Goal: Task Accomplishment & Management: Complete application form

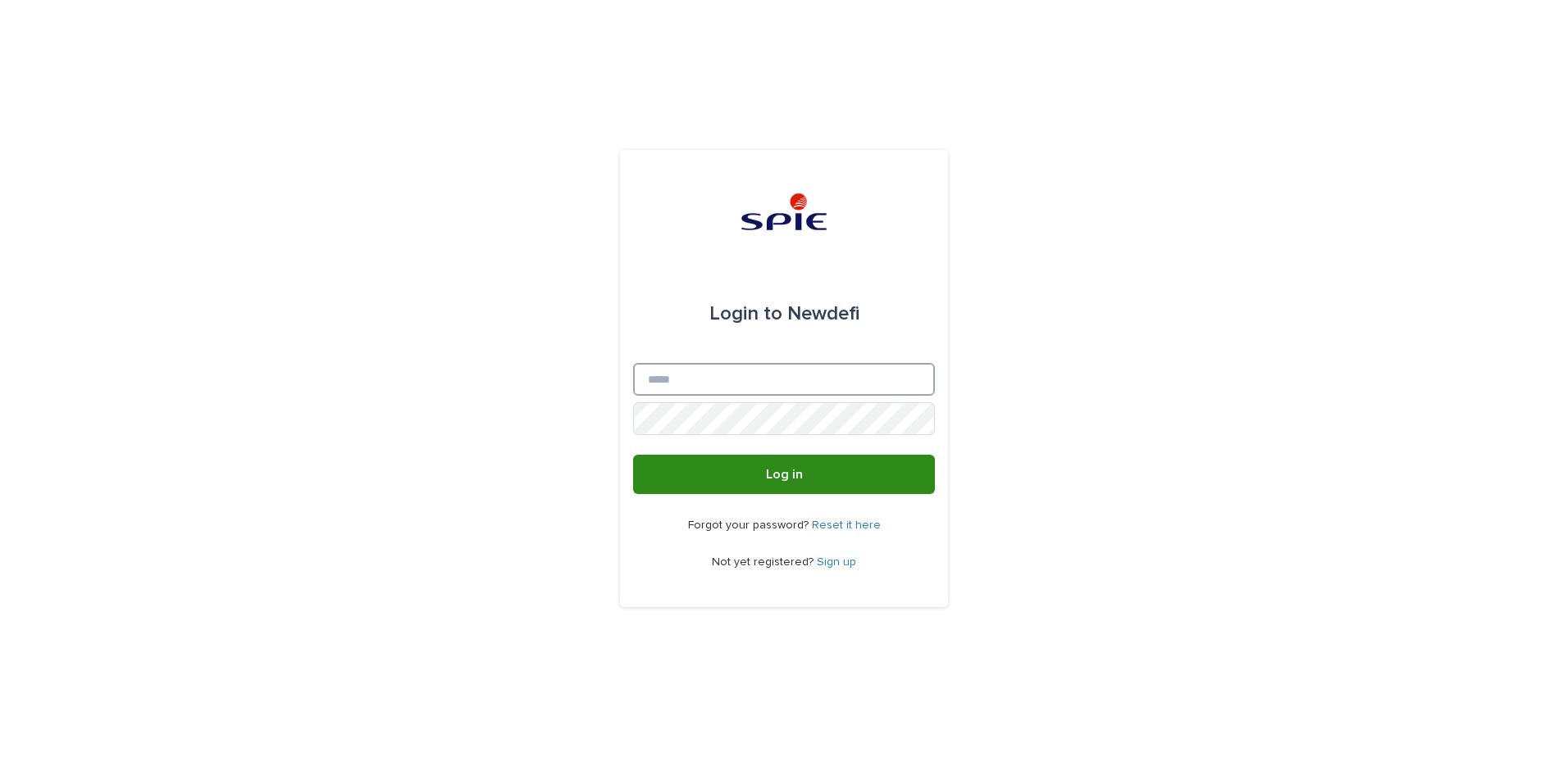
type input "**********"
click at [772, 464] on button "Log in" at bounding box center [784, 474] width 302 height 39
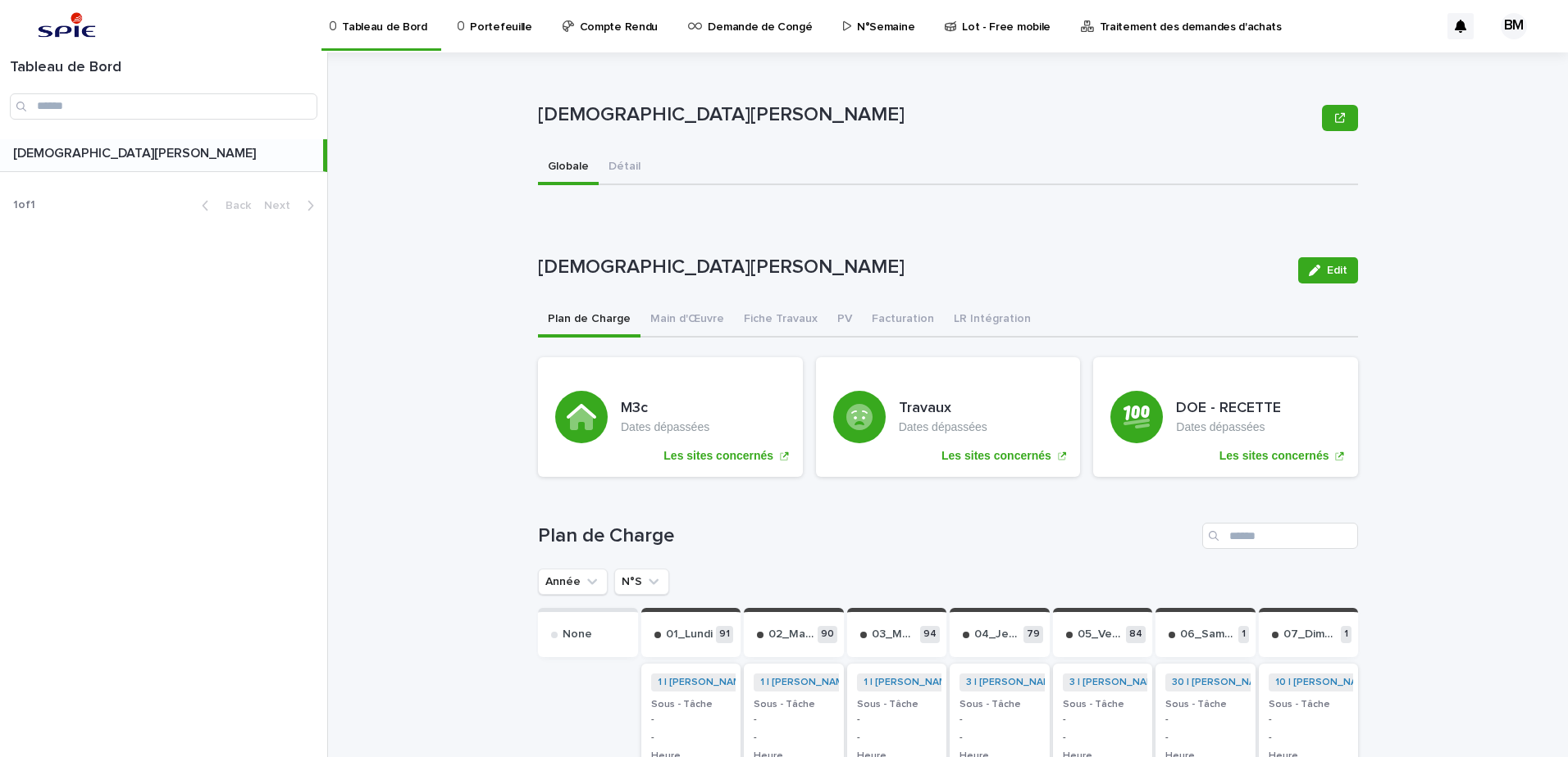
click at [499, 20] on p "Portefeuille" at bounding box center [500, 17] width 62 height 35
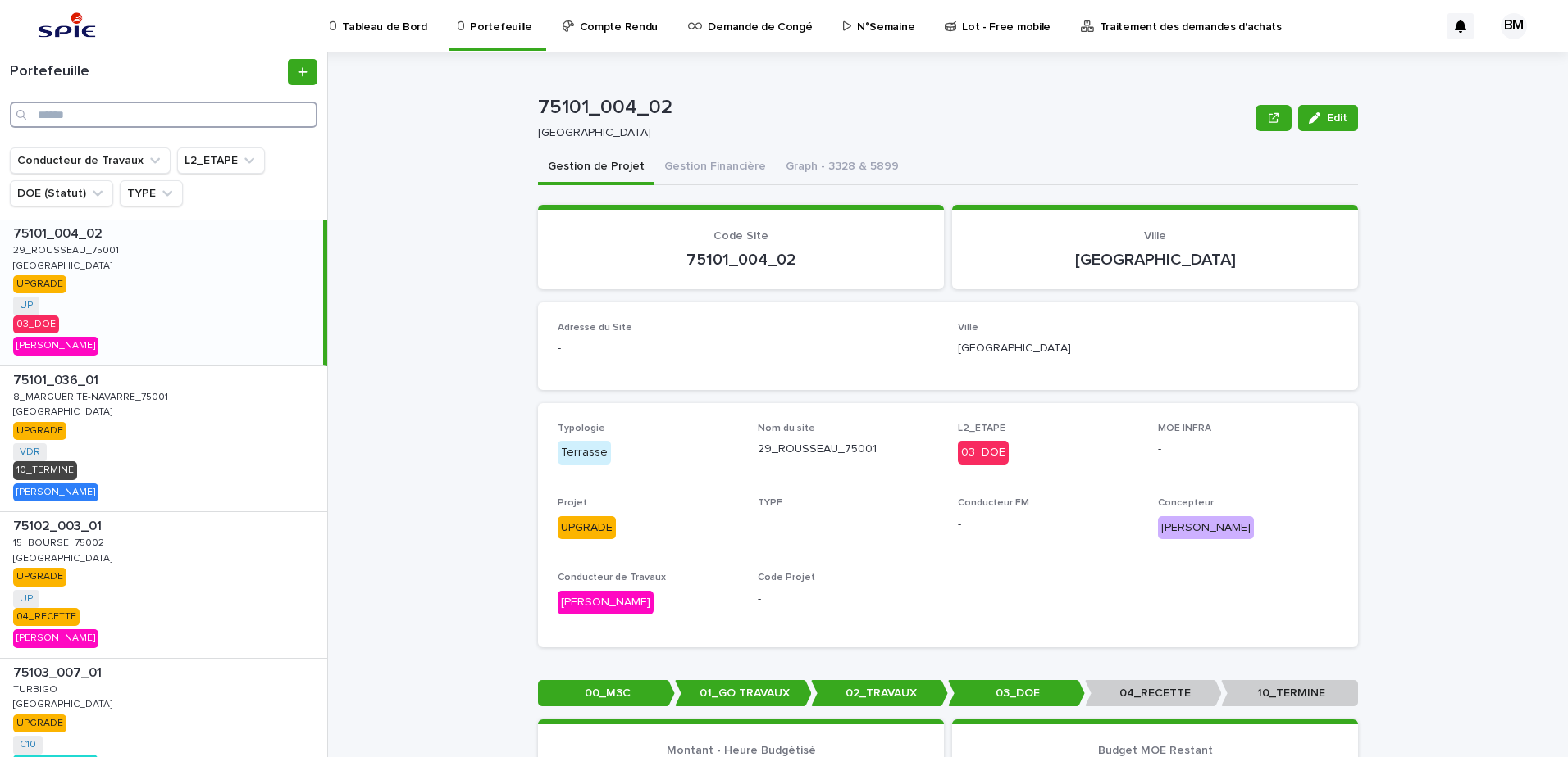
click at [118, 119] on input "Search" at bounding box center [163, 115] width 308 height 26
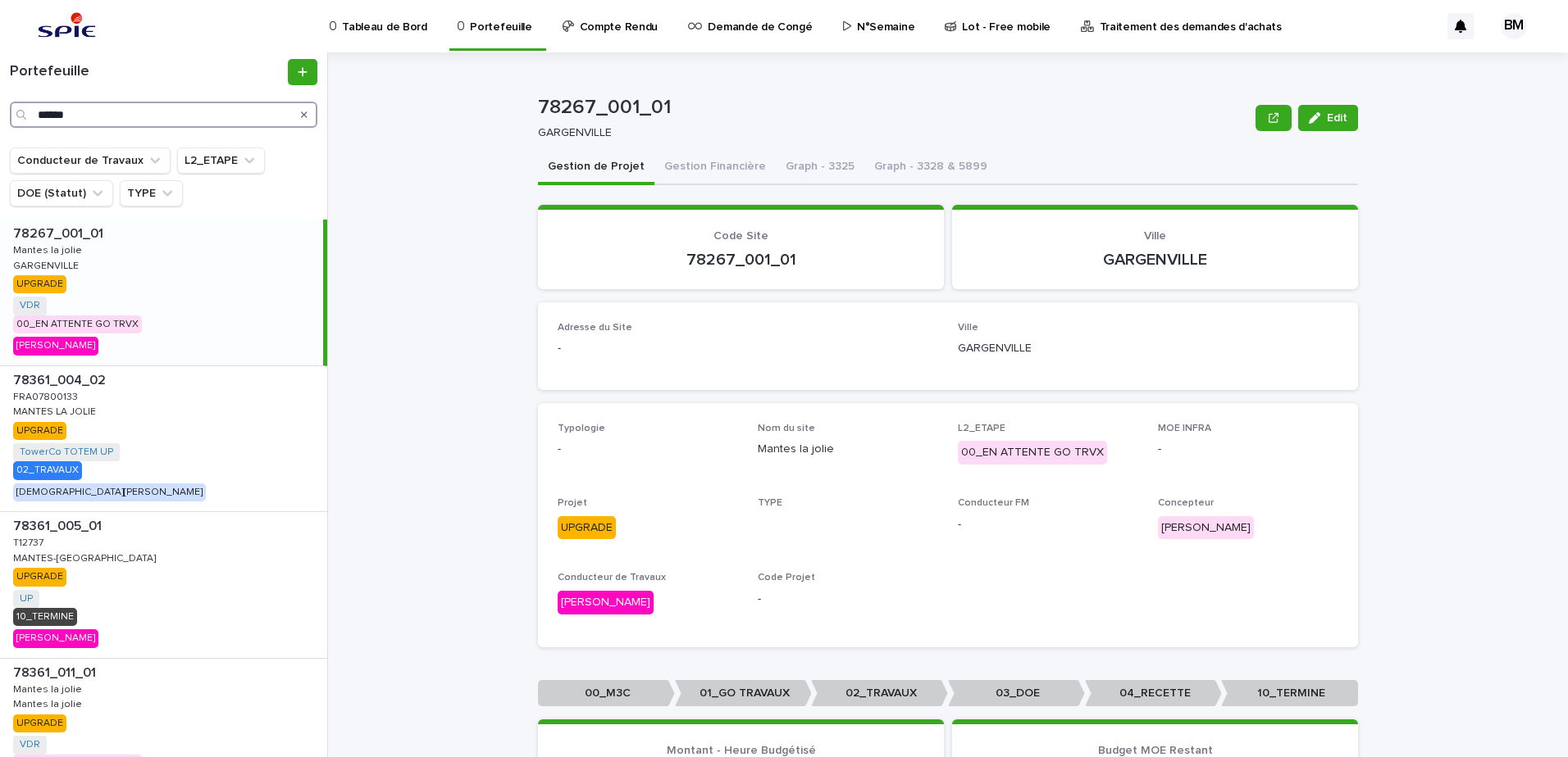
type input "******"
click at [184, 296] on div "78267_001_01 78267_001_01 Mantes la jolie Mantes la jolie GARGENVILLE GARGENVIL…" at bounding box center [161, 292] width 323 height 145
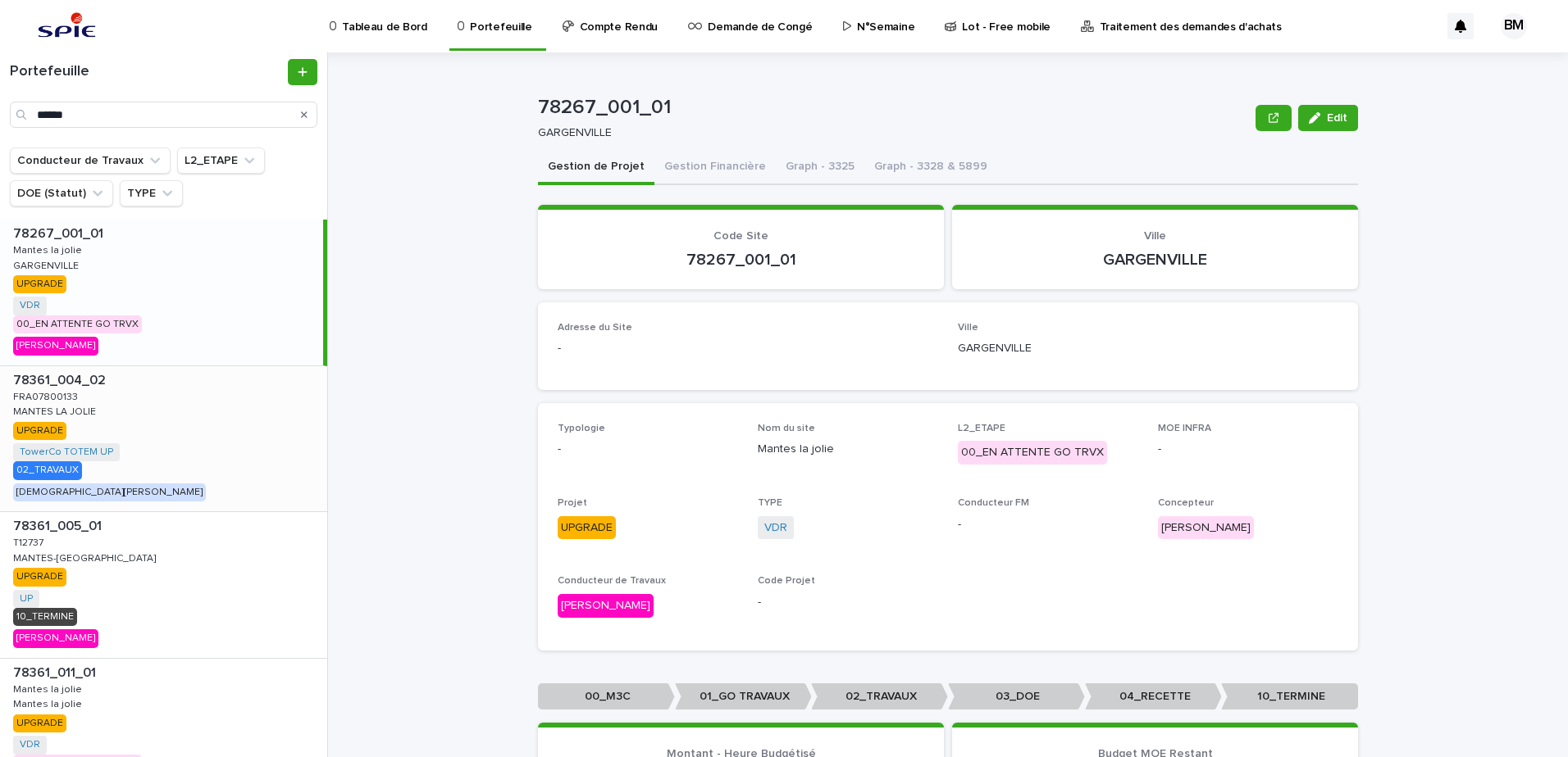
click at [195, 431] on div "78361_004_02 78361_004_02 FRA07800133 FRA07800133 MANTES LA JOLIE MANTES LA JOL…" at bounding box center [163, 438] width 327 height 145
click at [728, 166] on button "Gestion Financière" at bounding box center [715, 168] width 121 height 35
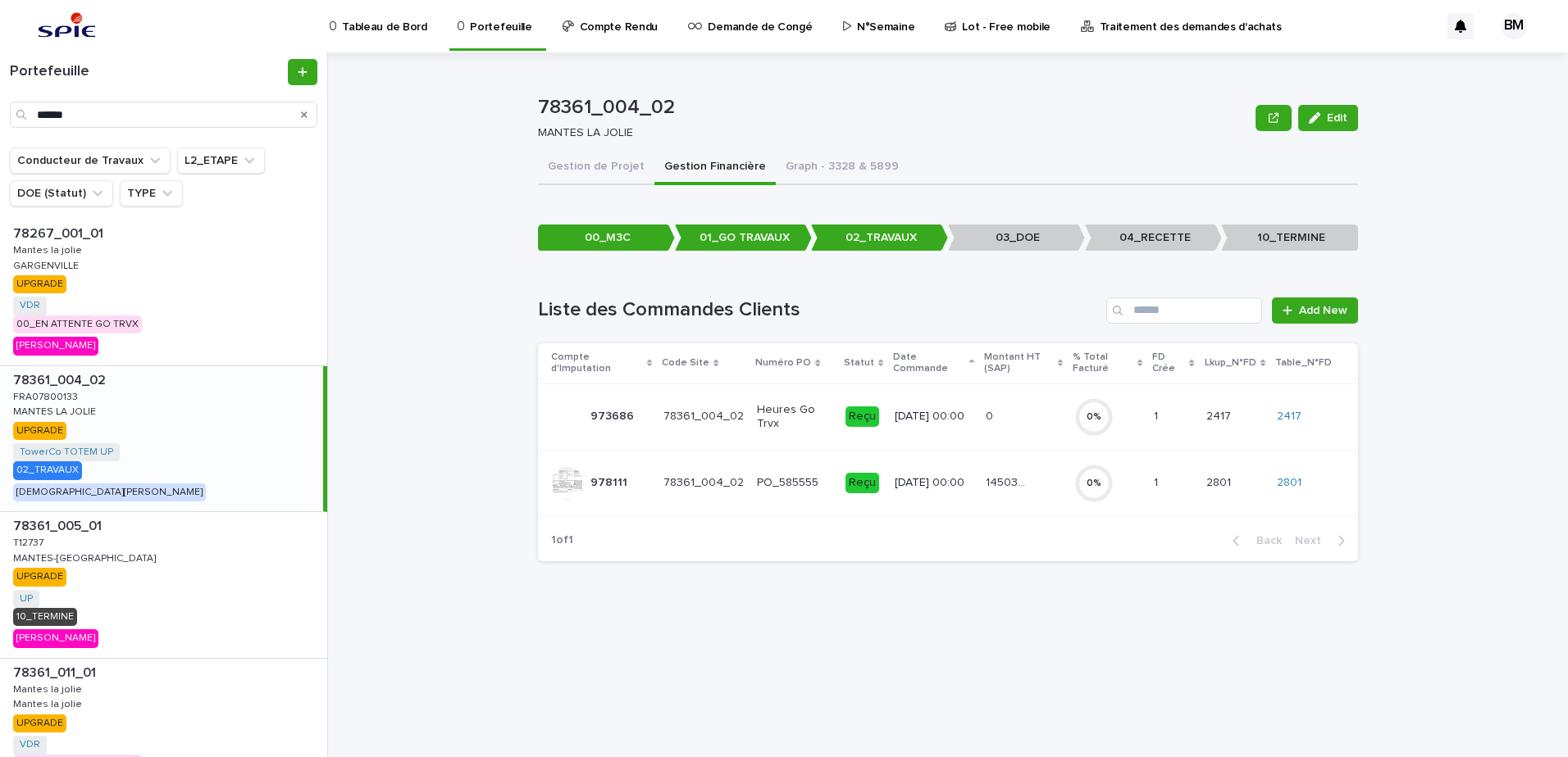
click at [1015, 483] on p "14503.64" at bounding box center [1008, 482] width 44 height 17
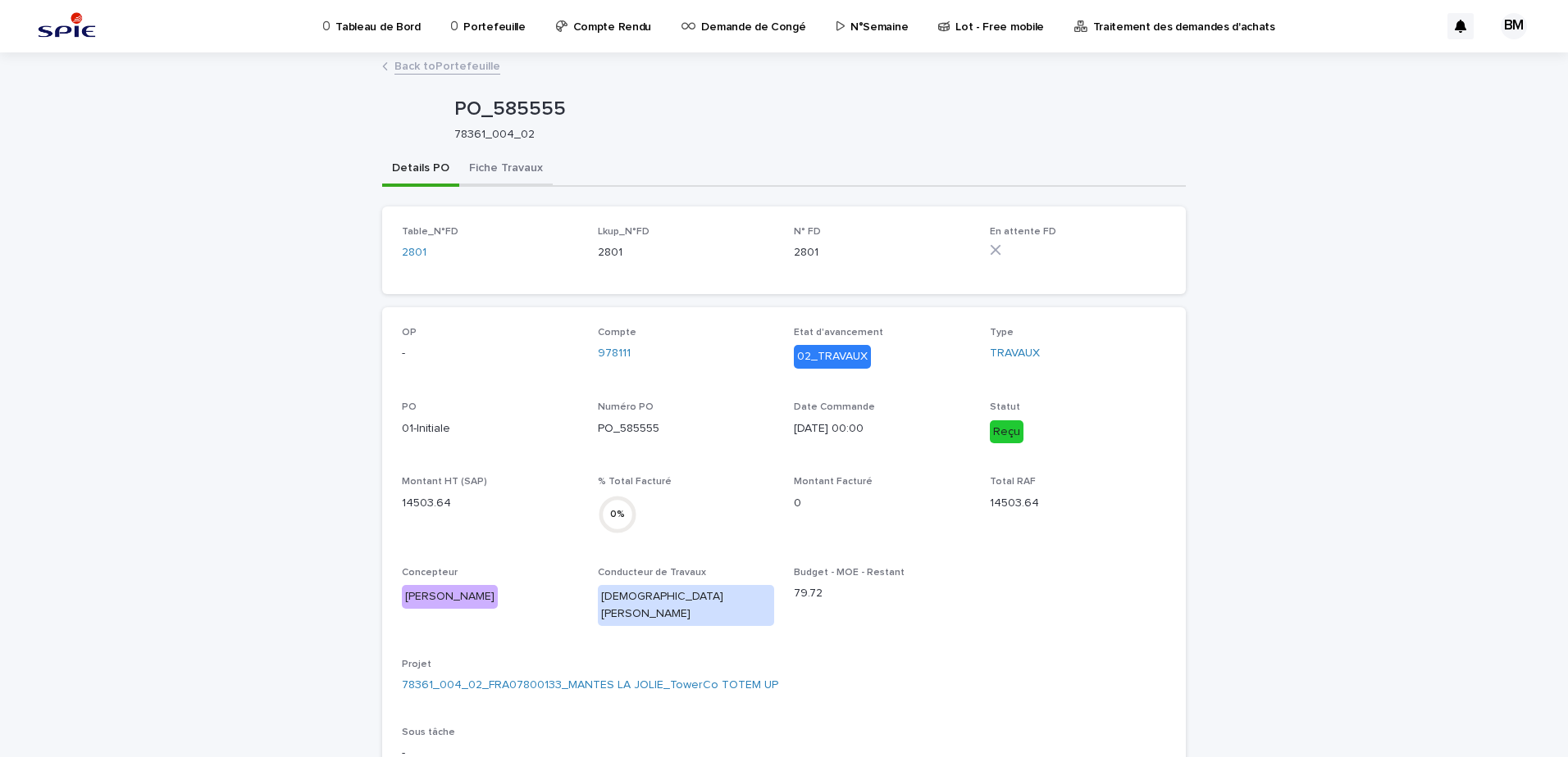
click at [506, 161] on button "Fiche Travaux" at bounding box center [506, 170] width 93 height 35
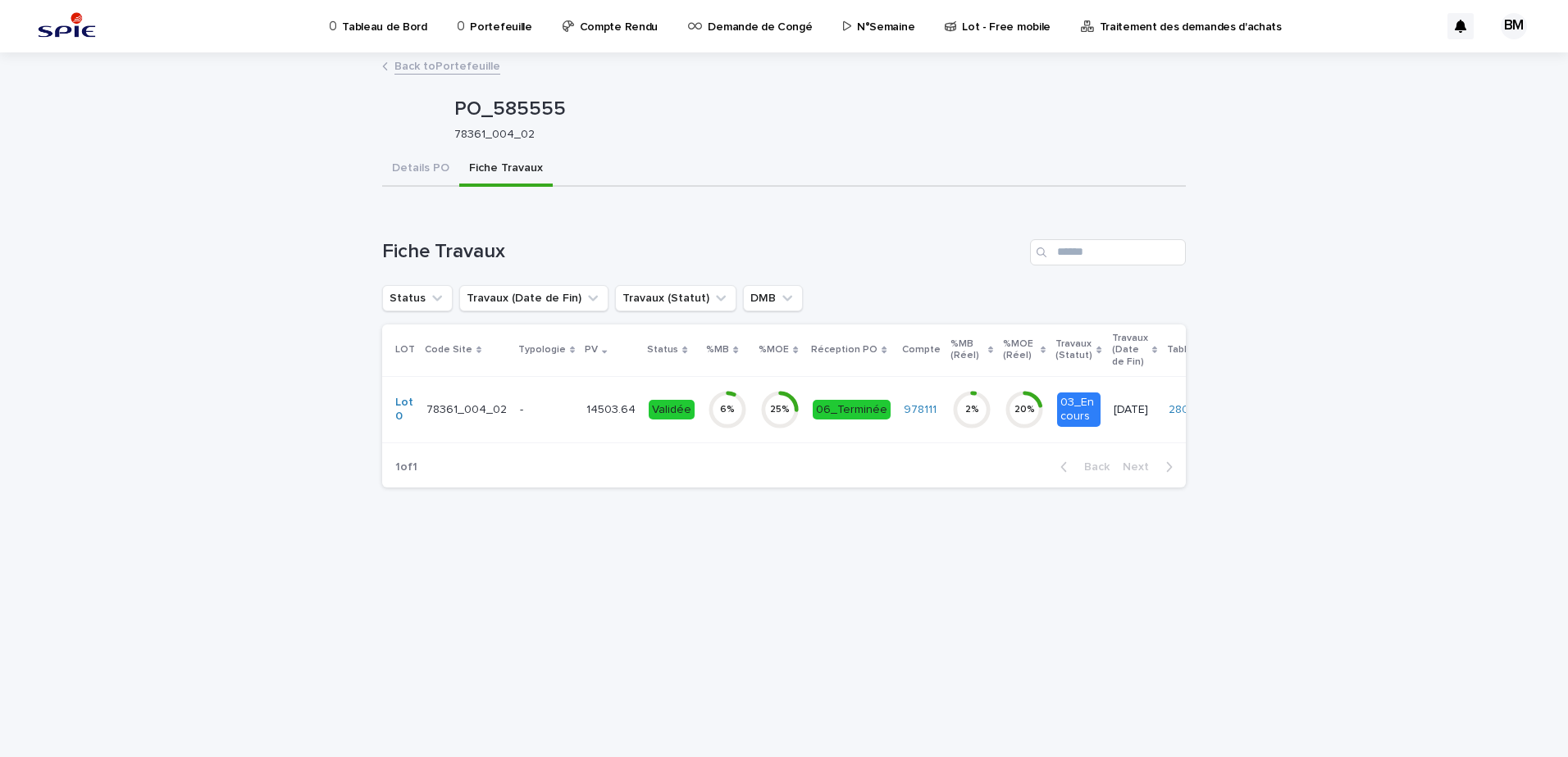
click at [580, 409] on td "14503.64 14503.64" at bounding box center [610, 409] width 62 height 66
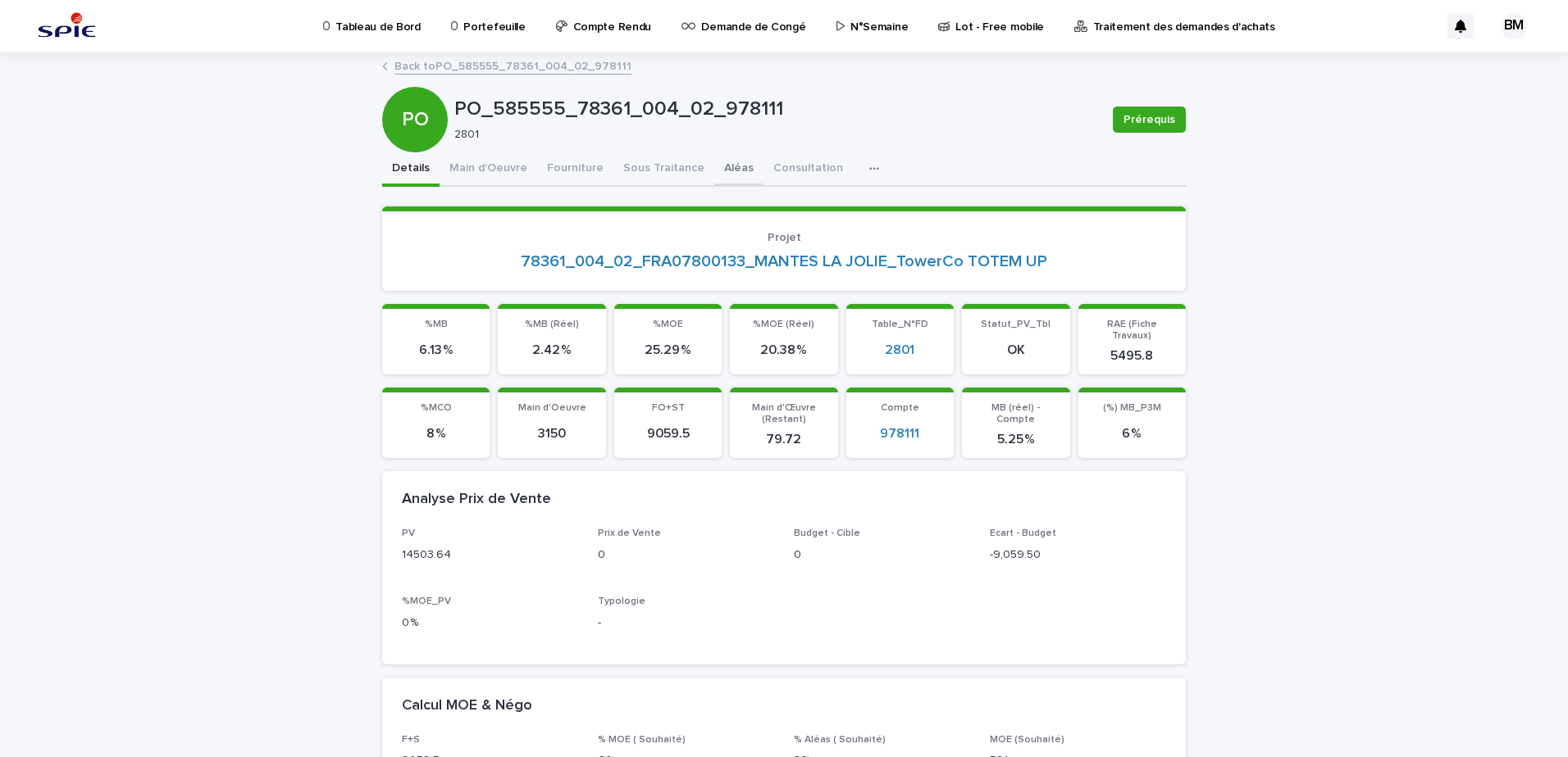
click at [723, 169] on button "Aléas" at bounding box center [738, 170] width 49 height 35
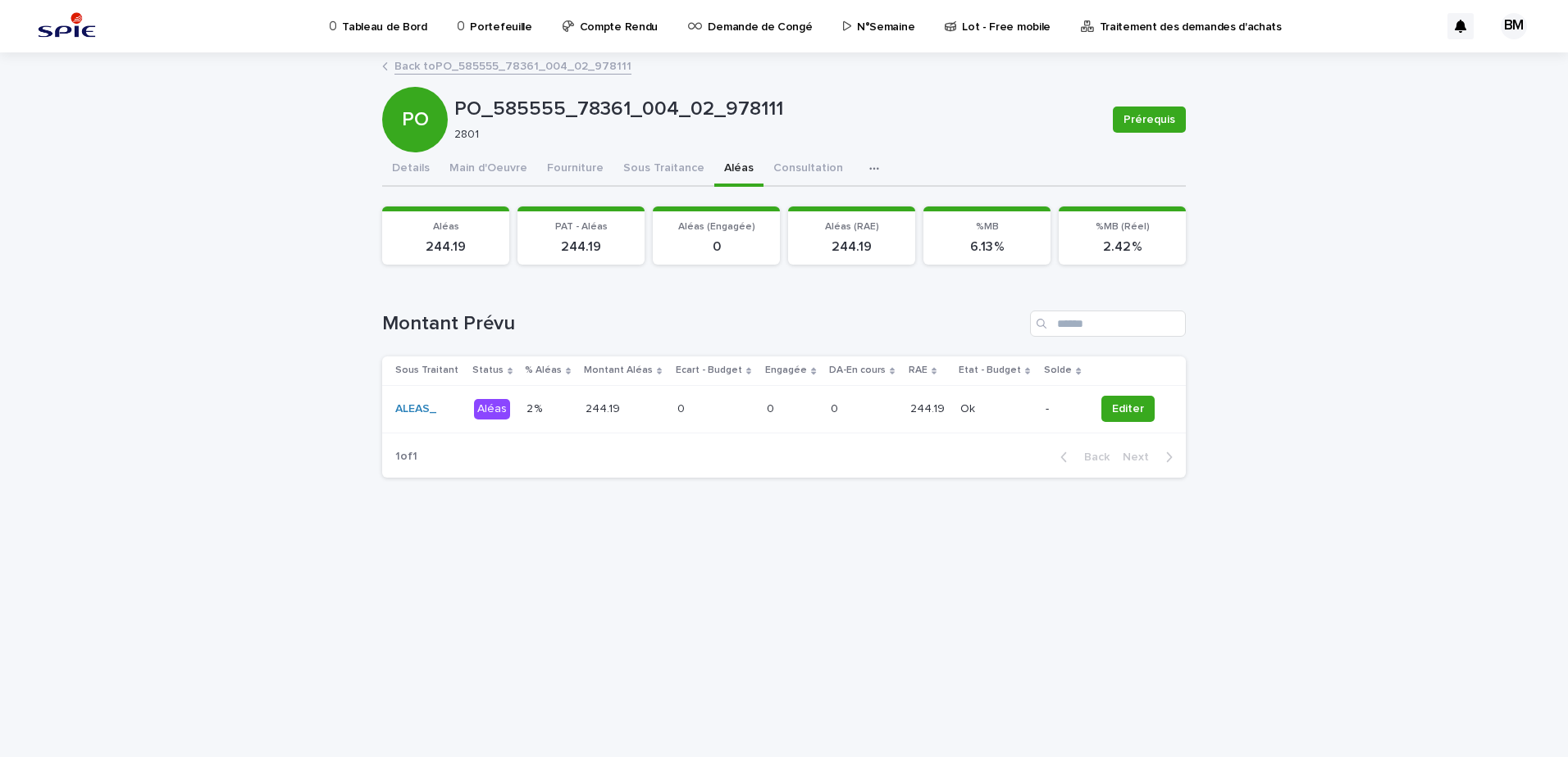
click at [913, 402] on p "244.19" at bounding box center [928, 408] width 37 height 17
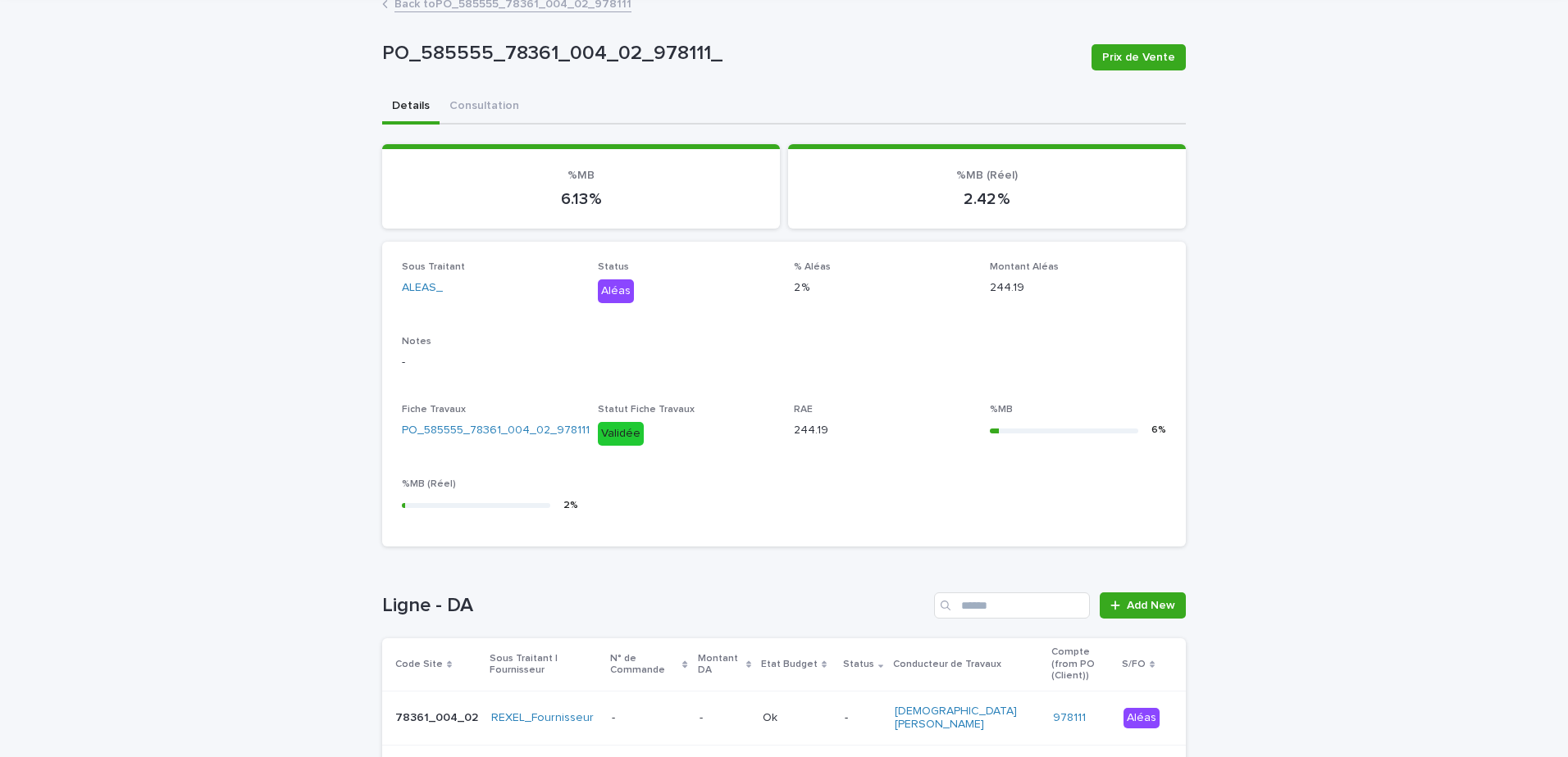
scroll to position [179, 0]
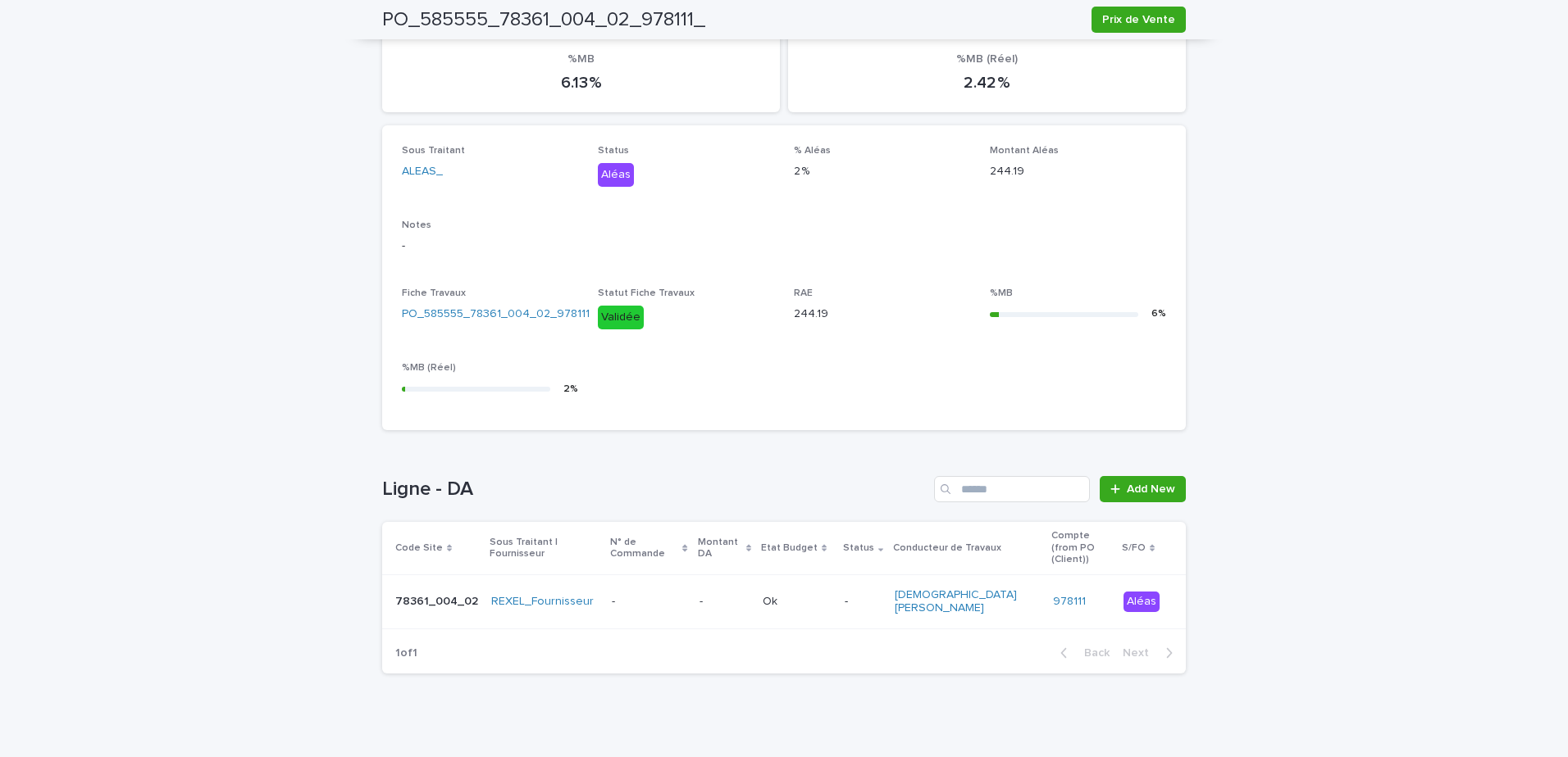
click at [834, 590] on td "Ok Ok" at bounding box center [797, 601] width 82 height 55
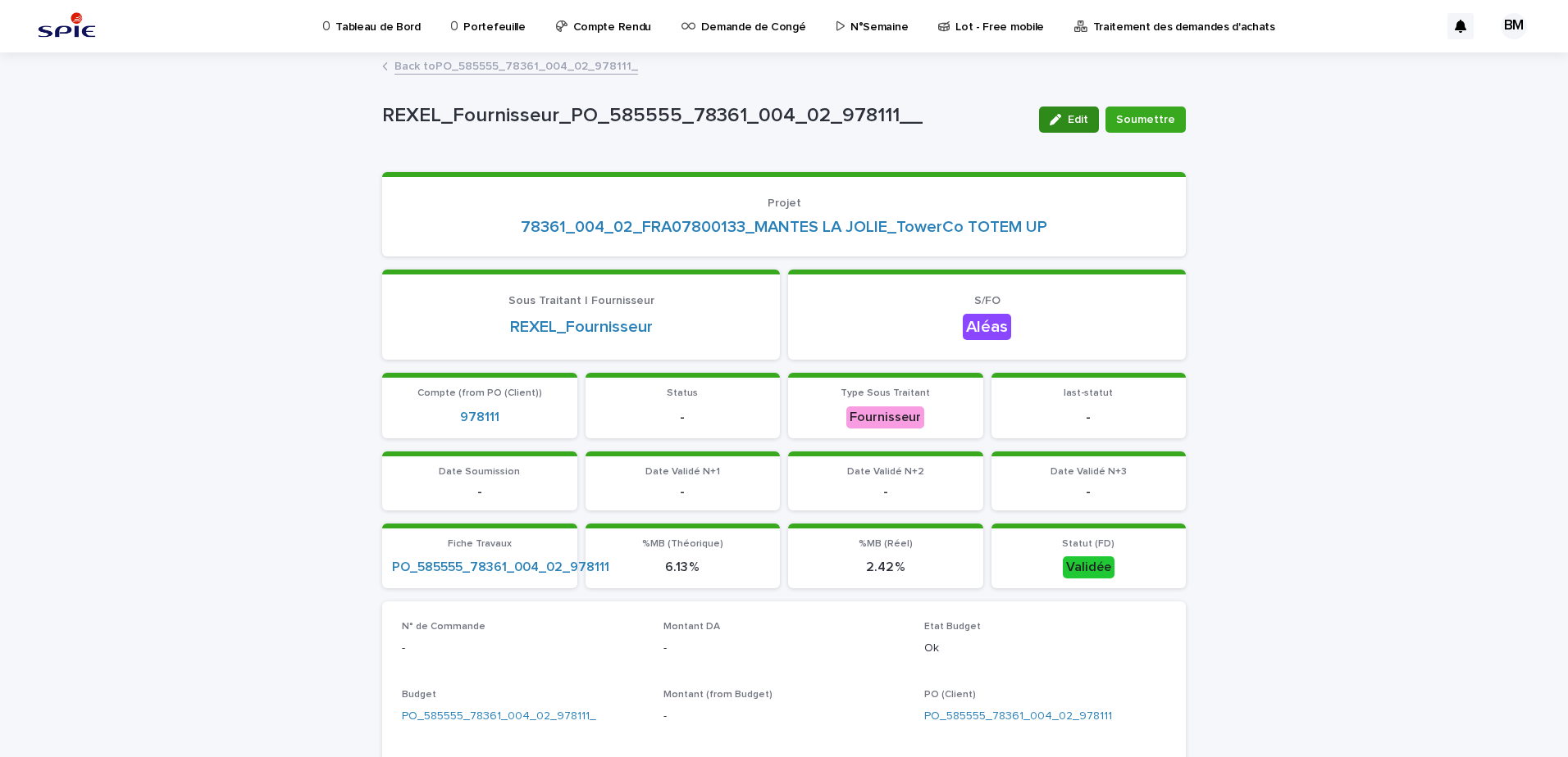
click at [1069, 125] on span "Edit" at bounding box center [1078, 119] width 21 height 11
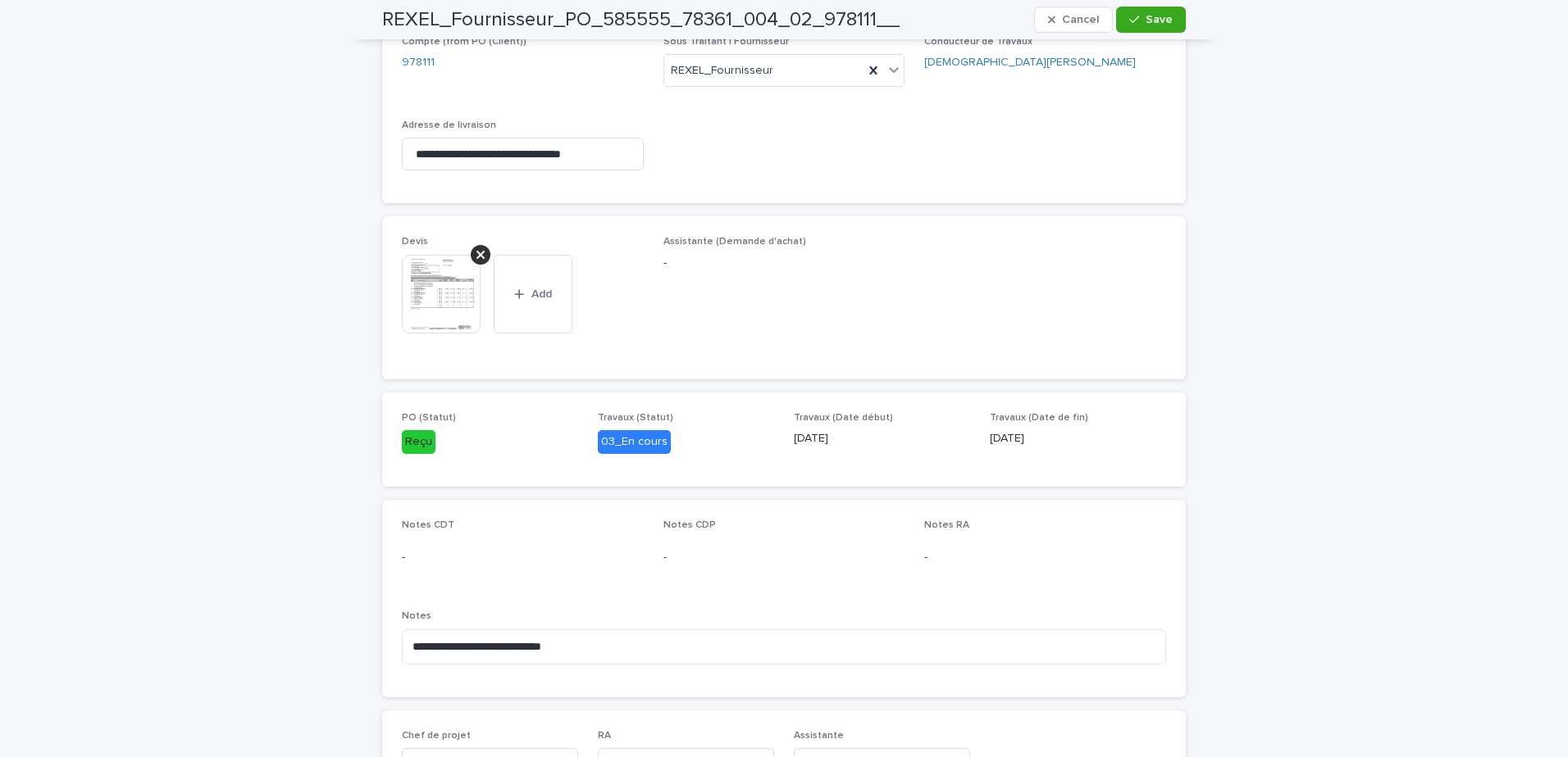
scroll to position [820, 0]
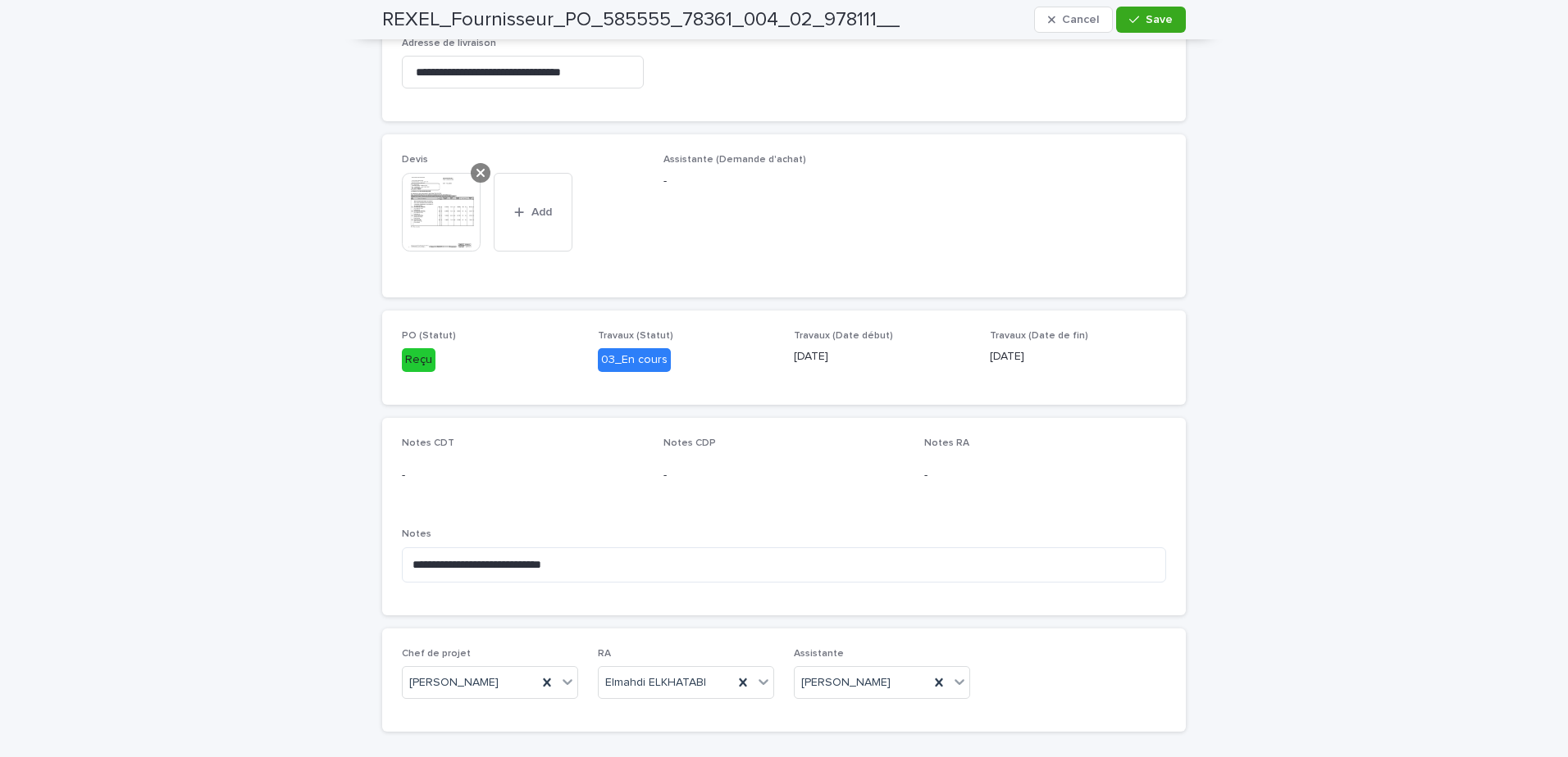
click at [477, 172] on icon at bounding box center [480, 172] width 8 height 13
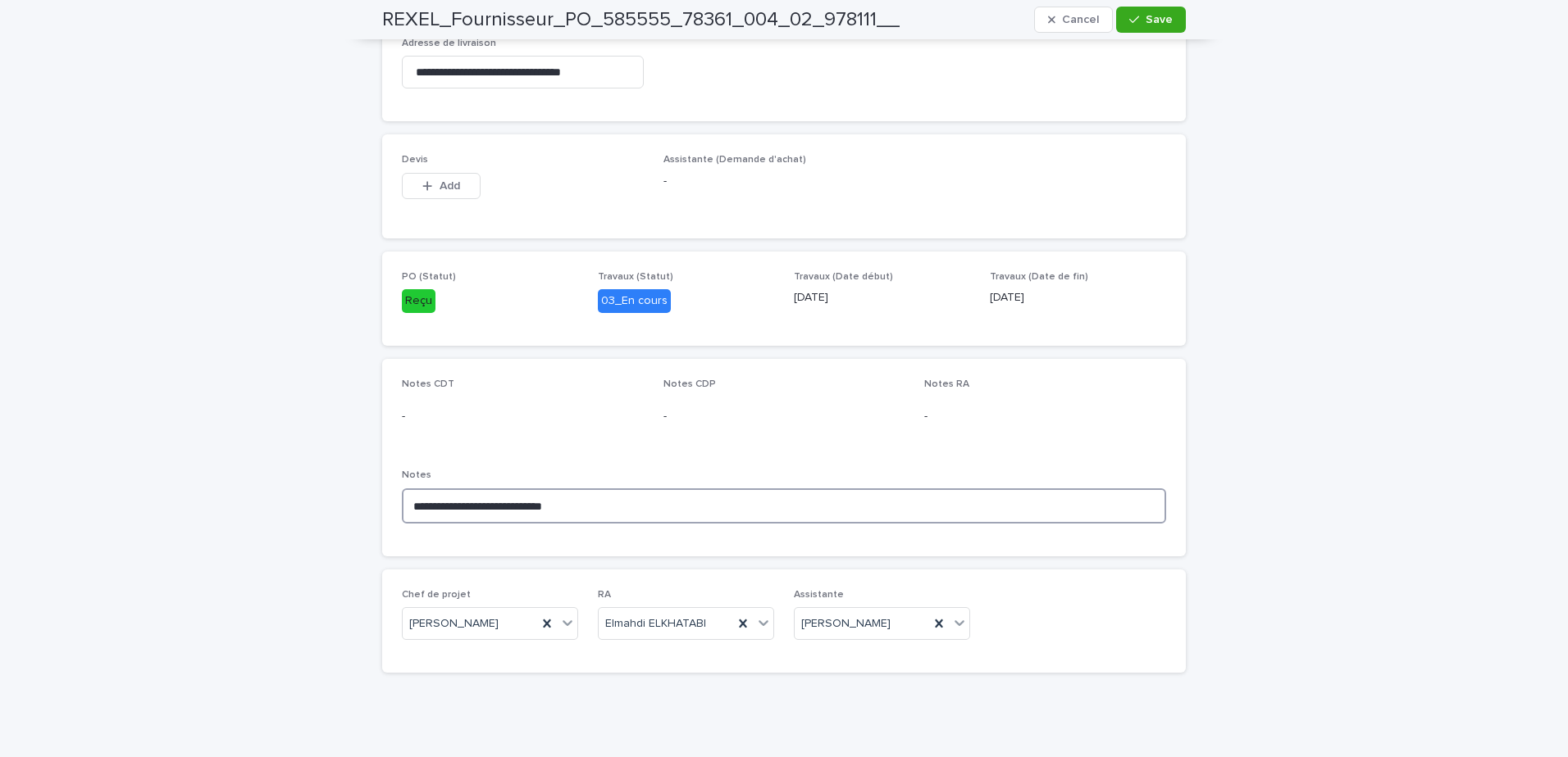
drag, startPoint x: 417, startPoint y: 500, endPoint x: 327, endPoint y: 499, distance: 90.0
click at [326, 500] on div "**********" at bounding box center [784, 1] width 1568 height 1533
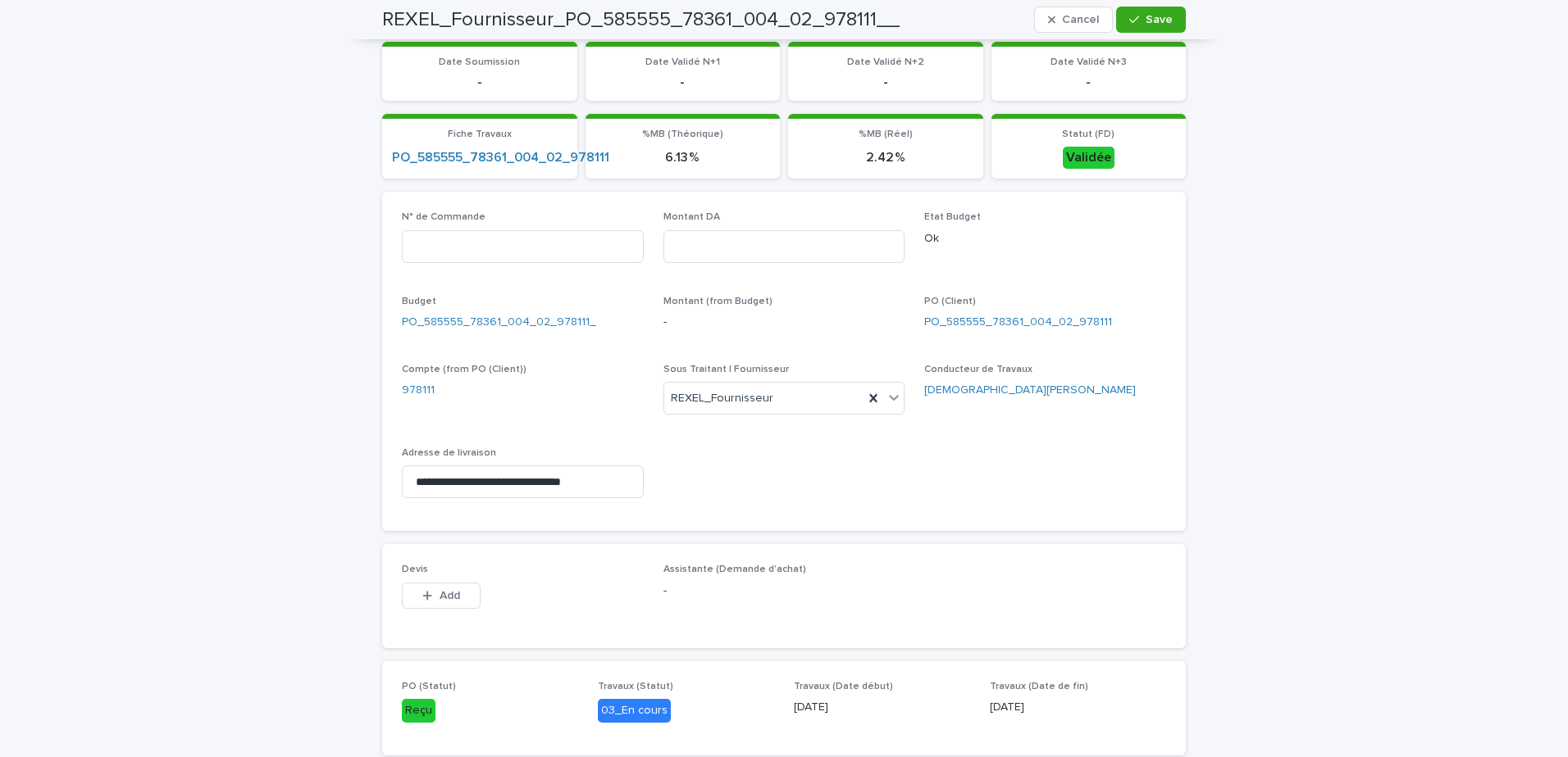
scroll to position [0, 0]
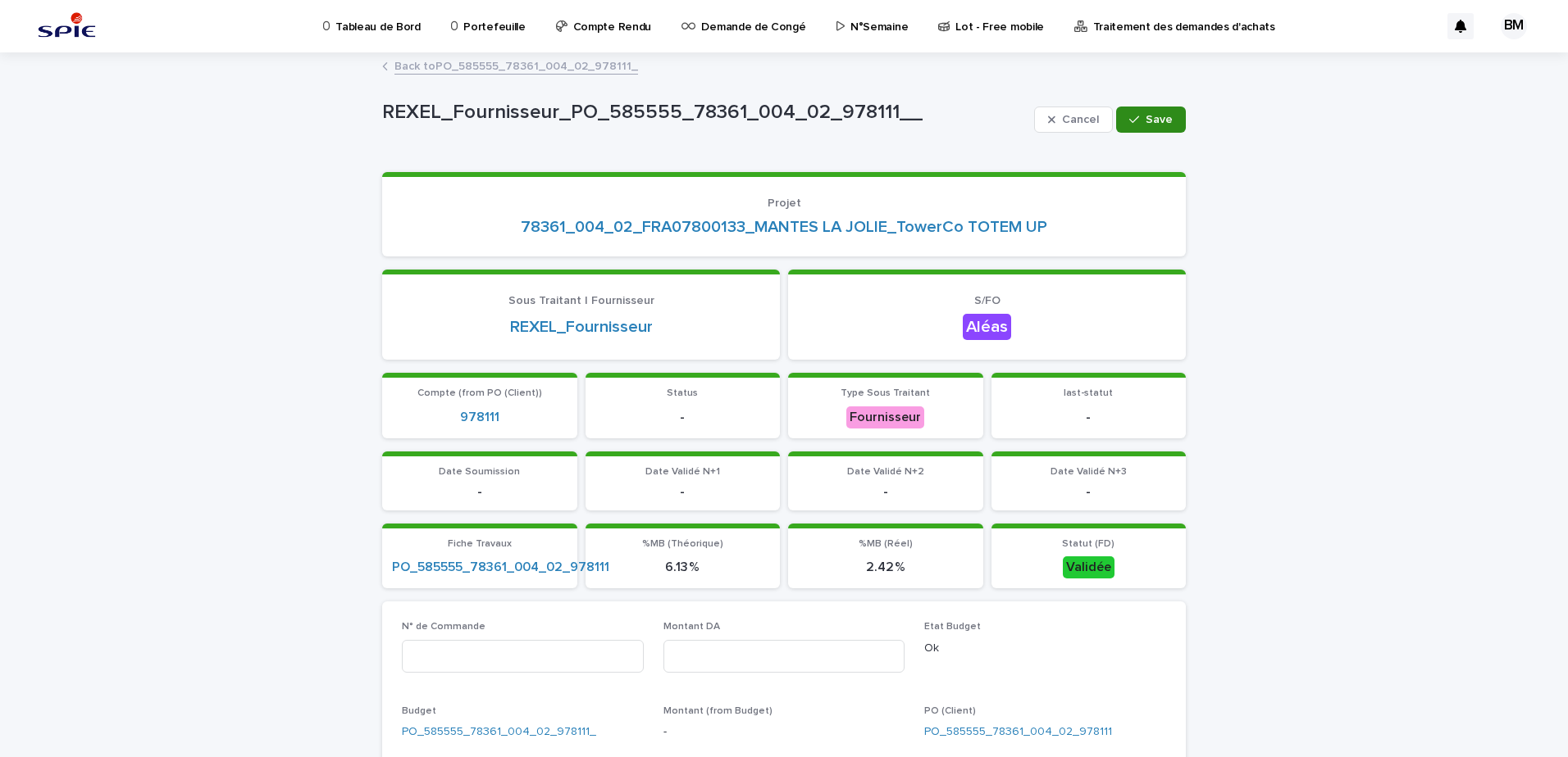
click at [1145, 115] on span "Save" at bounding box center [1158, 119] width 27 height 11
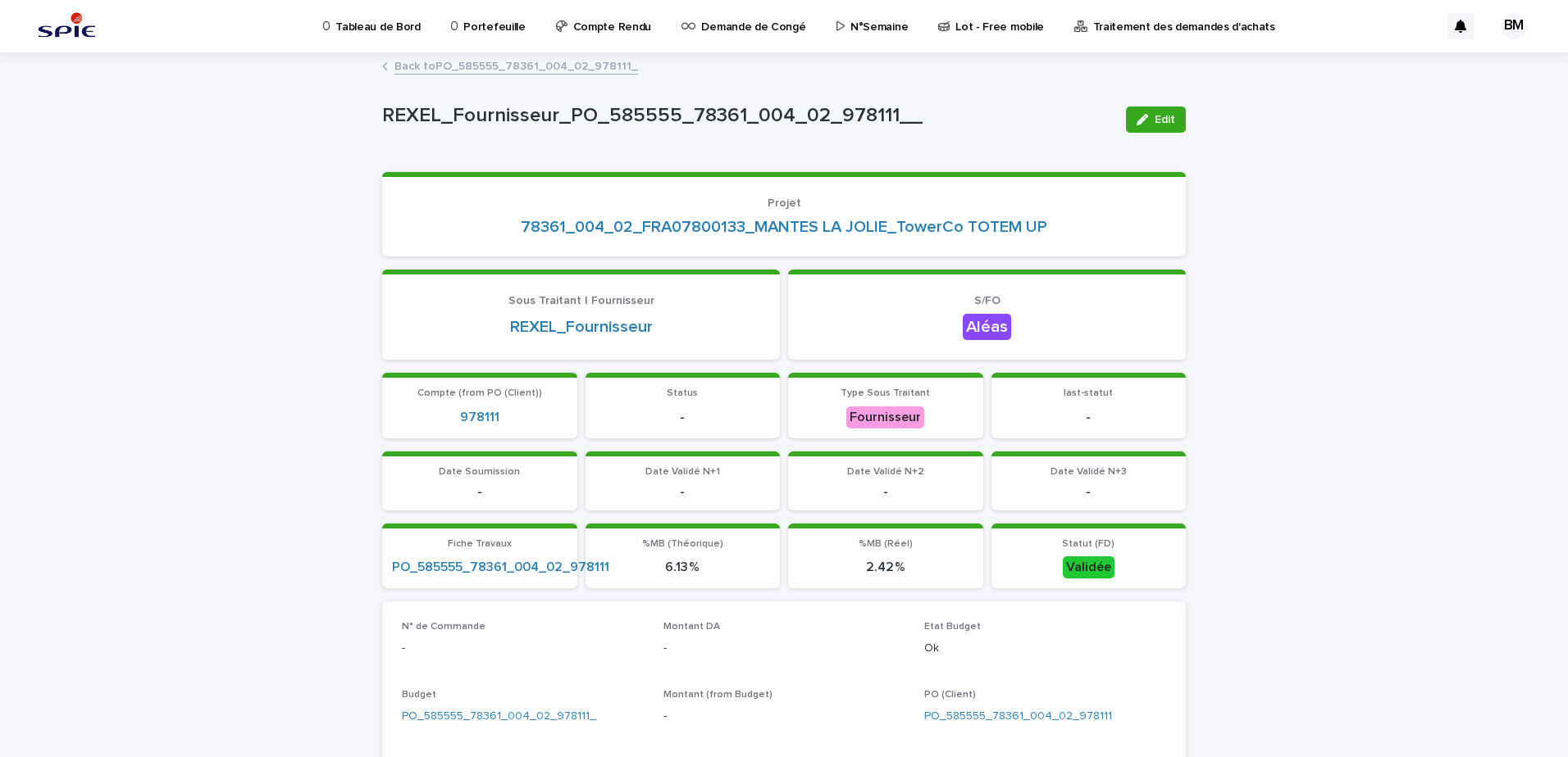
click at [509, 68] on link "Back to PO_585555_78361_004_02_978111_" at bounding box center [515, 65] width 243 height 19
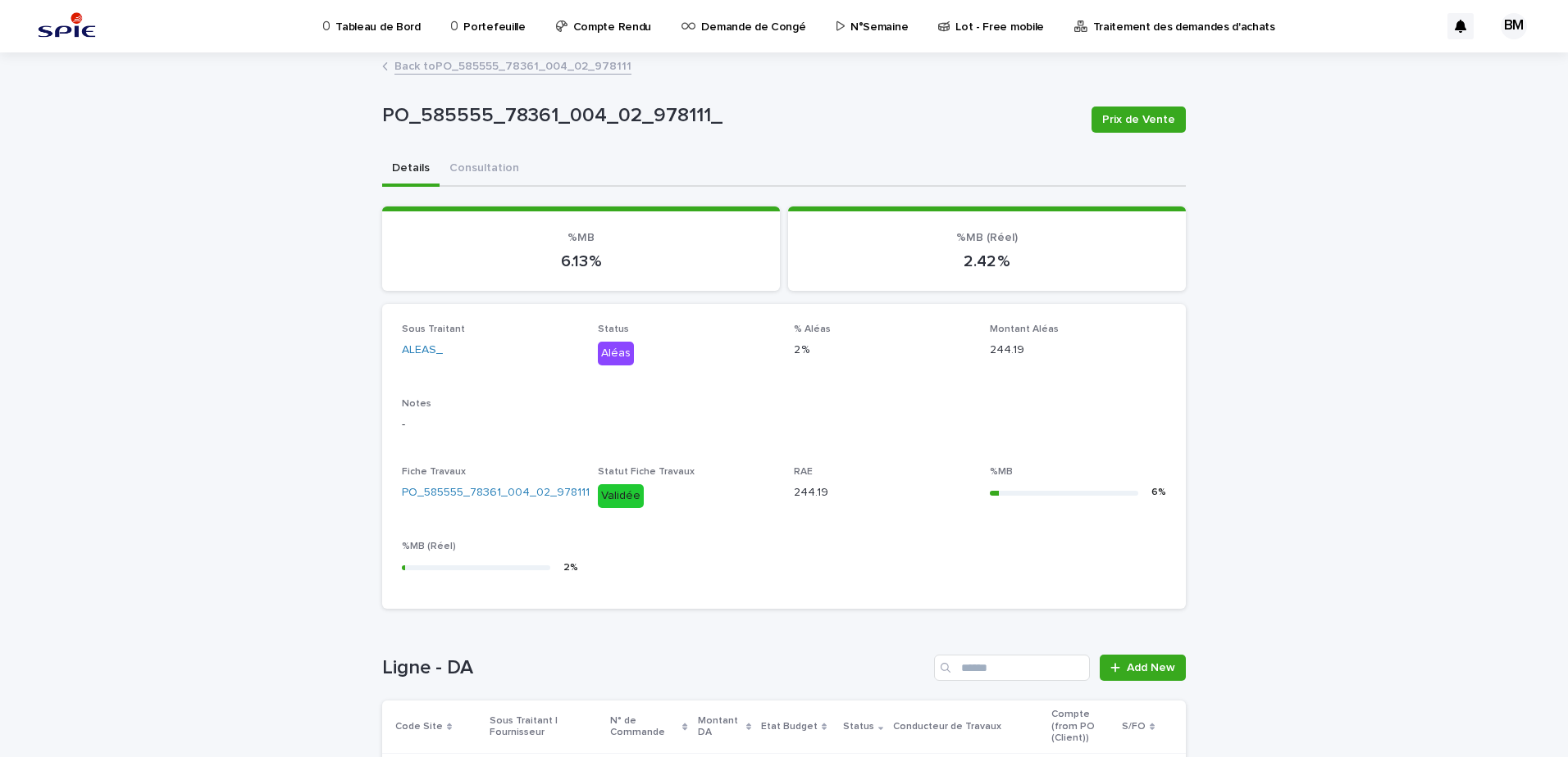
click at [518, 67] on link "Back to PO_585555_78361_004_02_978111" at bounding box center [512, 65] width 237 height 19
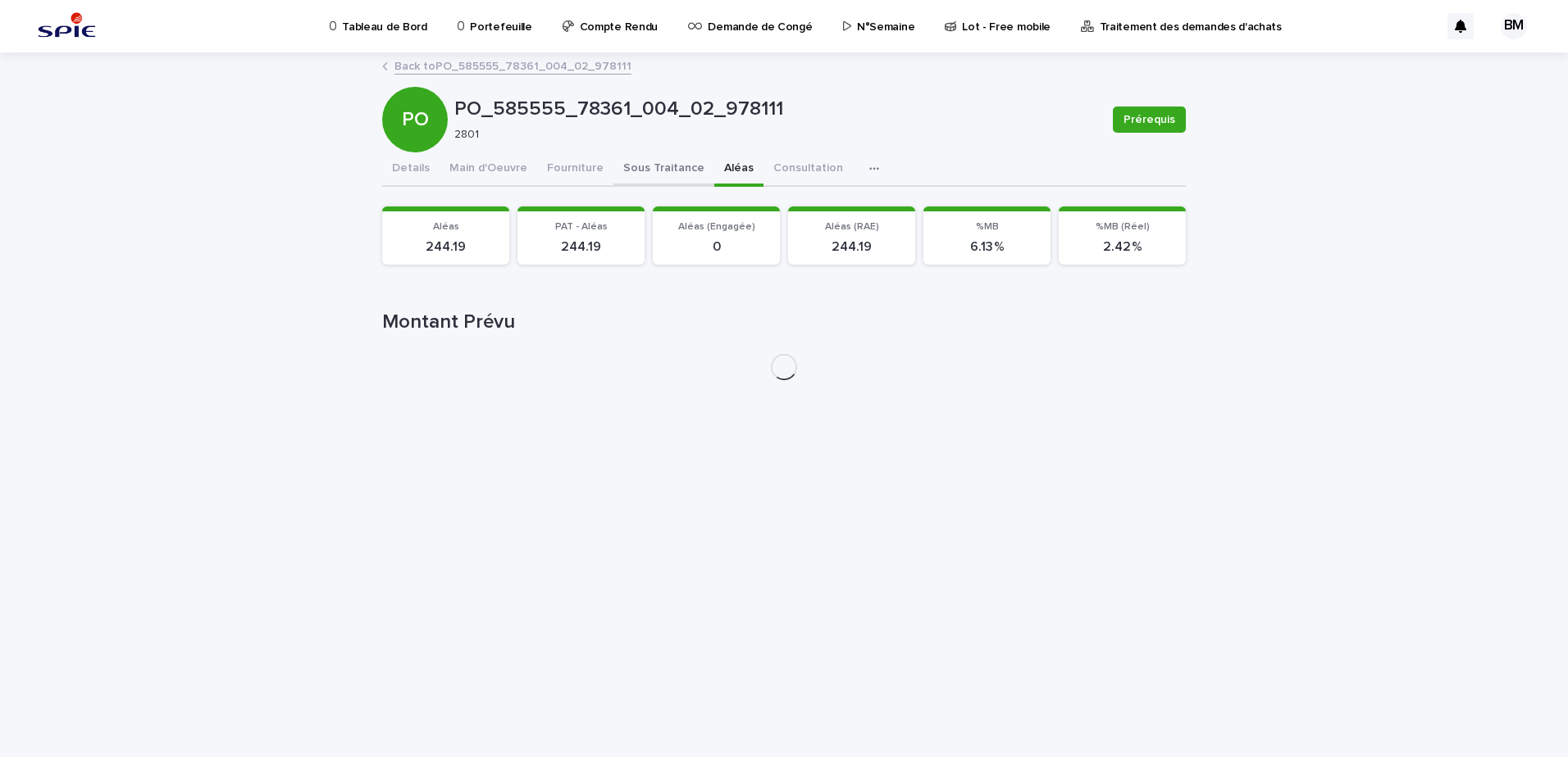
click at [637, 167] on button "Sous Traitance" at bounding box center [664, 170] width 101 height 35
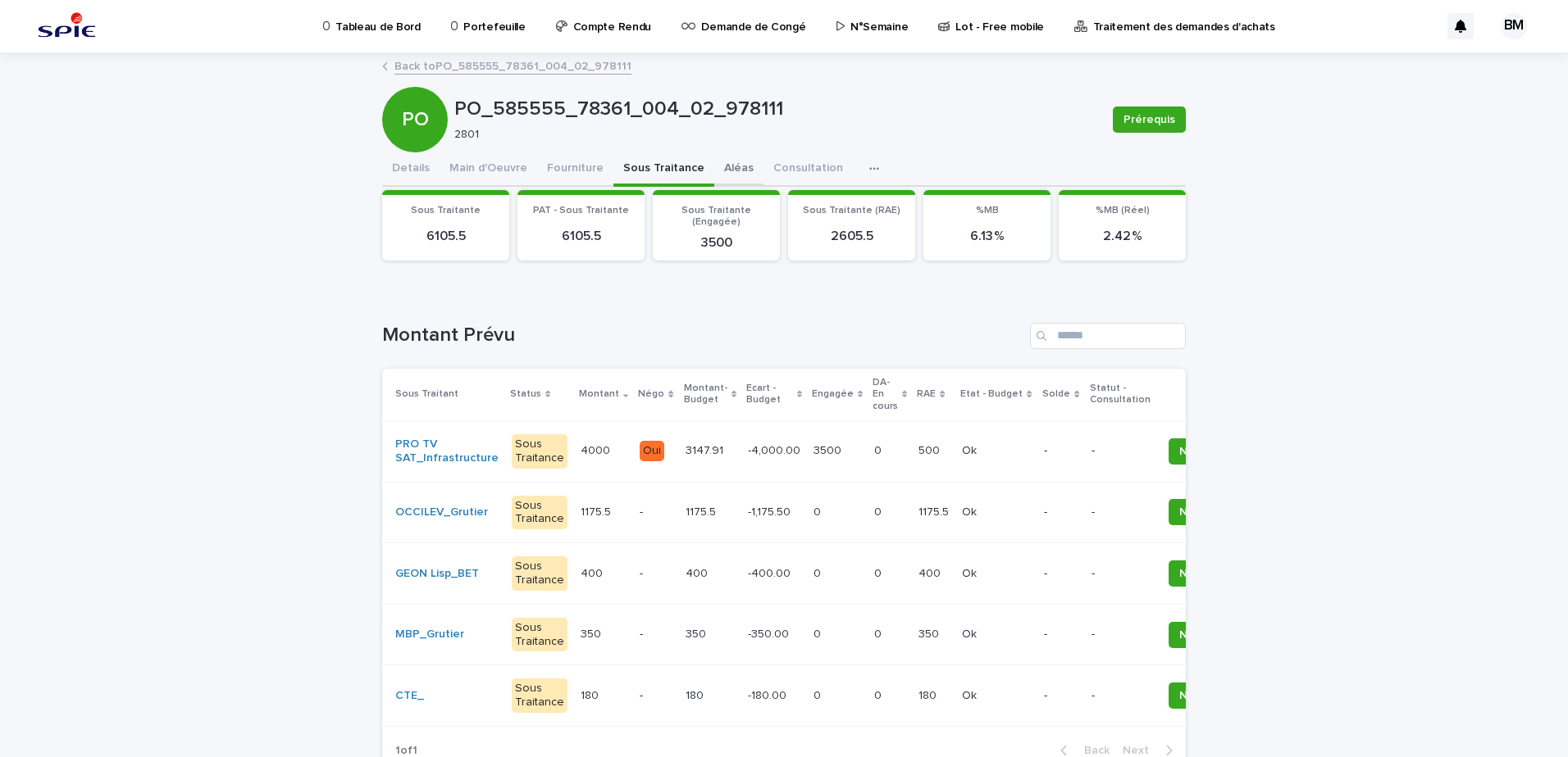
click at [714, 166] on button "Aléas" at bounding box center [738, 170] width 49 height 35
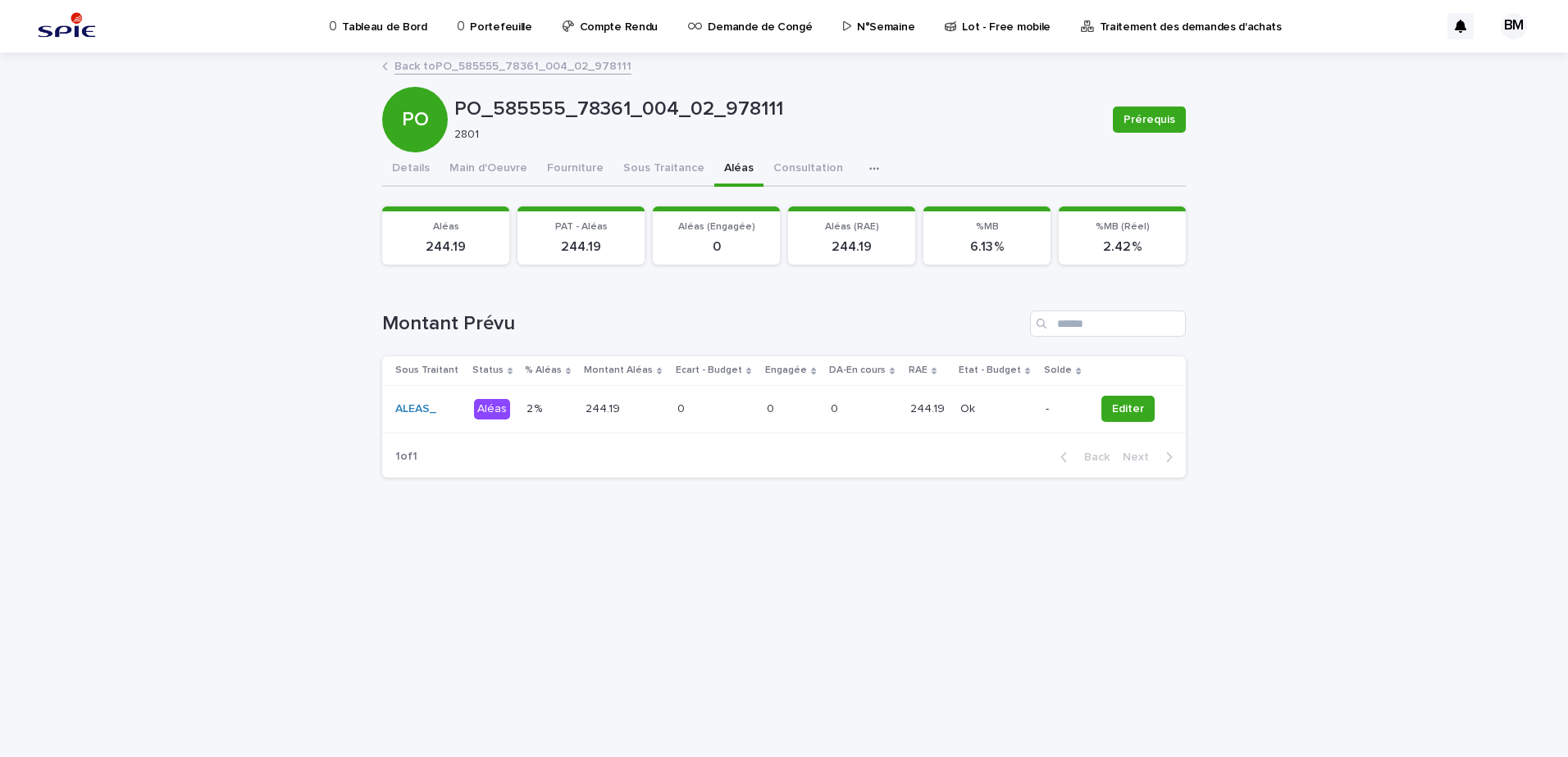
click at [915, 422] on div "244.19 244.19" at bounding box center [928, 409] width 37 height 27
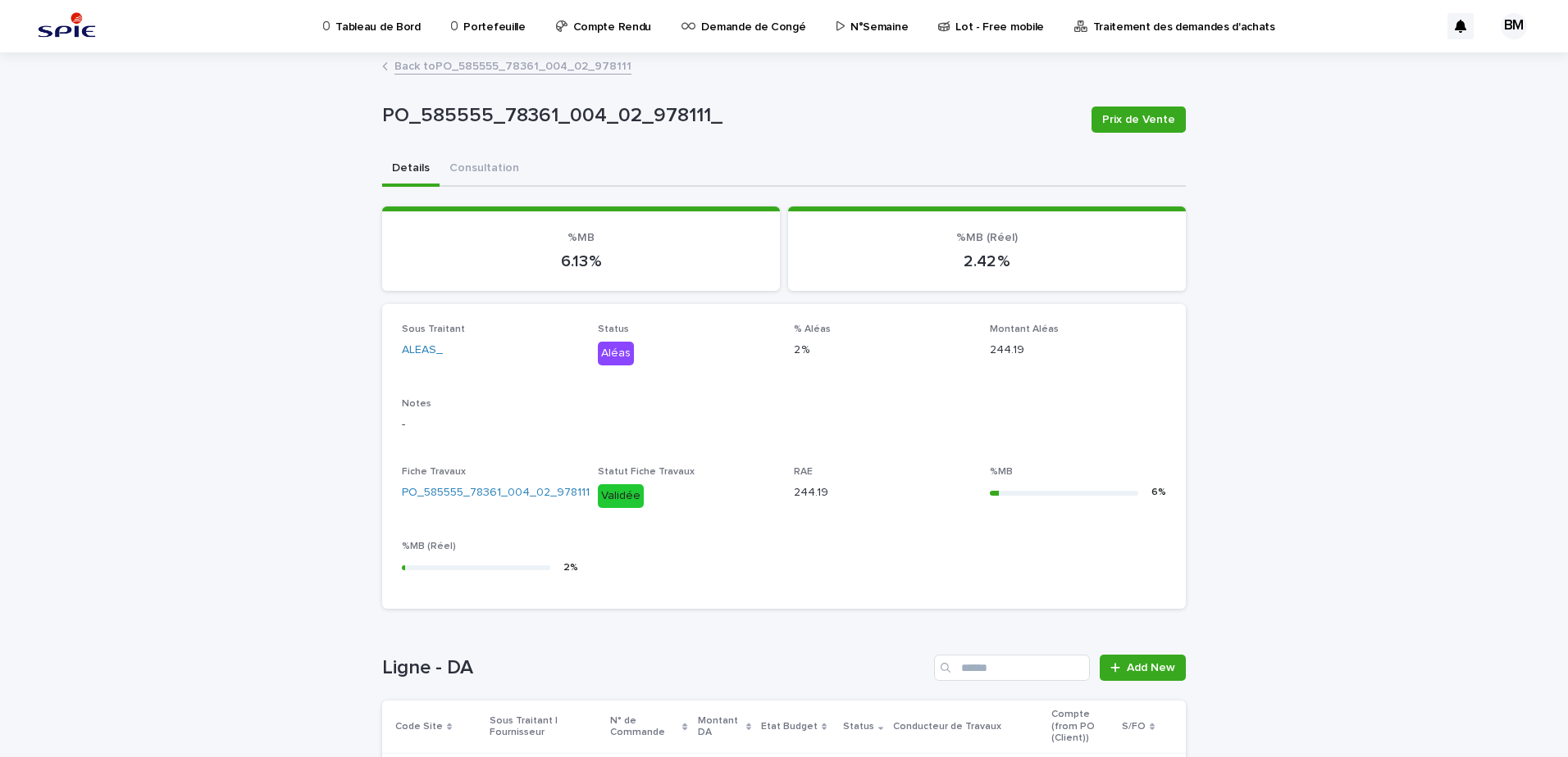
scroll to position [179, 0]
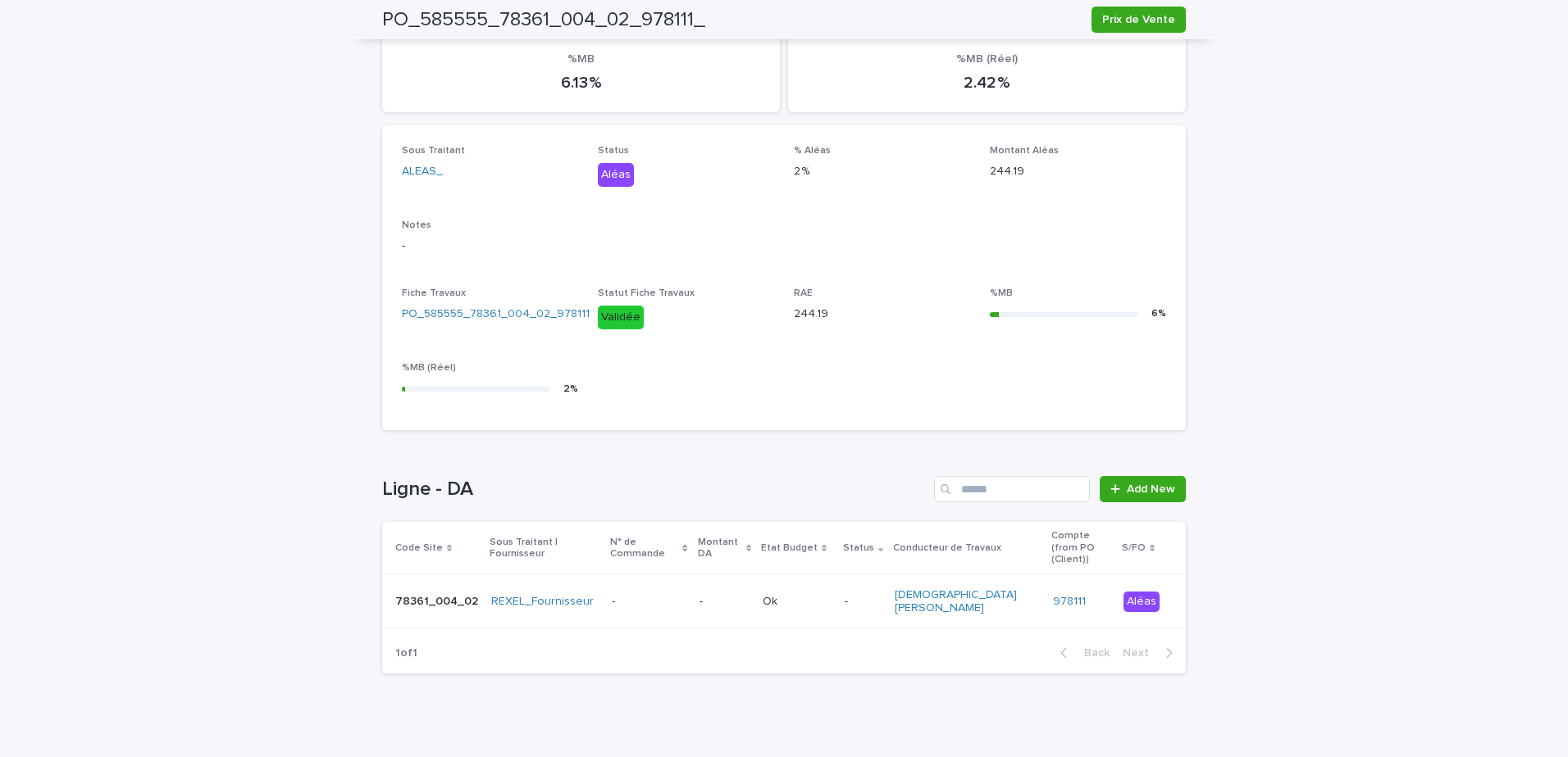
click at [858, 595] on p "-" at bounding box center [863, 602] width 37 height 14
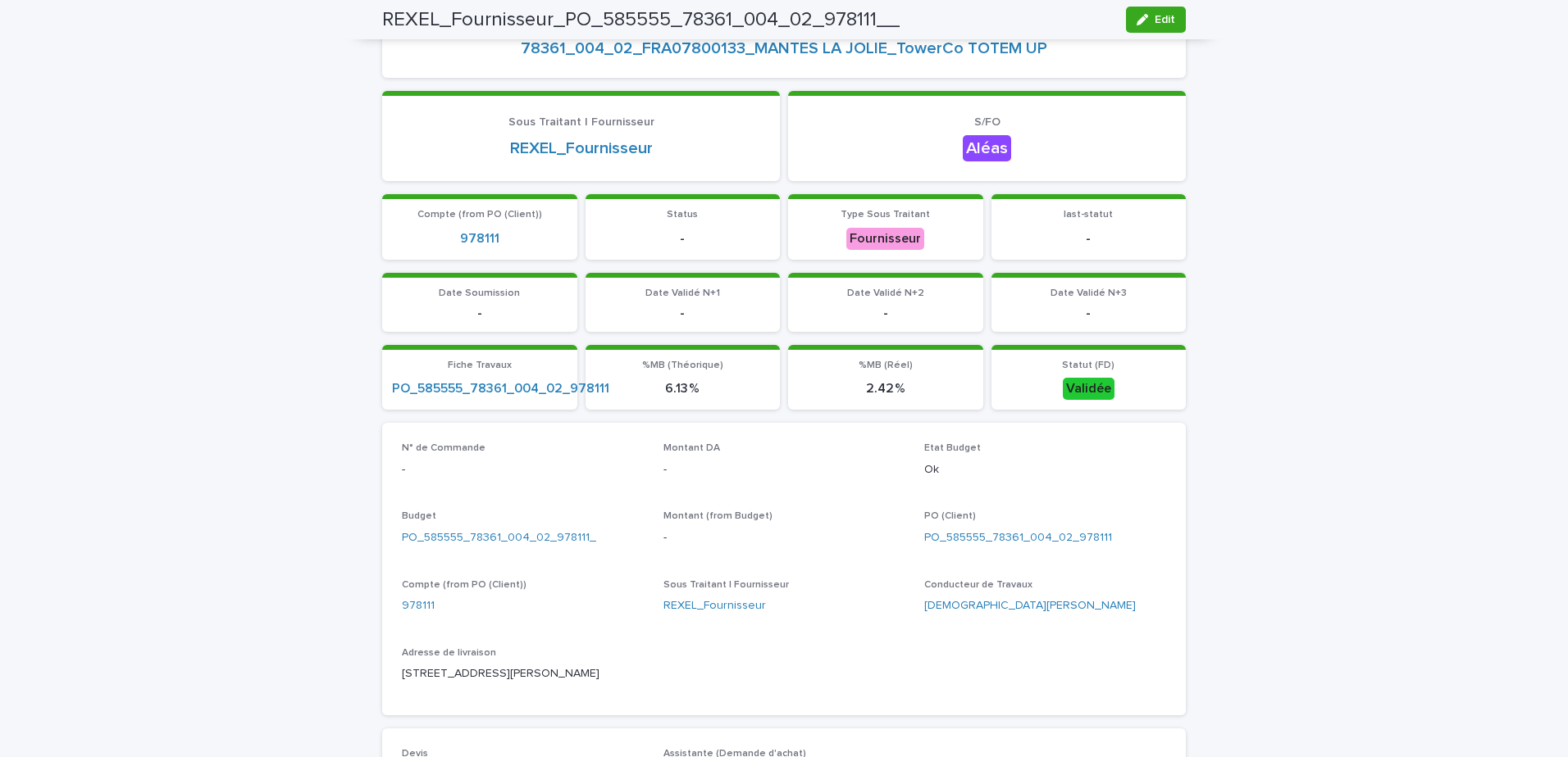
scroll to position [180, 0]
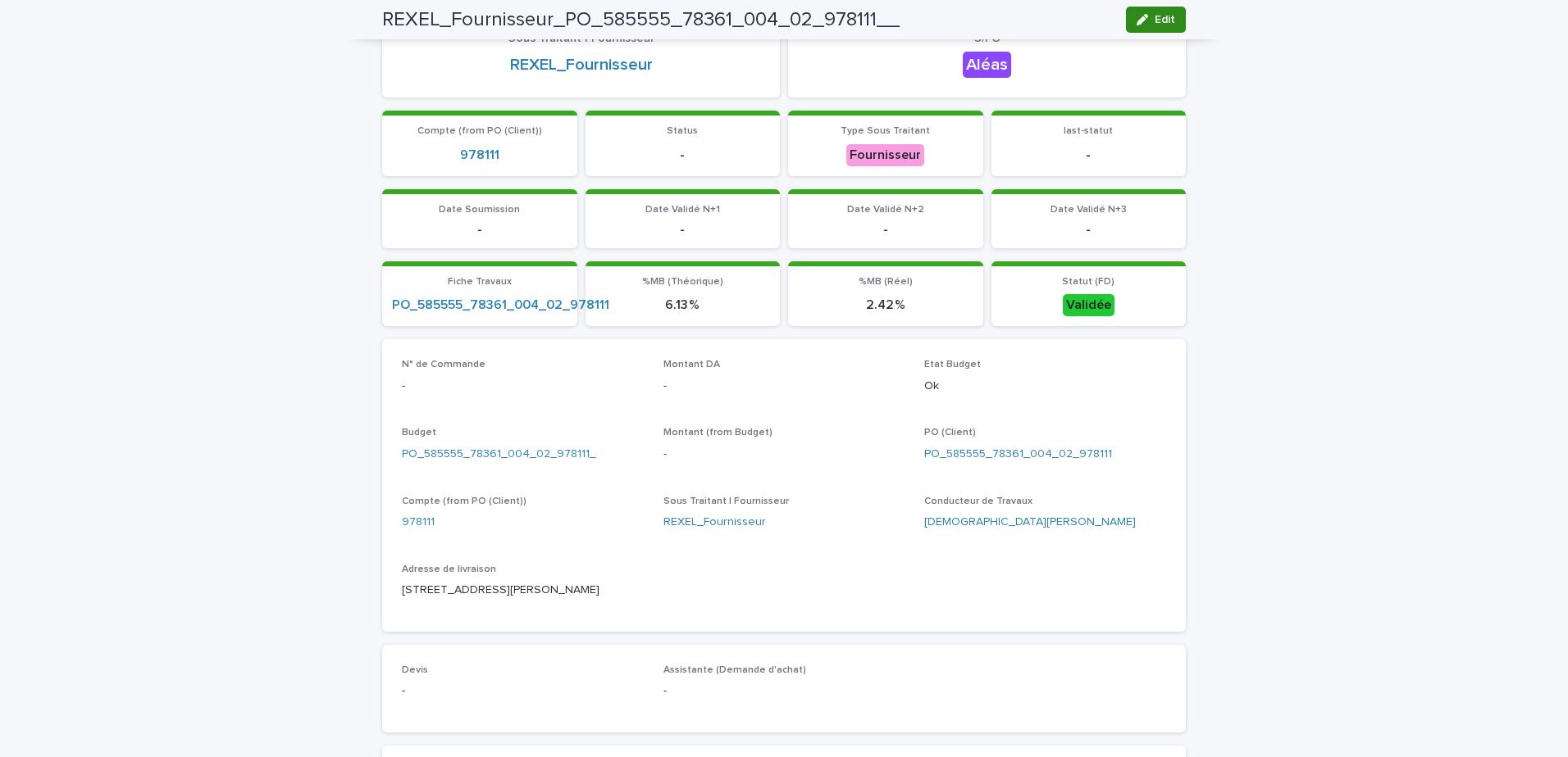
click at [1148, 19] on div "button" at bounding box center [1145, 19] width 18 height 11
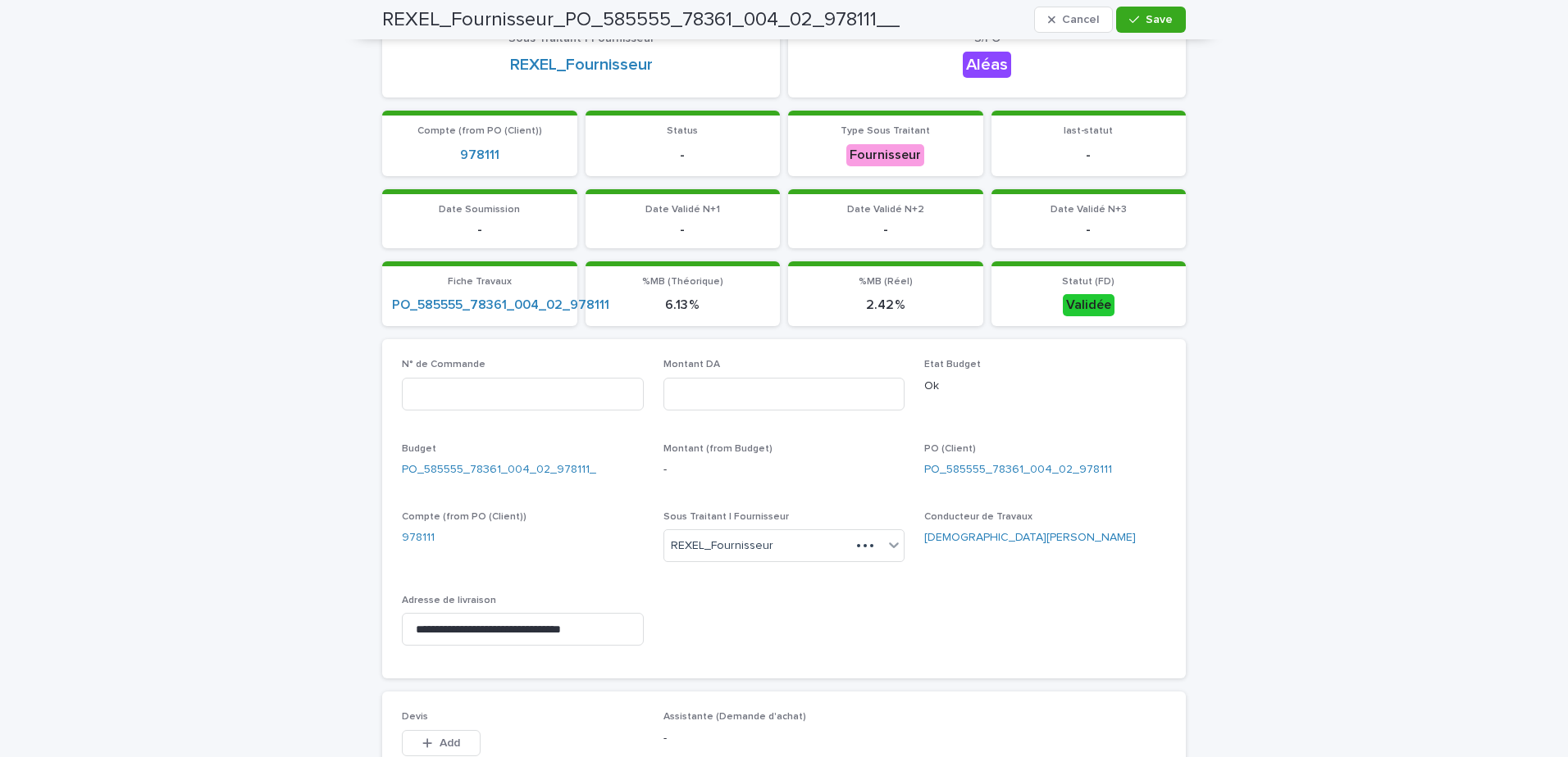
scroll to position [311, 0]
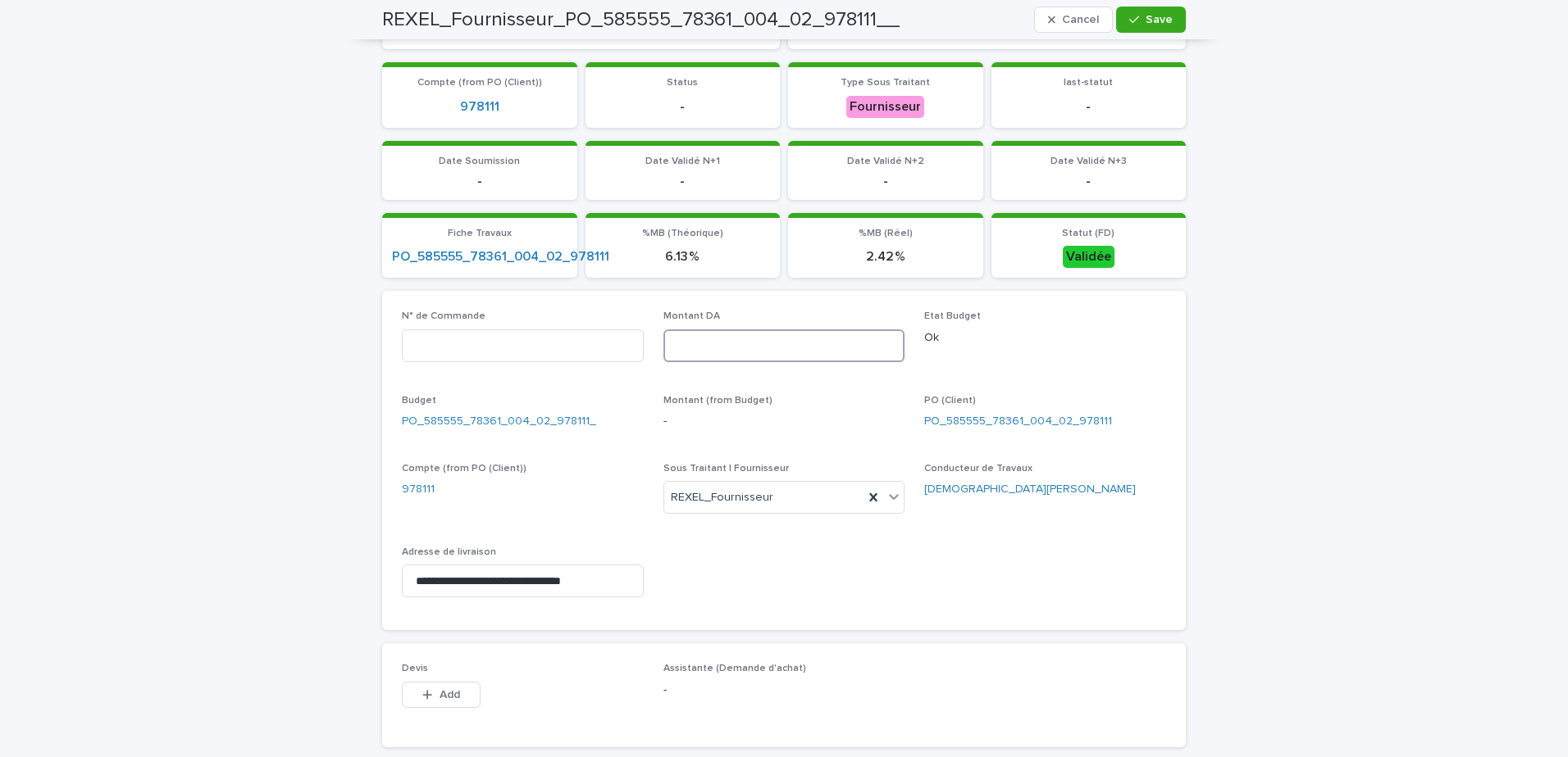
click at [727, 345] on input at bounding box center [784, 346] width 242 height 33
paste input "******"
click at [695, 345] on input "******" at bounding box center [784, 346] width 242 height 33
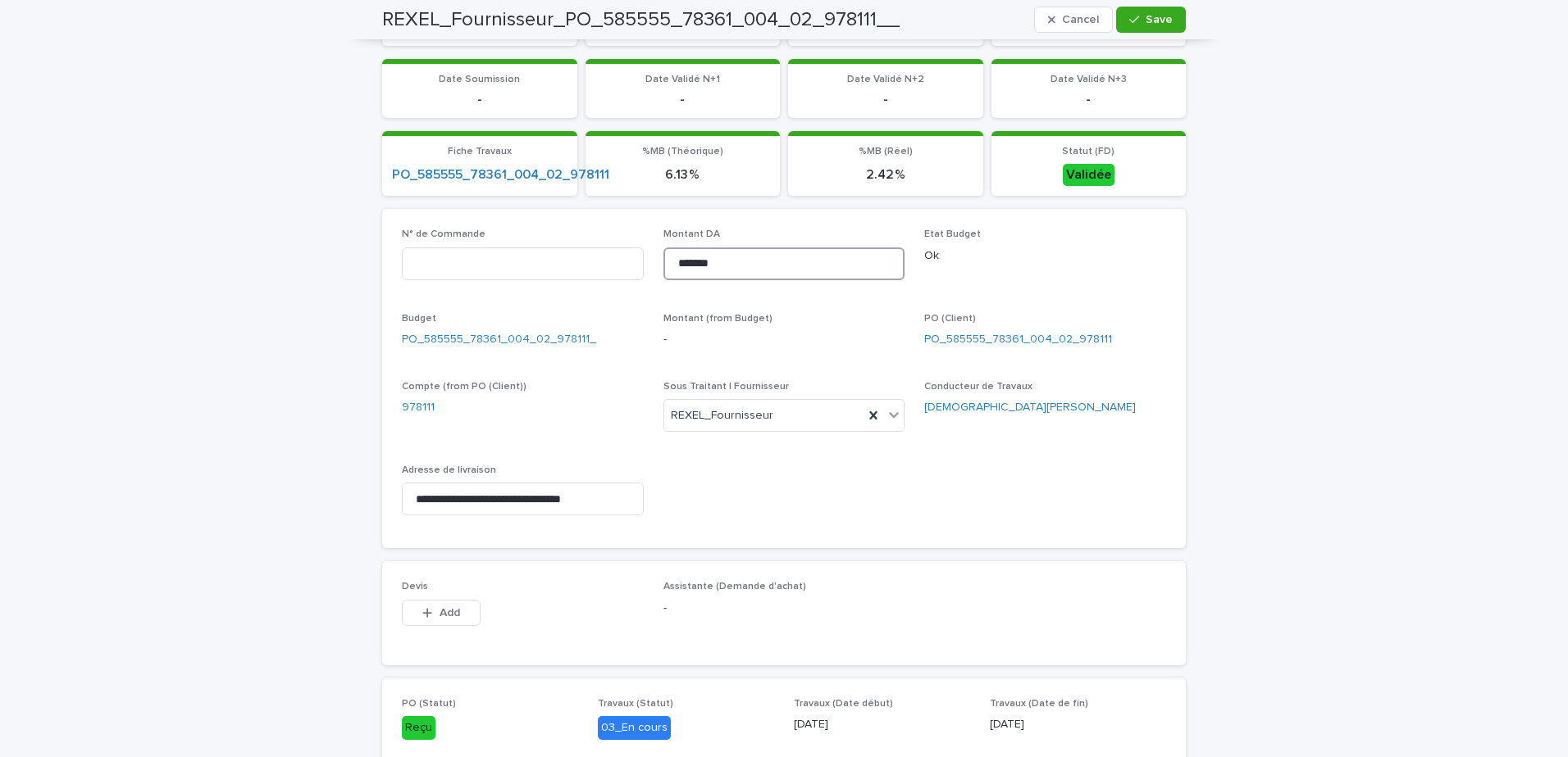
scroll to position [639, 0]
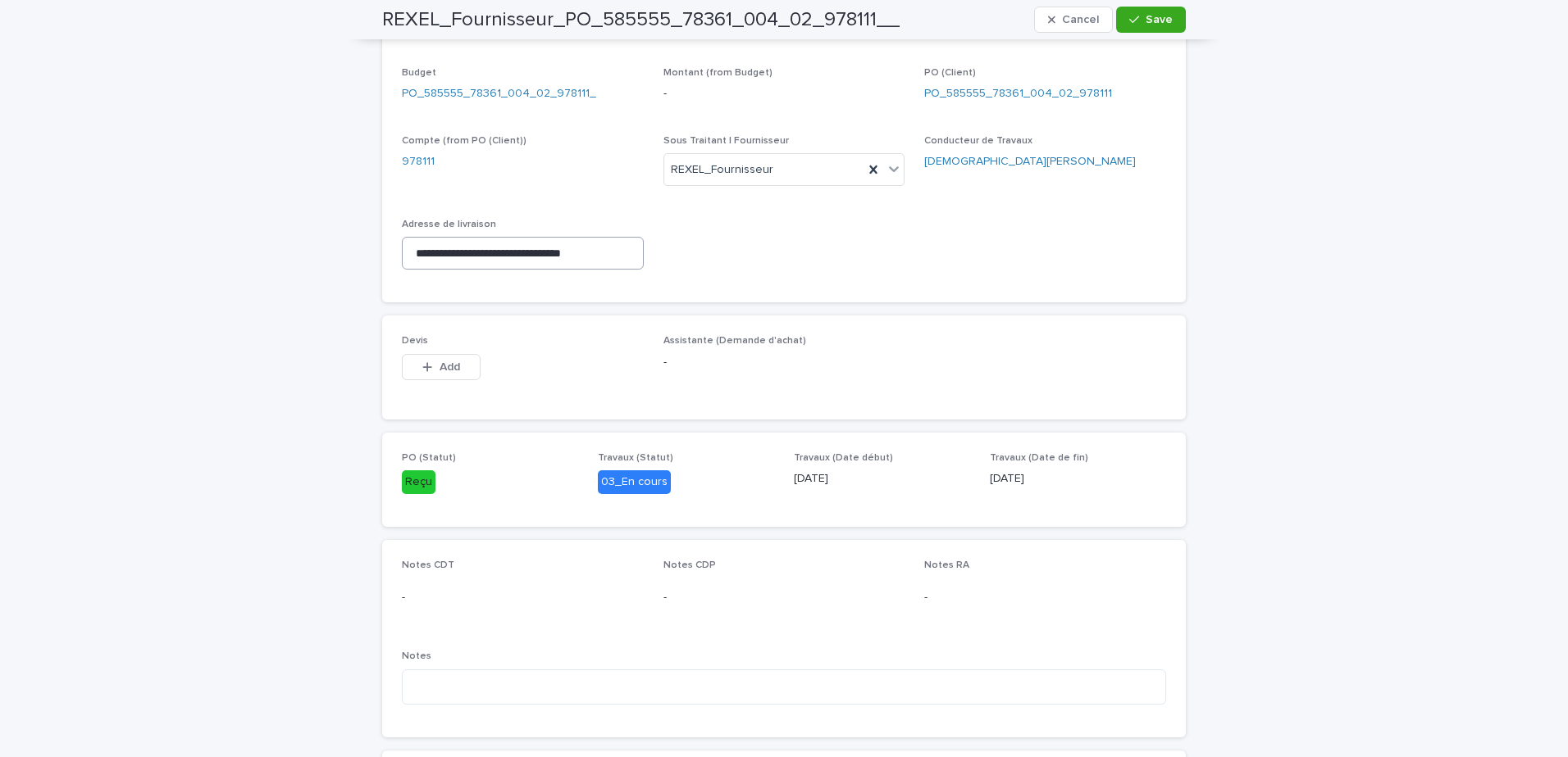
type input "*******"
drag, startPoint x: 600, startPoint y: 260, endPoint x: 396, endPoint y: 253, distance: 204.1
click at [402, 253] on input "**********" at bounding box center [523, 253] width 242 height 33
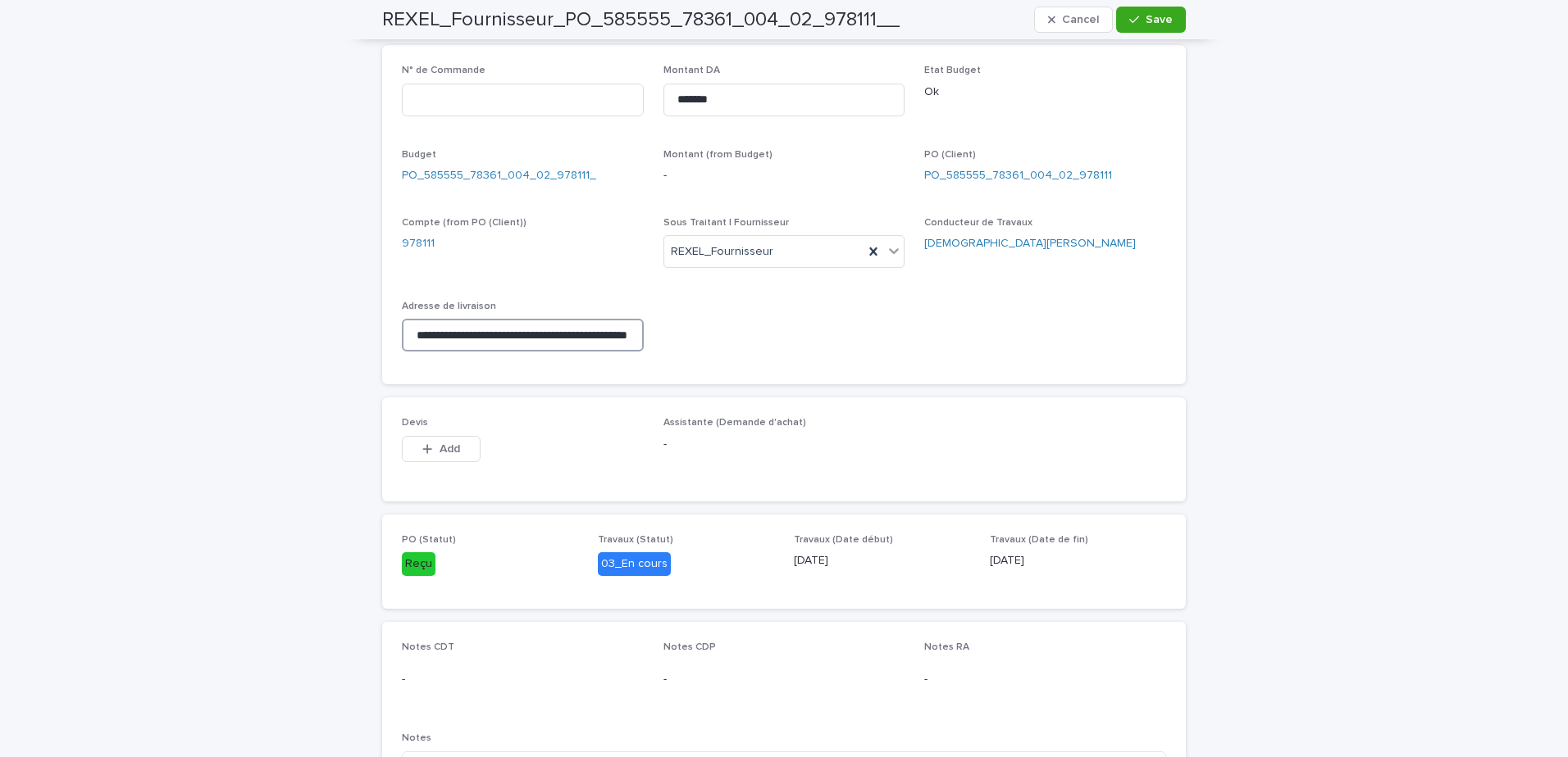
scroll to position [0, 53]
click at [604, 339] on input "**********" at bounding box center [523, 335] width 242 height 33
drag, startPoint x: 621, startPoint y: 336, endPoint x: 327, endPoint y: 346, distance: 294.2
click at [327, 346] on div "**********" at bounding box center [784, 264] width 1568 height 1533
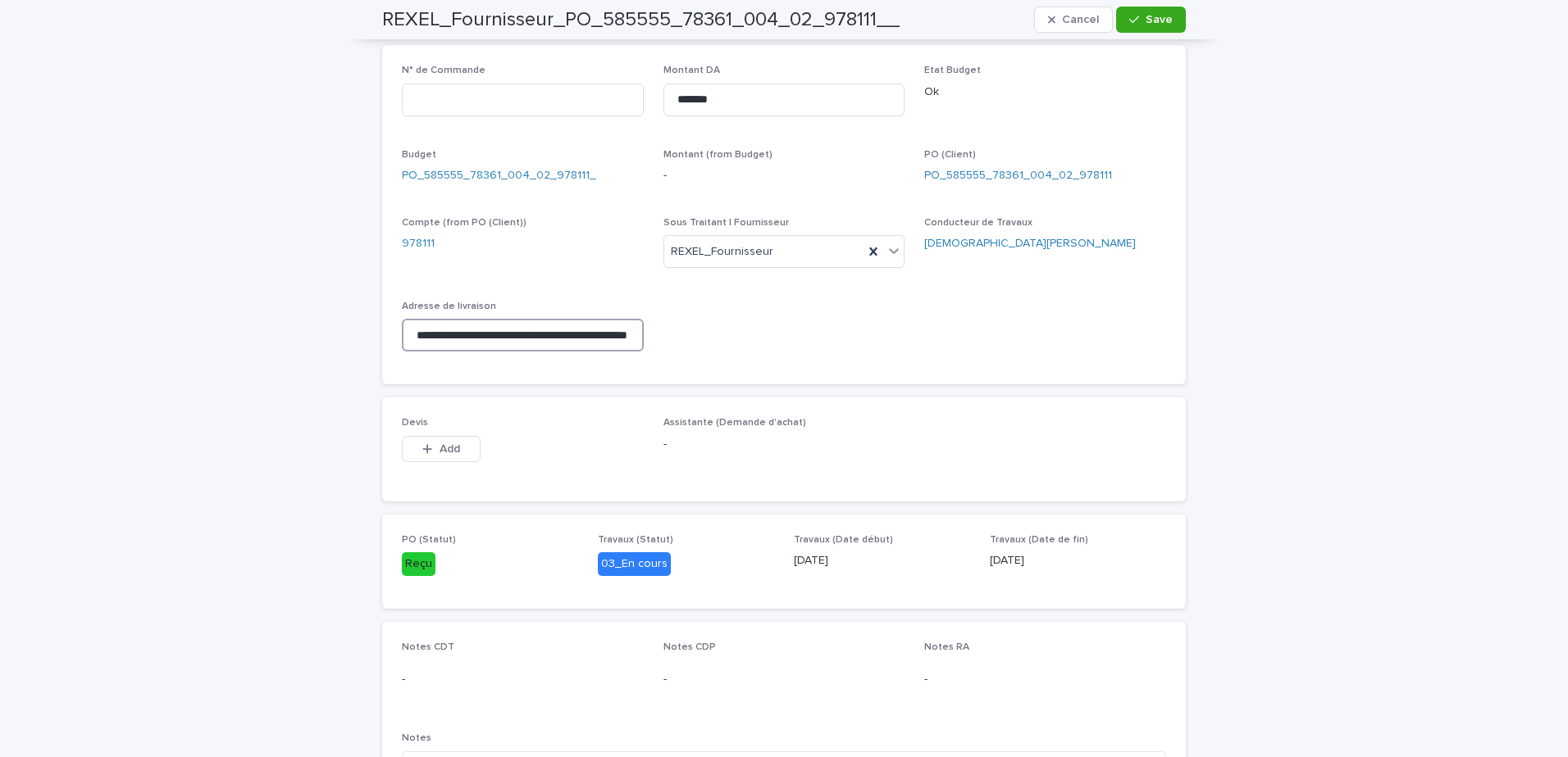
type input "**********"
click at [902, 324] on div "**********" at bounding box center [784, 214] width 764 height 300
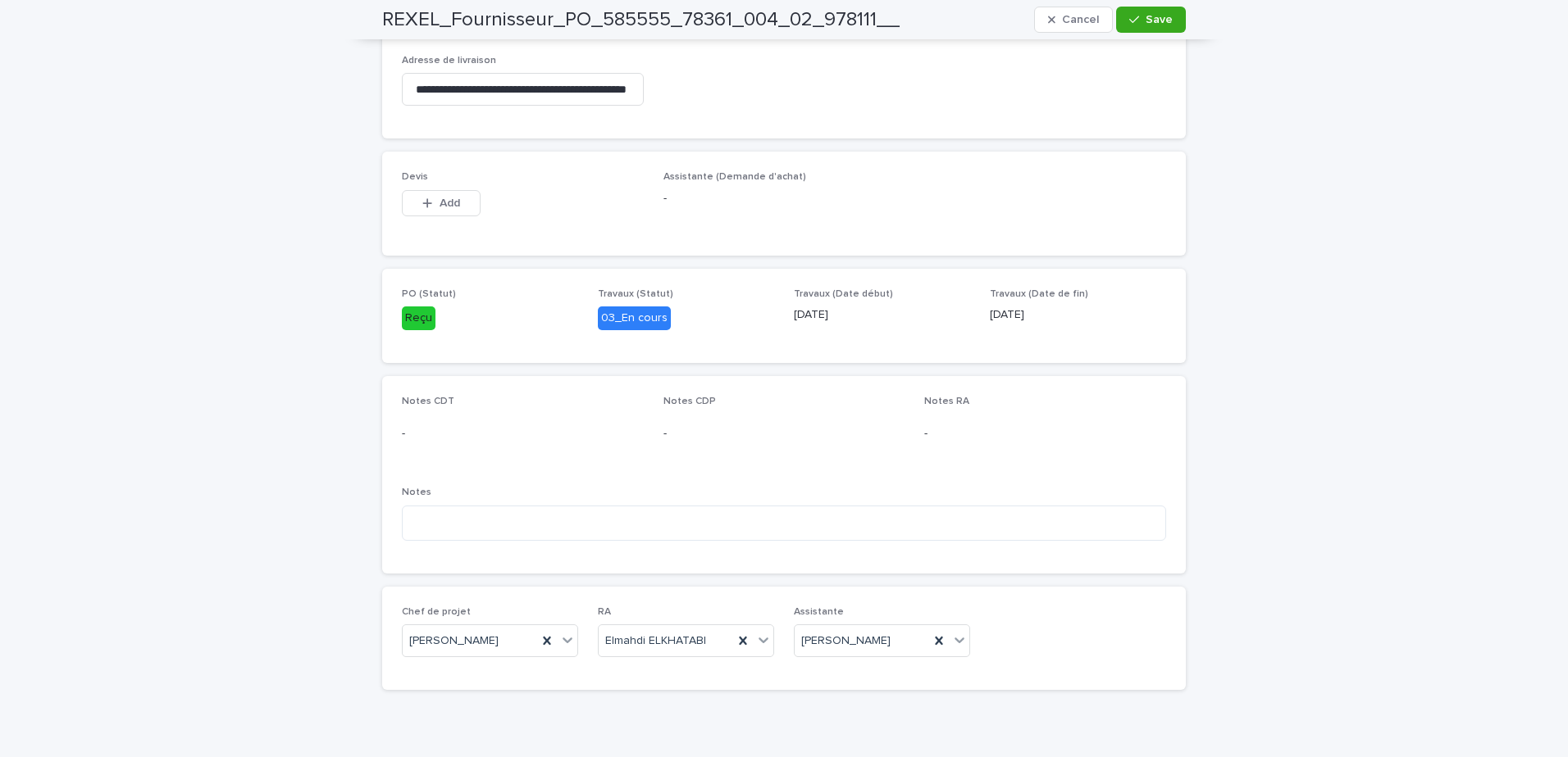
scroll to position [830, 0]
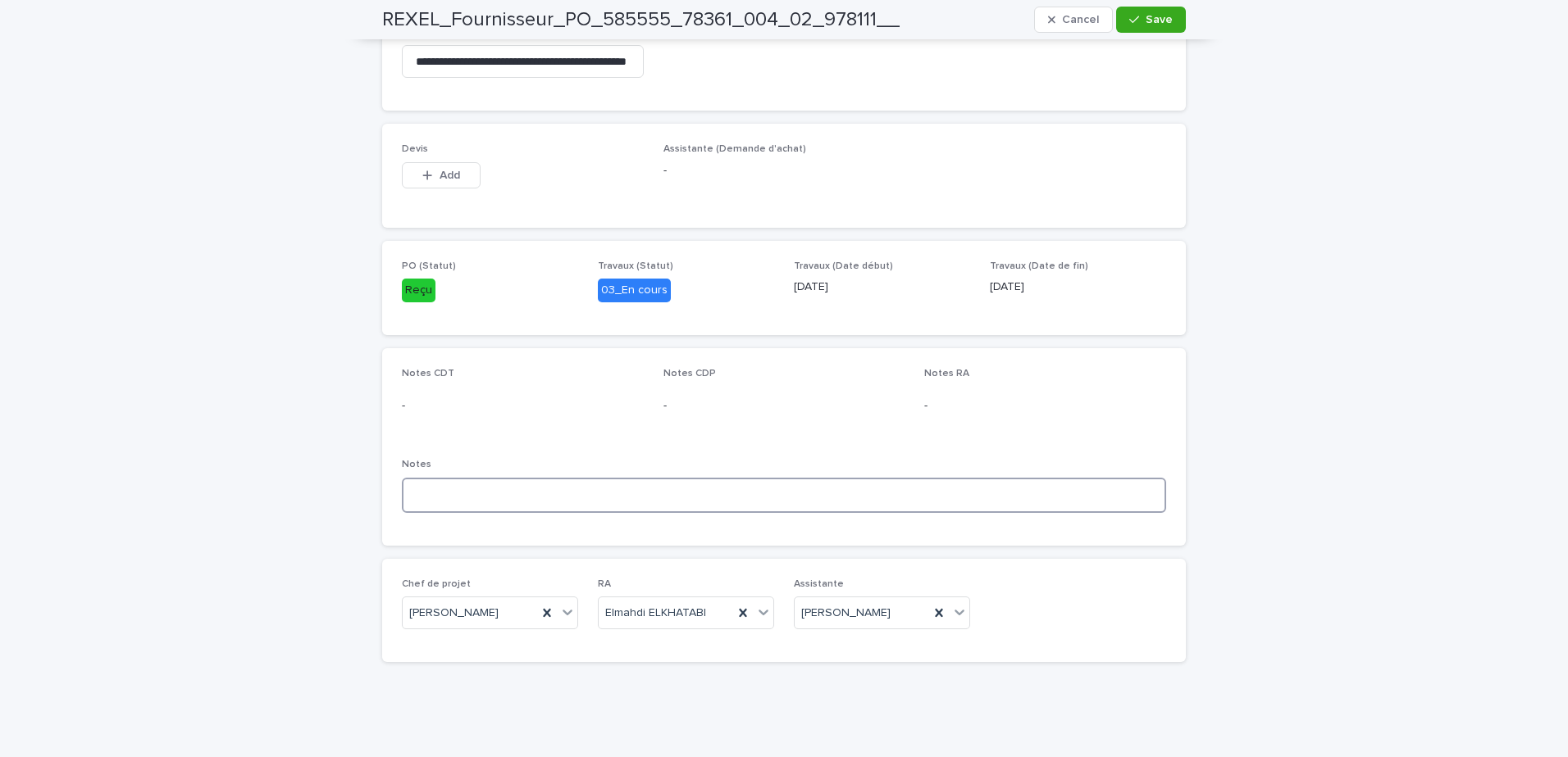
click at [569, 490] on textarea at bounding box center [784, 495] width 764 height 35
type textarea "*"
paste textarea "**********"
click at [409, 495] on textarea "**********" at bounding box center [784, 495] width 764 height 35
click at [404, 491] on textarea "**********" at bounding box center [784, 495] width 764 height 35
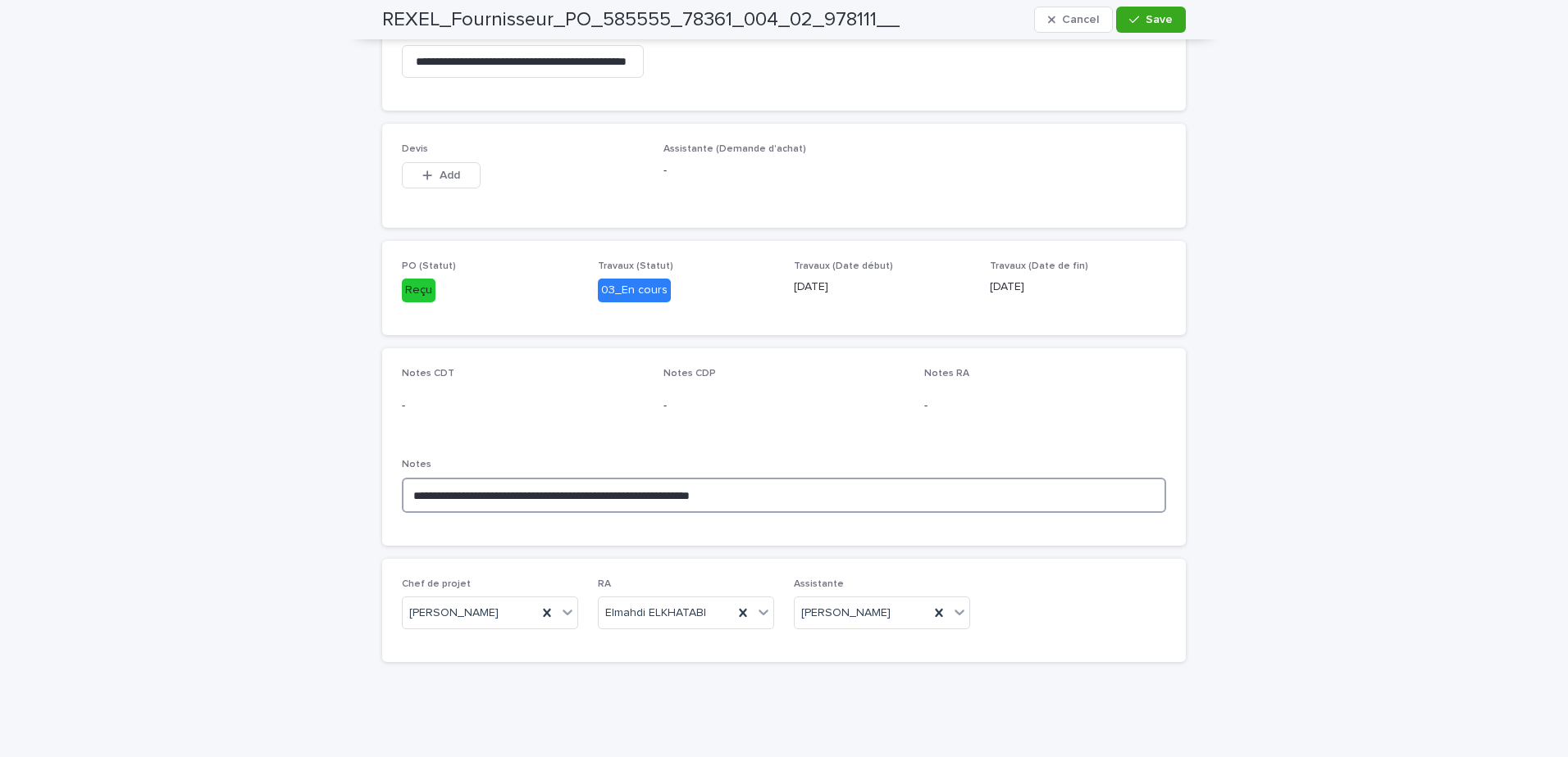
type textarea "**********"
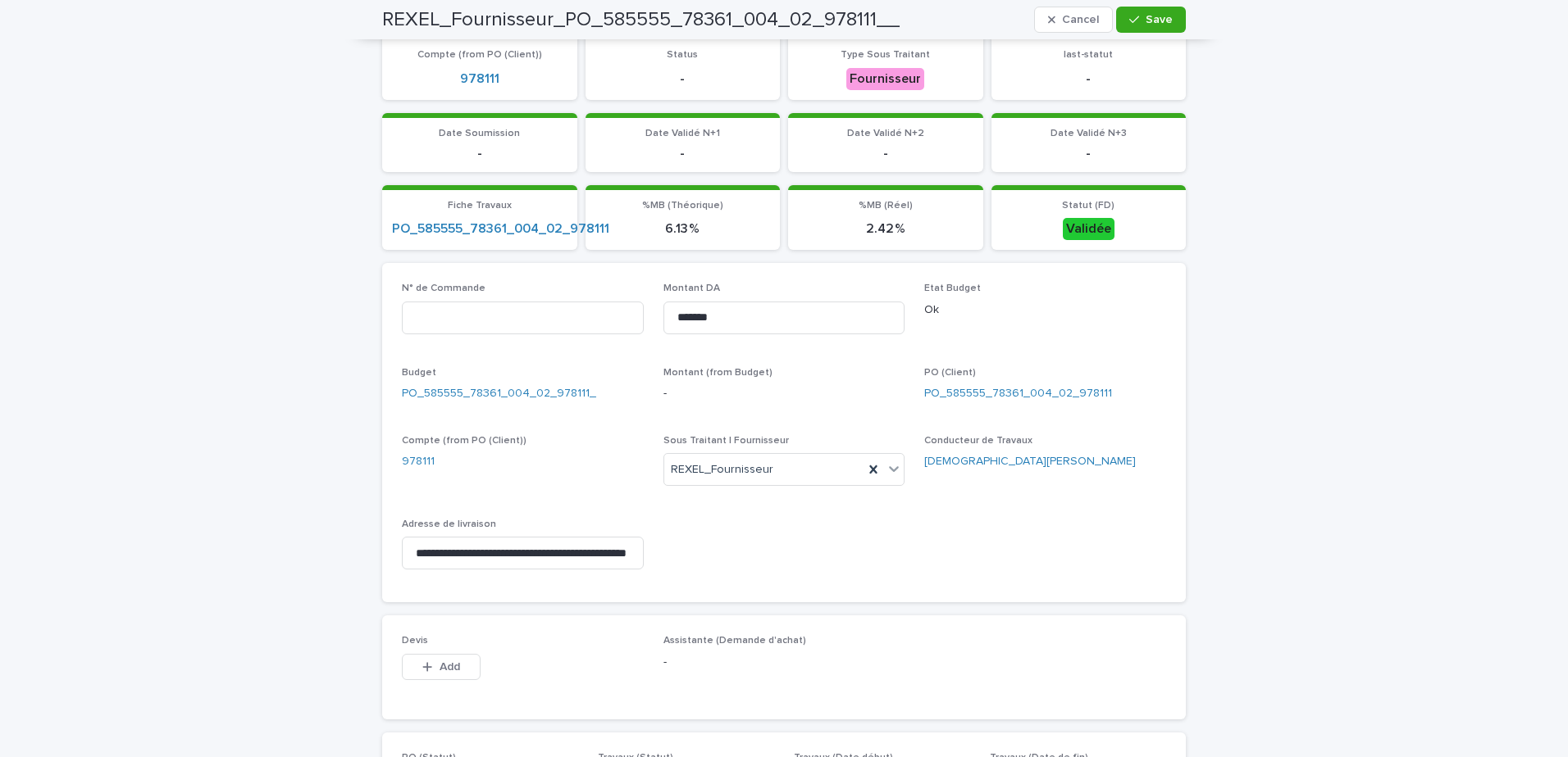
scroll to position [421, 0]
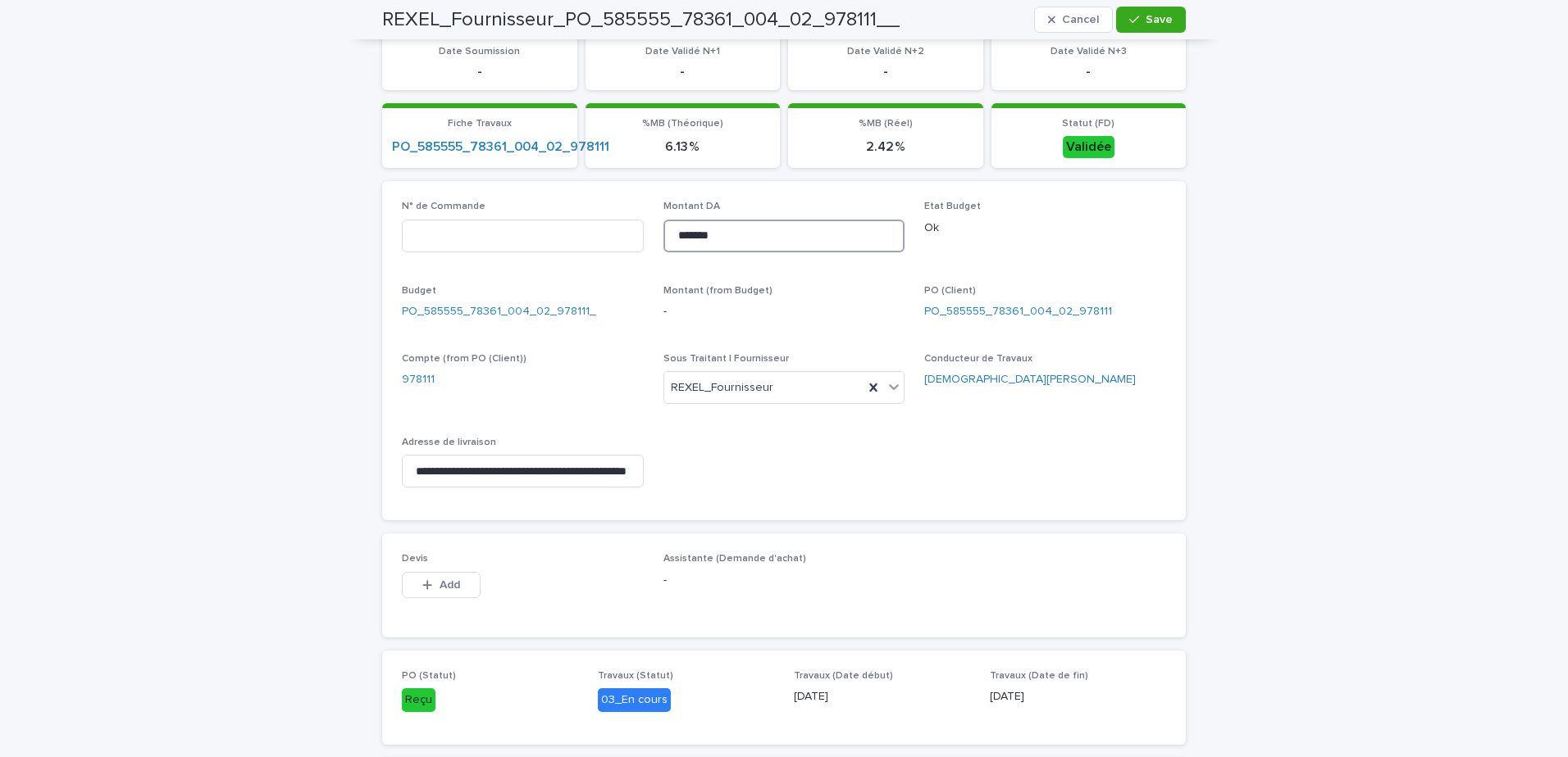
click at [747, 233] on input "*******" at bounding box center [784, 236] width 242 height 33
drag, startPoint x: 748, startPoint y: 233, endPoint x: 645, endPoint y: 240, distance: 103.2
click at [663, 237] on input "*******" at bounding box center [784, 236] width 242 height 33
paste input
drag, startPoint x: 696, startPoint y: 237, endPoint x: 712, endPoint y: 263, distance: 30.5
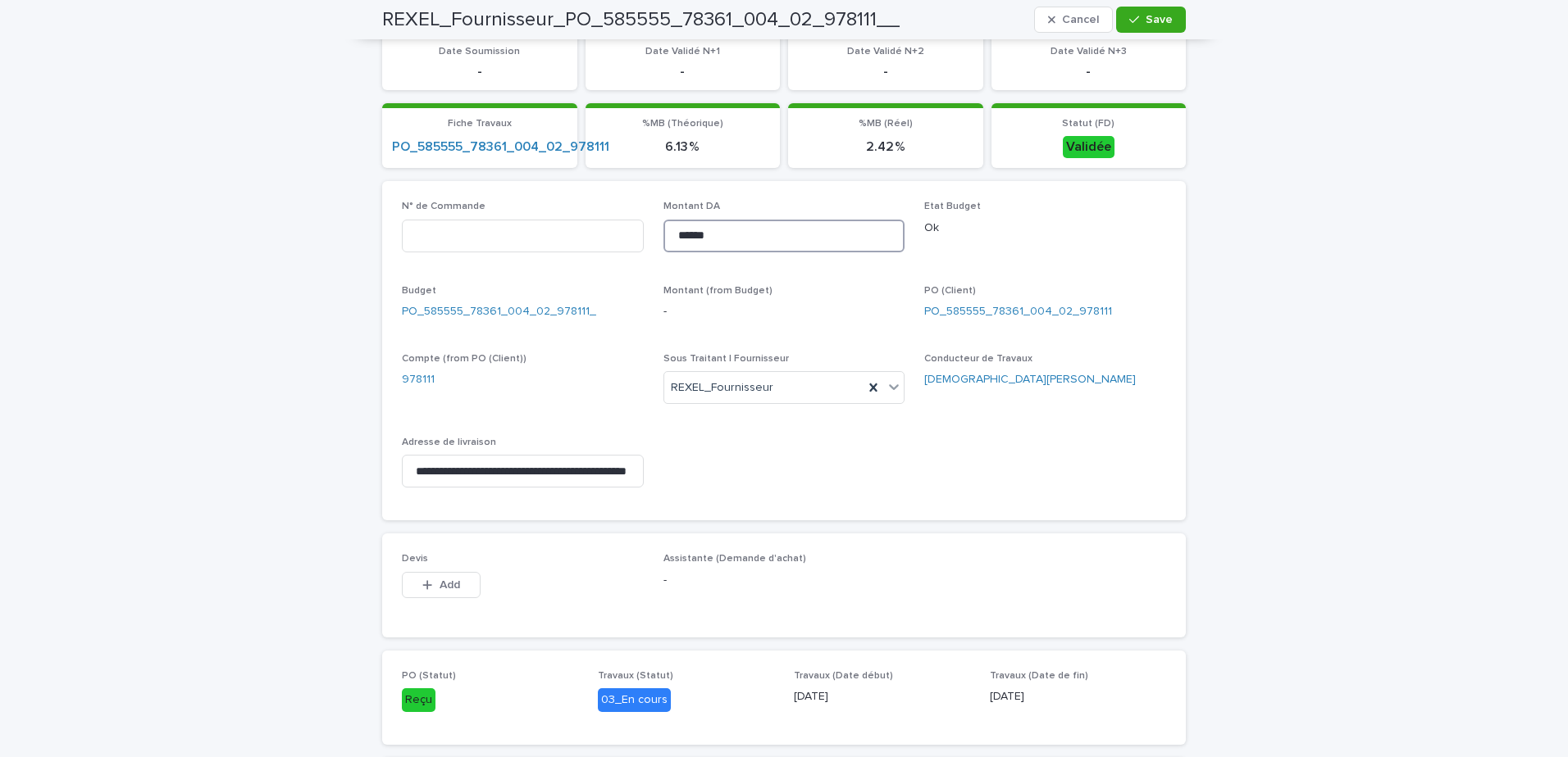
click at [699, 237] on input "******" at bounding box center [784, 236] width 242 height 33
click at [696, 237] on input "******" at bounding box center [784, 236] width 242 height 33
type input "*******"
click at [1056, 233] on p "Ok" at bounding box center [1045, 228] width 242 height 17
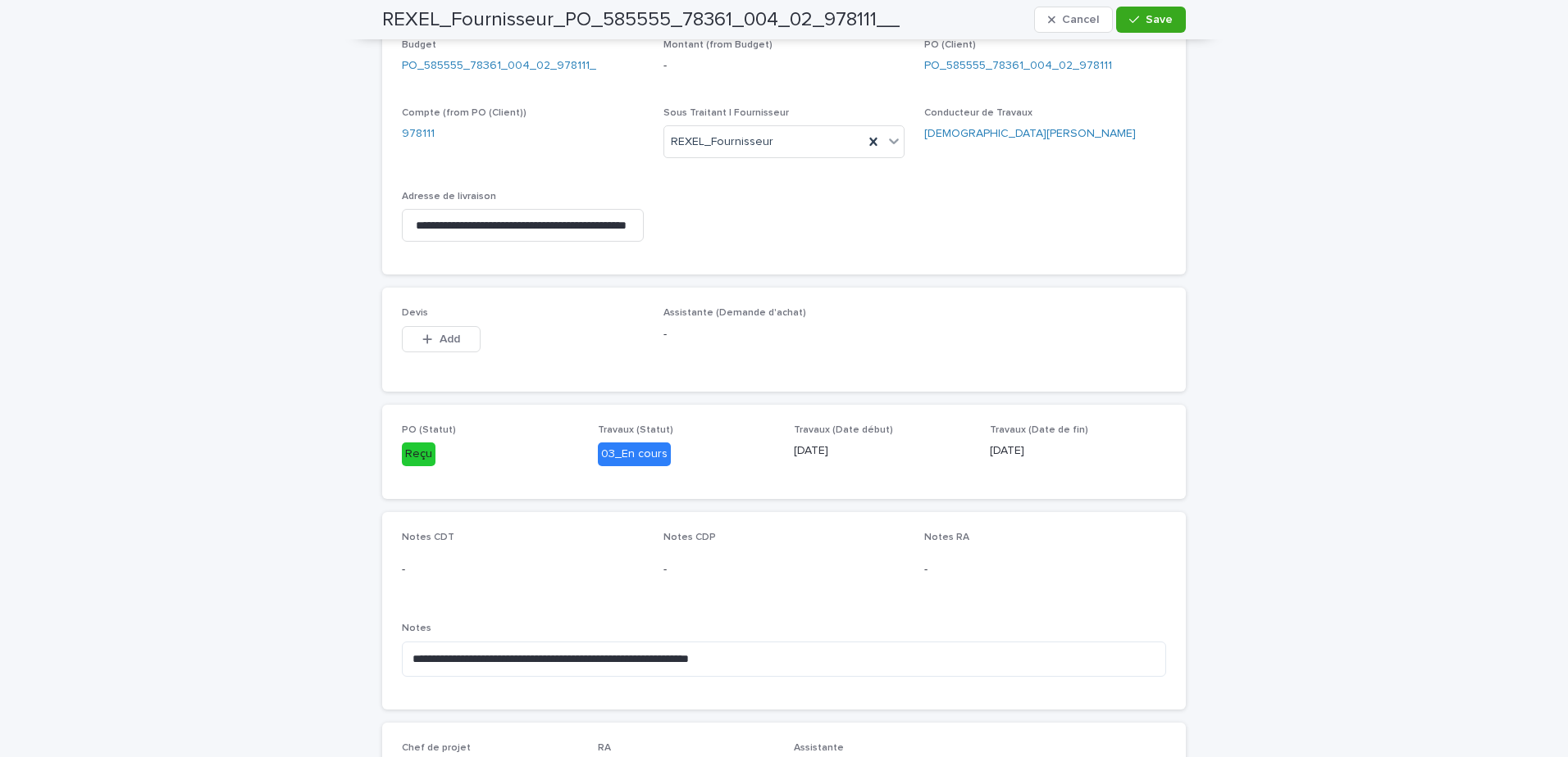
scroll to position [830, 0]
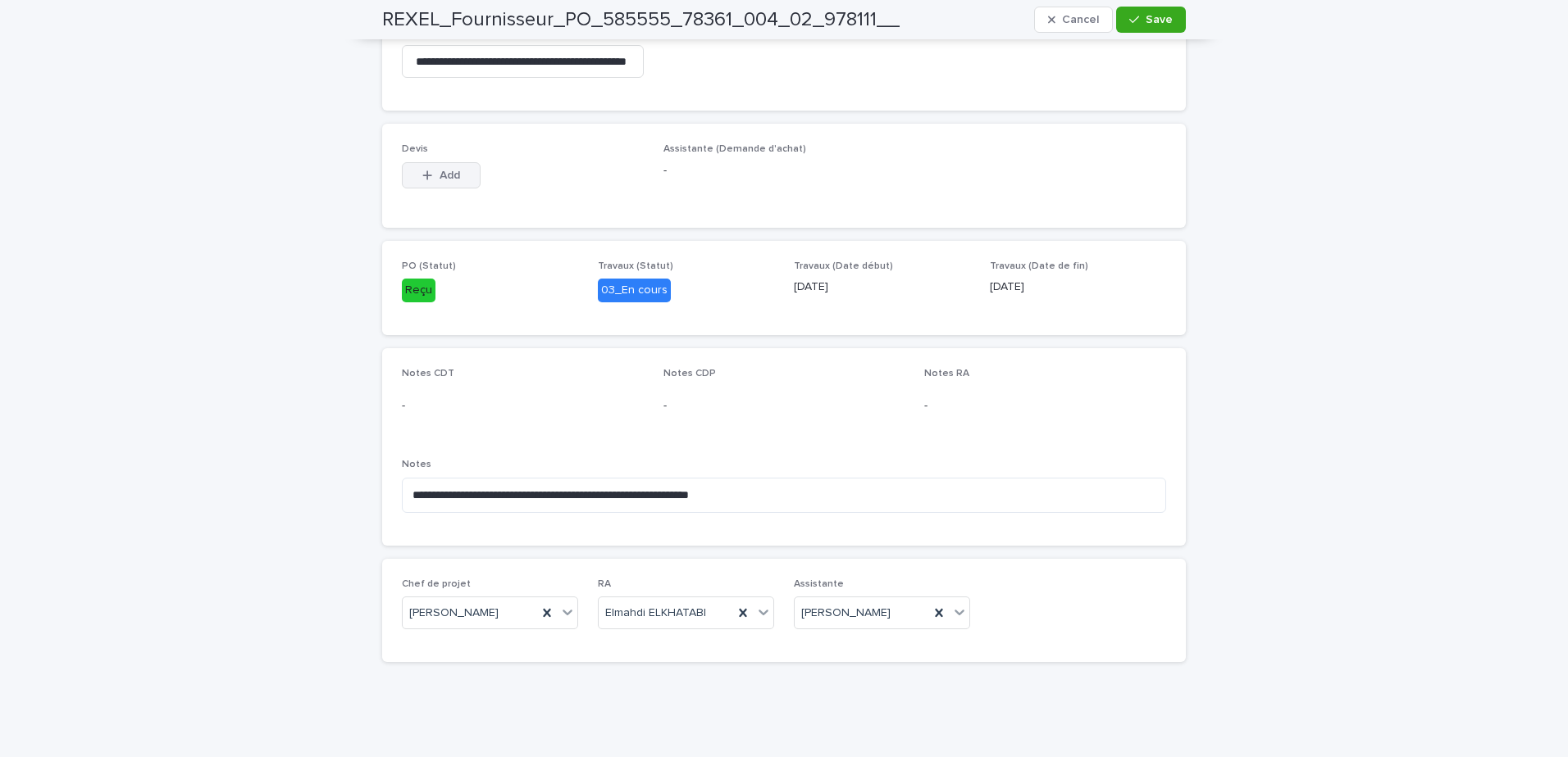
click at [445, 176] on span "Add" at bounding box center [450, 175] width 21 height 11
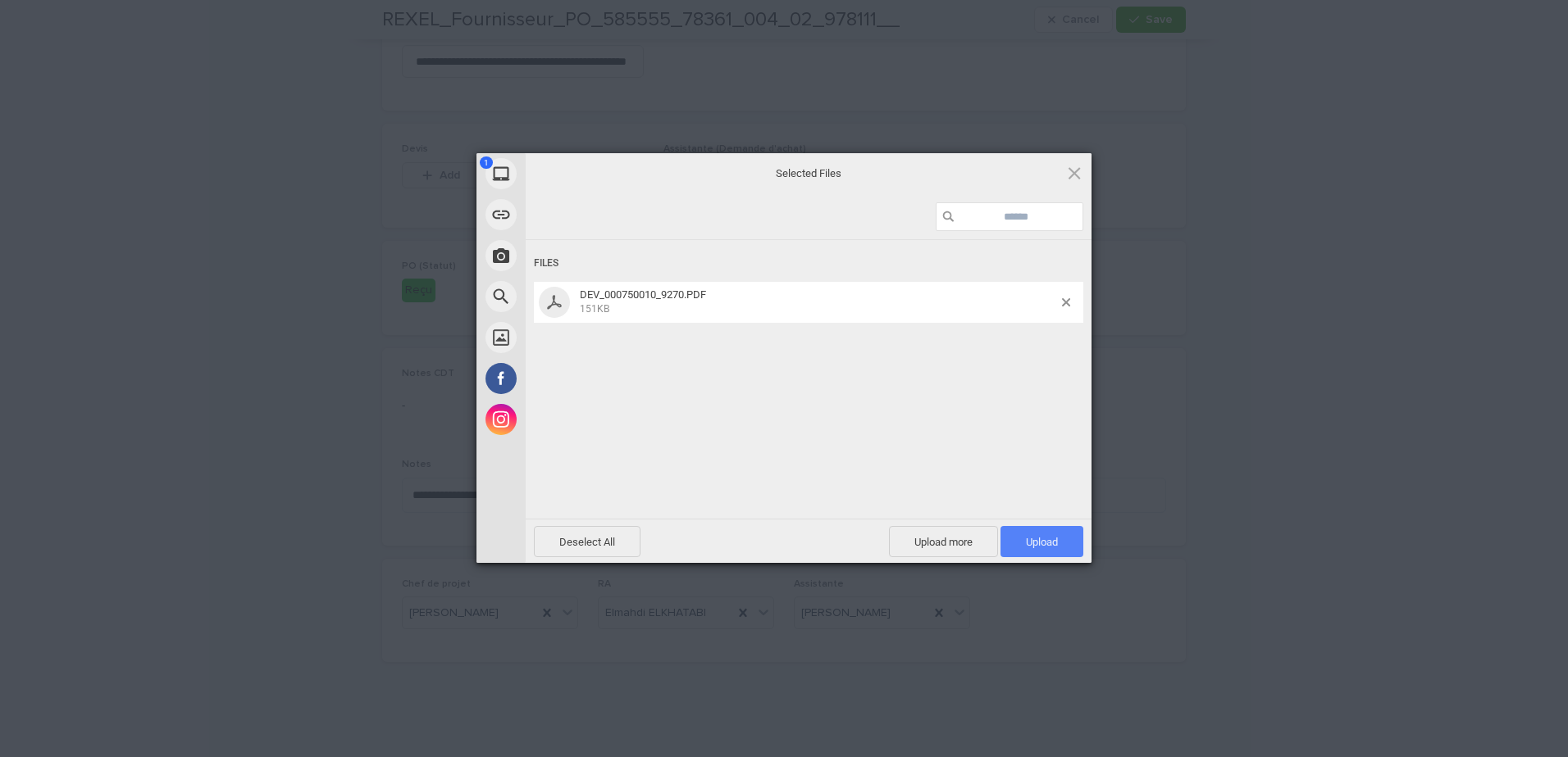
click at [1037, 537] on span "Upload 1" at bounding box center [1042, 542] width 32 height 12
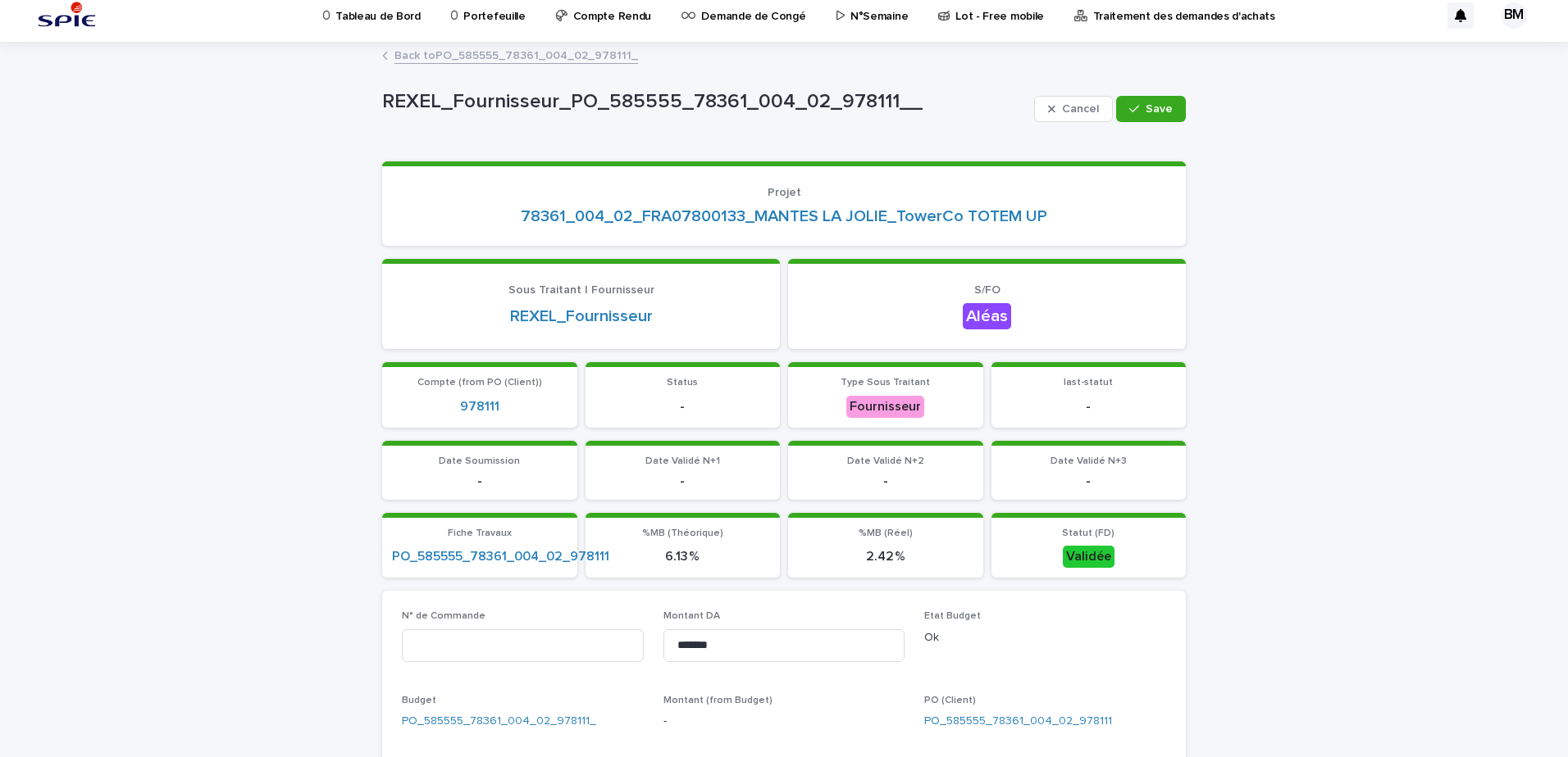
scroll to position [0, 0]
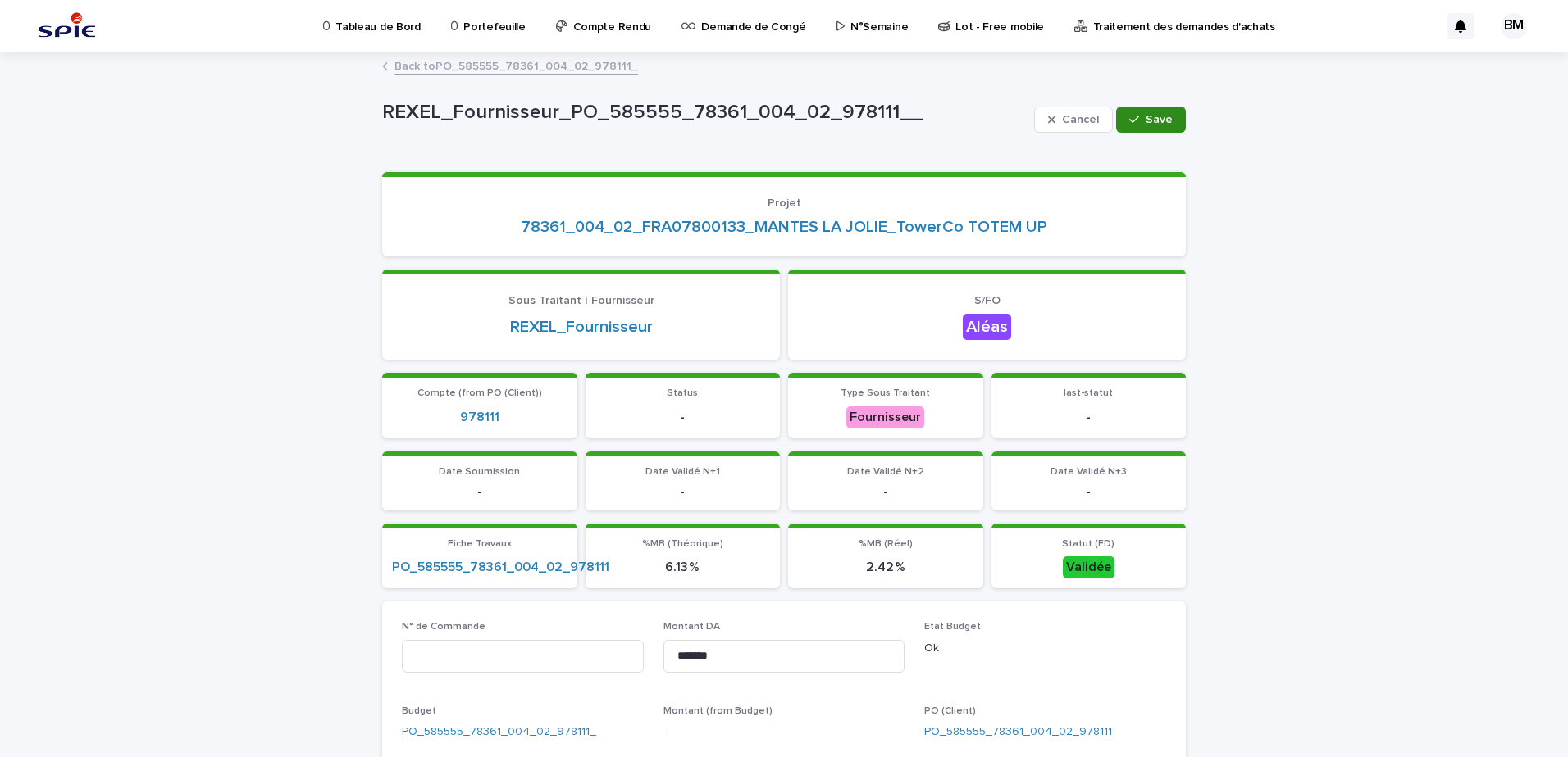
click at [1146, 118] on span "Save" at bounding box center [1158, 119] width 27 height 11
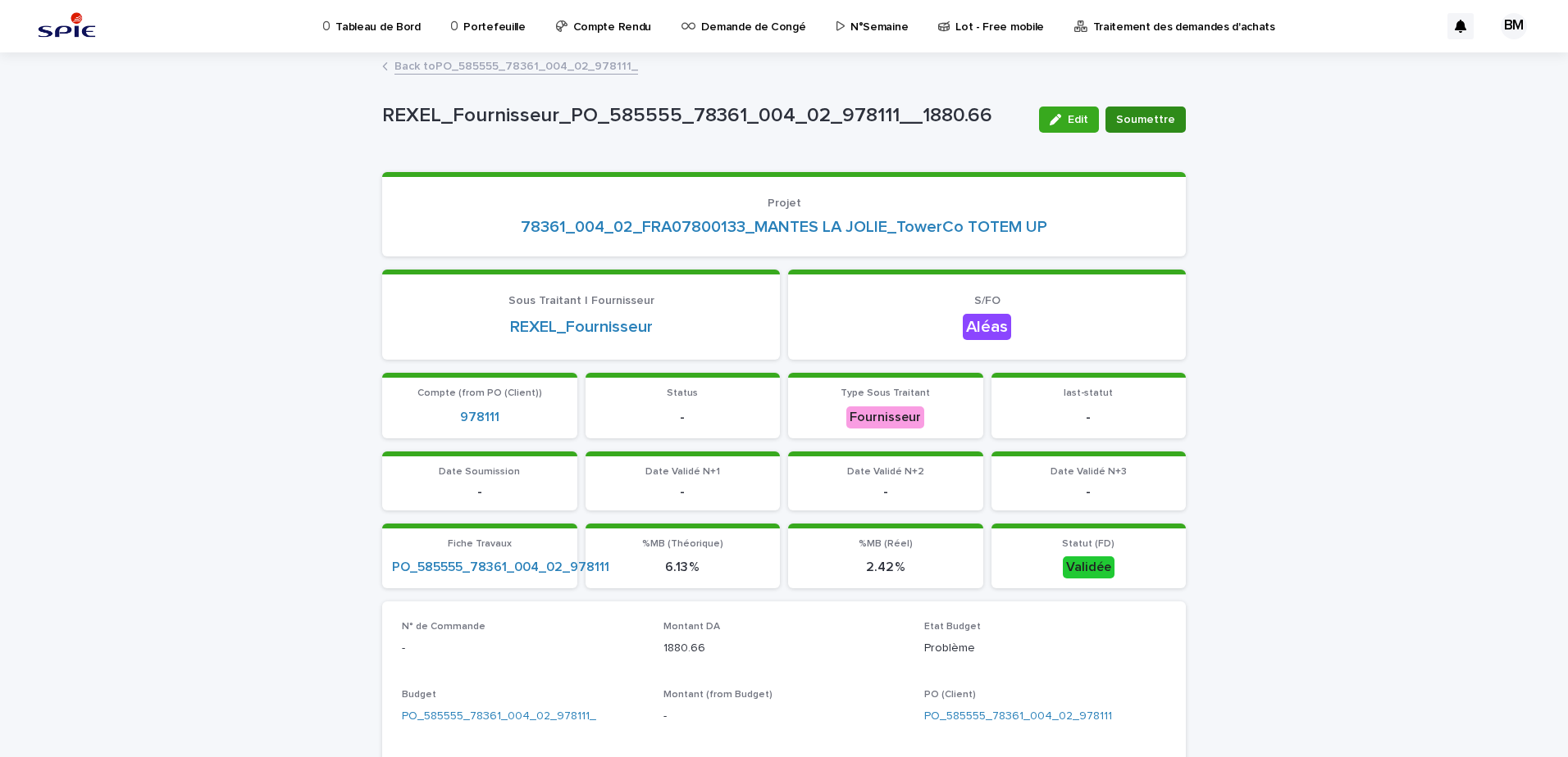
click at [1153, 117] on span "Soumettre" at bounding box center [1145, 119] width 59 height 17
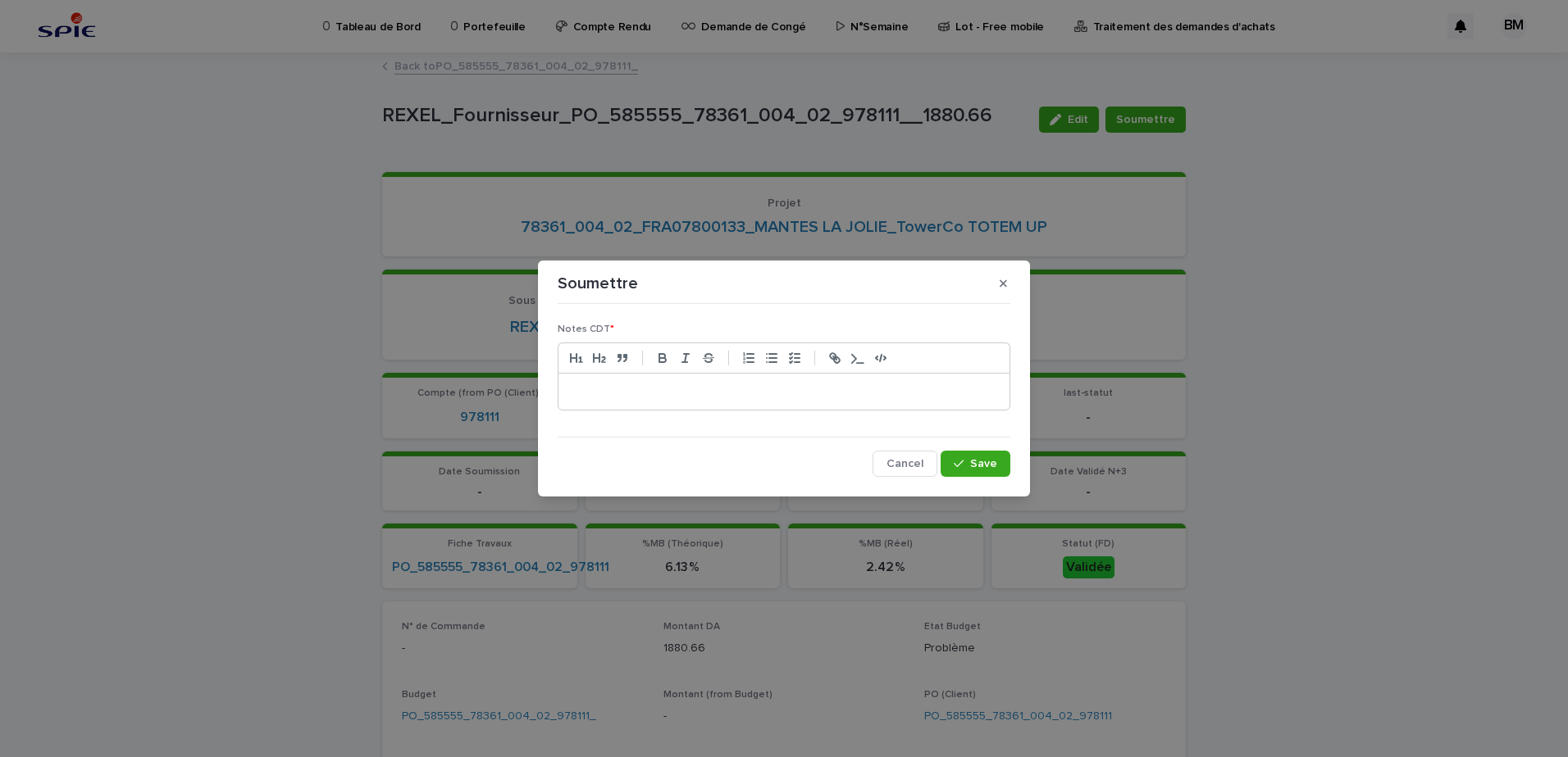
click at [788, 399] on p at bounding box center [784, 391] width 426 height 17
click at [1002, 286] on icon "button" at bounding box center [1003, 284] width 7 height 7
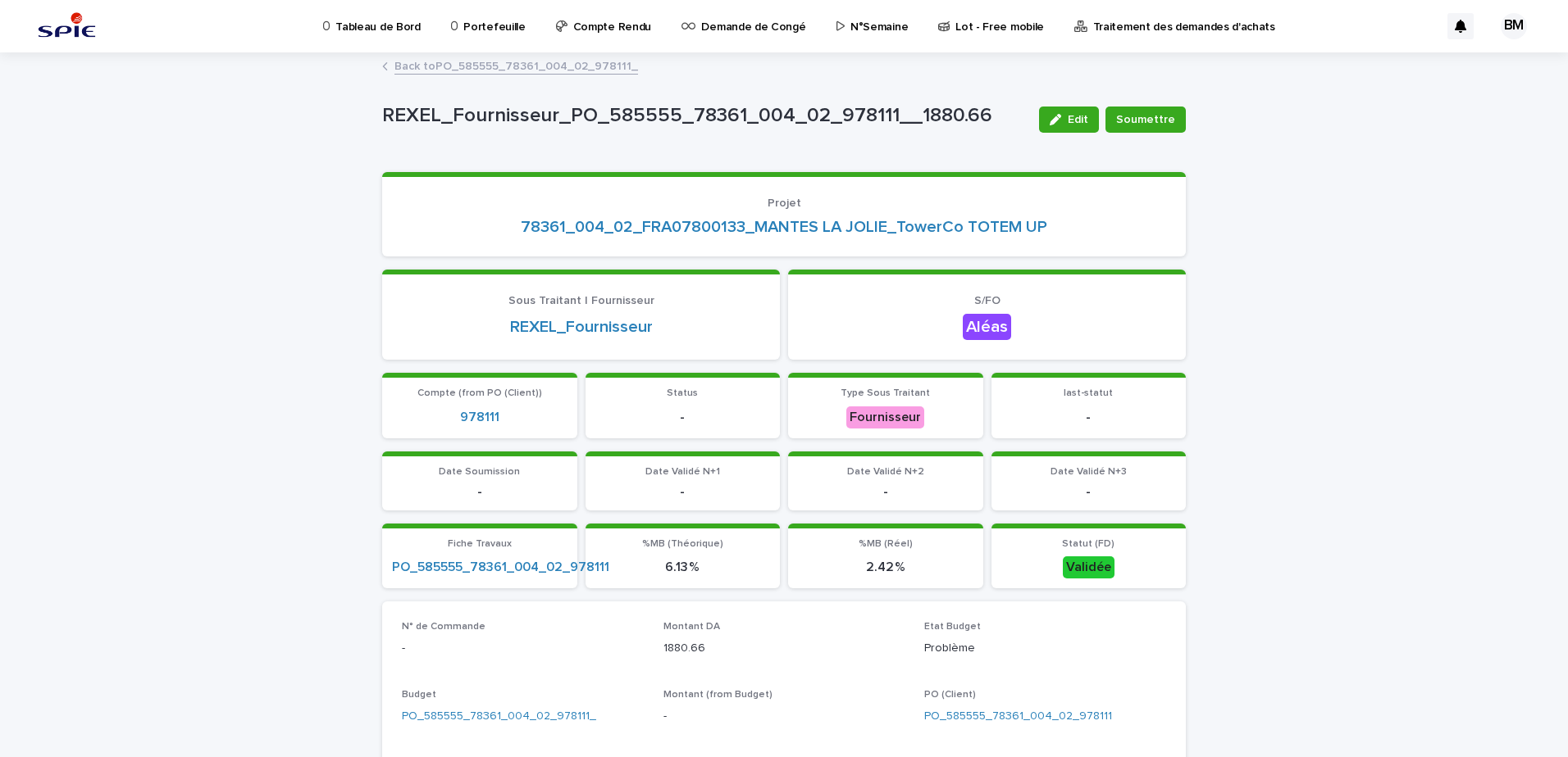
scroll to position [491, 0]
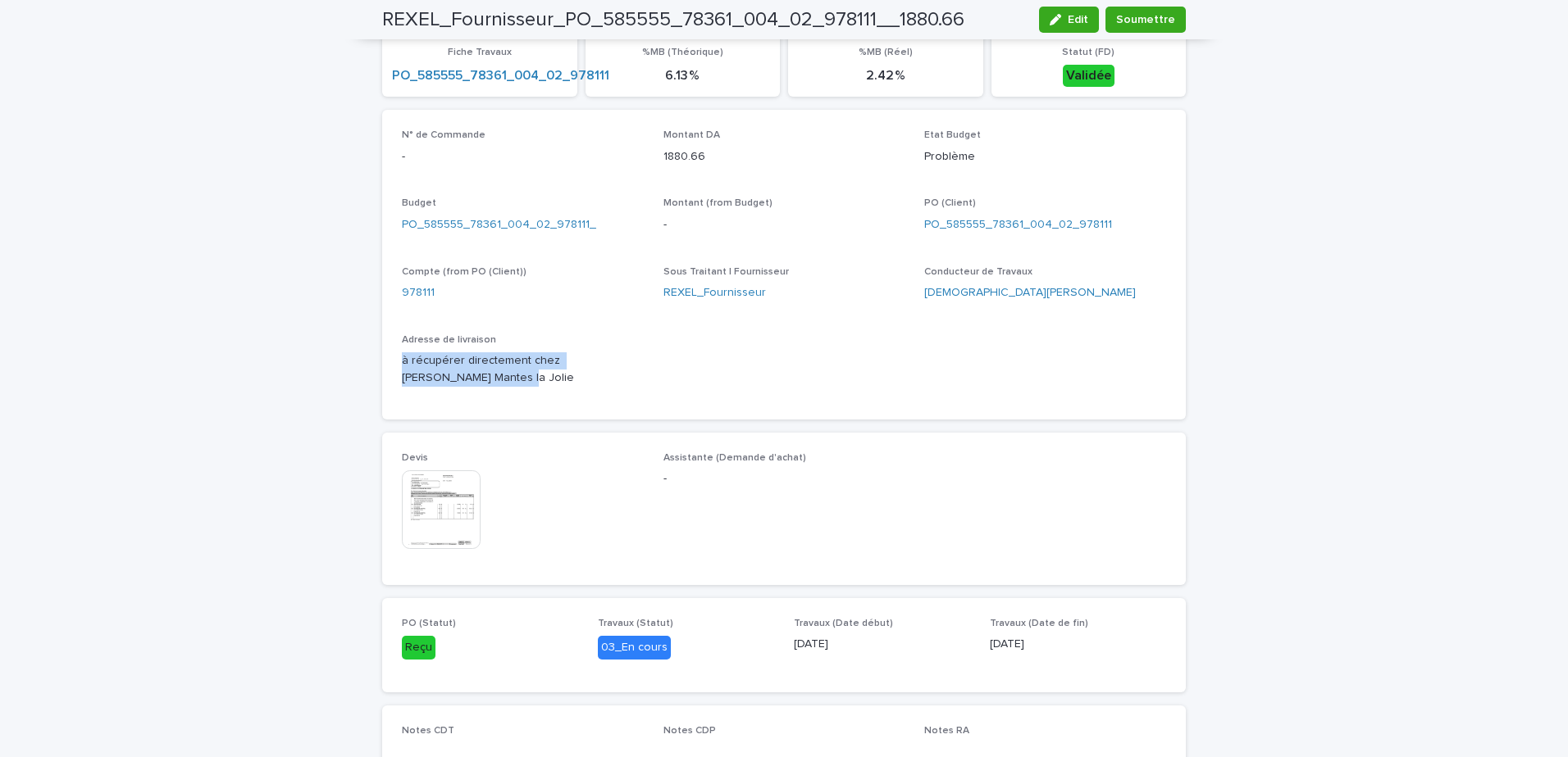
drag, startPoint x: 427, startPoint y: 380, endPoint x: 394, endPoint y: 361, distance: 38.1
click at [394, 361] on div "N° de Commande - Montant DA 1880.66 Etat Budget Problème Budget PO_585555_78361…" at bounding box center [784, 265] width 804 height 310
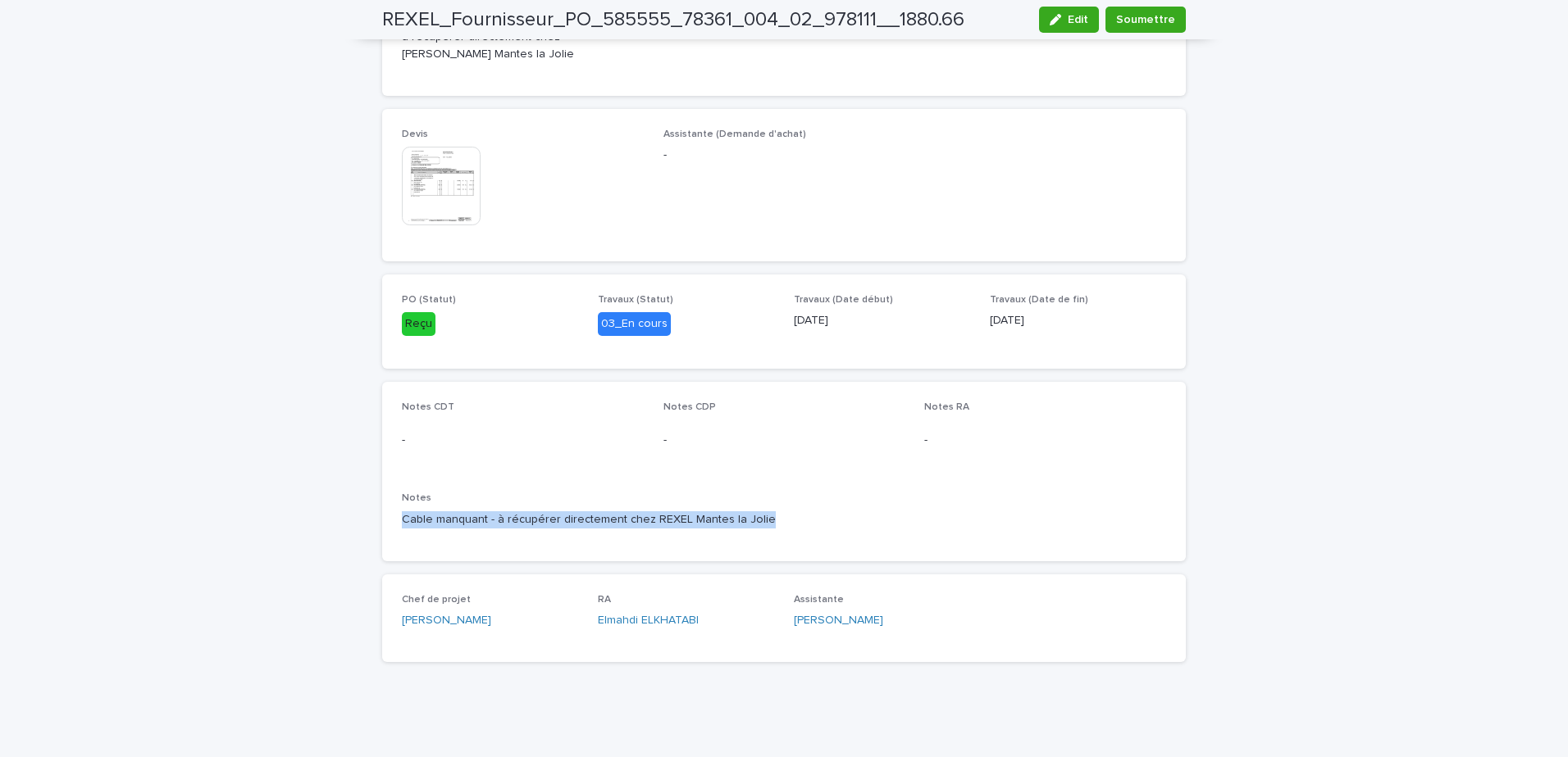
drag, startPoint x: 758, startPoint y: 522, endPoint x: 395, endPoint y: 529, distance: 363.1
click at [402, 529] on div "Notes Cable manquant - à récupérer directement chez REXEL Mantes la Jolie" at bounding box center [784, 517] width 764 height 49
copy p "Cable manquant - à récupérer directement chez REXEL Mantes la Jolie"
click at [1153, 24] on span "Soumettre" at bounding box center [1145, 19] width 59 height 17
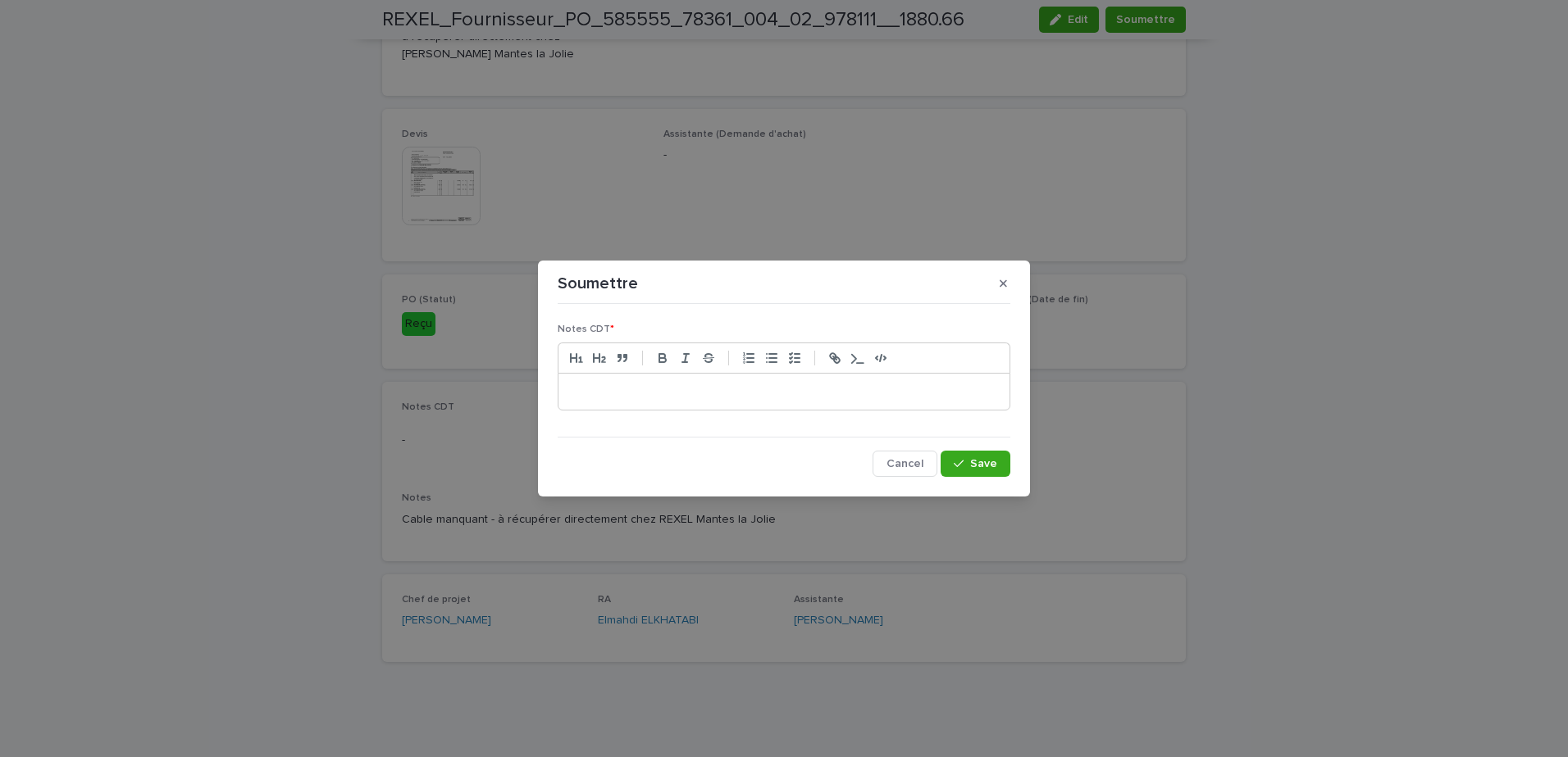
click at [614, 400] on div at bounding box center [784, 391] width 451 height 36
click at [947, 395] on p "**********" at bounding box center [784, 391] width 426 height 17
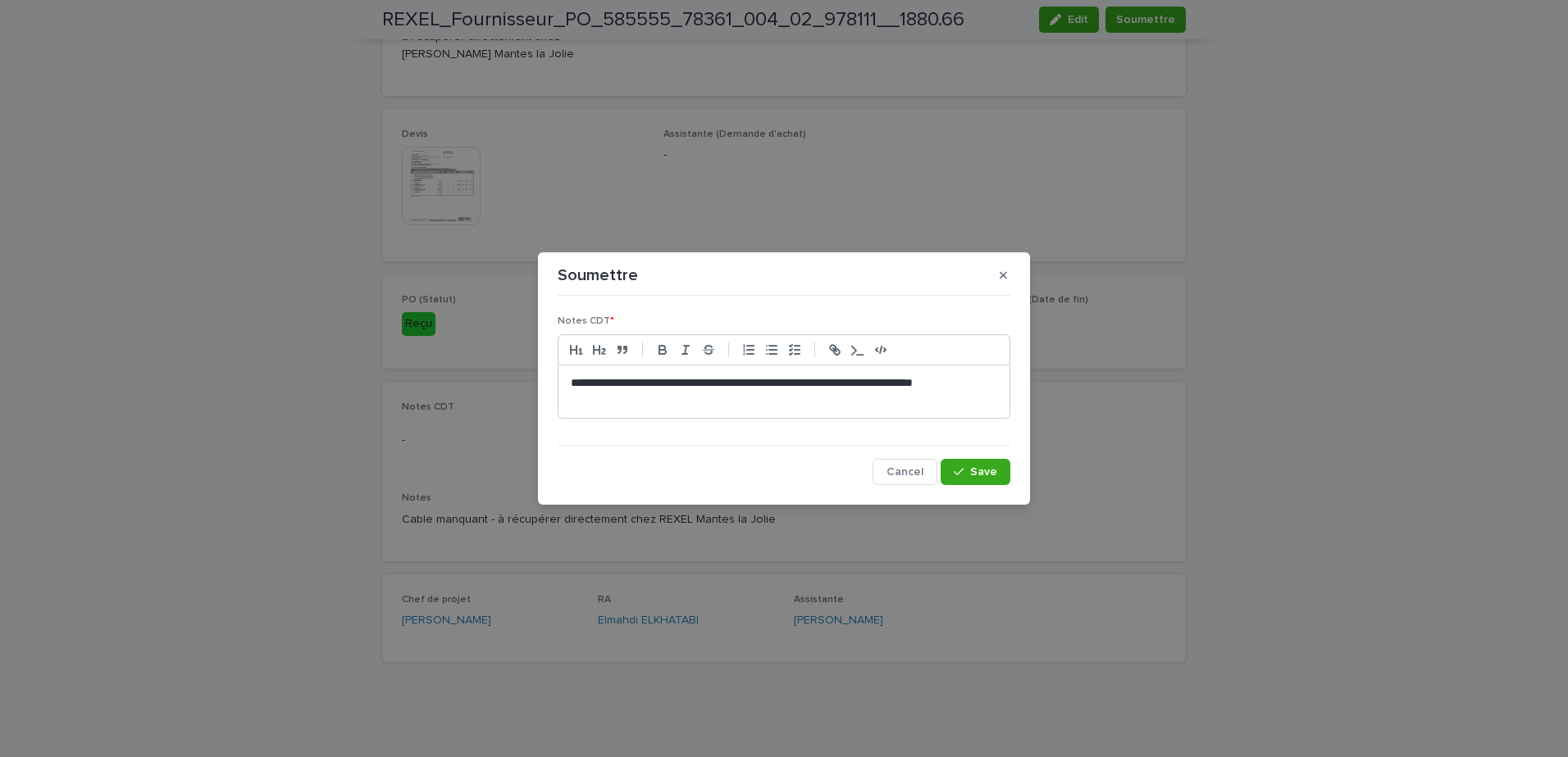
drag, startPoint x: 926, startPoint y: 380, endPoint x: 933, endPoint y: 395, distance: 16.6
click at [927, 382] on p "**********" at bounding box center [784, 392] width 426 height 33
click at [985, 471] on span "Save" at bounding box center [983, 471] width 27 height 11
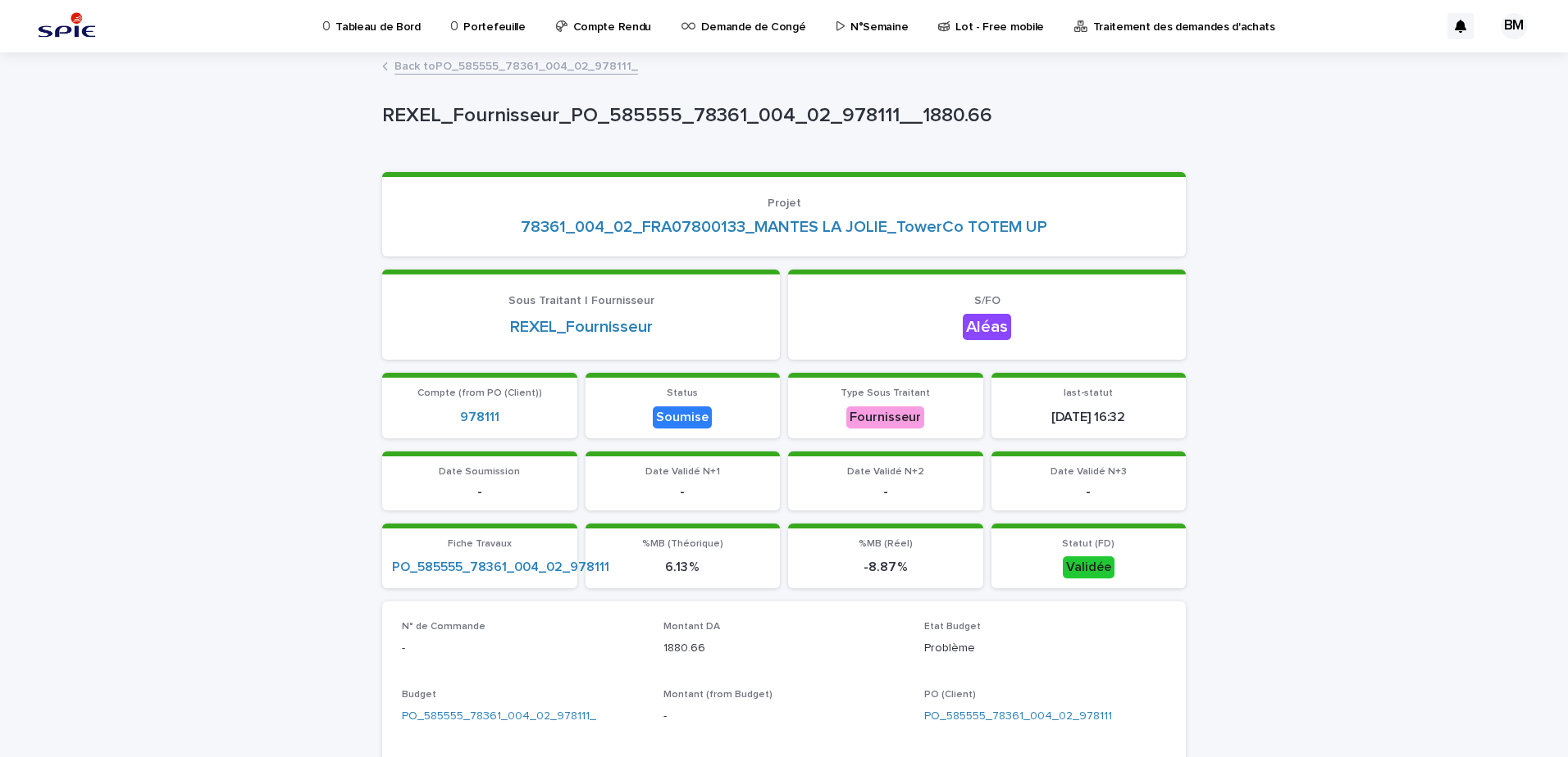
click at [559, 68] on link "Back to PO_585555_78361_004_02_978111_" at bounding box center [515, 65] width 243 height 19
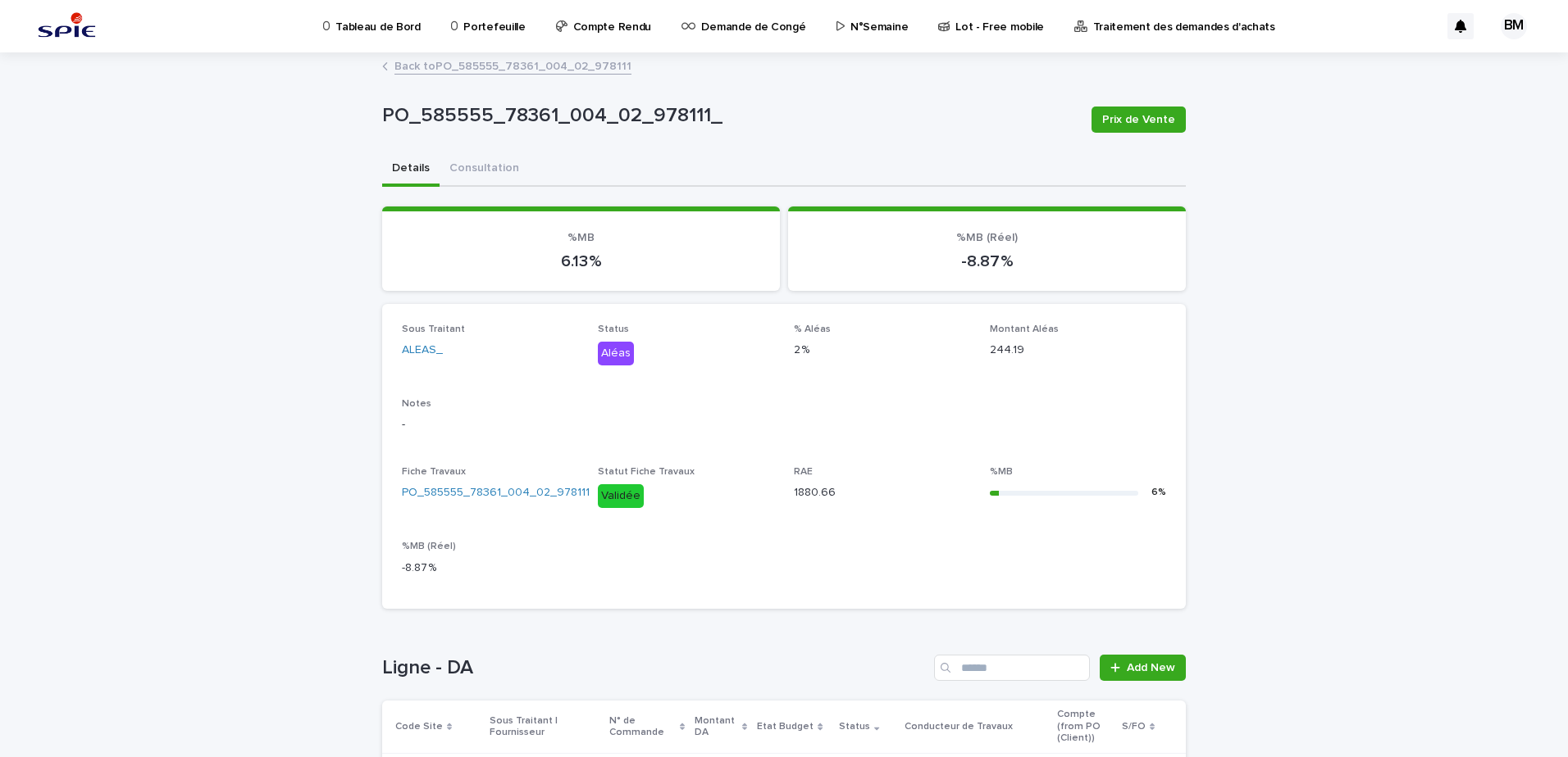
click at [508, 60] on link "Back to PO_585555_78361_004_02_978111" at bounding box center [512, 65] width 237 height 19
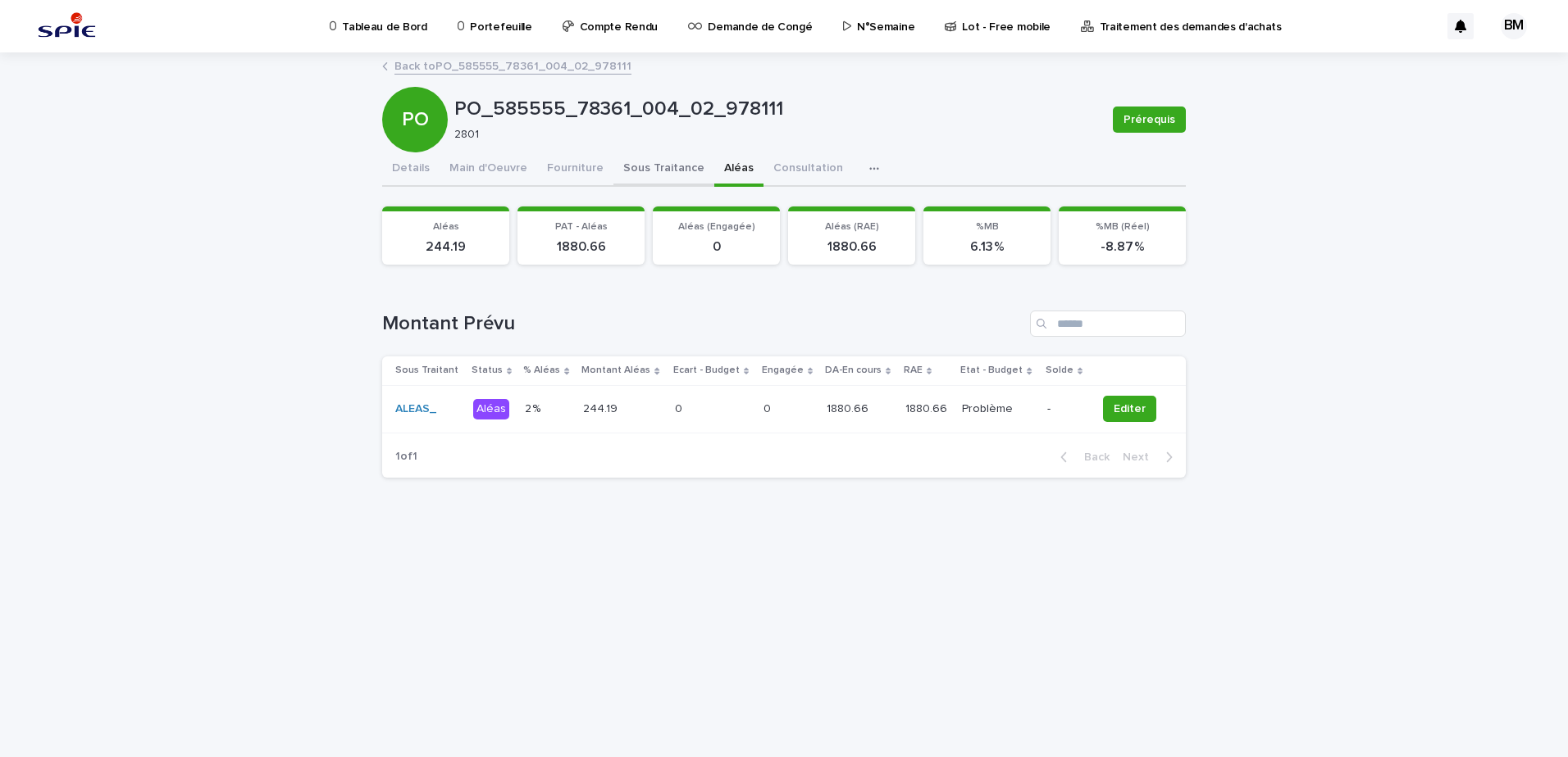
click at [631, 167] on button "Sous Traitance" at bounding box center [664, 170] width 101 height 35
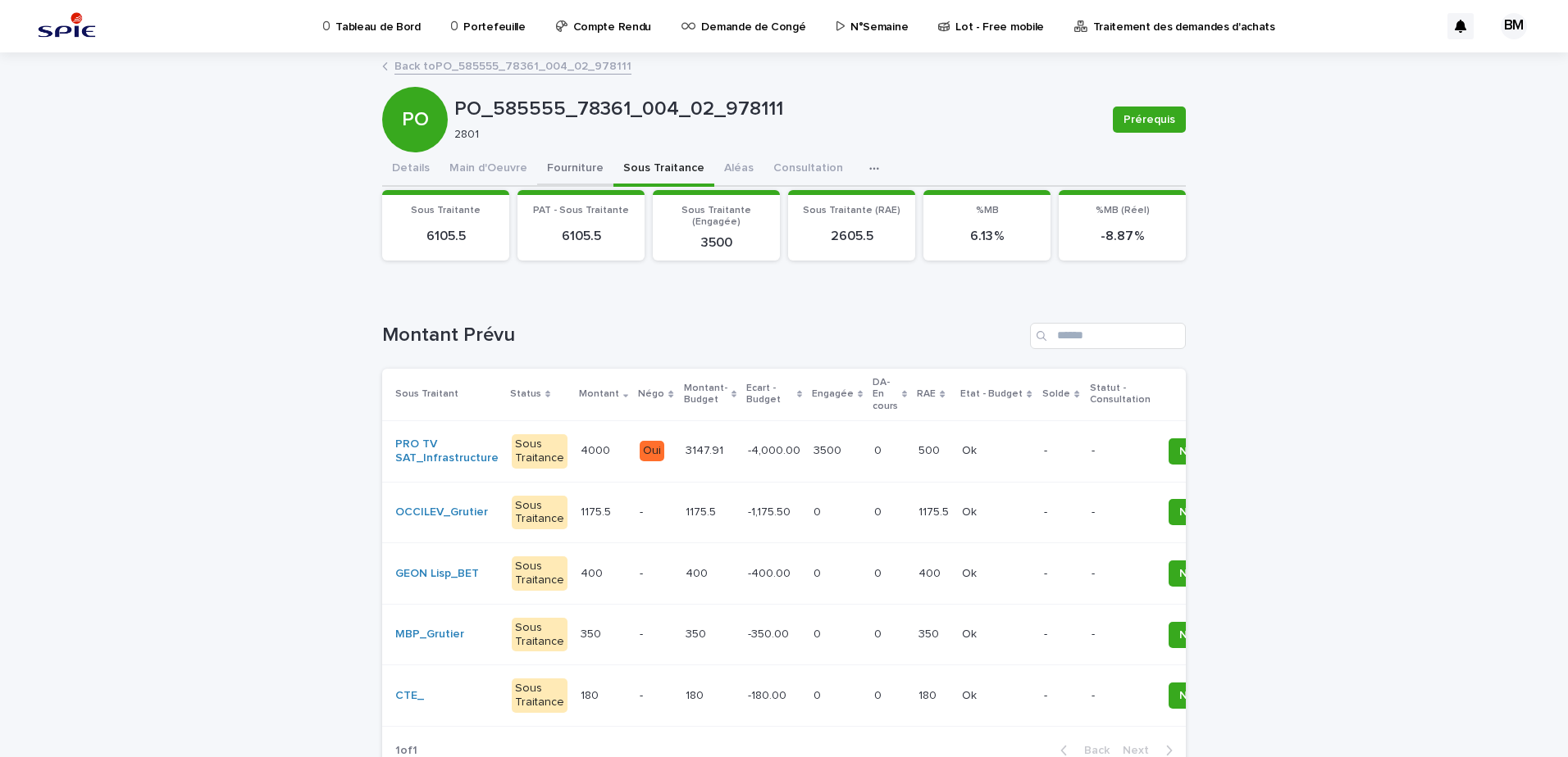
click at [560, 164] on button "Fourniture" at bounding box center [574, 170] width 76 height 35
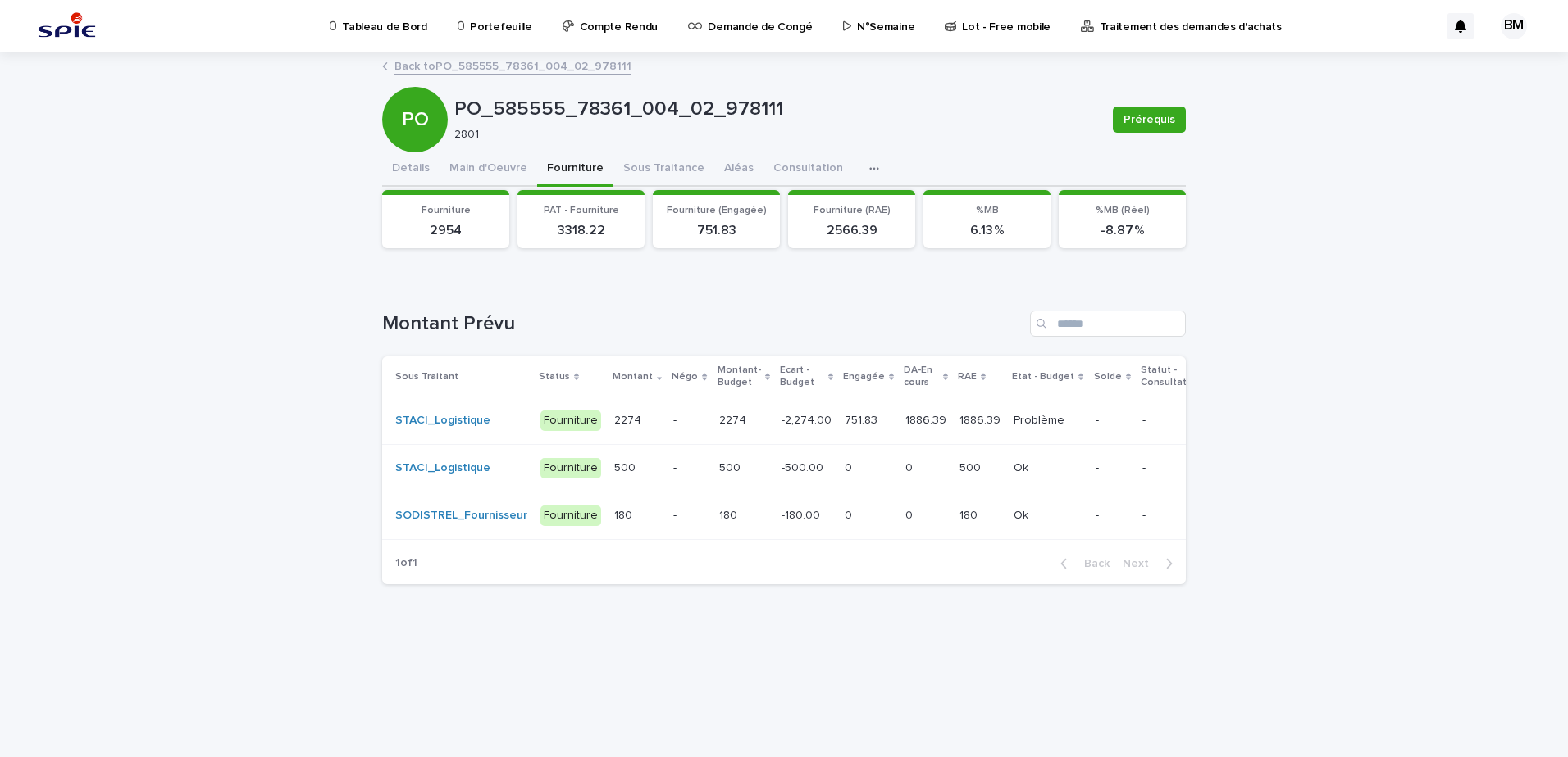
click at [667, 434] on td "-" at bounding box center [689, 421] width 45 height 48
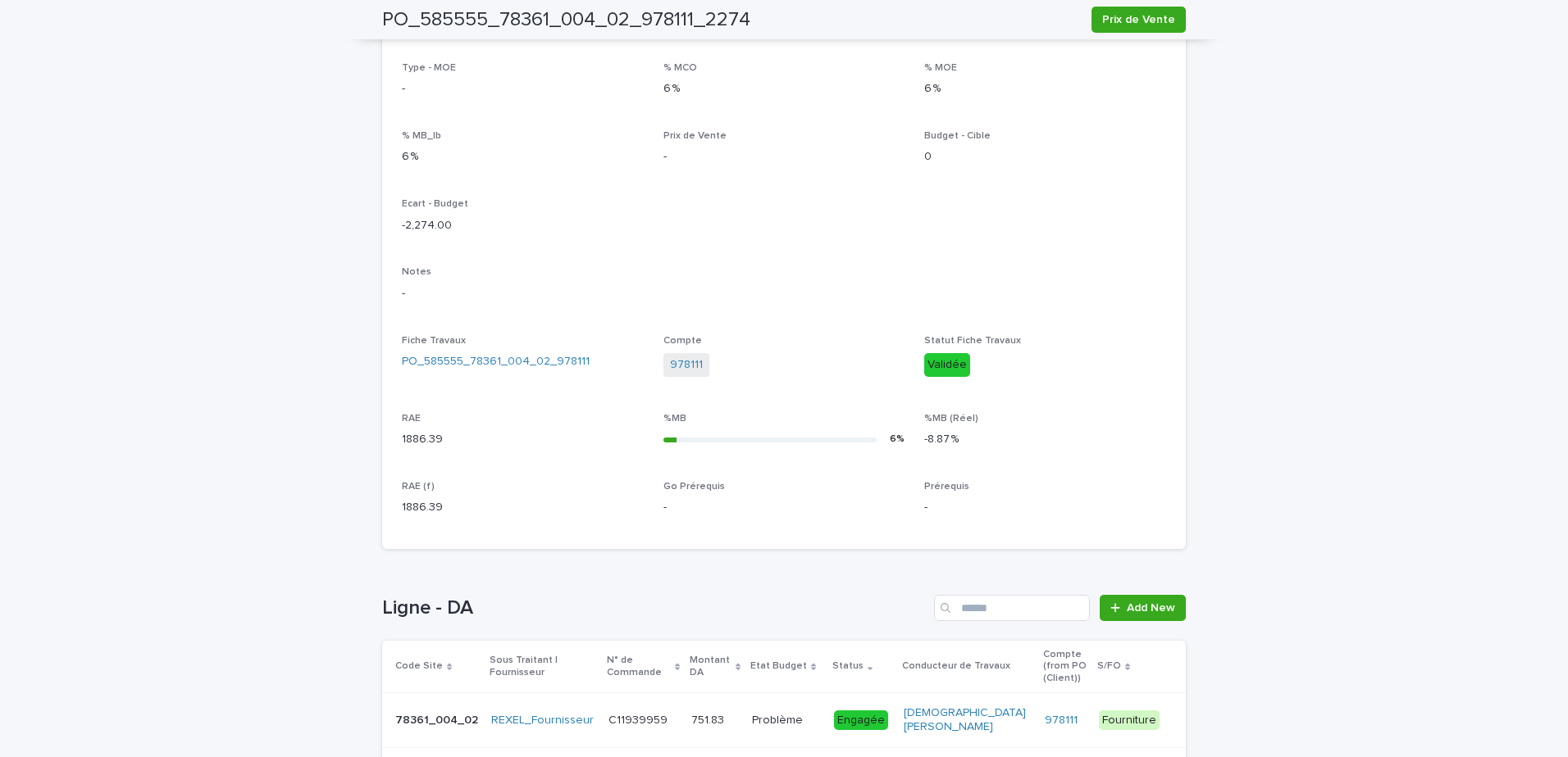
scroll to position [516, 0]
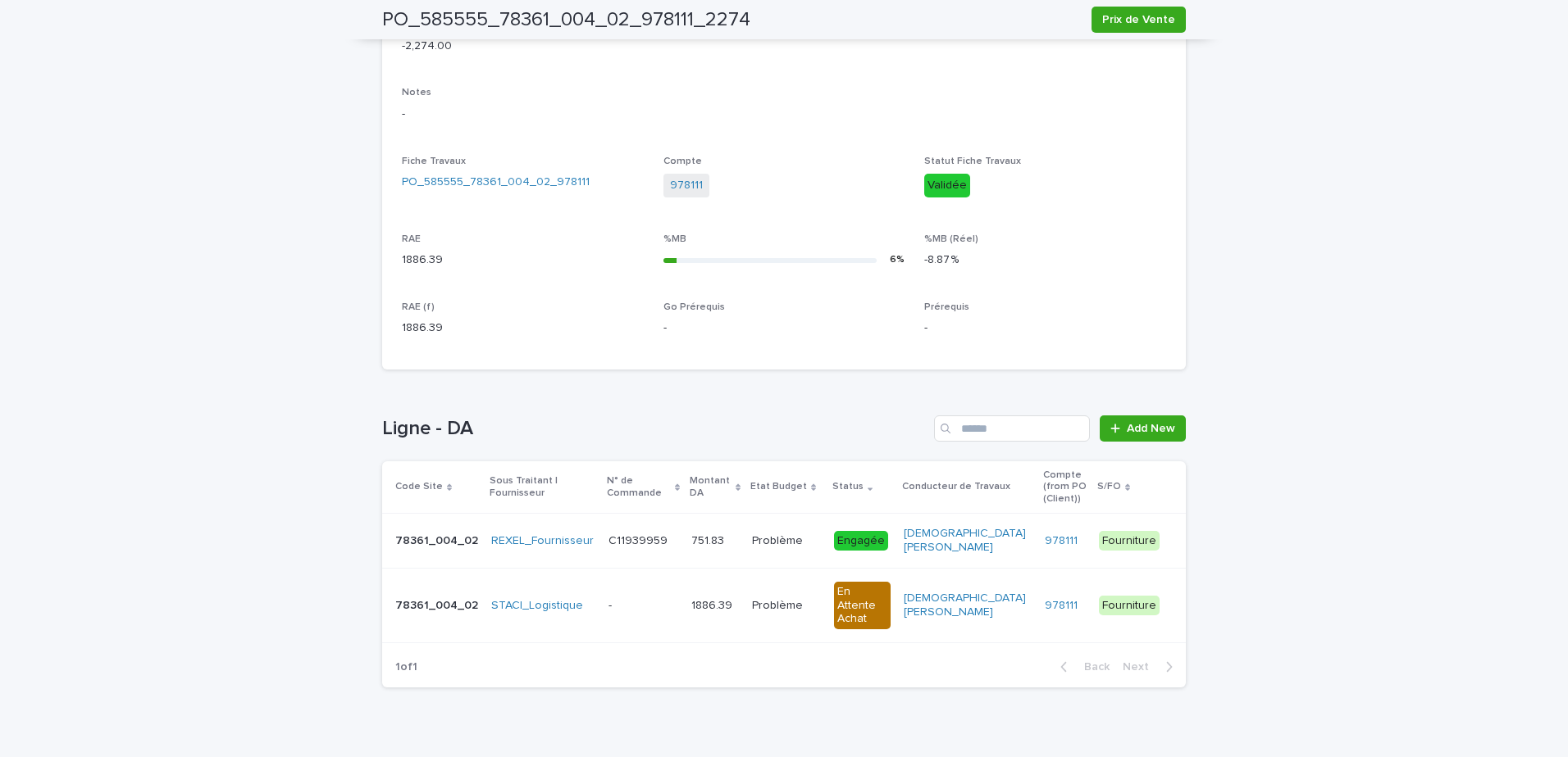
click at [745, 537] on td "Problème Problème" at bounding box center [786, 541] width 82 height 55
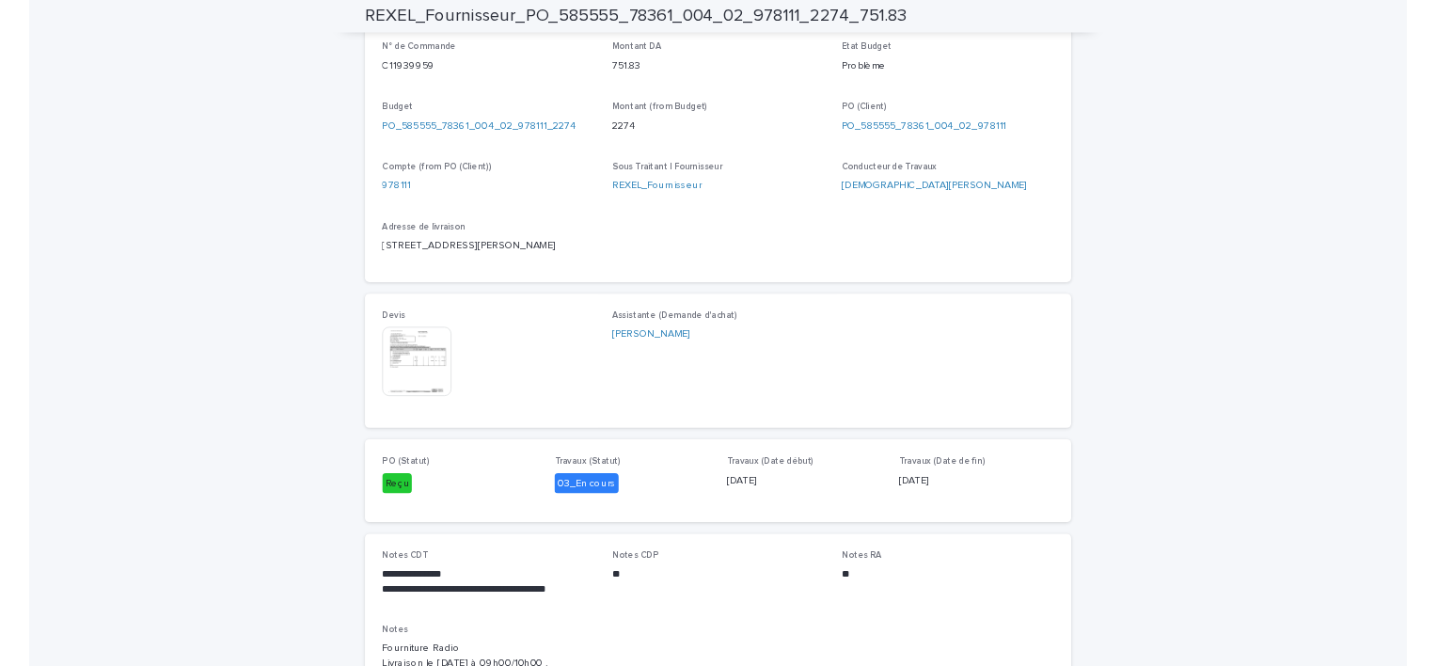
scroll to position [847, 0]
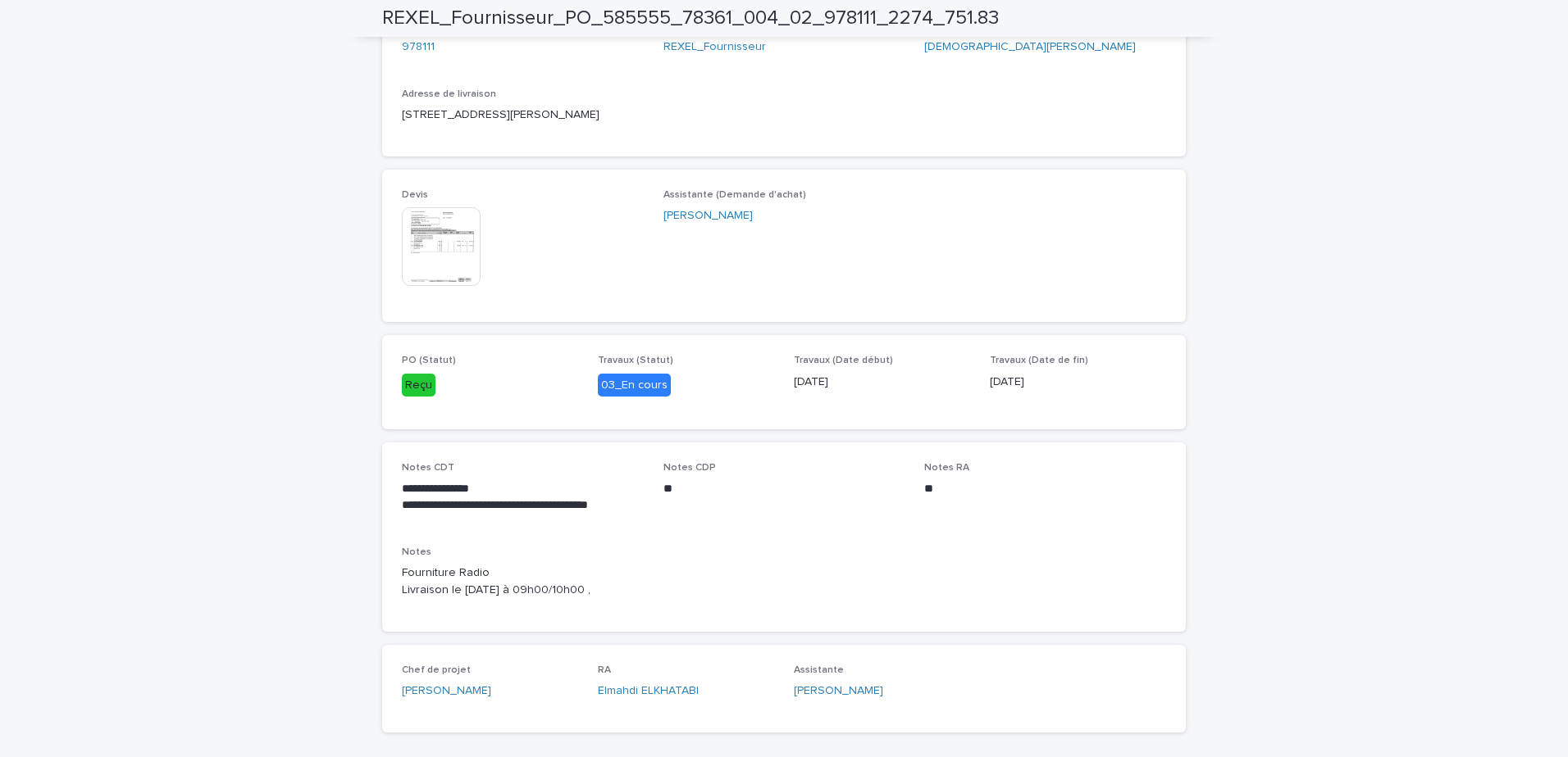
click at [452, 262] on img at bounding box center [441, 247] width 78 height 78
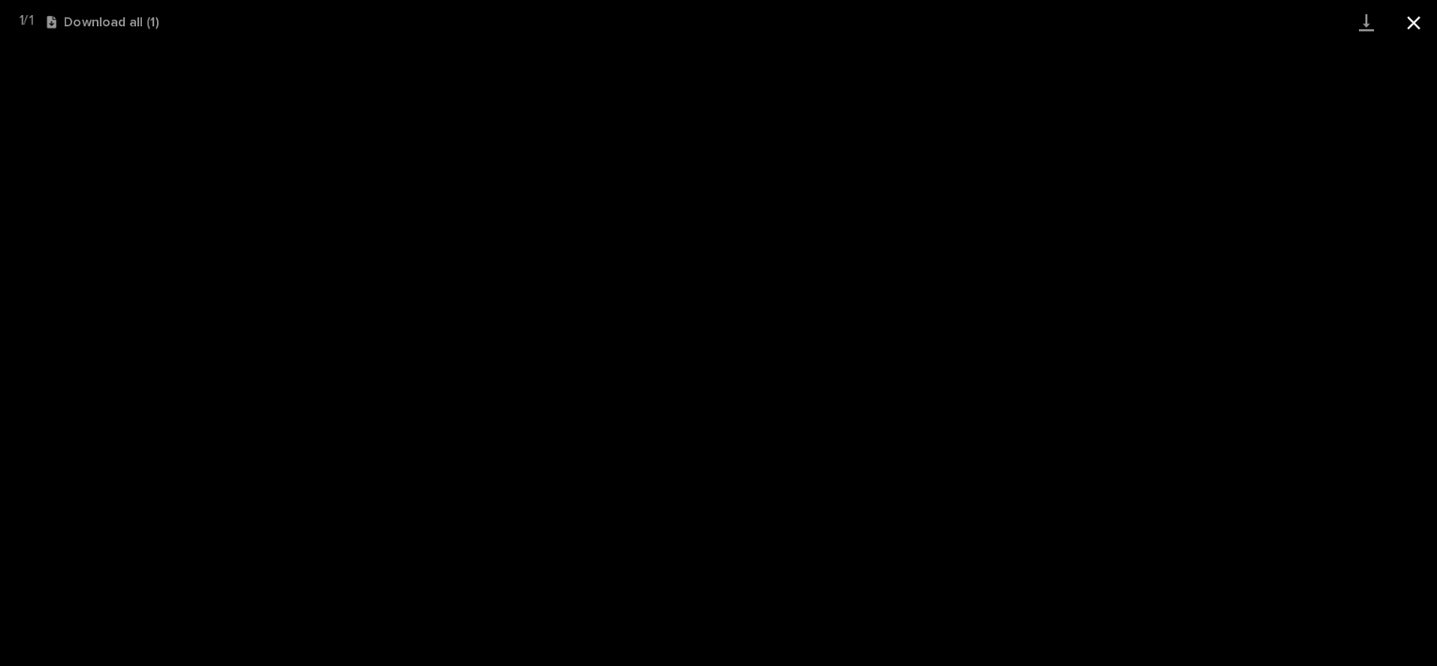
drag, startPoint x: 1409, startPoint y: 20, endPoint x: 1401, endPoint y: 26, distance: 10.7
click at [1410, 20] on button "Close gallery" at bounding box center [1413, 22] width 47 height 44
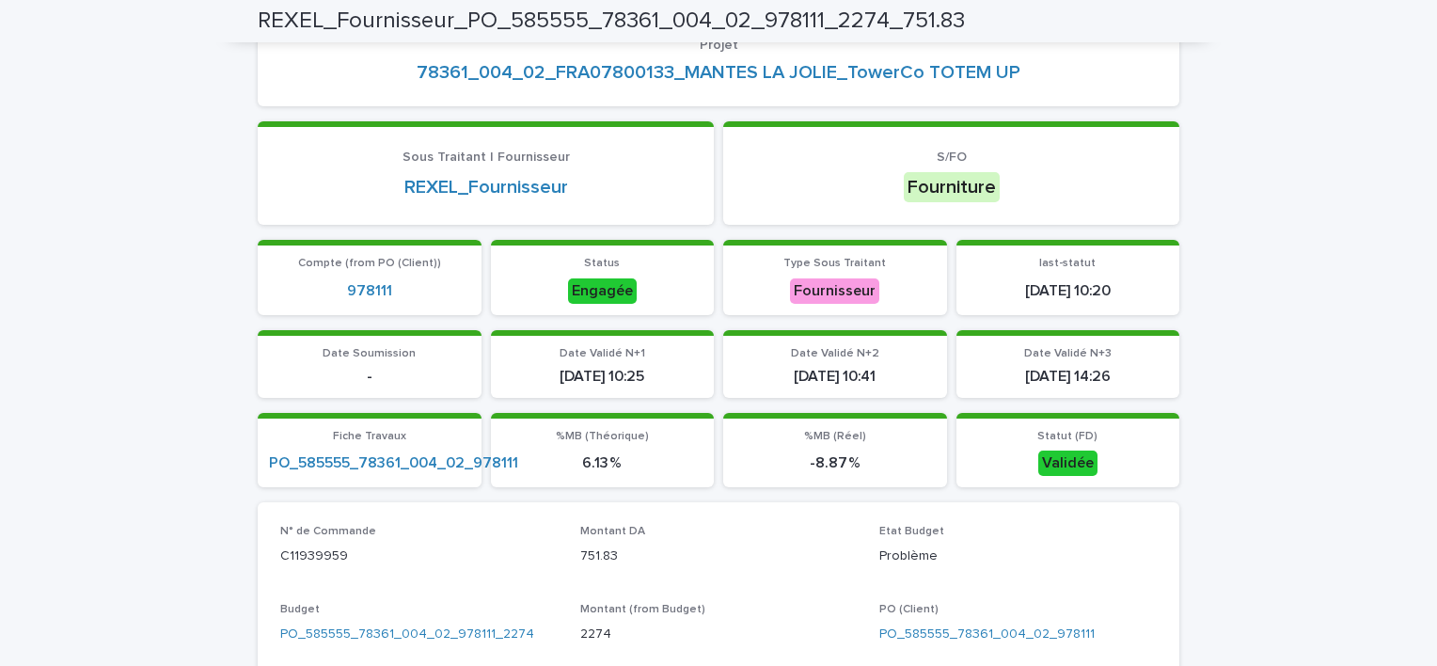
scroll to position [0, 0]
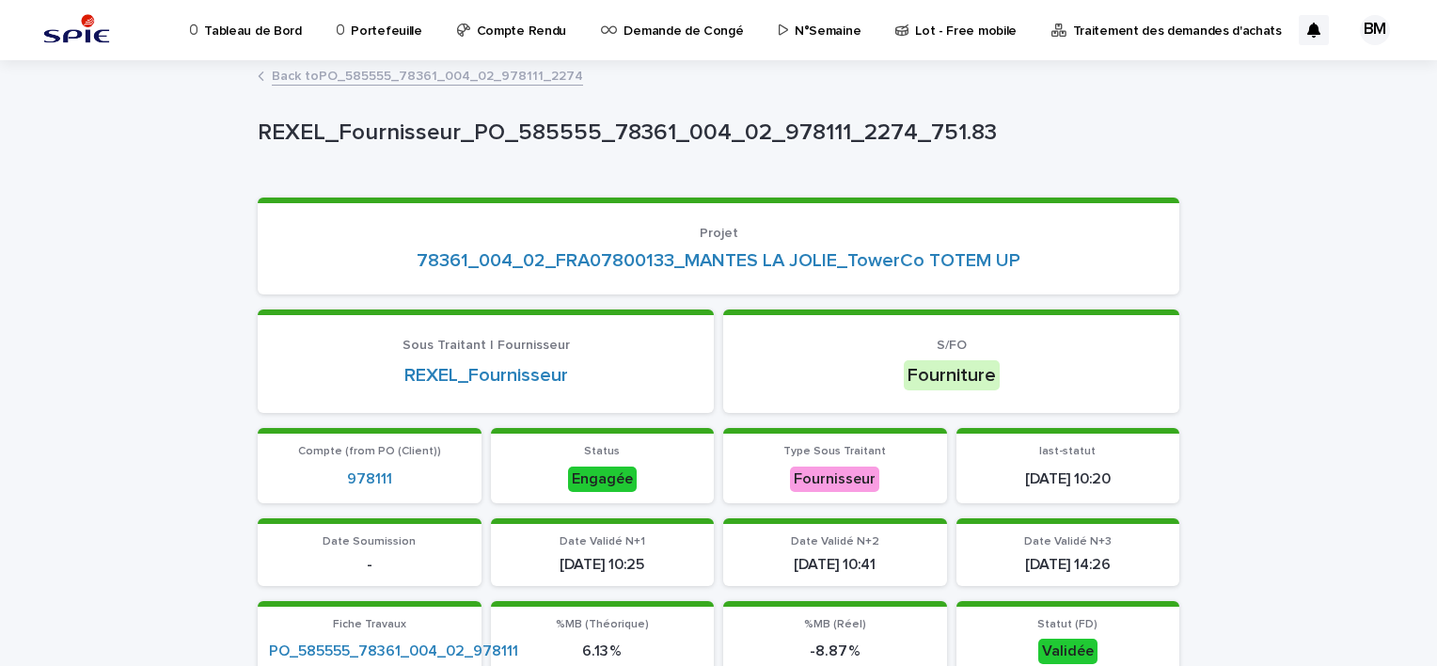
click at [394, 79] on link "Back to PO_585555_78361_004_02_978111_2274" at bounding box center [427, 75] width 311 height 22
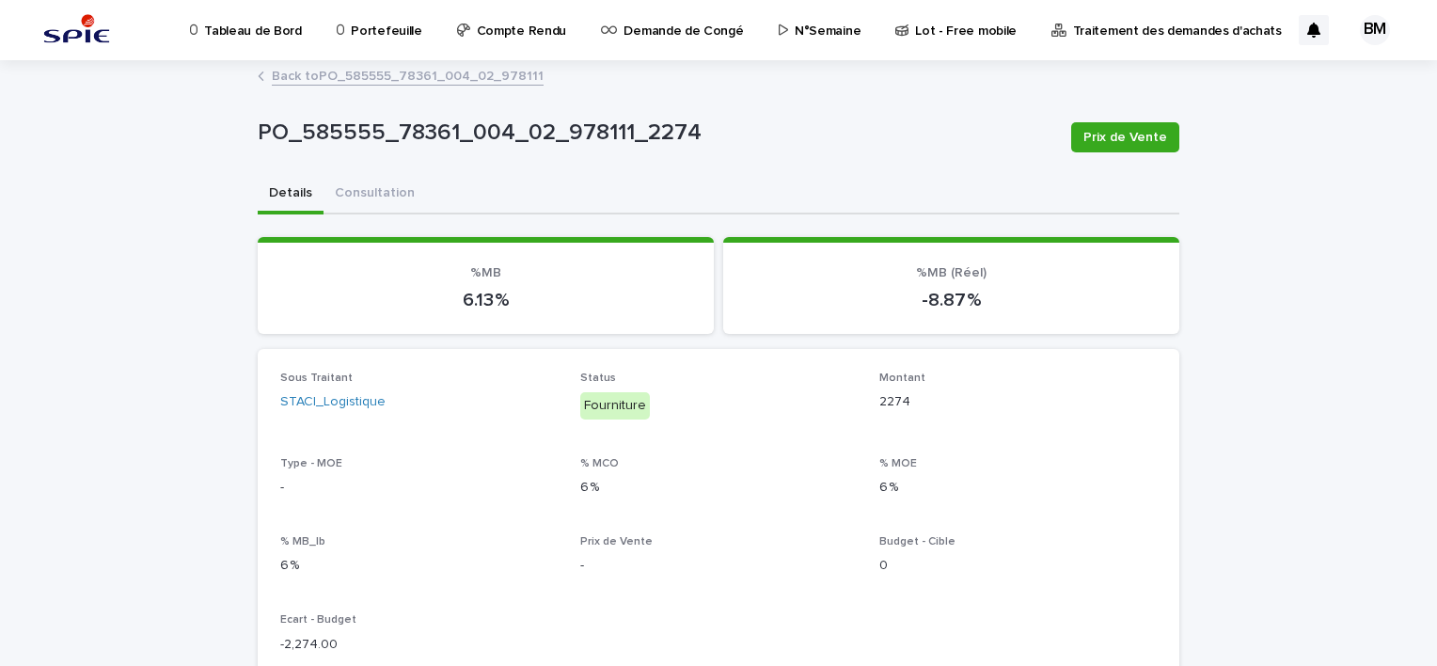
click at [376, 87] on div "Back to PO_585555_78361_004_02_978111" at bounding box center [718, 77] width 941 height 26
click at [384, 76] on link "Back to PO_585555_78361_004_02_978111" at bounding box center [408, 75] width 272 height 22
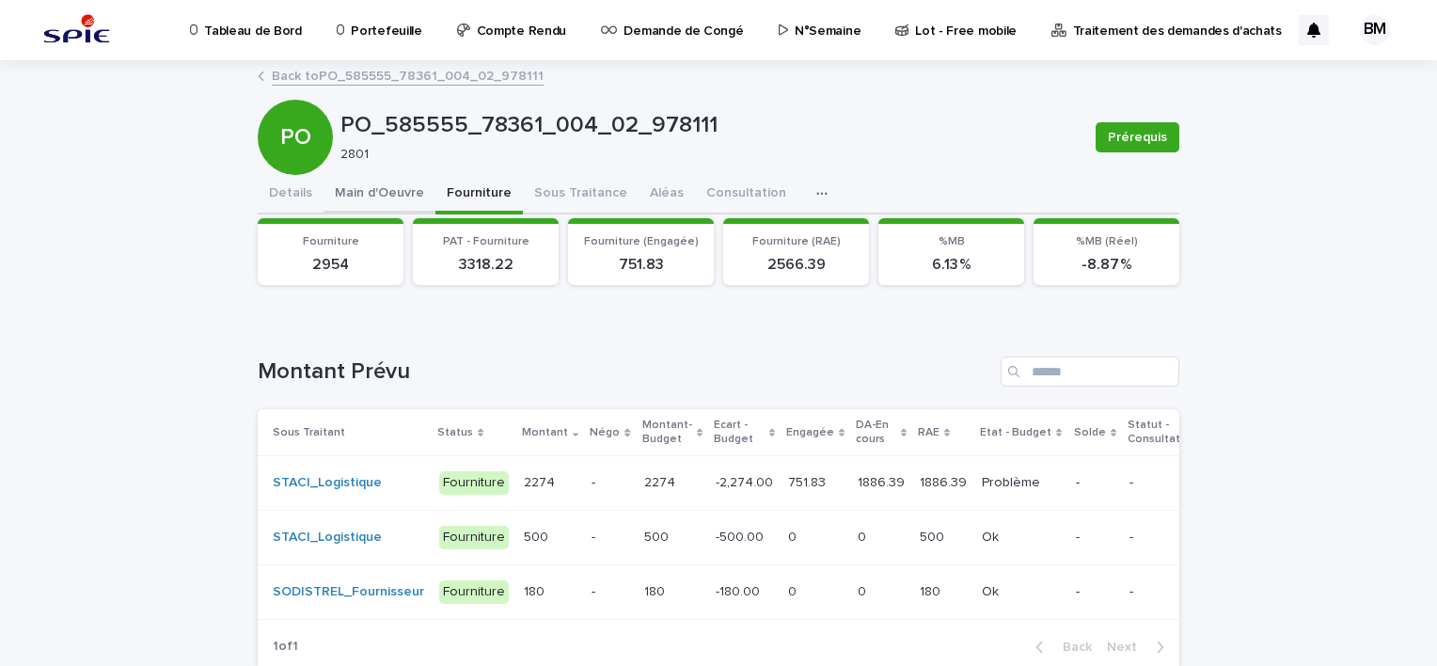
click at [369, 196] on button "Main d'Oeuvre" at bounding box center [380, 195] width 112 height 40
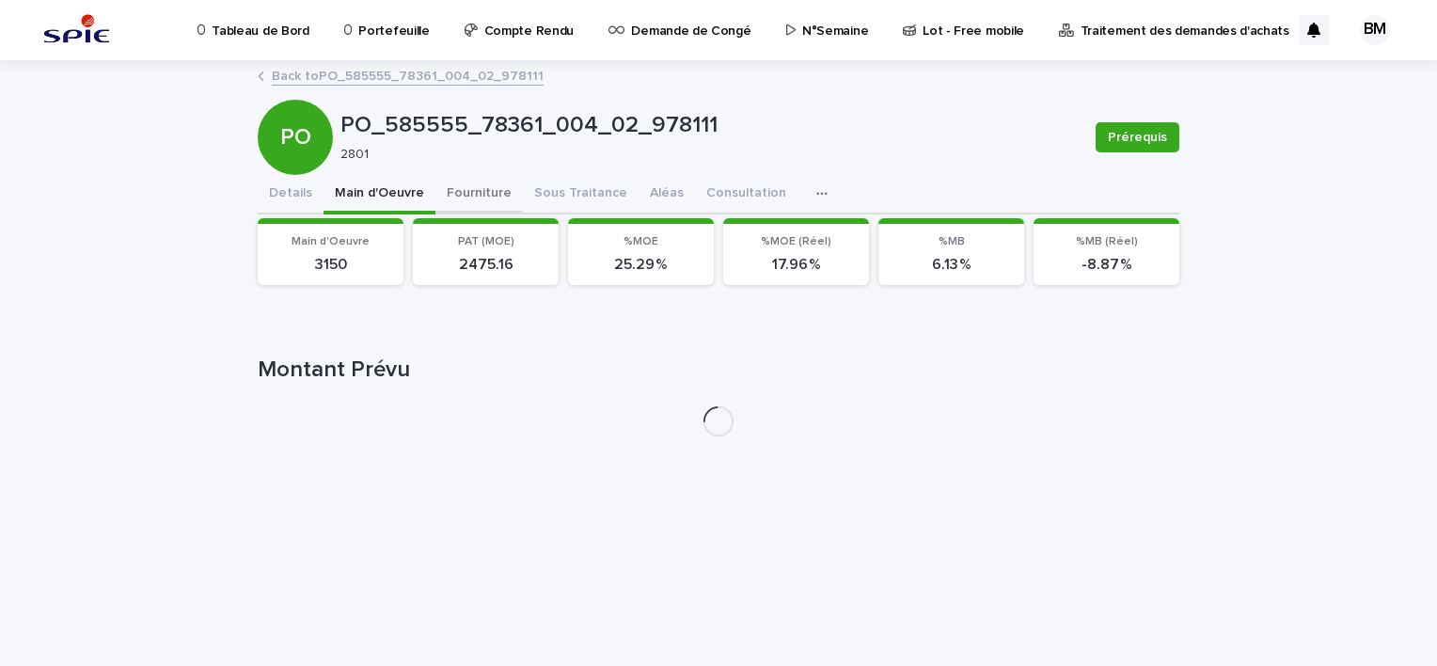
click at [476, 184] on button "Fourniture" at bounding box center [479, 195] width 87 height 40
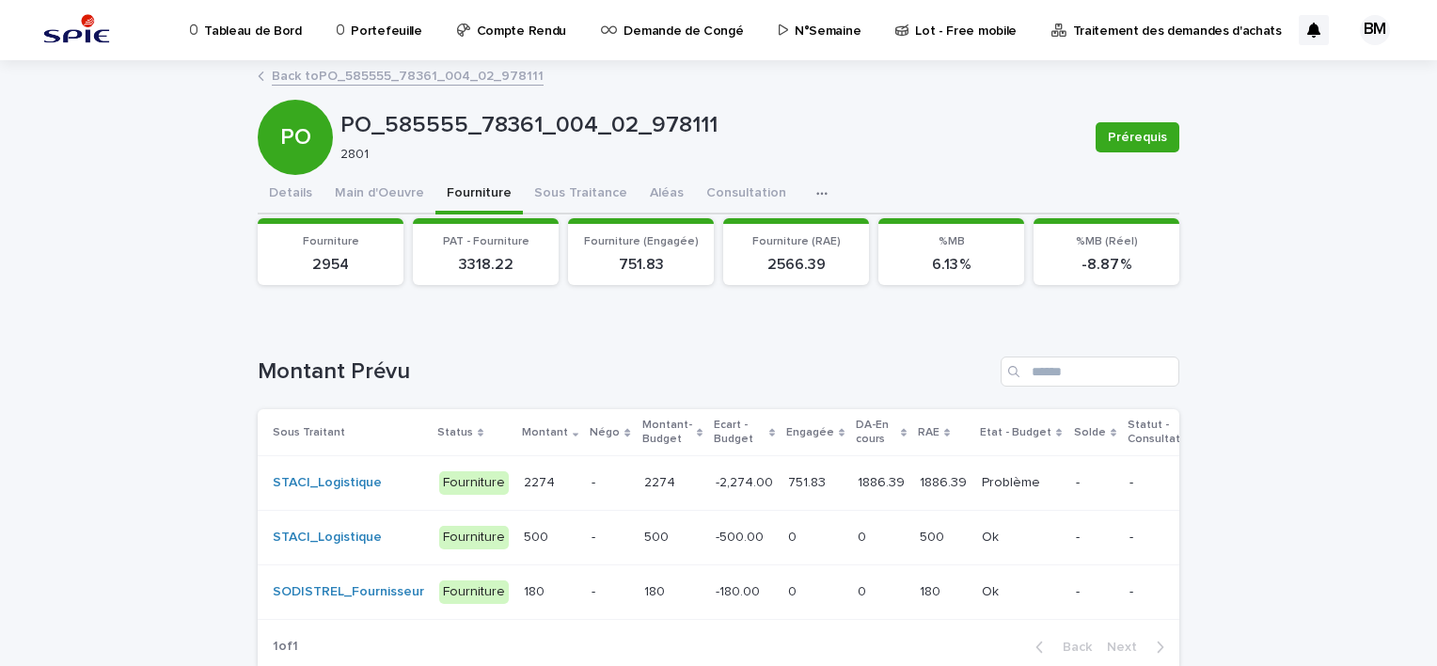
click at [1076, 476] on p "-" at bounding box center [1095, 483] width 39 height 16
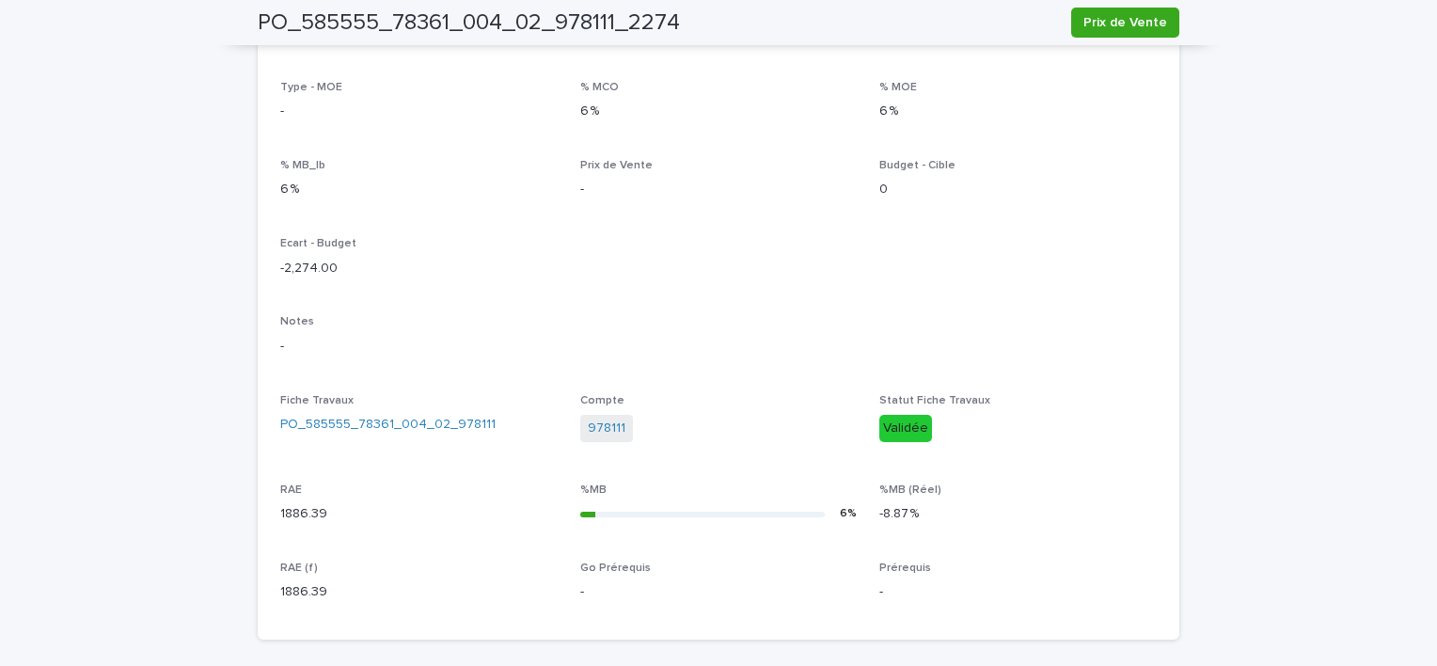
drag, startPoint x: 942, startPoint y: 271, endPoint x: 932, endPoint y: 276, distance: 10.5
click at [941, 271] on div "Sous Traitant STACI_Logistique Status Fourniture Montant 2274 Type - MOE - % MC…" at bounding box center [718, 306] width 877 height 623
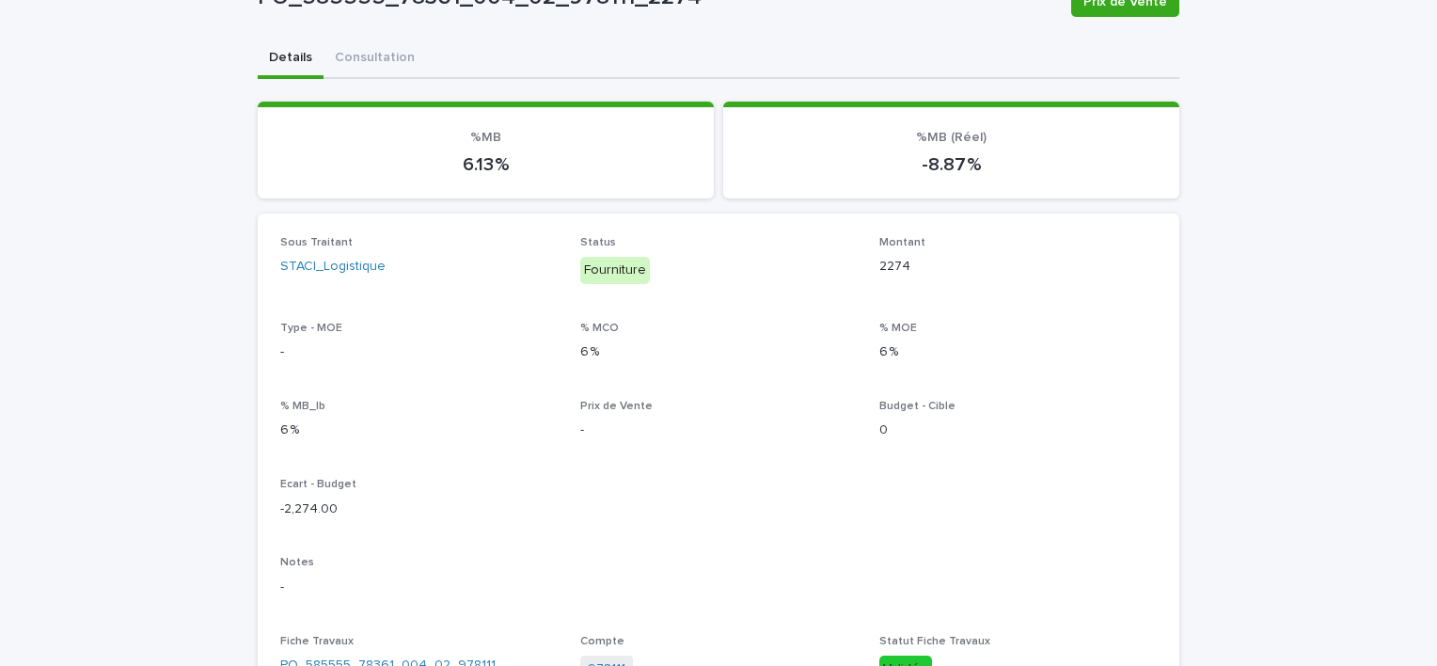
scroll to position [41, 0]
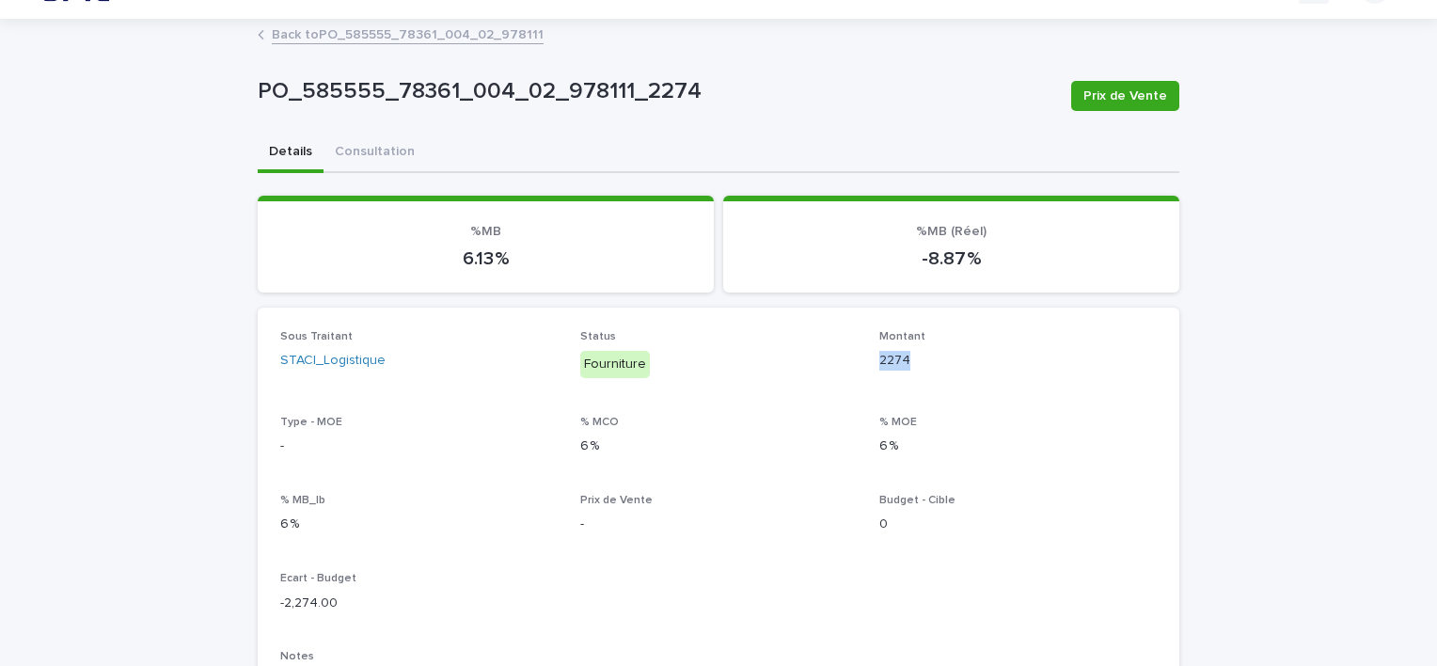
drag, startPoint x: 866, startPoint y: 357, endPoint x: 910, endPoint y: 355, distance: 43.4
click at [910, 355] on div "Sous Traitant STACI_Logistique Status Fourniture Montant 2274 Type - MOE - % MC…" at bounding box center [718, 641] width 877 height 623
drag, startPoint x: 910, startPoint y: 355, endPoint x: 972, endPoint y: 361, distance: 62.4
click at [972, 361] on p "2274" at bounding box center [1019, 361] width 278 height 20
click at [953, 375] on div "Montant 2274" at bounding box center [1019, 358] width 278 height 56
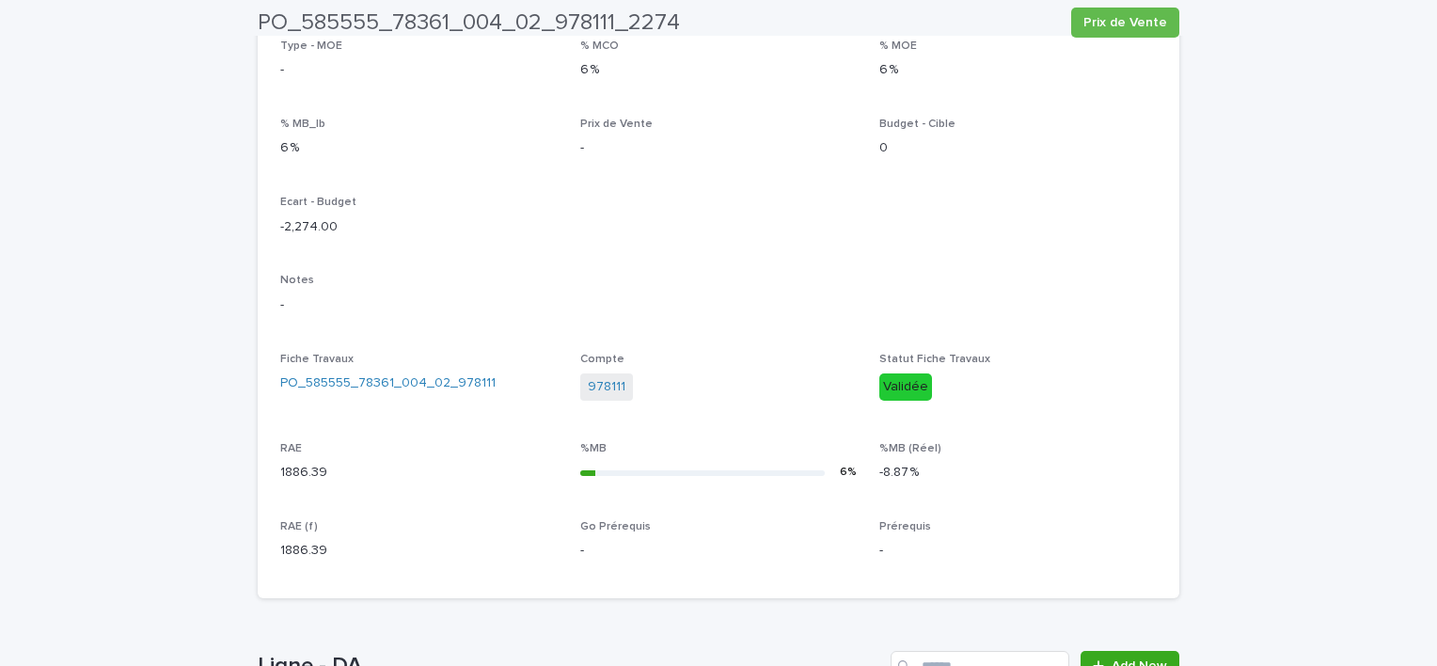
scroll to position [794, 0]
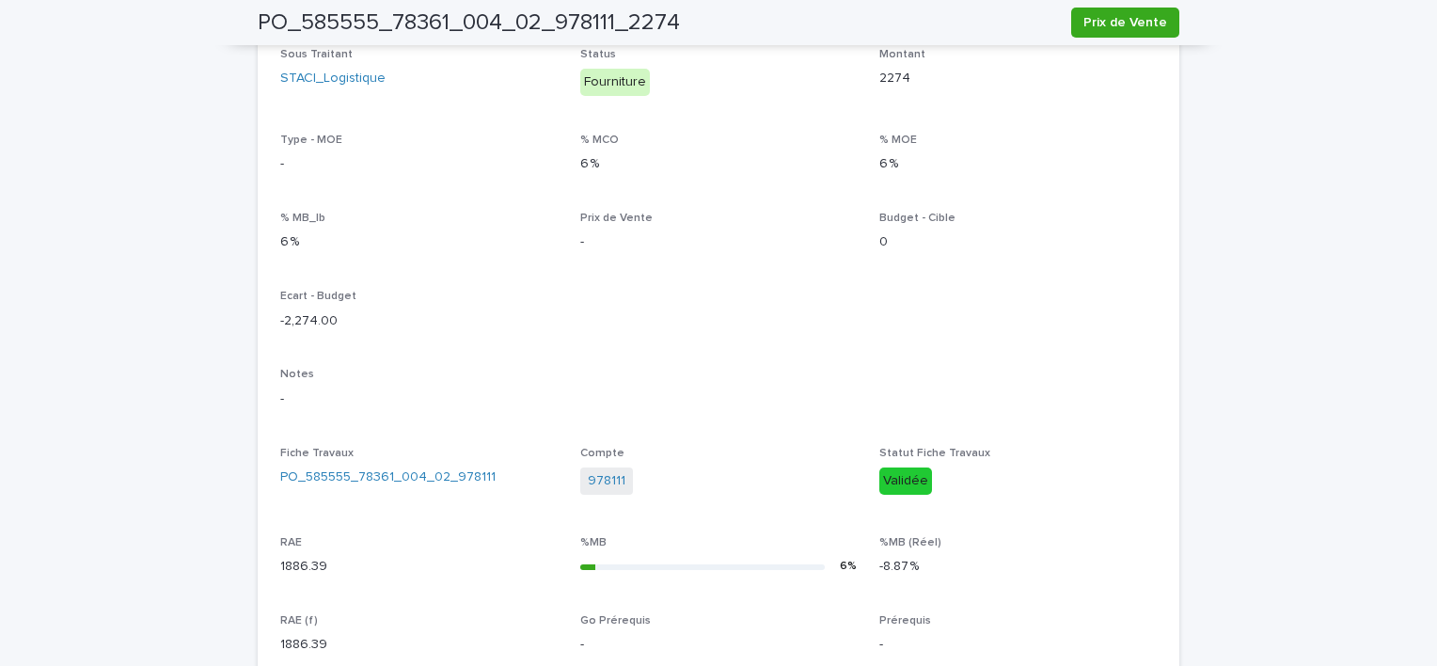
scroll to position [0, 0]
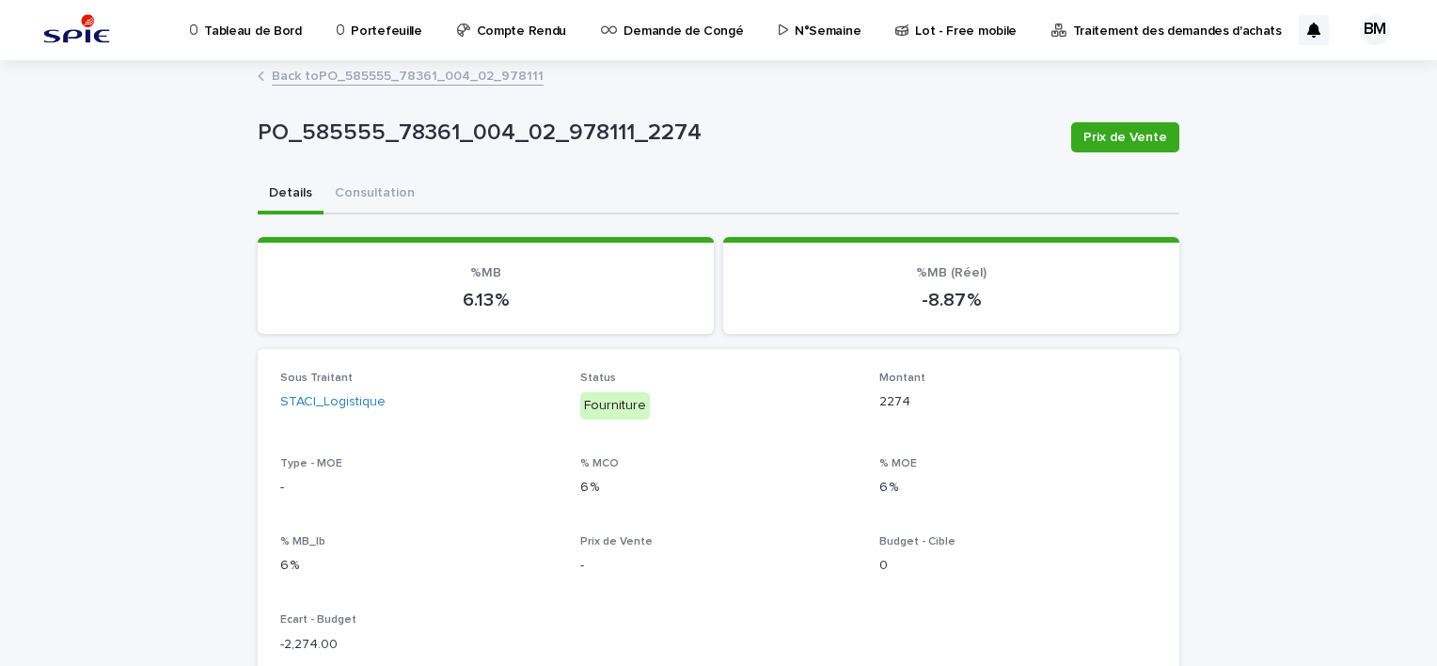
click at [468, 72] on link "Back to PO_585555_78361_004_02_978111" at bounding box center [408, 75] width 272 height 22
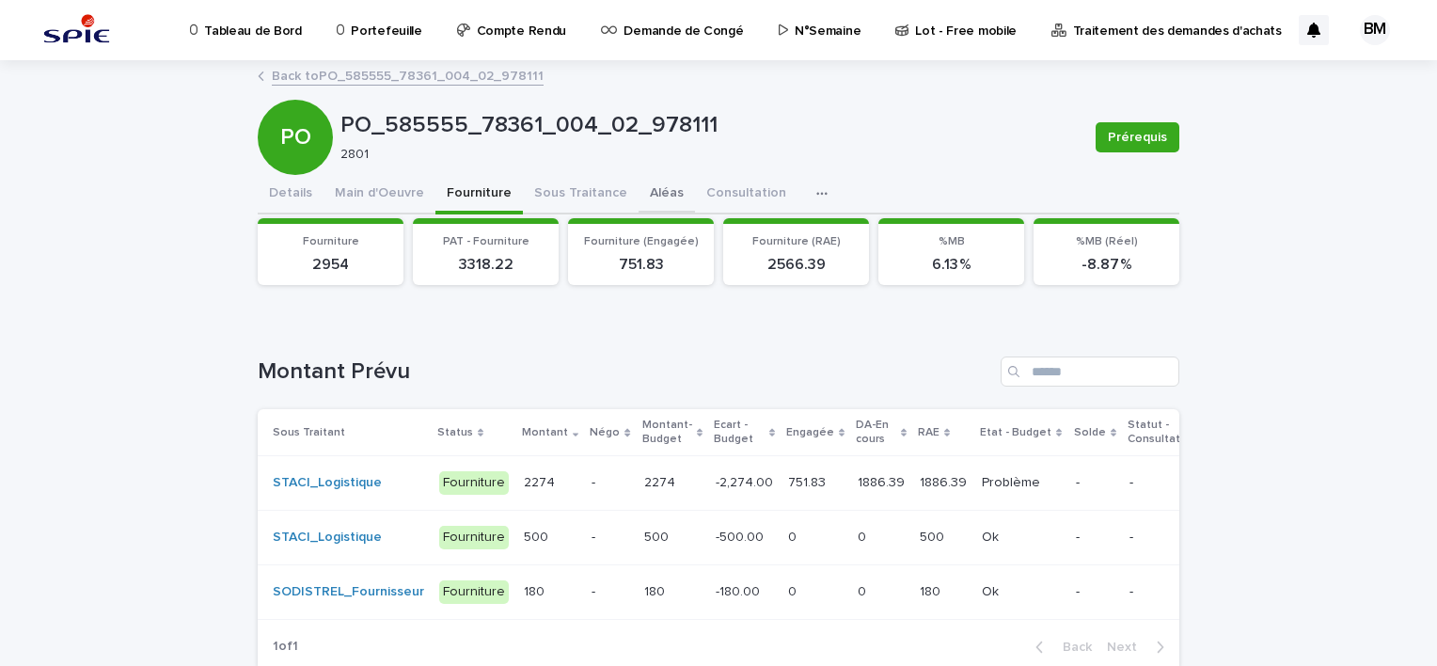
click at [644, 196] on button "Aléas" at bounding box center [667, 195] width 56 height 40
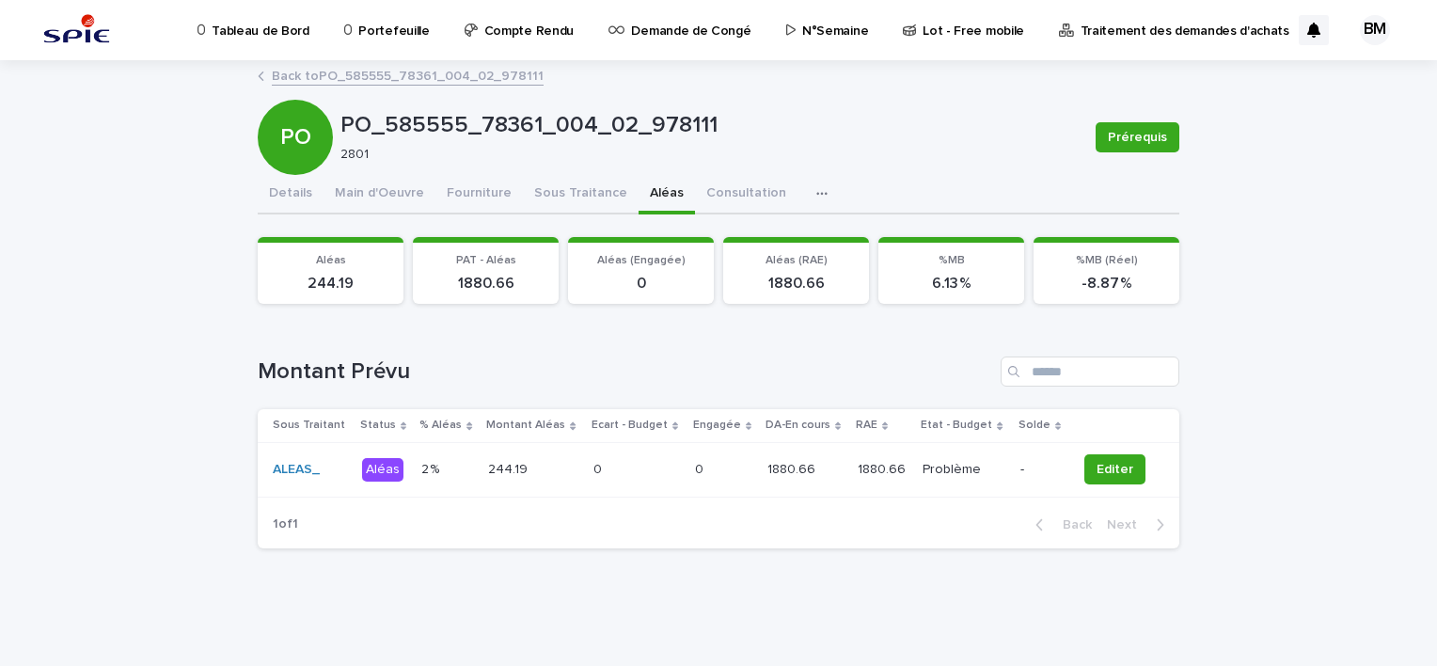
click at [1314, 297] on div "Loading... Saving… Loading... Saving… PO_585555_78361_004_02_978111 Prérequis P…" at bounding box center [718, 364] width 1437 height 604
click at [1240, 324] on div "Loading... Saving… Loading... Saving… PO_585555_78361_004_02_978111 Prérequis P…" at bounding box center [718, 364] width 1437 height 604
click at [474, 366] on h1 "Montant Prévu" at bounding box center [626, 371] width 736 height 27
drag, startPoint x: 407, startPoint y: 373, endPoint x: 300, endPoint y: 366, distance: 107.4
click at [300, 366] on h1 "Montant Prévu" at bounding box center [626, 371] width 736 height 27
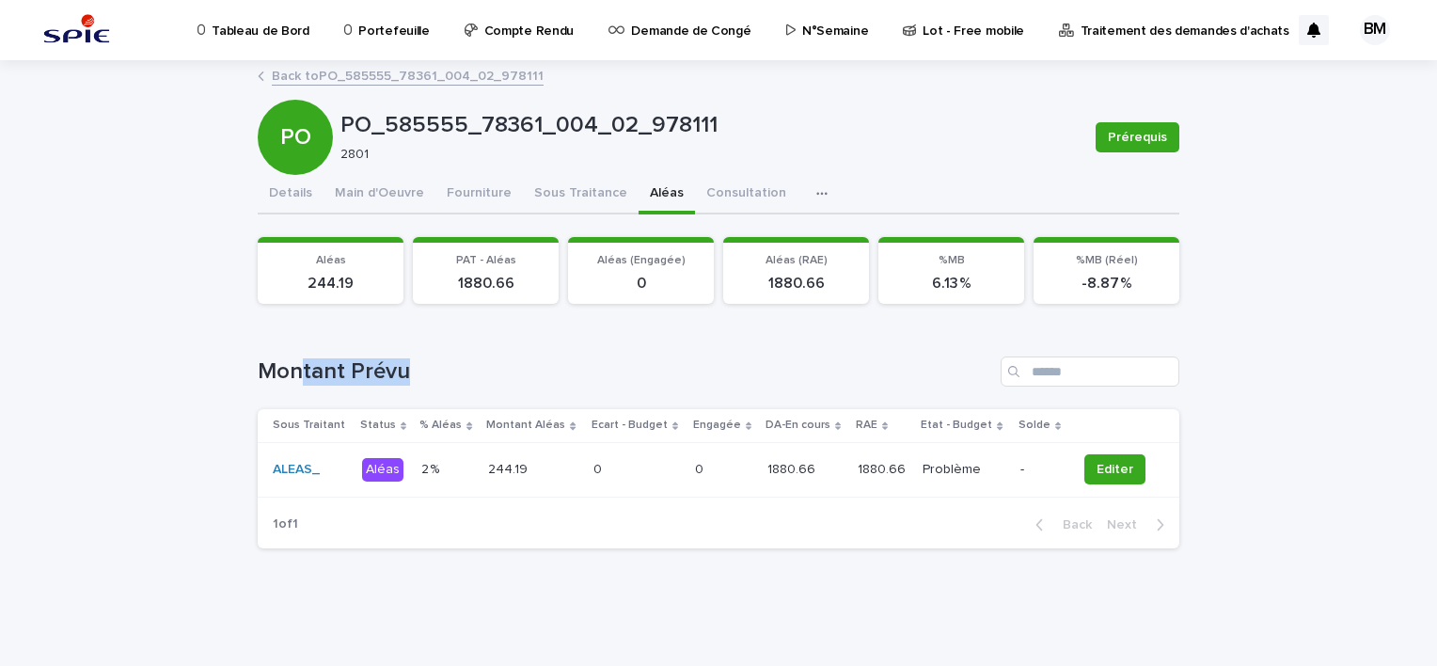
drag, startPoint x: 300, startPoint y: 366, endPoint x: 429, endPoint y: 365, distance: 128.9
click at [429, 365] on h1 "Montant Prévu" at bounding box center [626, 371] width 736 height 27
click at [423, 365] on h1 "Montant Prévu" at bounding box center [626, 371] width 736 height 27
drag, startPoint x: 412, startPoint y: 365, endPoint x: 254, endPoint y: 370, distance: 158.1
click at [254, 370] on div "Loading... Saving… Loading... Saving… PO_585555_78361_004_02_978111 Prérequis P…" at bounding box center [718, 340] width 941 height 557
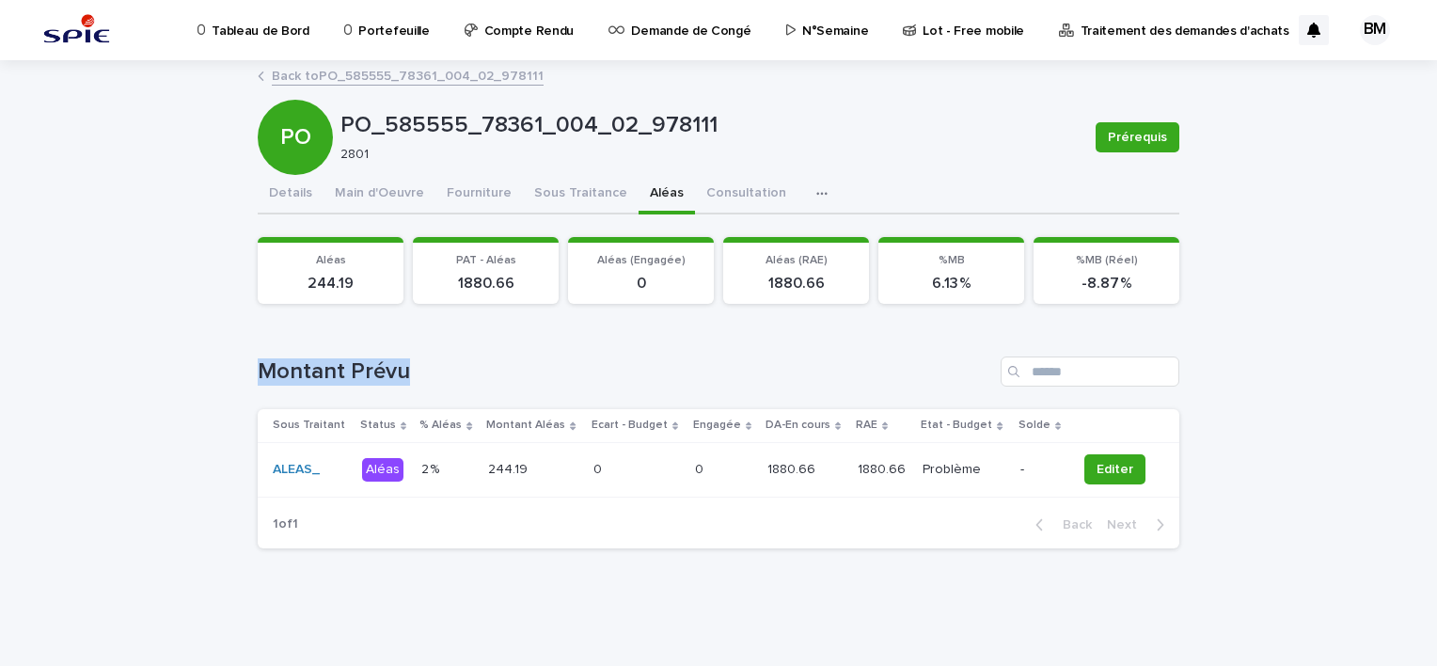
drag, startPoint x: 254, startPoint y: 370, endPoint x: 424, endPoint y: 367, distance: 170.3
click at [424, 367] on h1 "Montant Prévu" at bounding box center [626, 371] width 736 height 27
click at [500, 182] on button "Fourniture" at bounding box center [479, 195] width 87 height 40
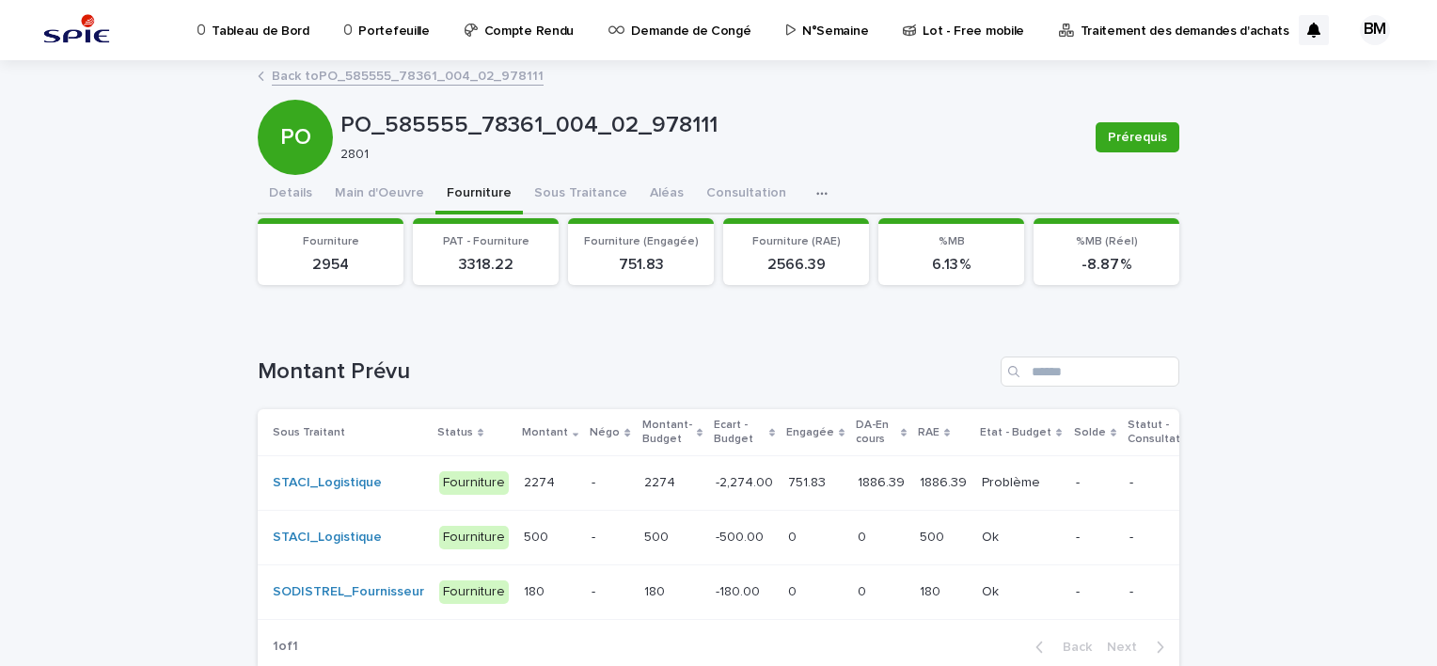
click at [460, 192] on button "Fourniture" at bounding box center [479, 195] width 87 height 40
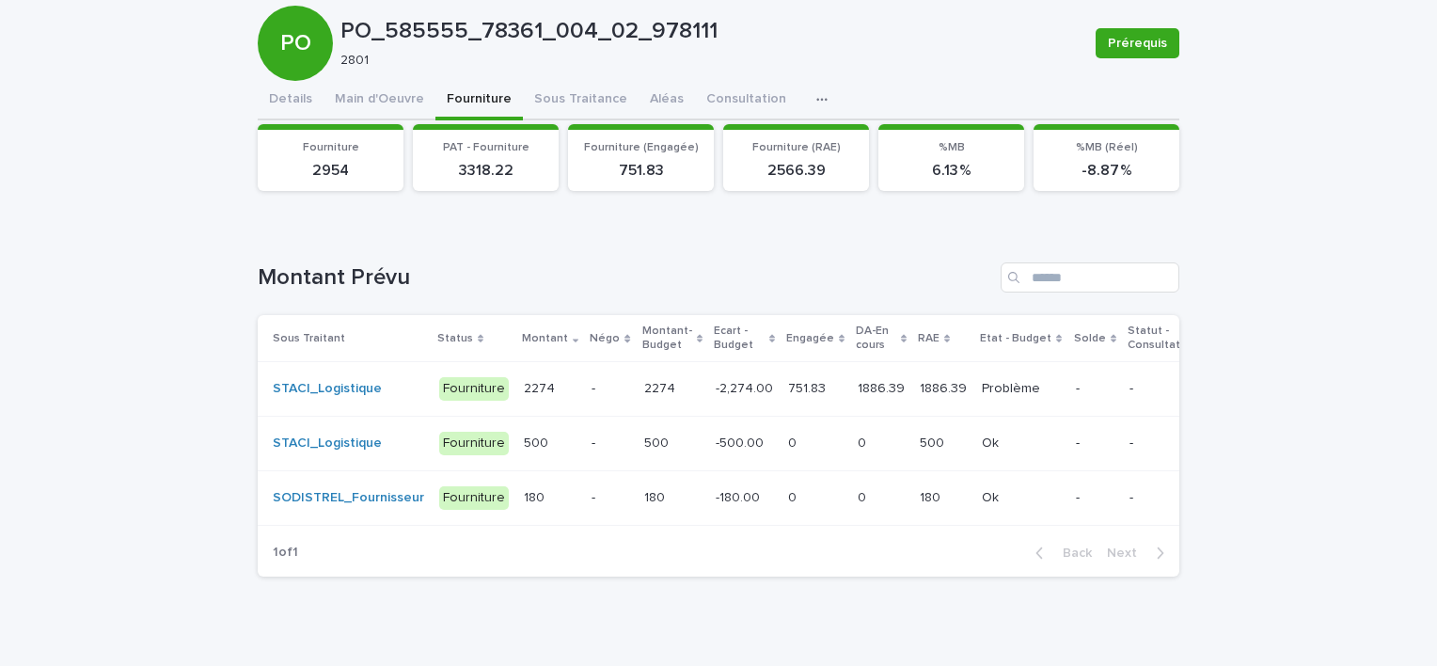
click at [648, 410] on td "2274 2274" at bounding box center [672, 389] width 71 height 55
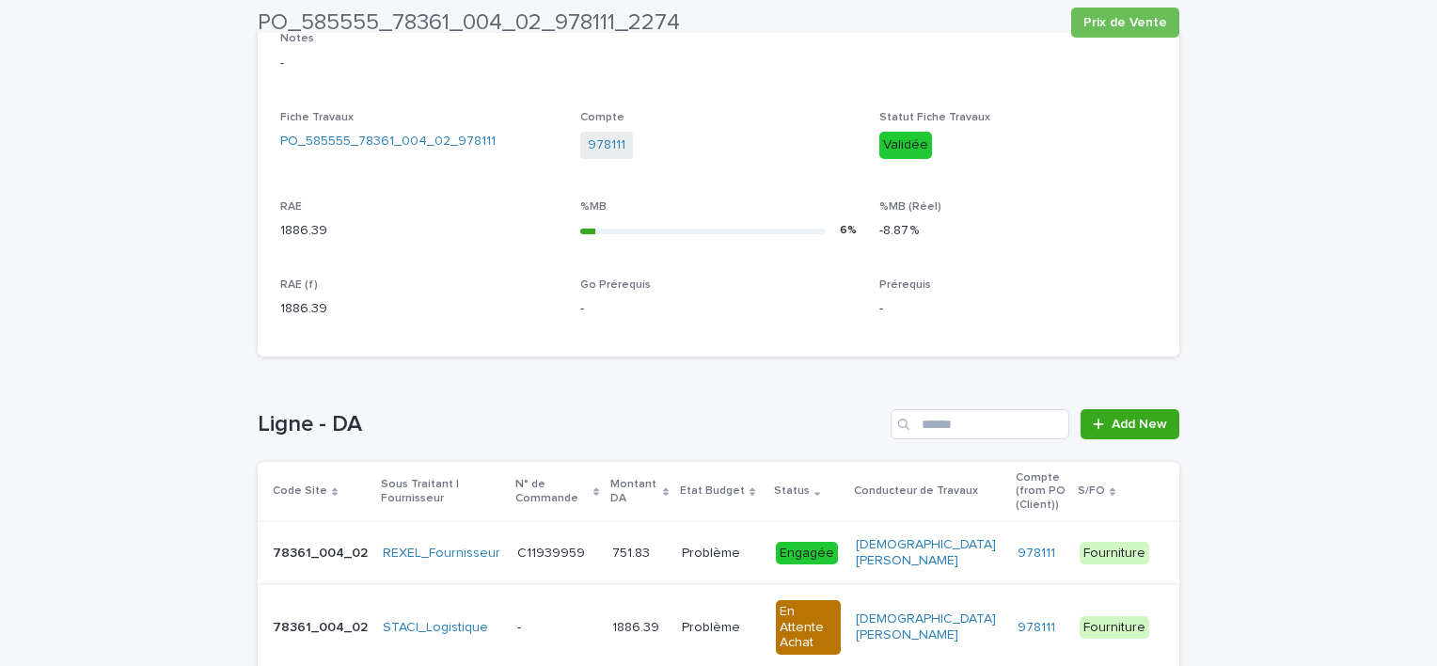
scroll to position [794, 0]
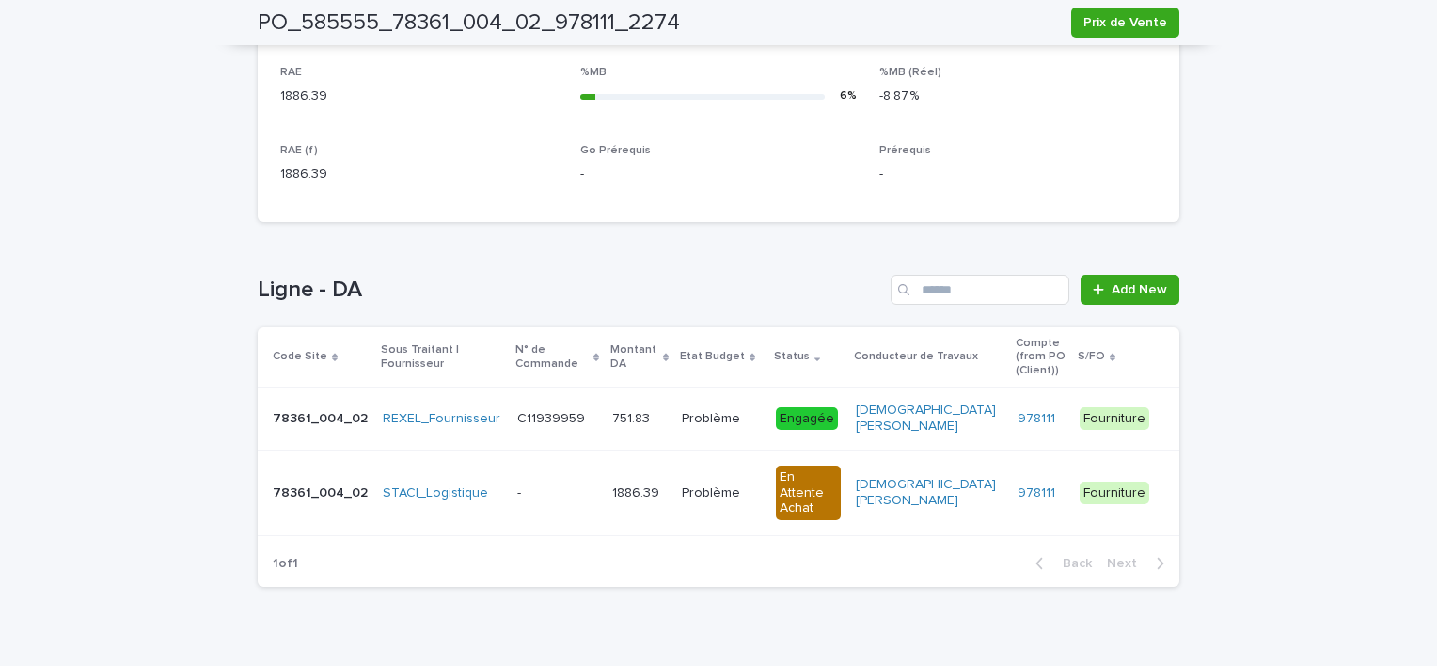
click at [542, 485] on p at bounding box center [557, 493] width 81 height 16
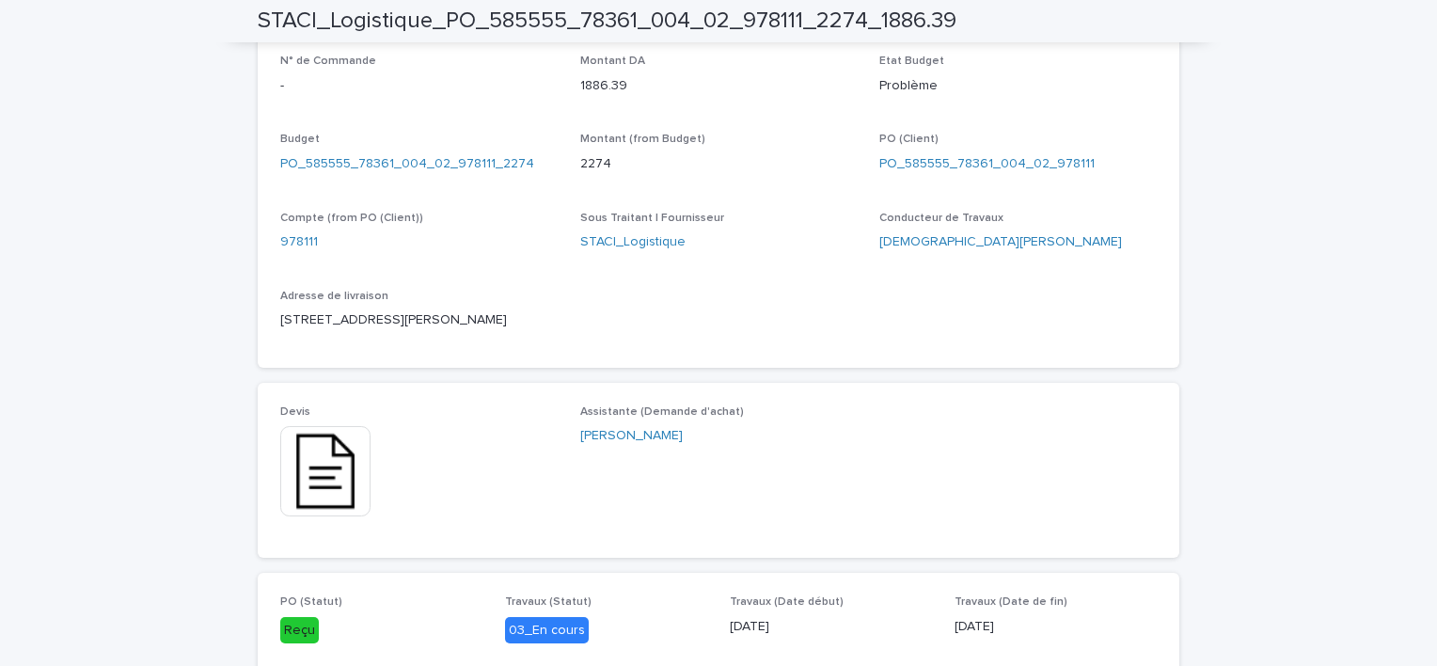
scroll to position [847, 0]
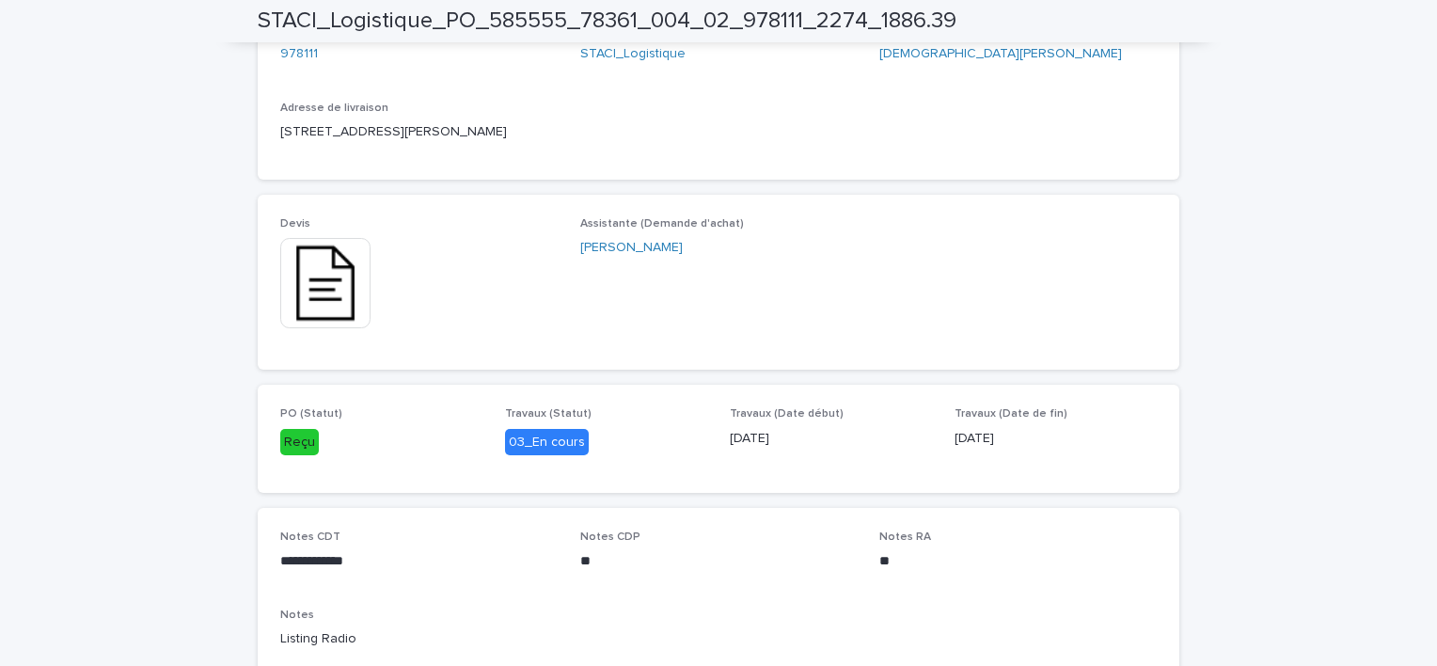
click at [307, 282] on img at bounding box center [325, 283] width 90 height 90
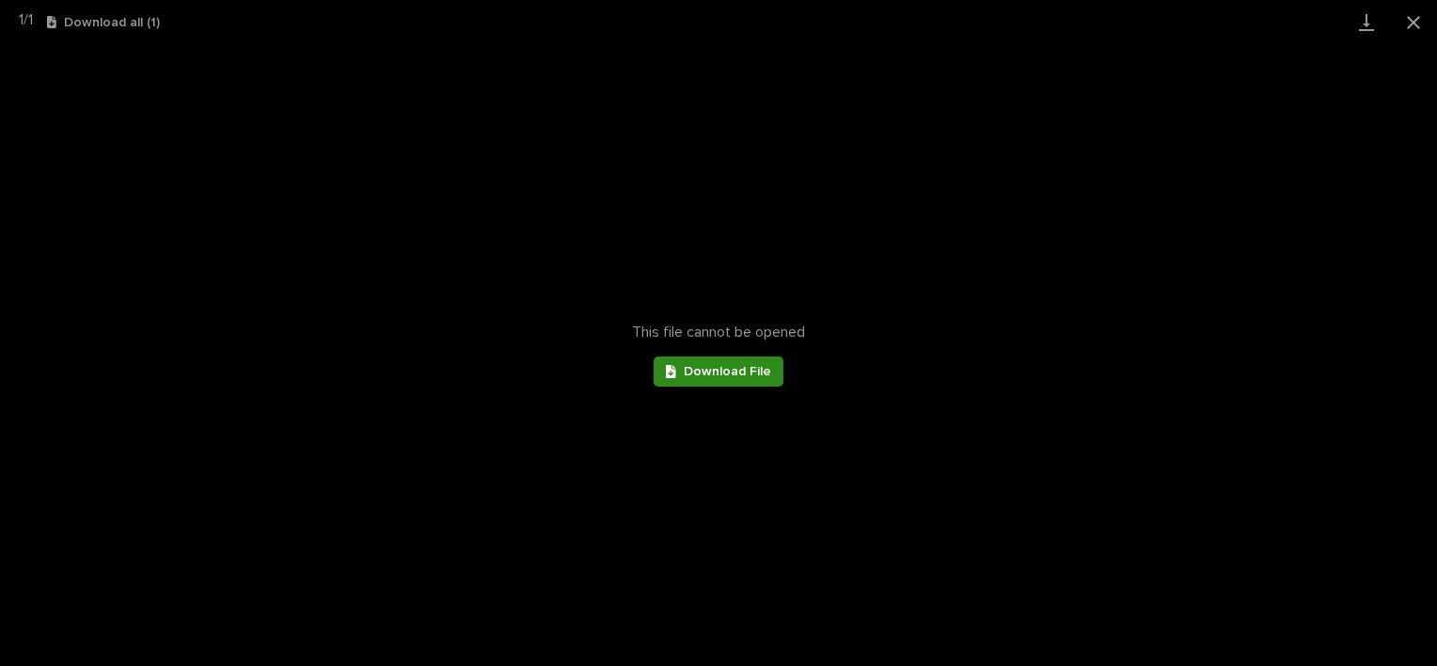
click at [722, 373] on span "Download File" at bounding box center [727, 371] width 87 height 13
click at [1408, 19] on button "Close gallery" at bounding box center [1413, 22] width 47 height 44
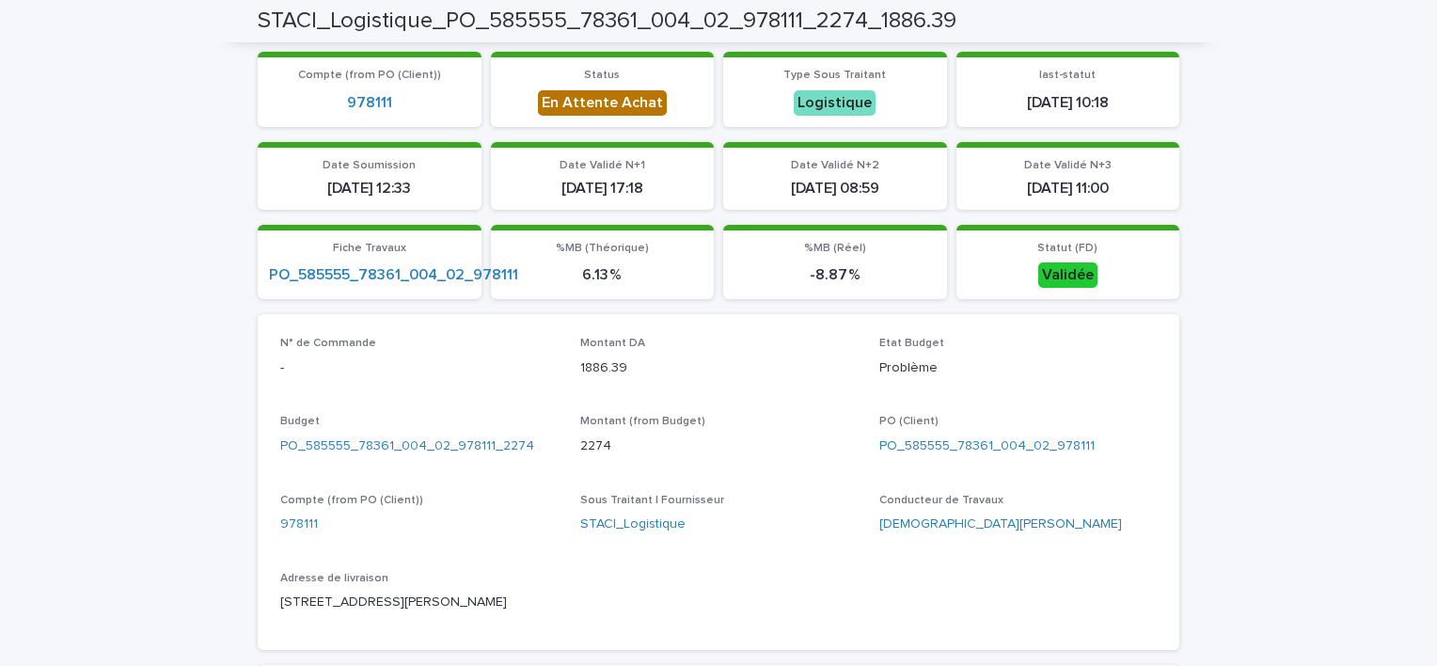
scroll to position [0, 0]
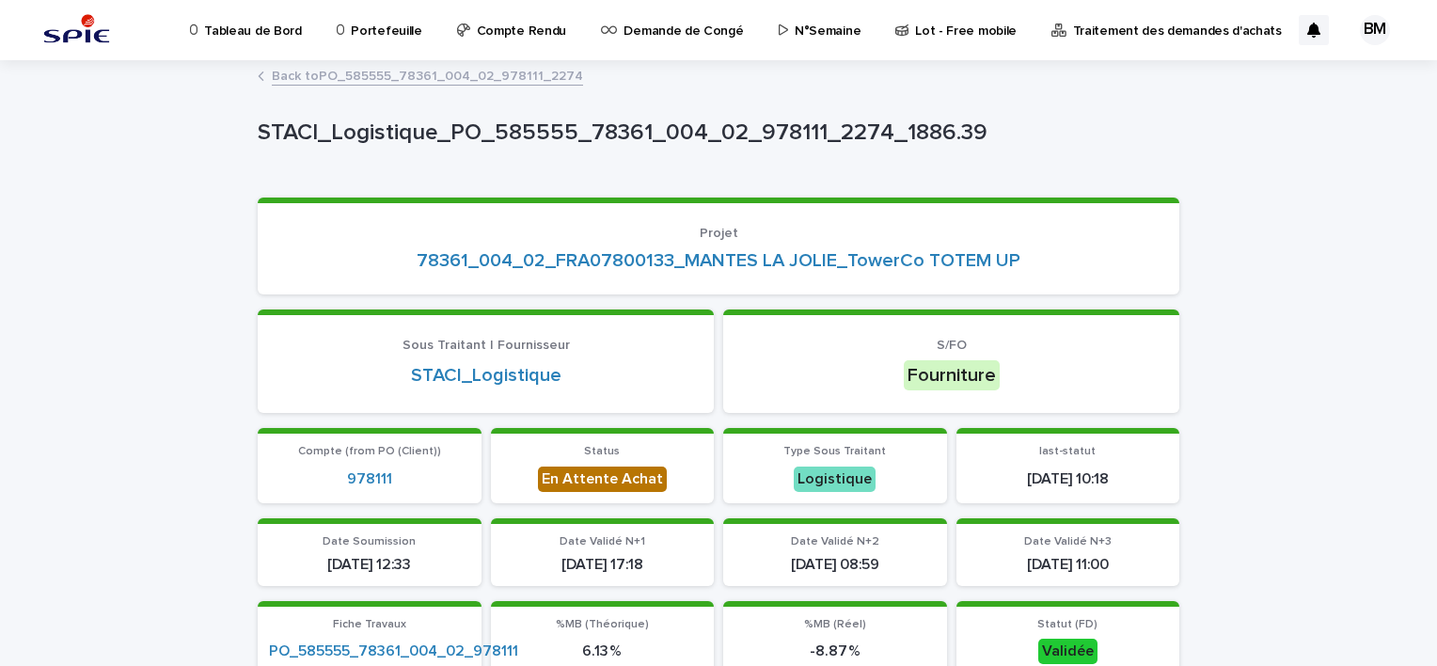
click at [440, 76] on link "Back to PO_585555_78361_004_02_978111_2274" at bounding box center [427, 75] width 311 height 22
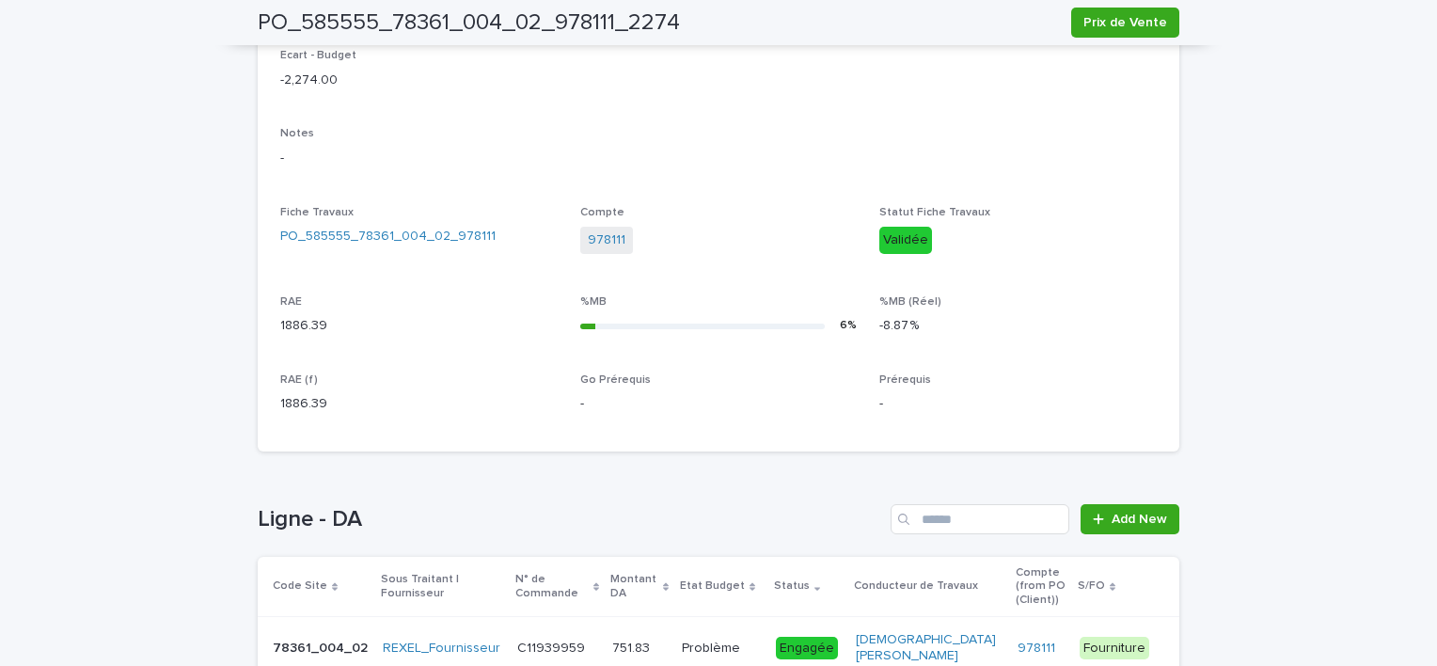
scroll to position [753, 0]
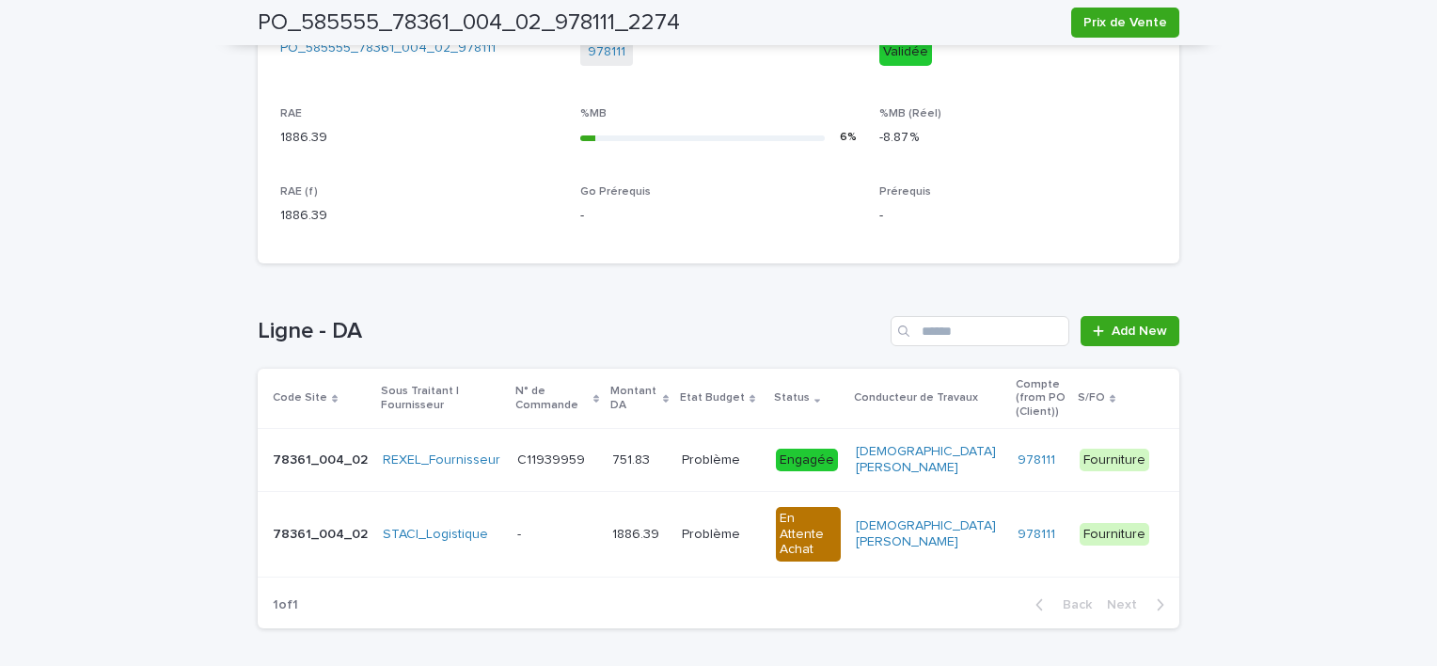
click at [653, 452] on p at bounding box center [639, 460] width 55 height 16
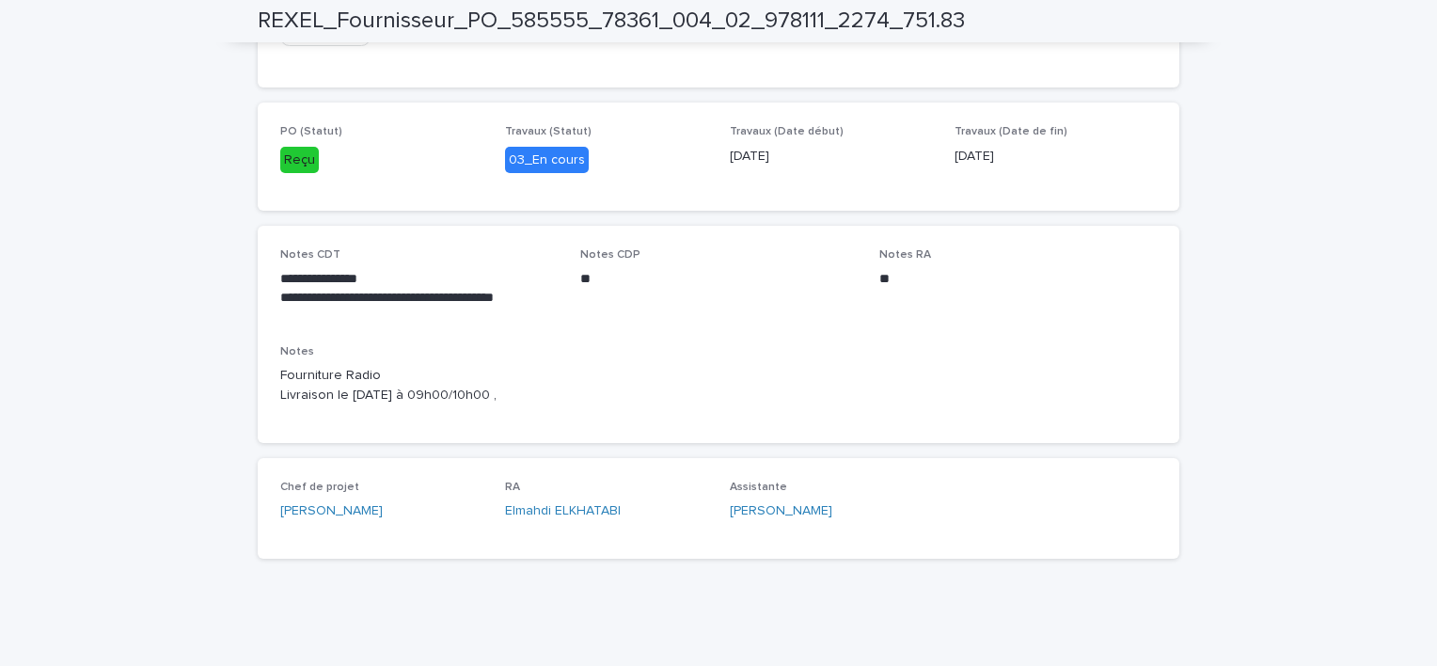
scroll to position [753, 0]
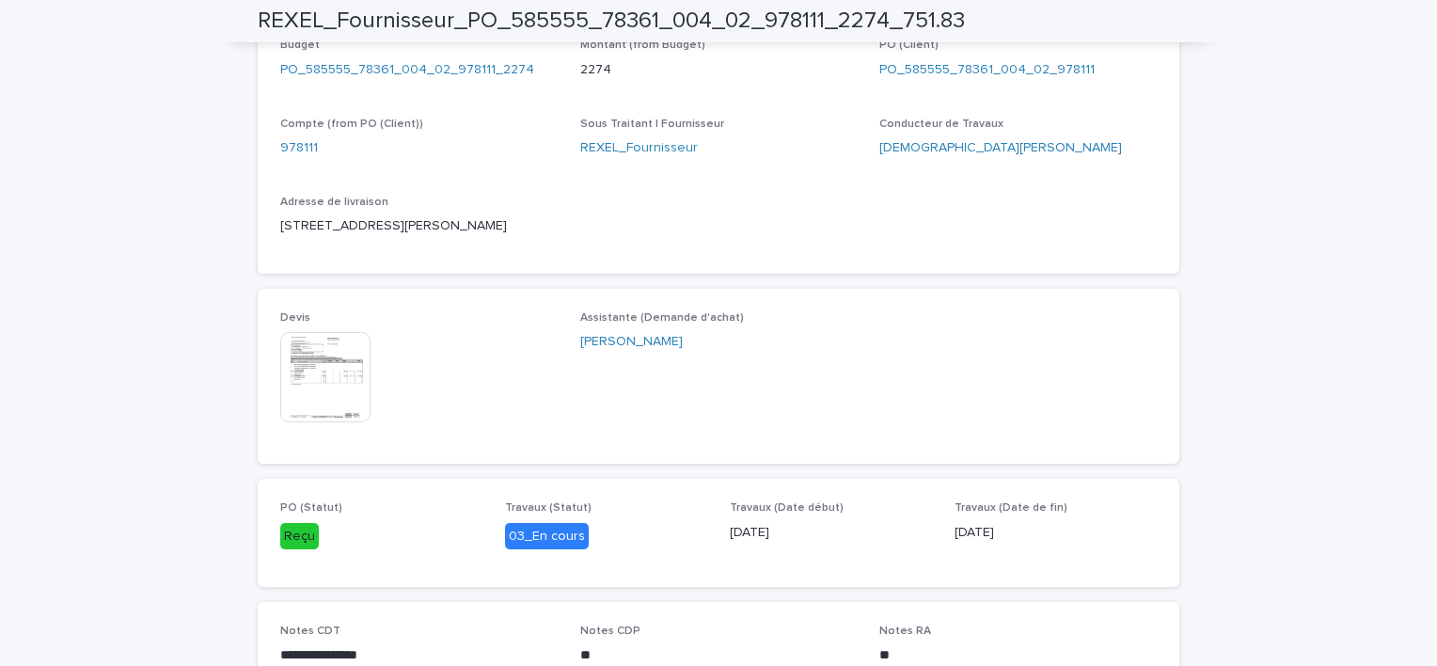
click at [327, 374] on img at bounding box center [325, 377] width 90 height 90
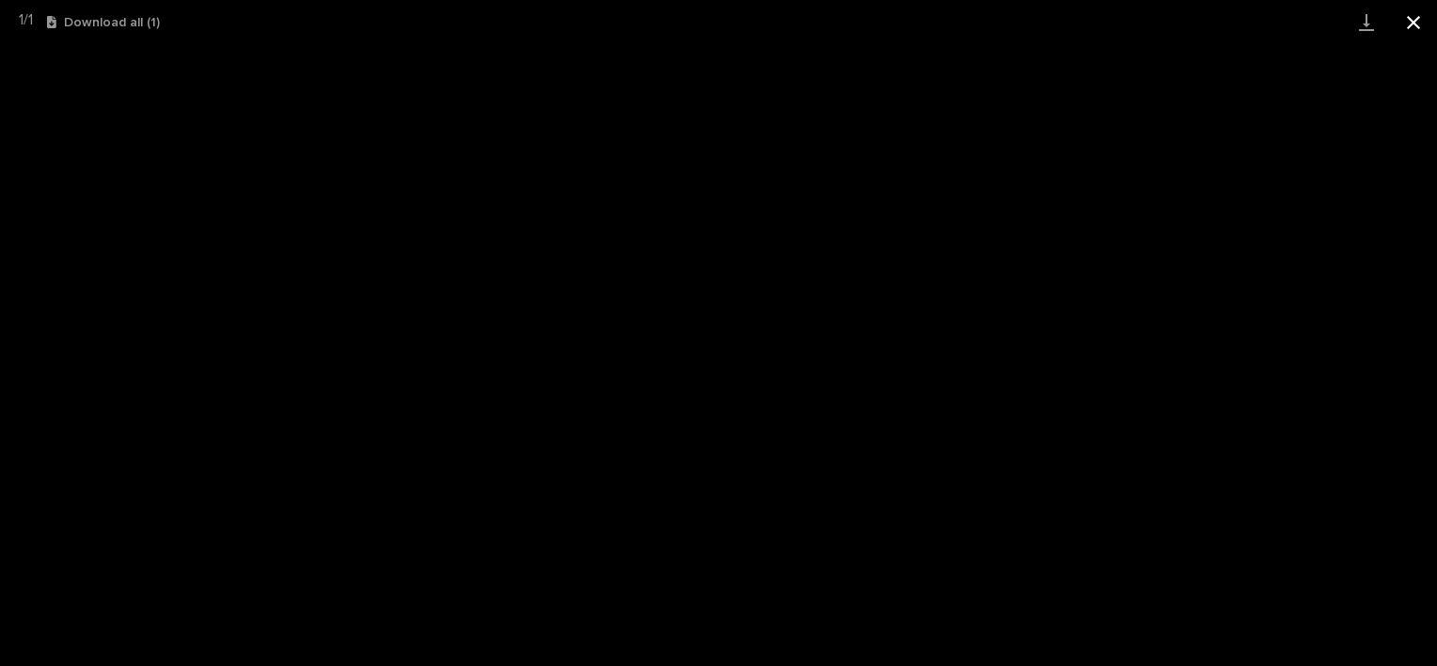
click at [1420, 19] on button "Close gallery" at bounding box center [1413, 22] width 47 height 44
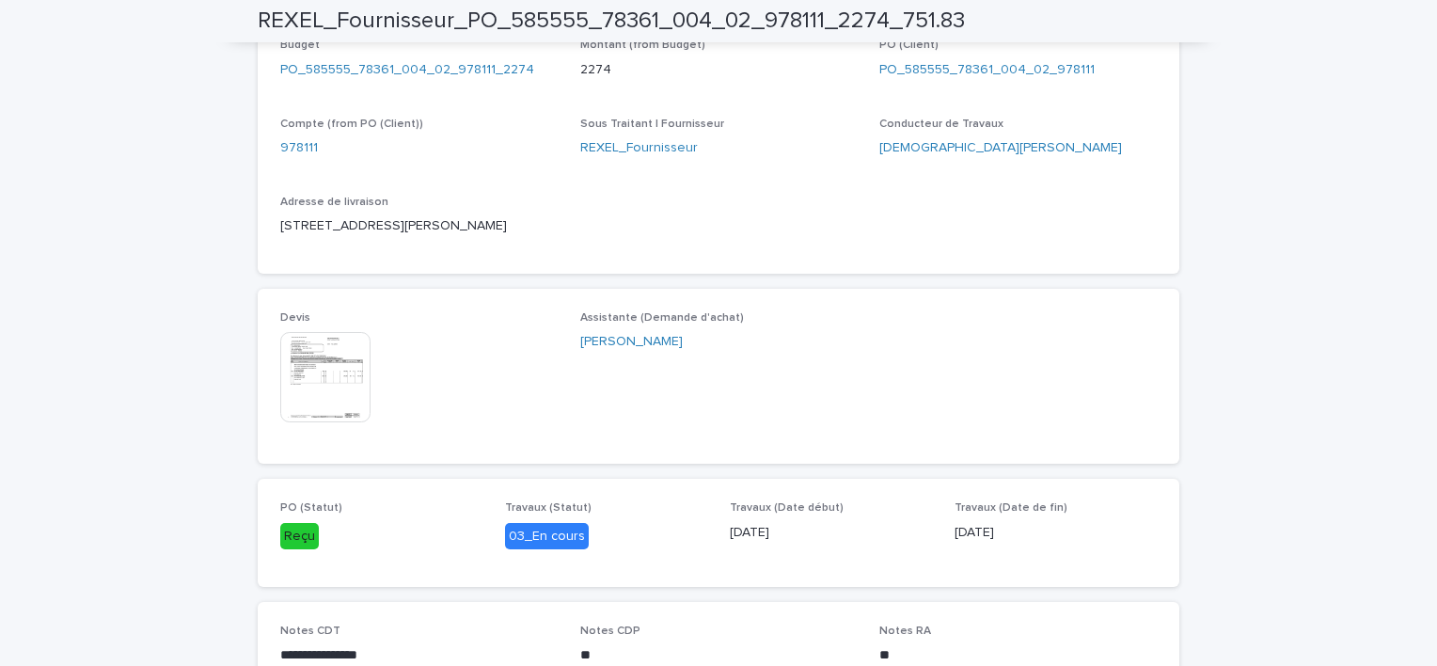
click at [835, 350] on div "Assistante (Demande d'achat) [PERSON_NAME]" at bounding box center [719, 339] width 278 height 56
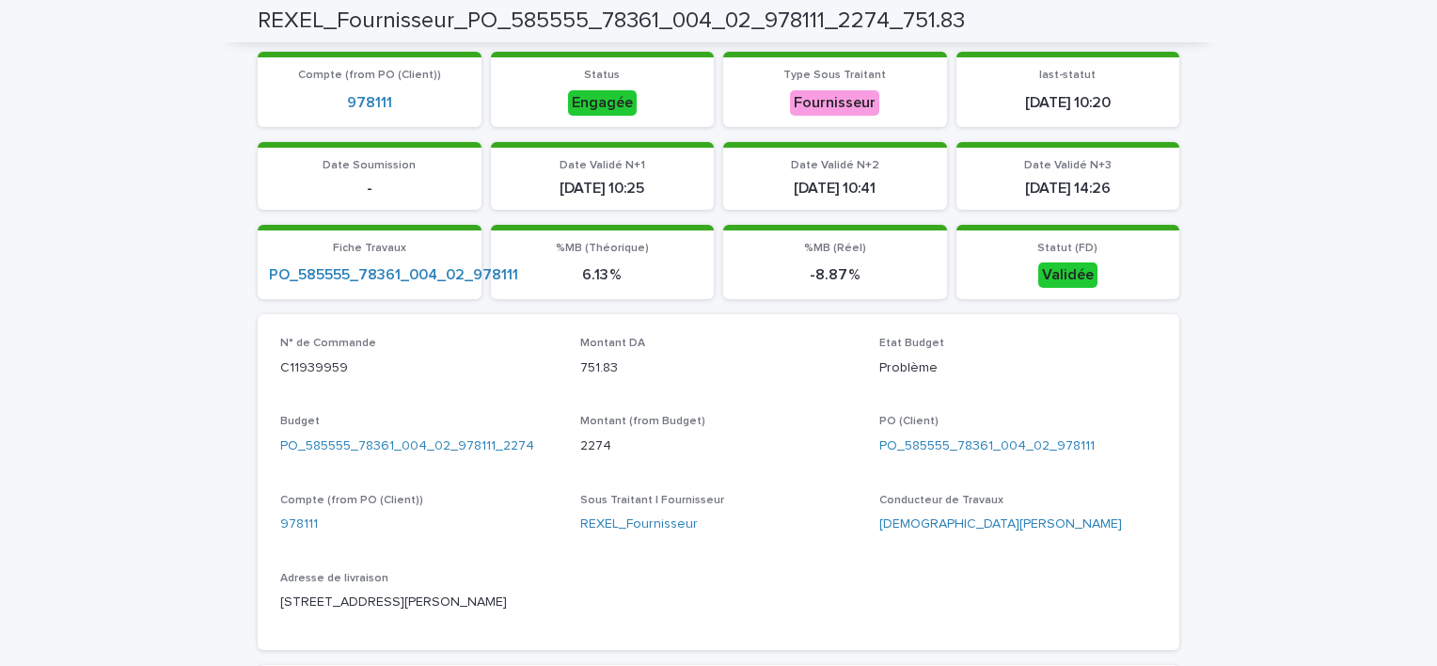
scroll to position [0, 0]
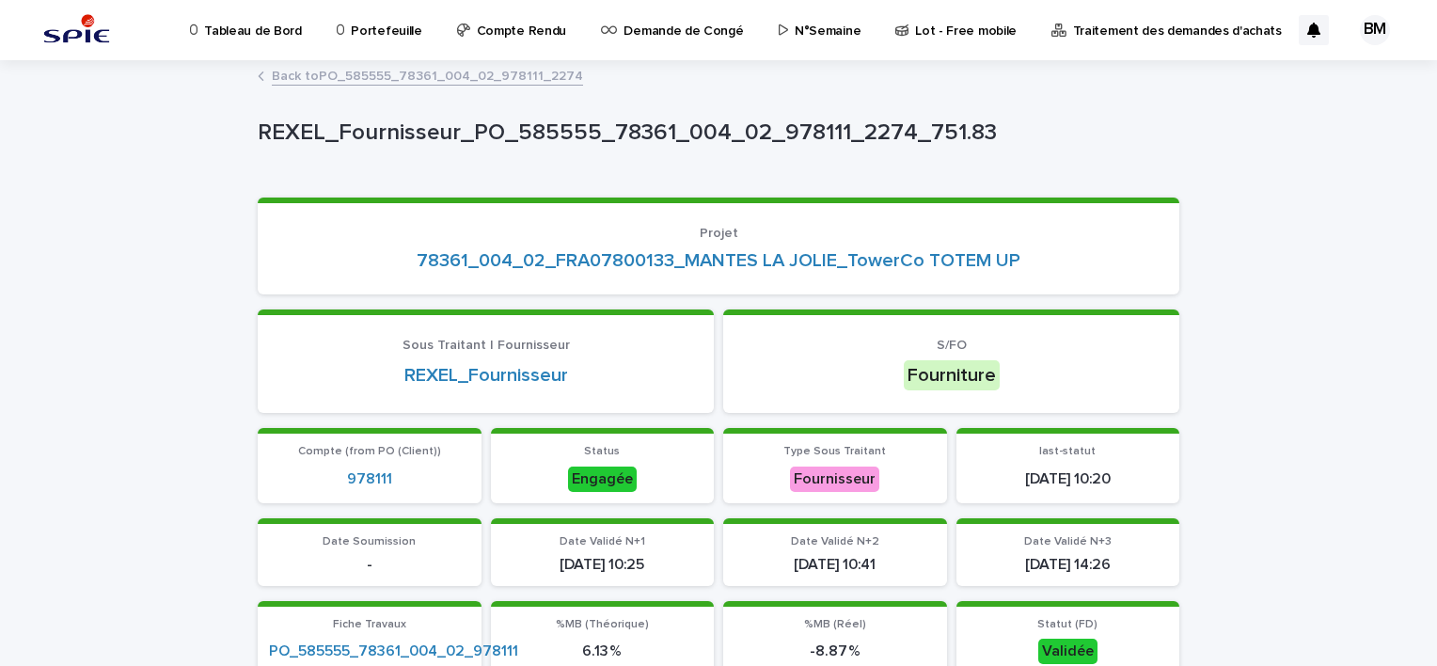
click at [463, 76] on link "Back to PO_585555_78361_004_02_978111_2274" at bounding box center [427, 75] width 311 height 22
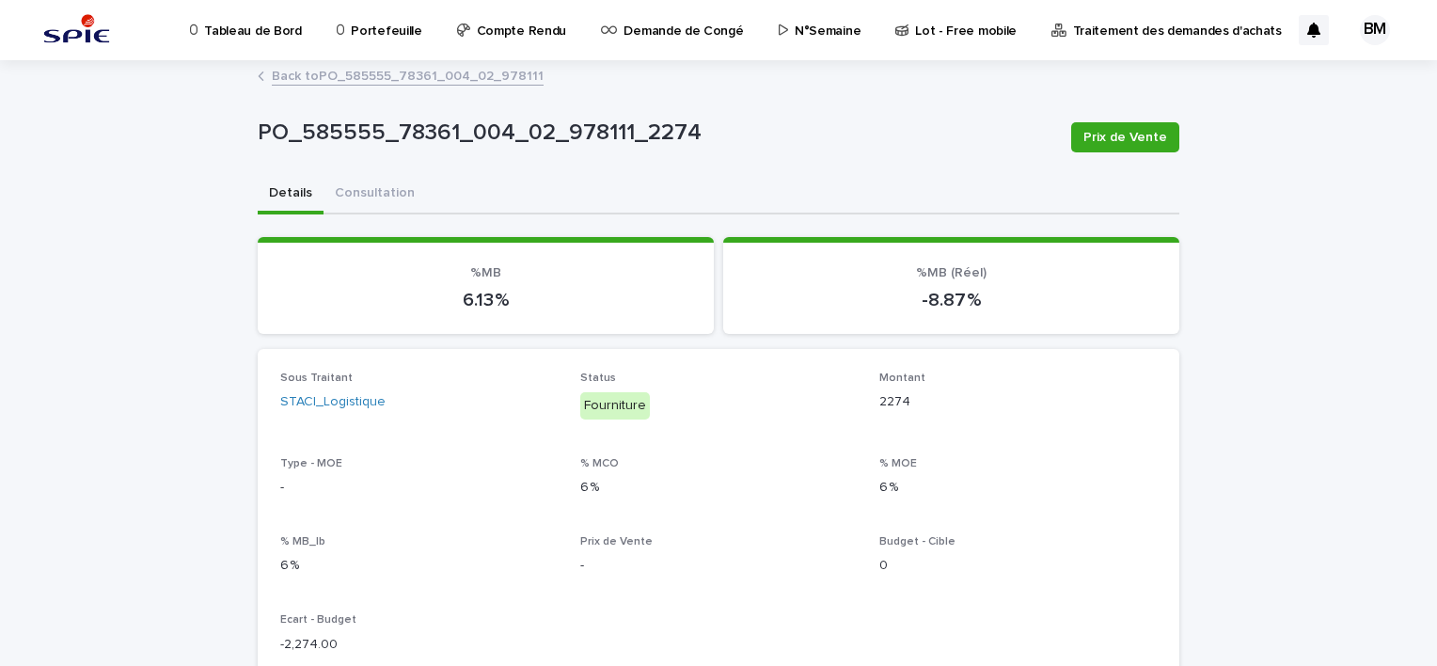
click at [458, 79] on link "Back to PO_585555_78361_004_02_978111" at bounding box center [408, 75] width 272 height 22
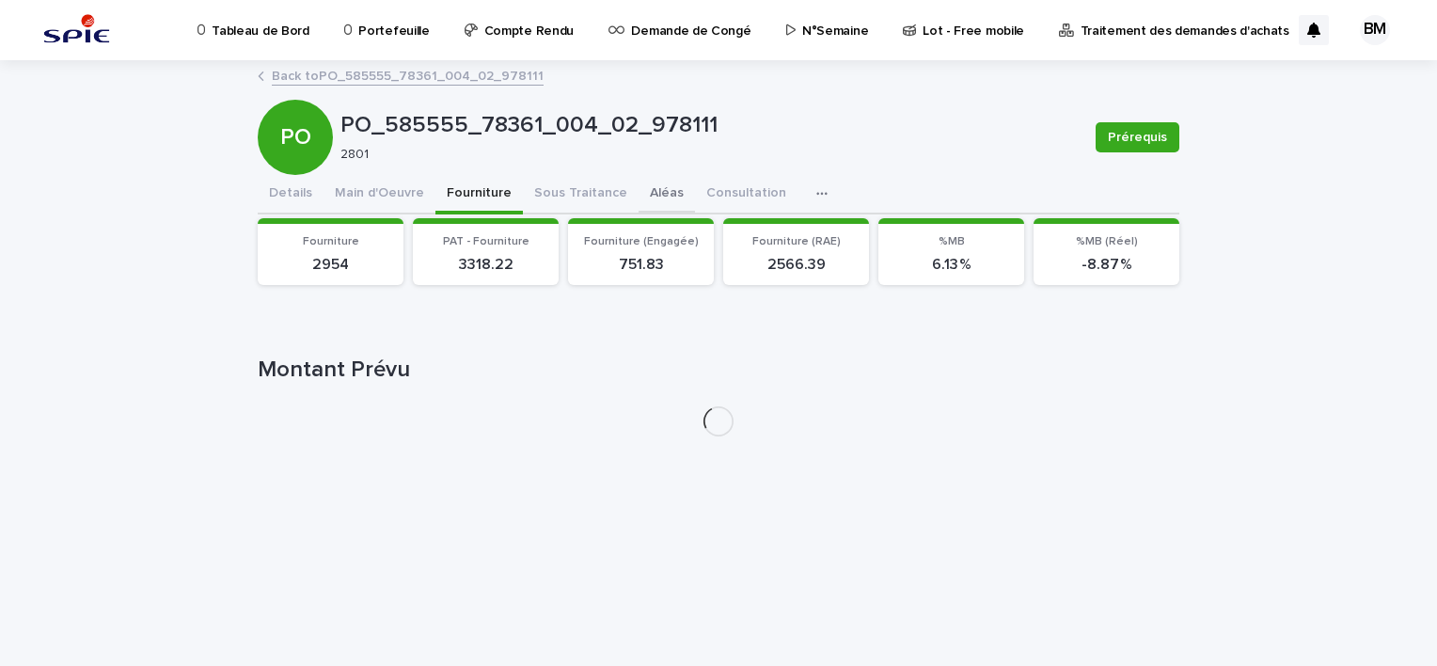
click at [655, 196] on button "Aléas" at bounding box center [667, 195] width 56 height 40
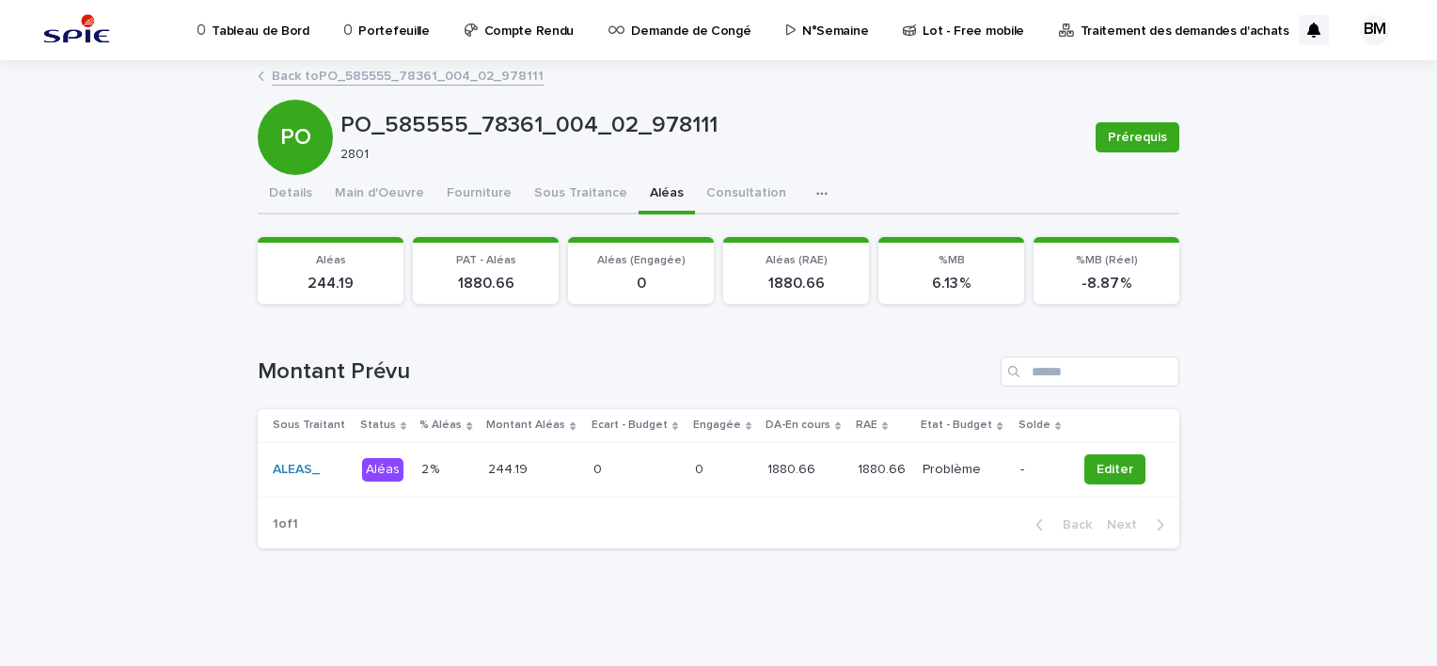
click at [658, 459] on div "0 0" at bounding box center [637, 469] width 87 height 31
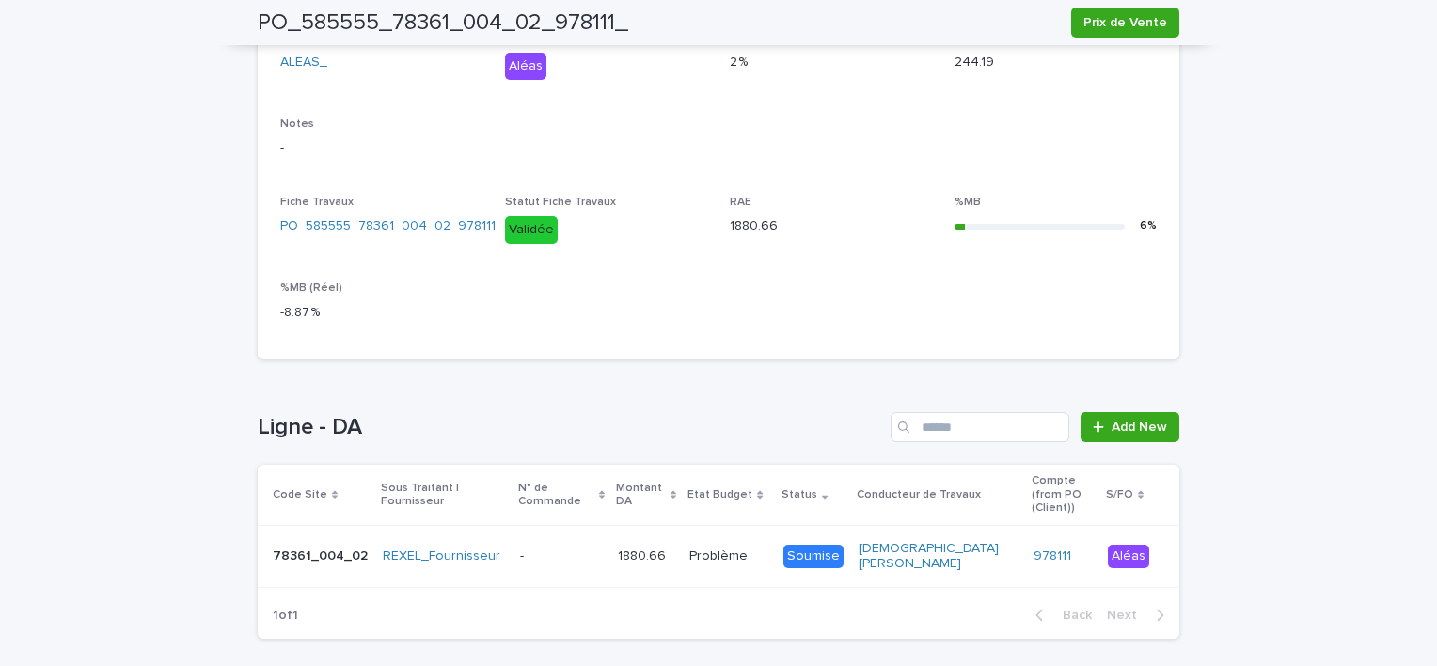
scroll to position [406, 0]
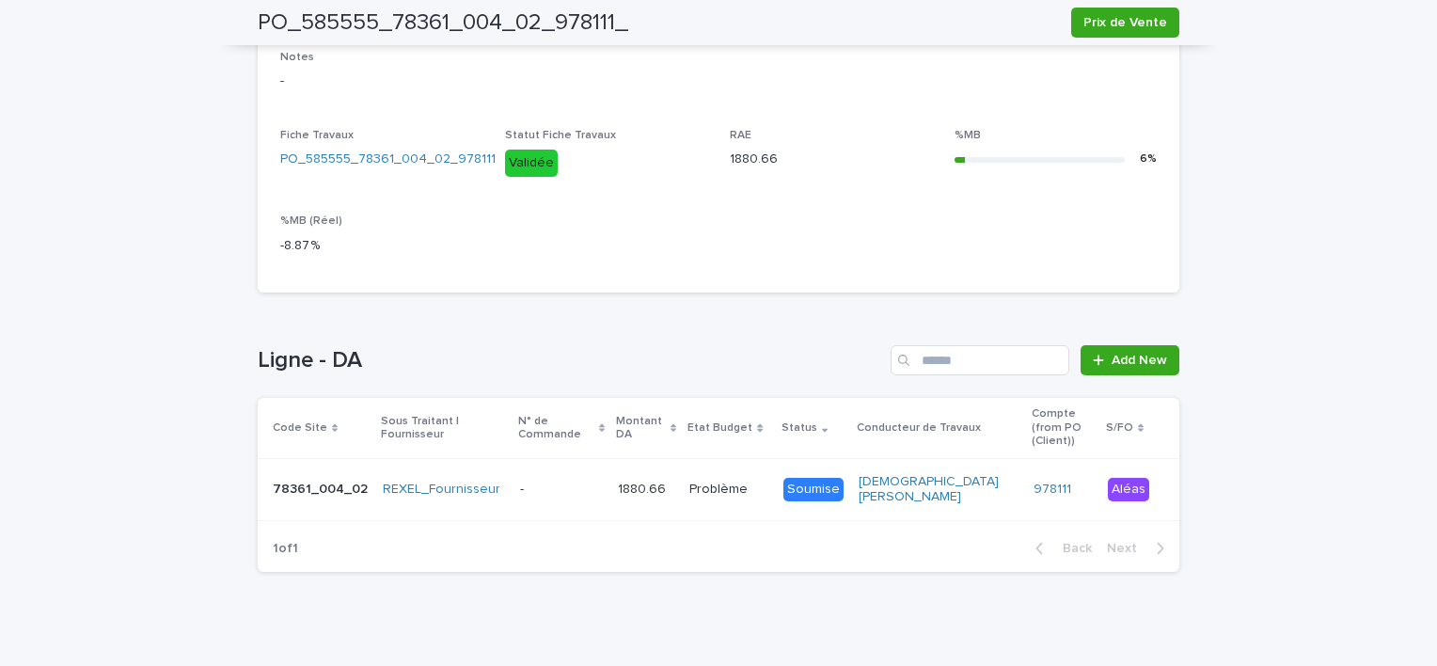
click at [527, 482] on p at bounding box center [562, 490] width 84 height 16
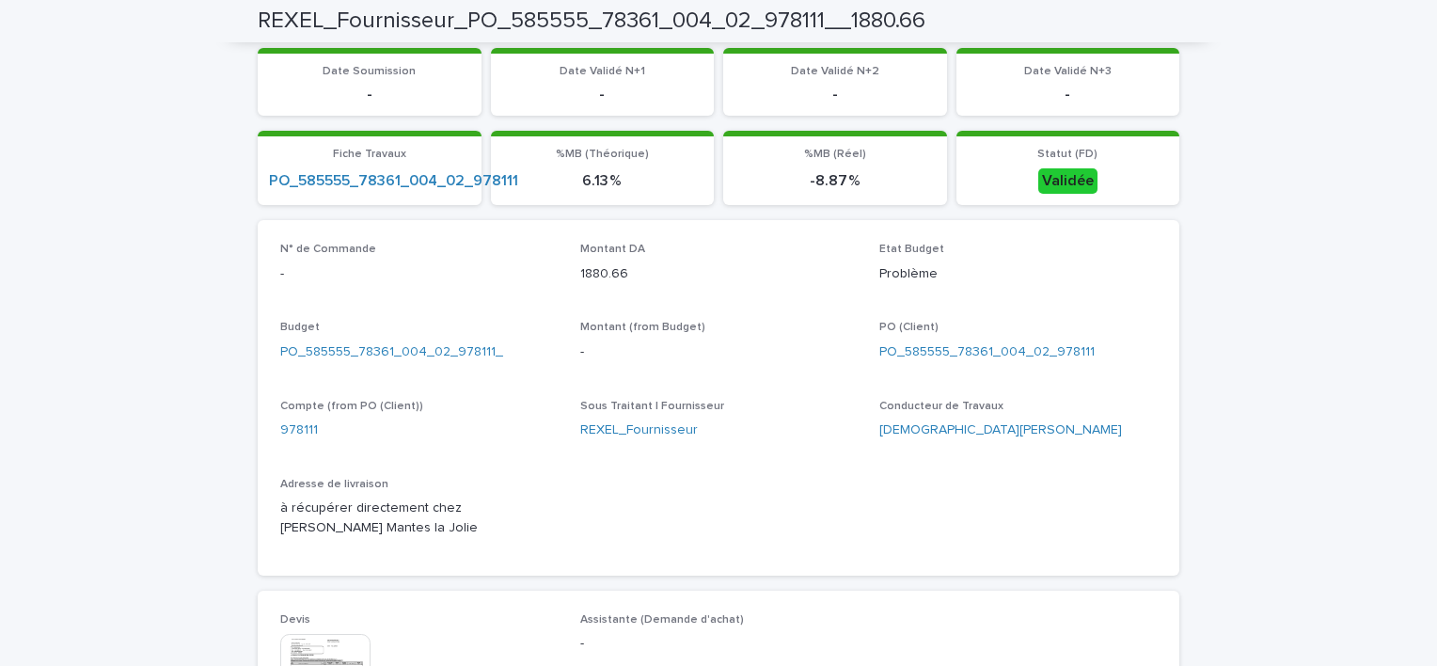
scroll to position [847, 0]
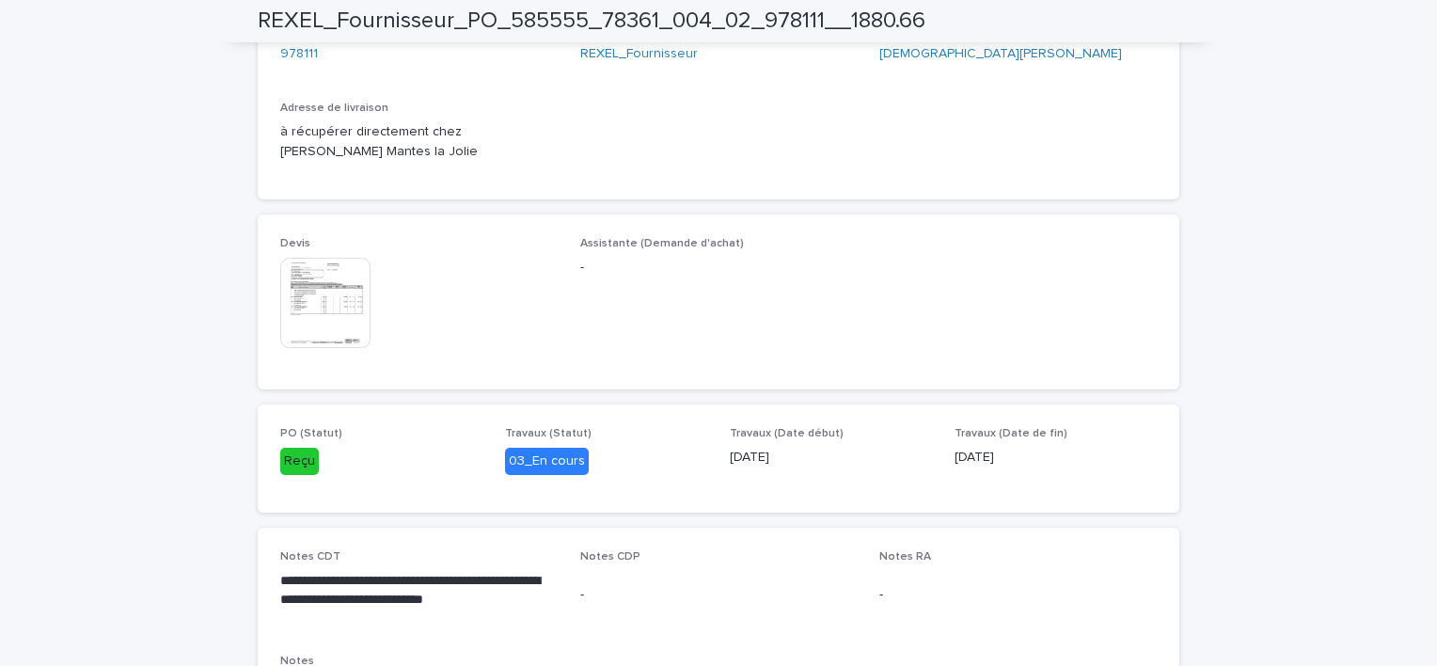
click at [313, 316] on img at bounding box center [325, 303] width 90 height 90
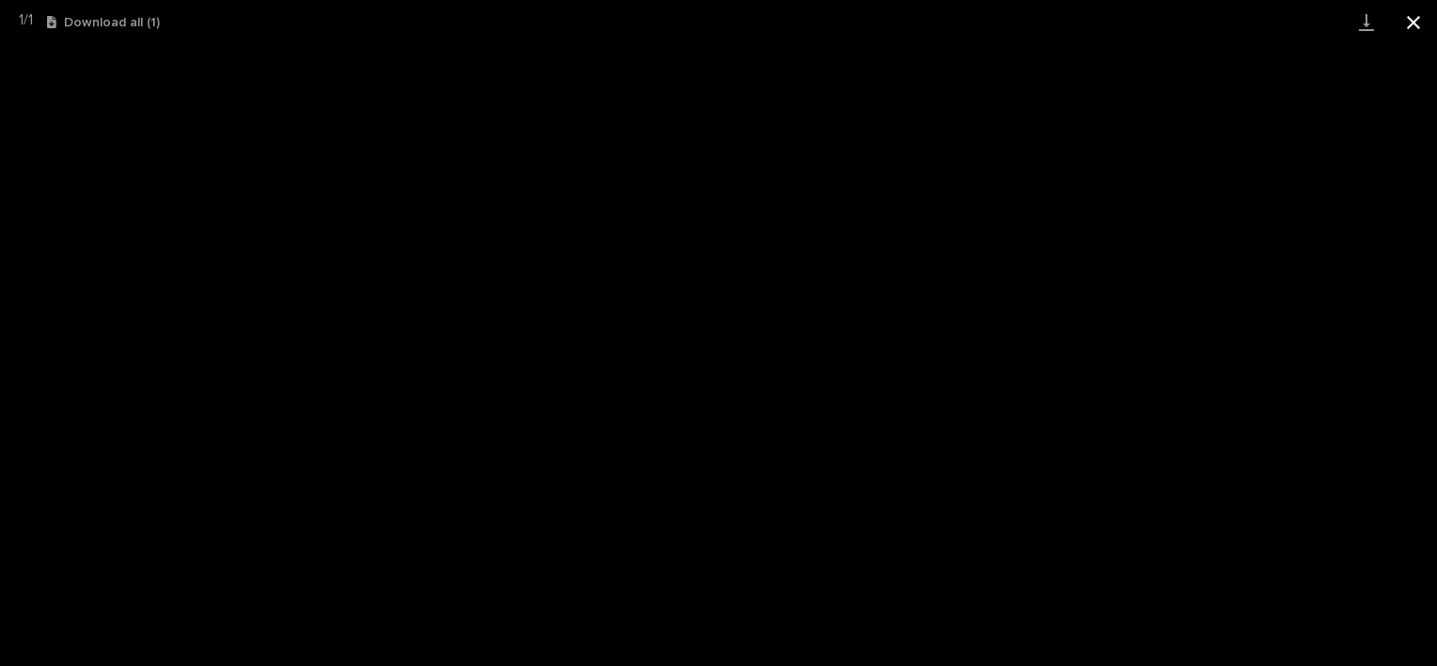
click at [1407, 26] on button "Close gallery" at bounding box center [1413, 22] width 47 height 44
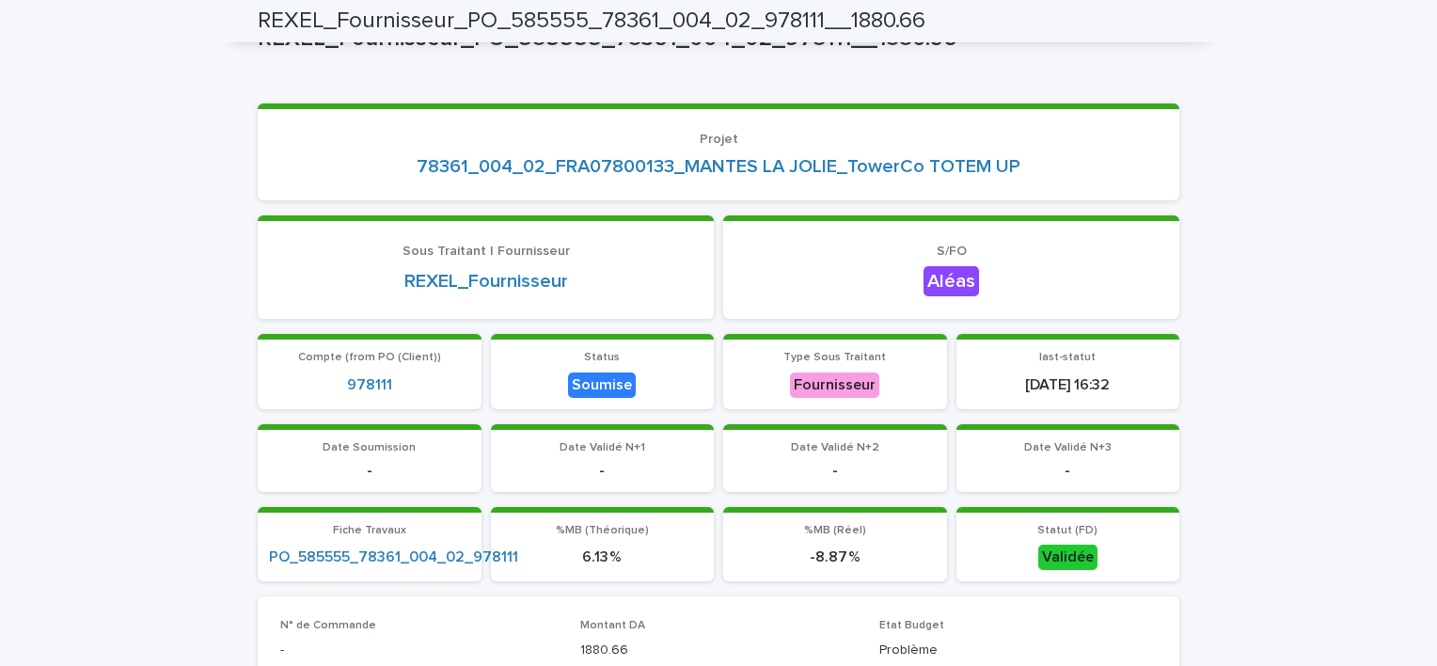
scroll to position [0, 0]
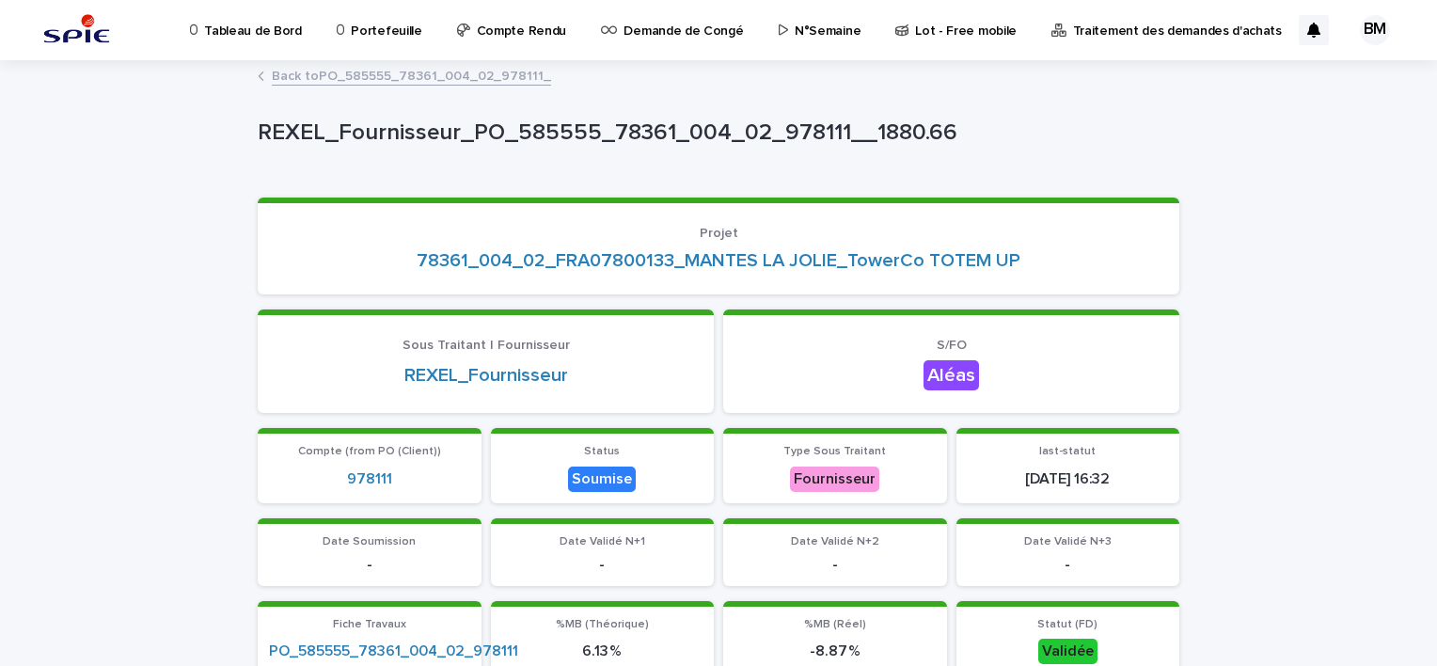
click at [478, 75] on link "Back to PO_585555_78361_004_02_978111_" at bounding box center [411, 75] width 279 height 22
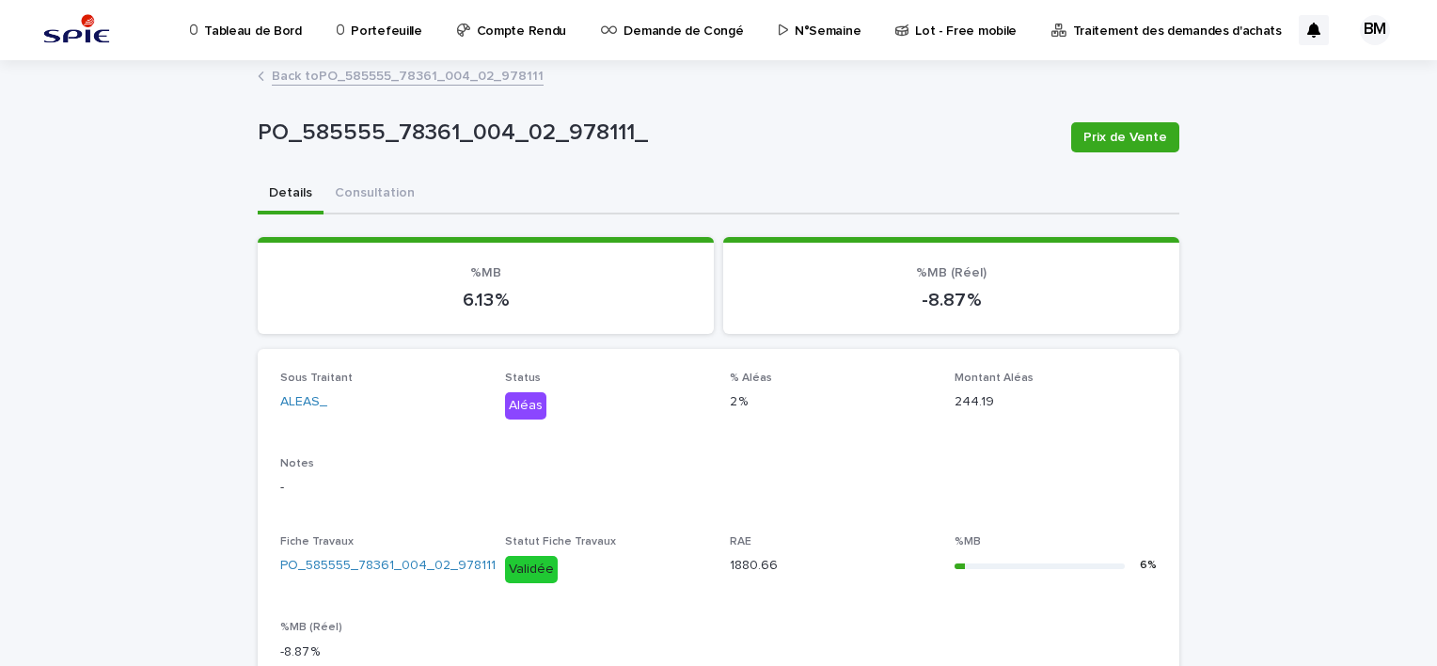
click at [440, 73] on link "Back to PO_585555_78361_004_02_978111" at bounding box center [408, 75] width 272 height 22
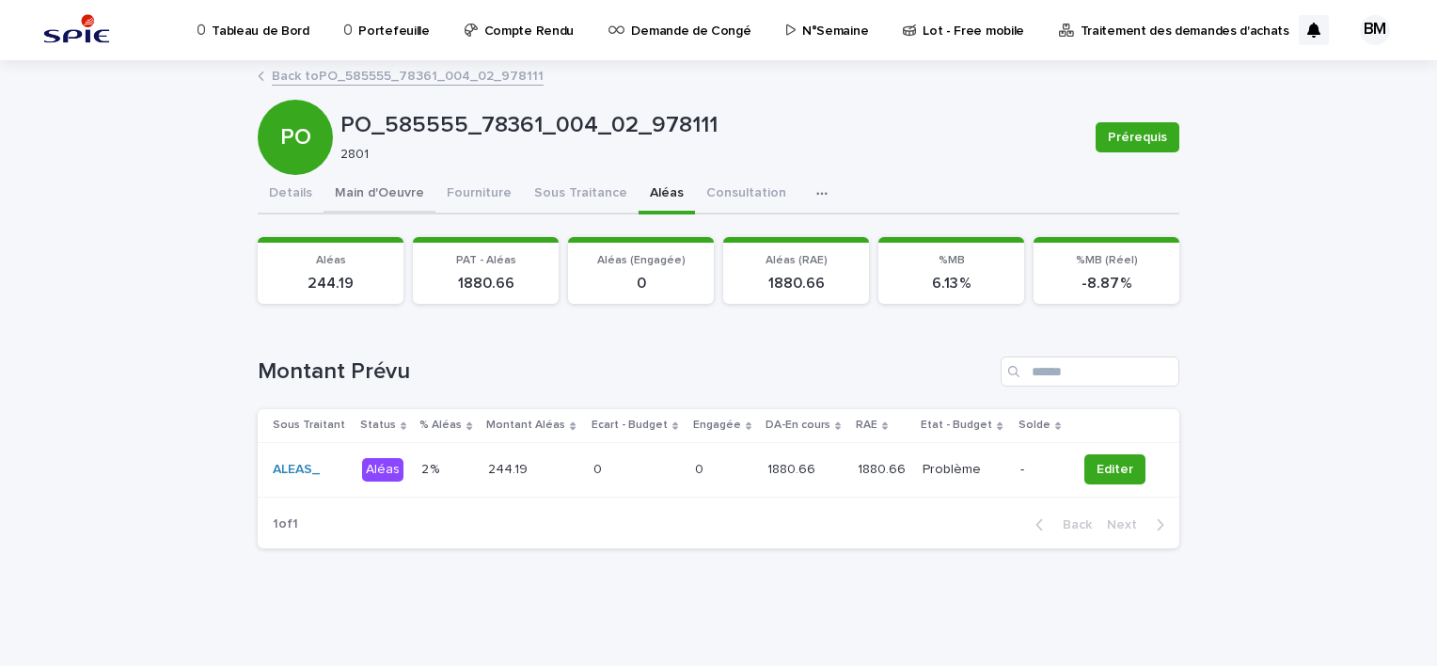
drag, startPoint x: 443, startPoint y: 188, endPoint x: 414, endPoint y: 195, distance: 29.9
click at [443, 188] on button "Fourniture" at bounding box center [479, 195] width 87 height 40
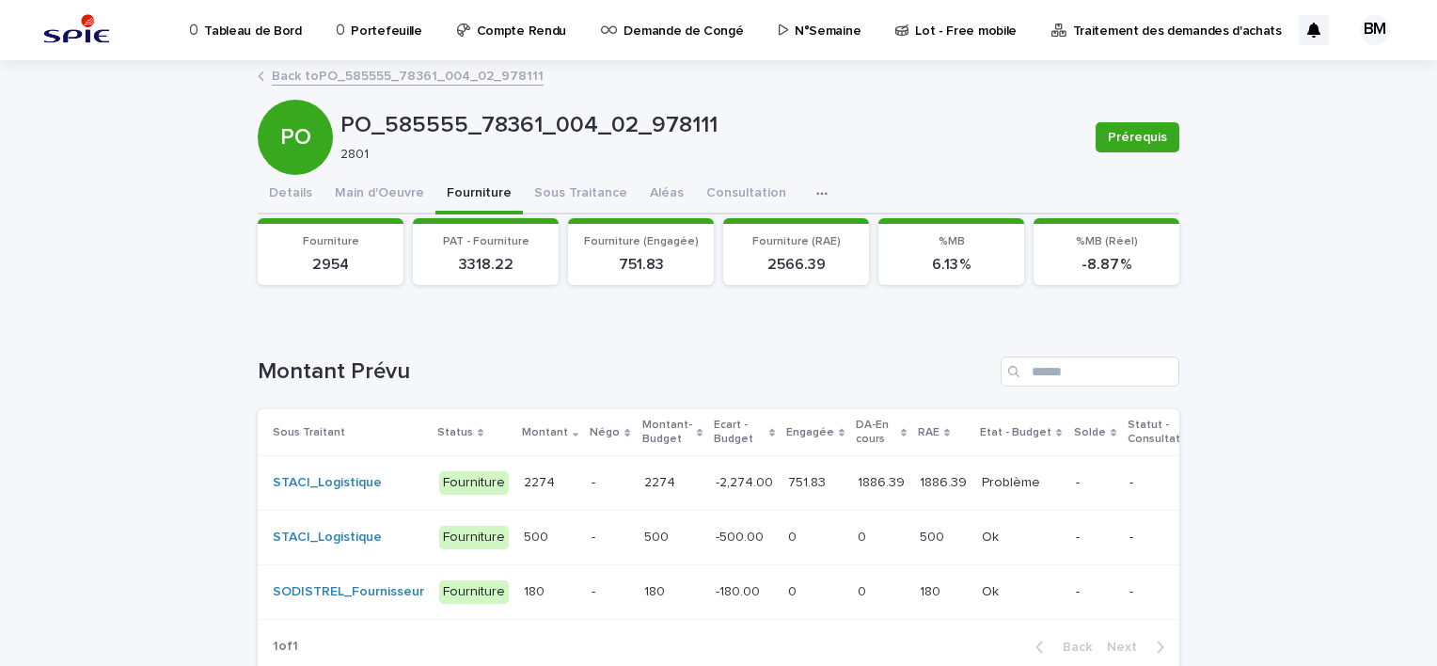
click at [1284, 365] on div "Loading... Saving… Loading... Saving… PO_585555_78361_004_02_978111 Prérequis P…" at bounding box center [718, 421] width 1437 height 718
click at [563, 196] on button "Sous Traitance" at bounding box center [581, 195] width 116 height 40
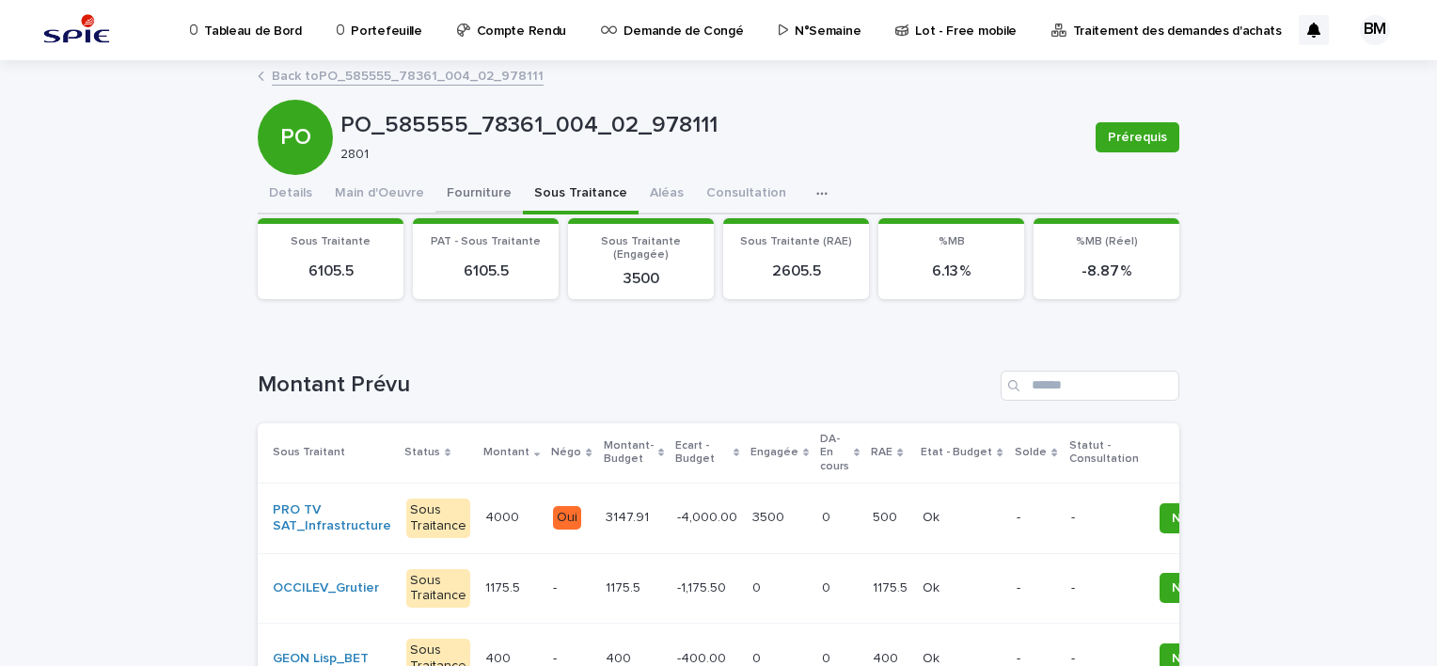
click at [470, 201] on button "Fourniture" at bounding box center [479, 195] width 87 height 40
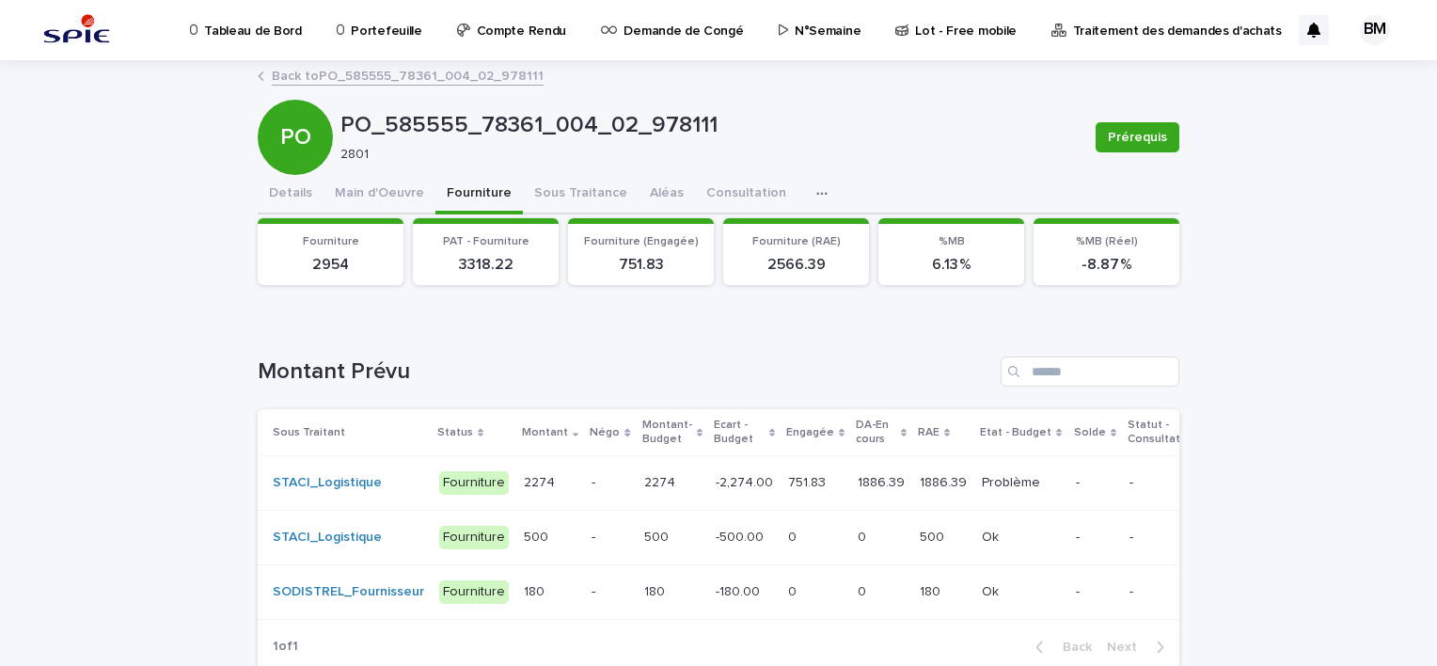
click at [113, 342] on div "Loading... Saving… Loading... Saving… PO_585555_78361_004_02_978111 Prérequis P…" at bounding box center [718, 421] width 1437 height 718
click at [563, 188] on button "Sous Traitance" at bounding box center [581, 195] width 116 height 40
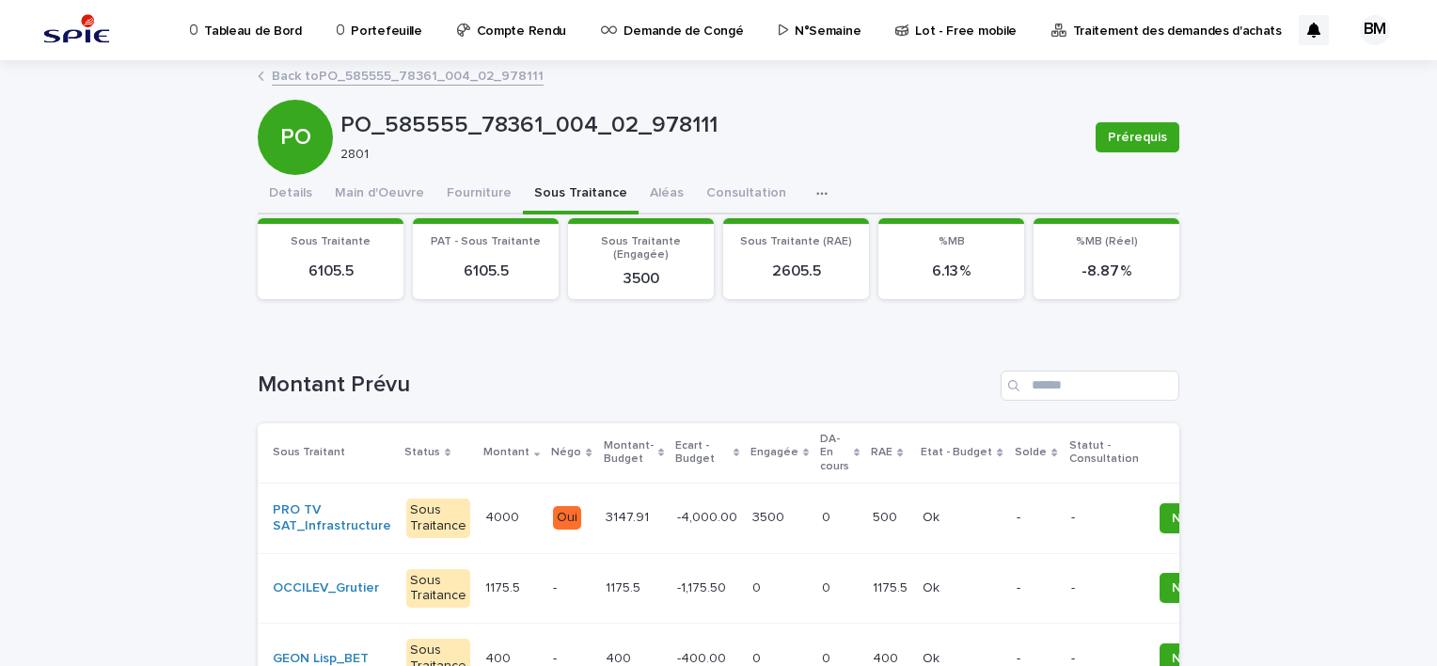
click at [1305, 343] on div "Loading... Saving… Loading... Saving… PO_585555_78361_004_02_978111 Prérequis P…" at bounding box center [718, 528] width 1437 height 932
click at [436, 197] on button "Fourniture" at bounding box center [479, 195] width 87 height 40
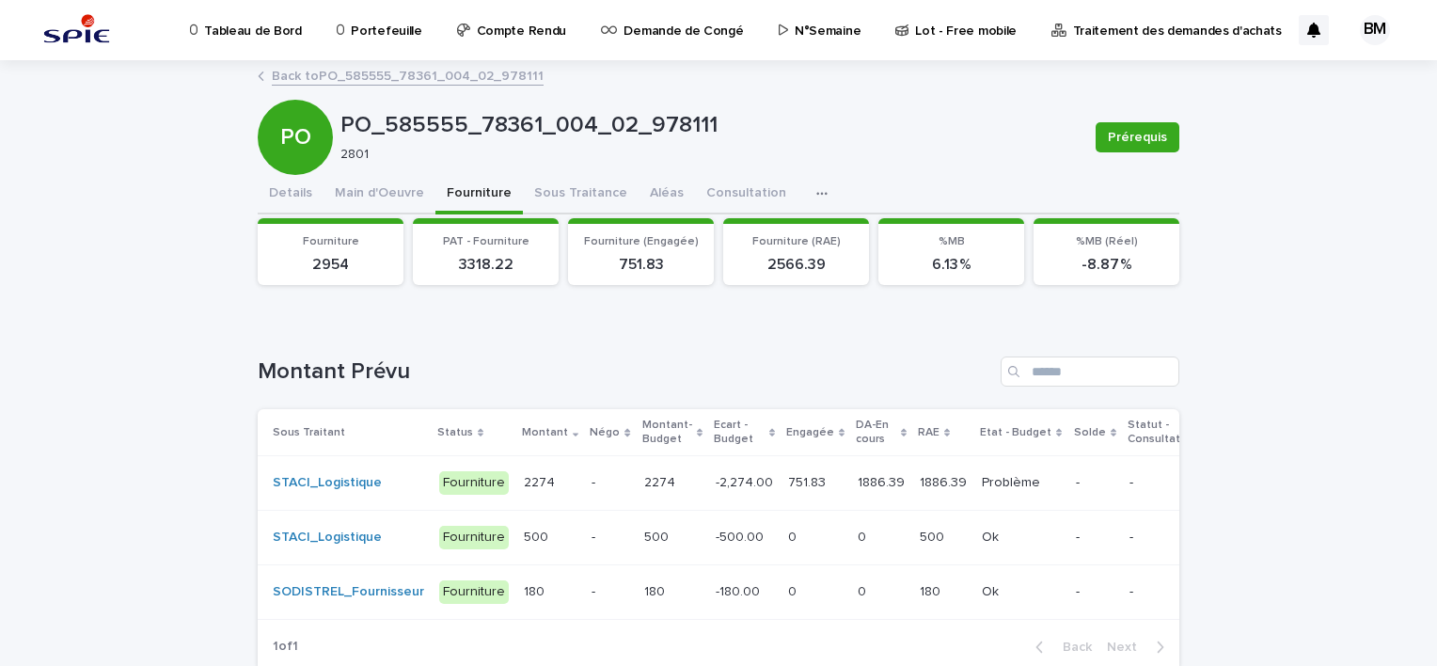
scroll to position [94, 0]
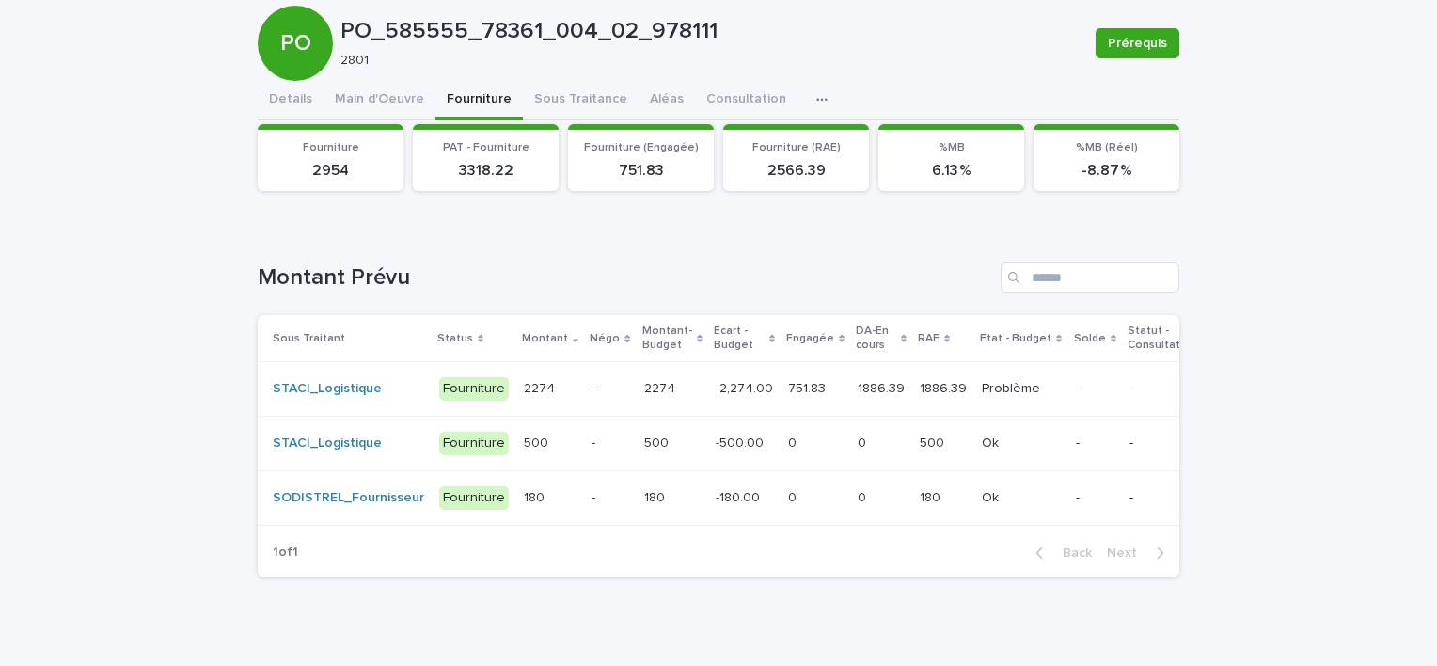
click at [592, 388] on p "-" at bounding box center [610, 389] width 37 height 16
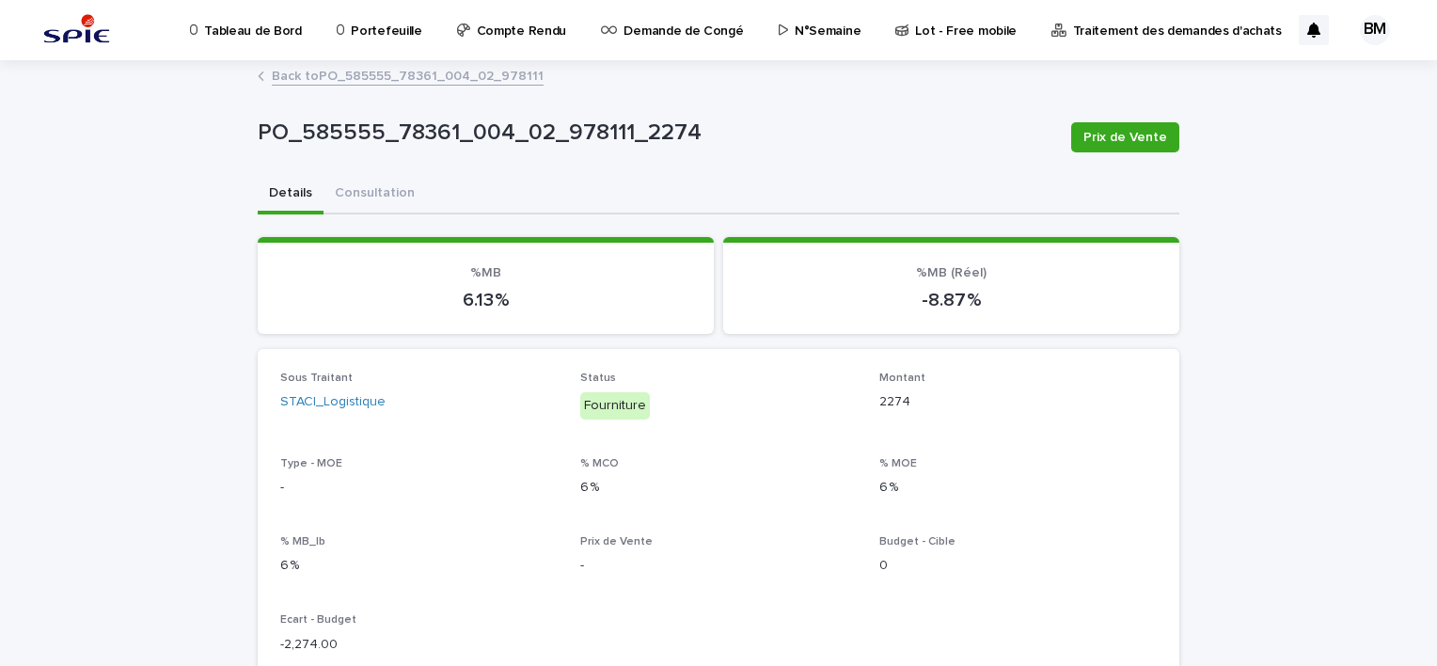
click at [419, 80] on link "Back to PO_585555_78361_004_02_978111" at bounding box center [408, 75] width 272 height 22
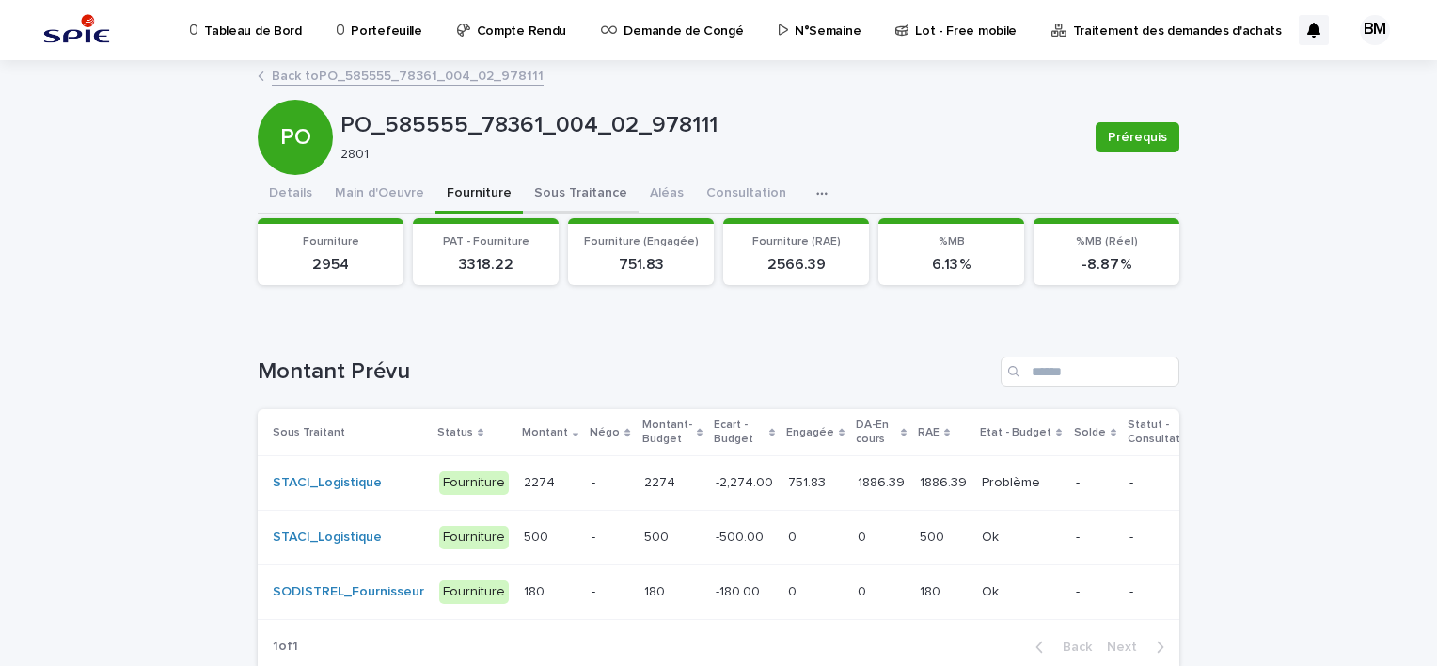
click at [542, 194] on button "Sous Traitance" at bounding box center [581, 195] width 116 height 40
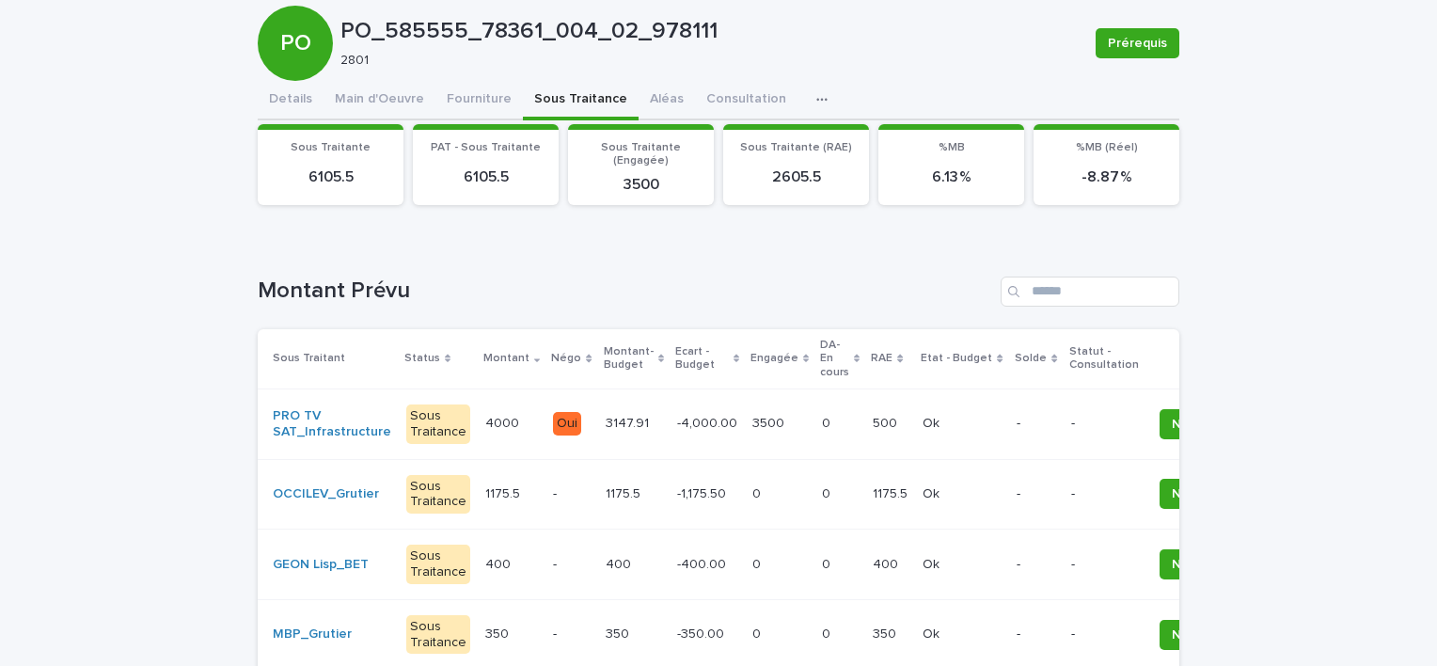
scroll to position [188, 0]
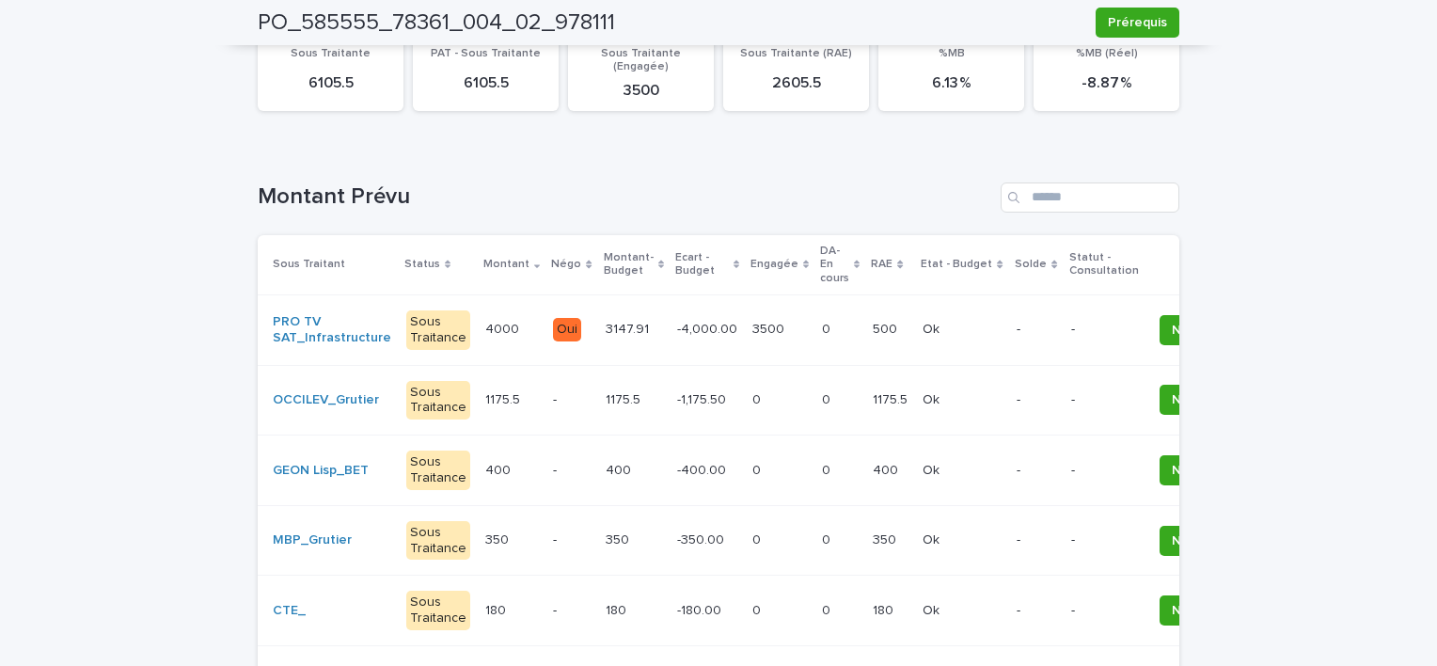
click at [1317, 173] on div "Loading... Saving… Loading... Saving… PO_585555_78361_004_02_978111 Prérequis P…" at bounding box center [718, 340] width 1437 height 932
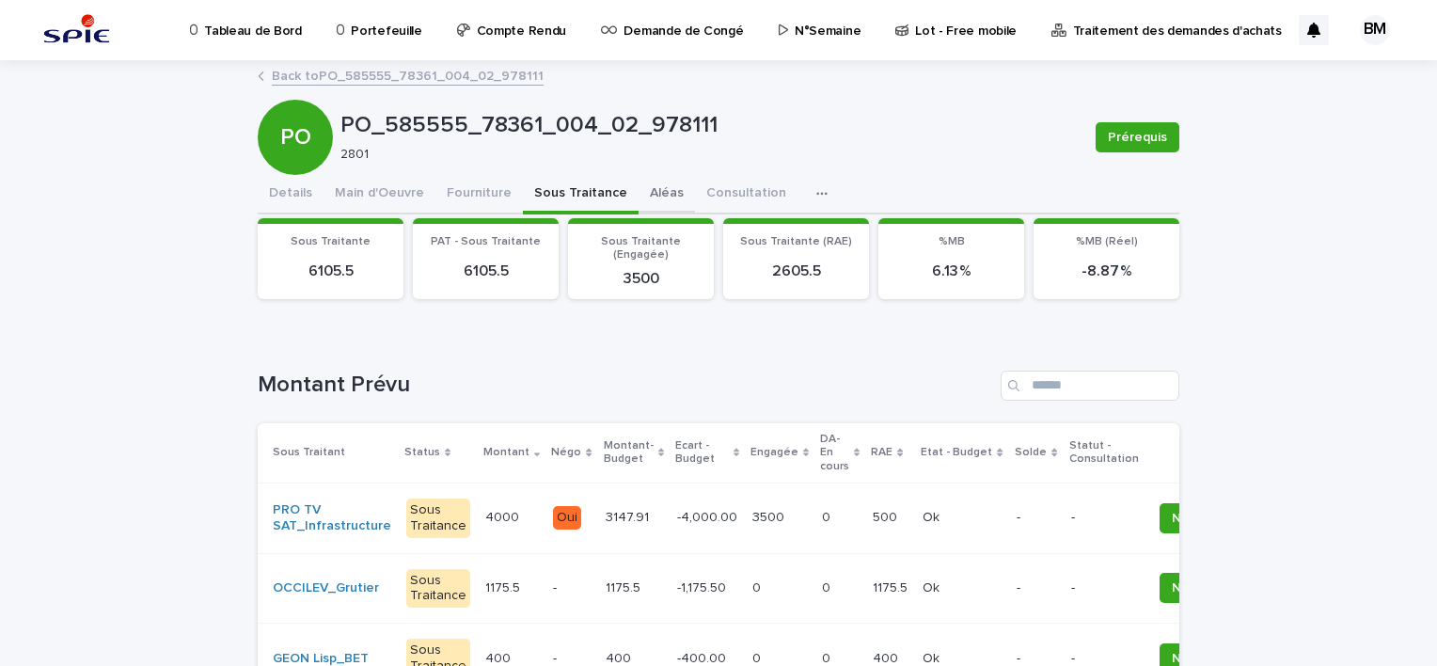
click at [659, 192] on button "Aléas" at bounding box center [667, 195] width 56 height 40
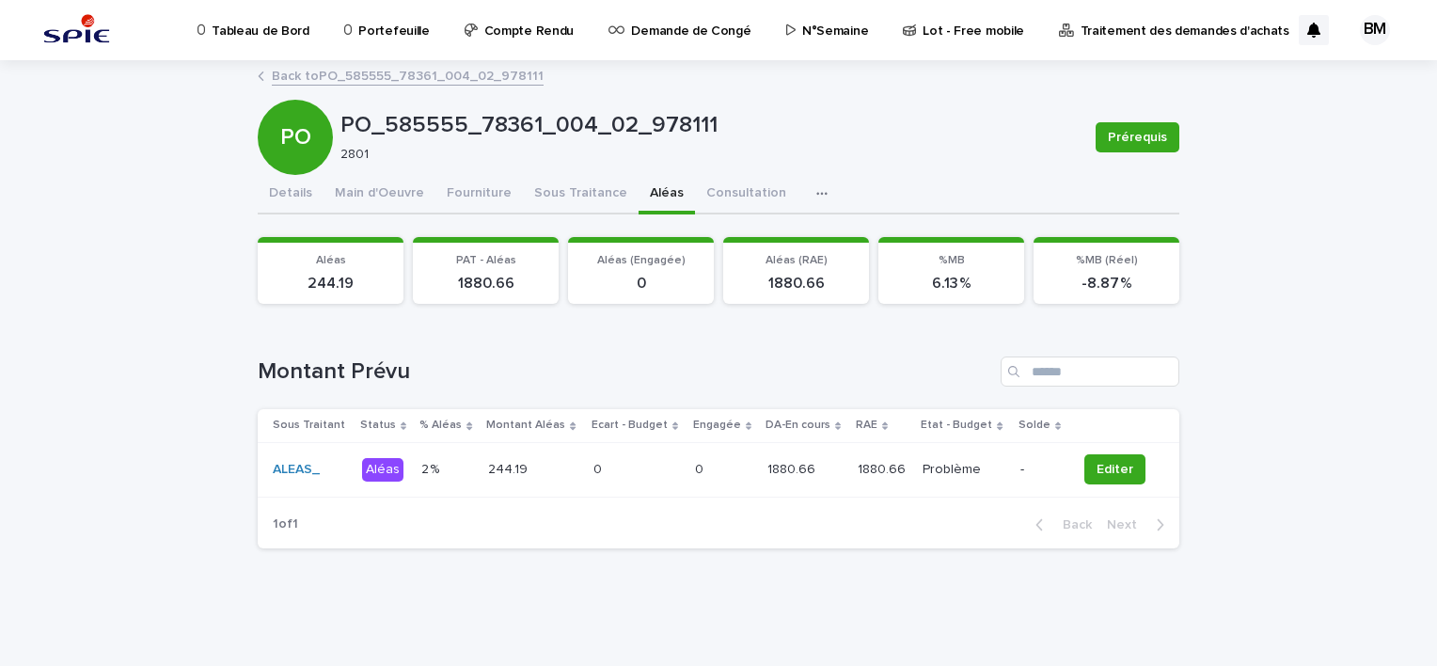
click at [649, 604] on div "Loading... Saving… Loading... Saving… PO_585555_78361_004_02_978111 Prérequis P…" at bounding box center [718, 340] width 941 height 557
click at [477, 84] on link "Back to PO_585555_78361_004_02_978111" at bounding box center [408, 75] width 272 height 22
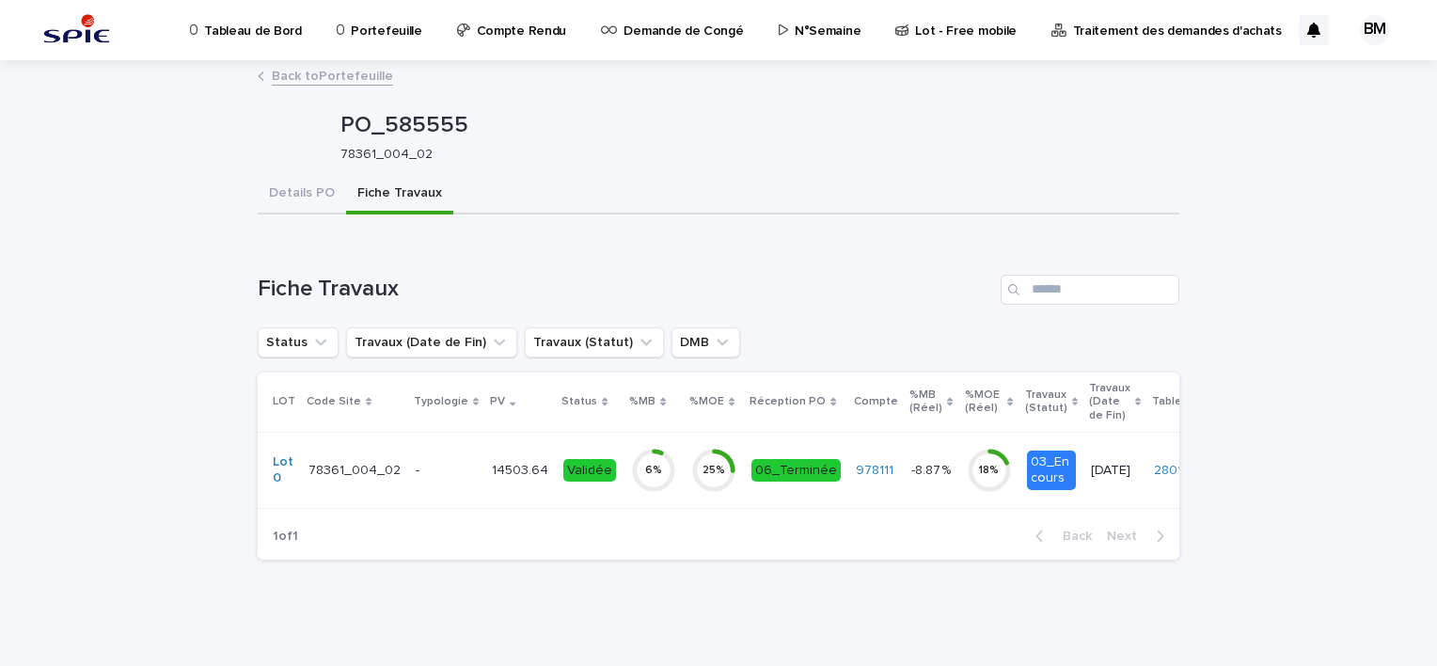
click at [428, 471] on p "-" at bounding box center [446, 471] width 61 height 16
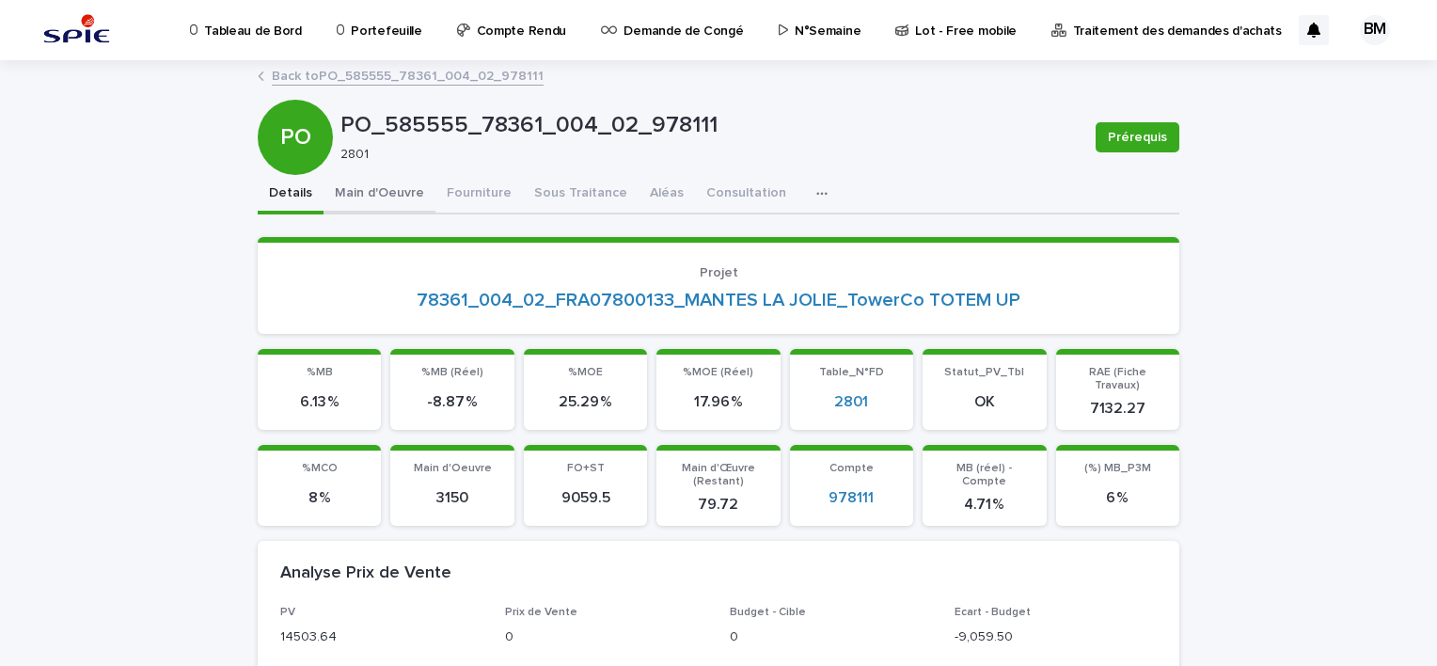
click at [397, 179] on button "Main d'Oeuvre" at bounding box center [380, 195] width 112 height 40
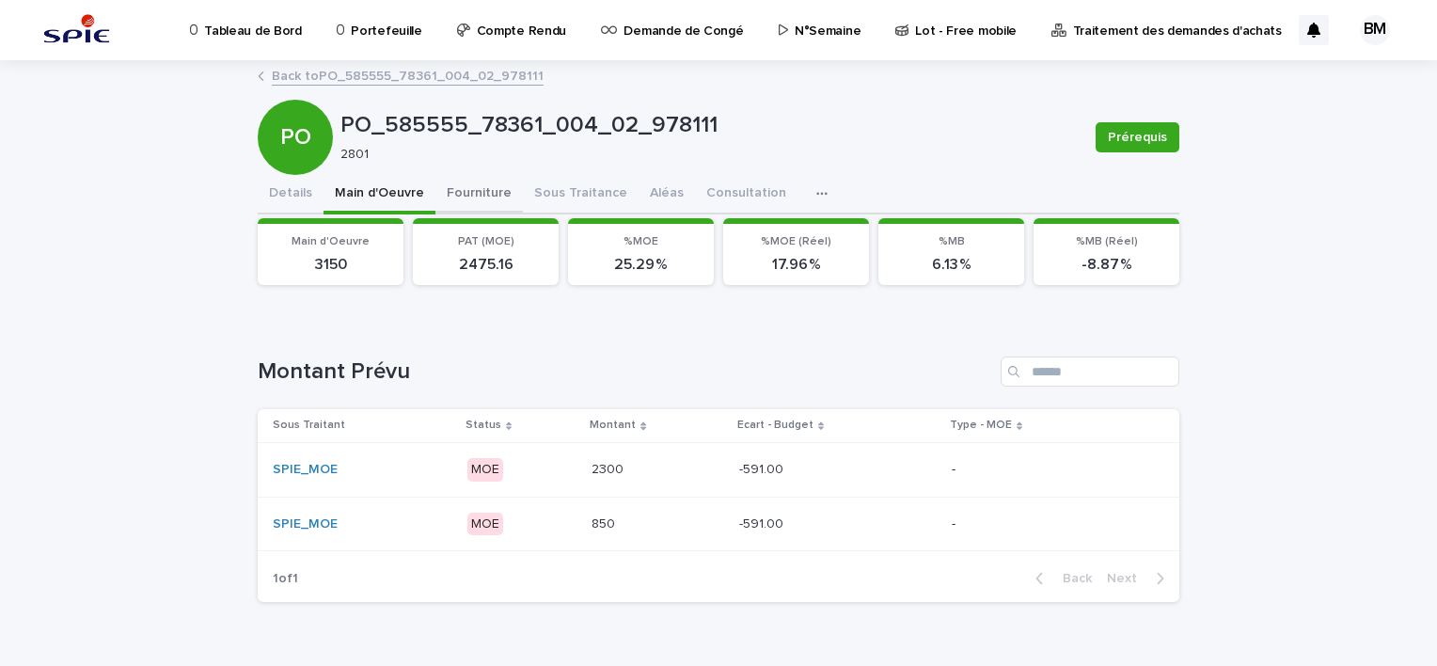
click at [470, 190] on button "Fourniture" at bounding box center [479, 195] width 87 height 40
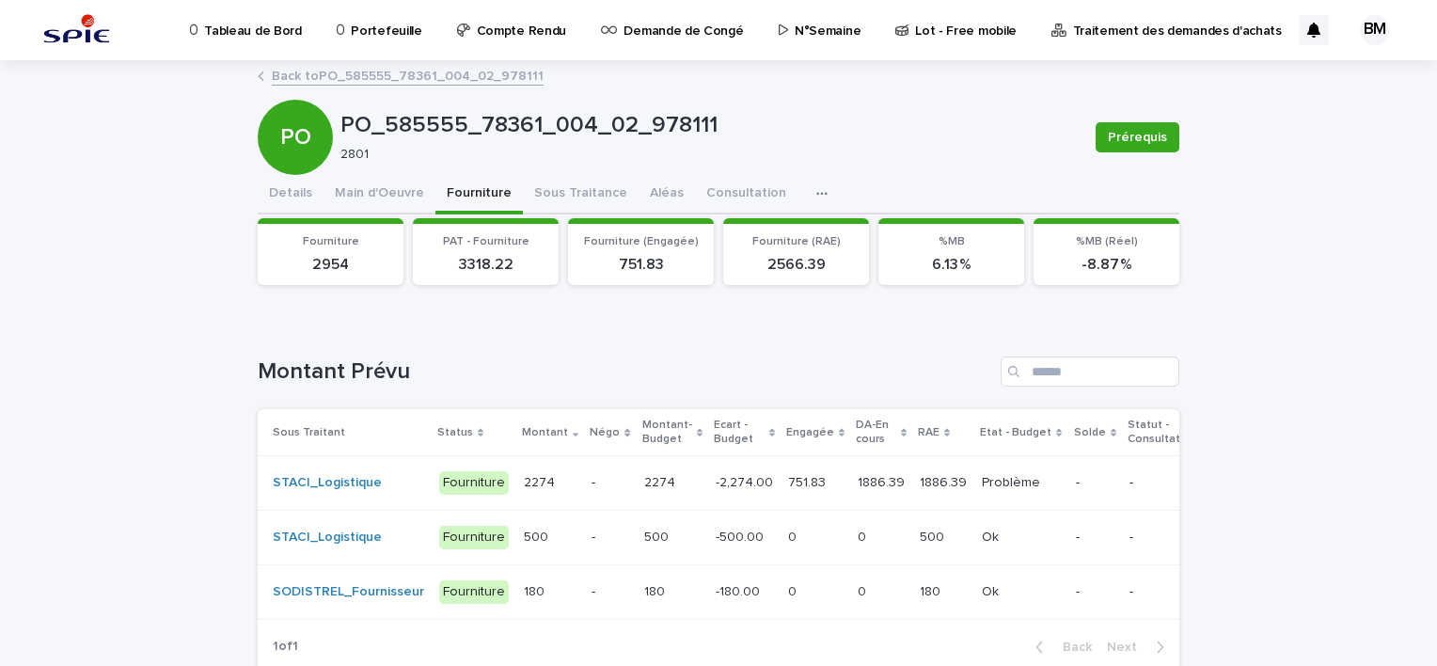
click at [559, 485] on td "2274 2274" at bounding box center [550, 483] width 68 height 55
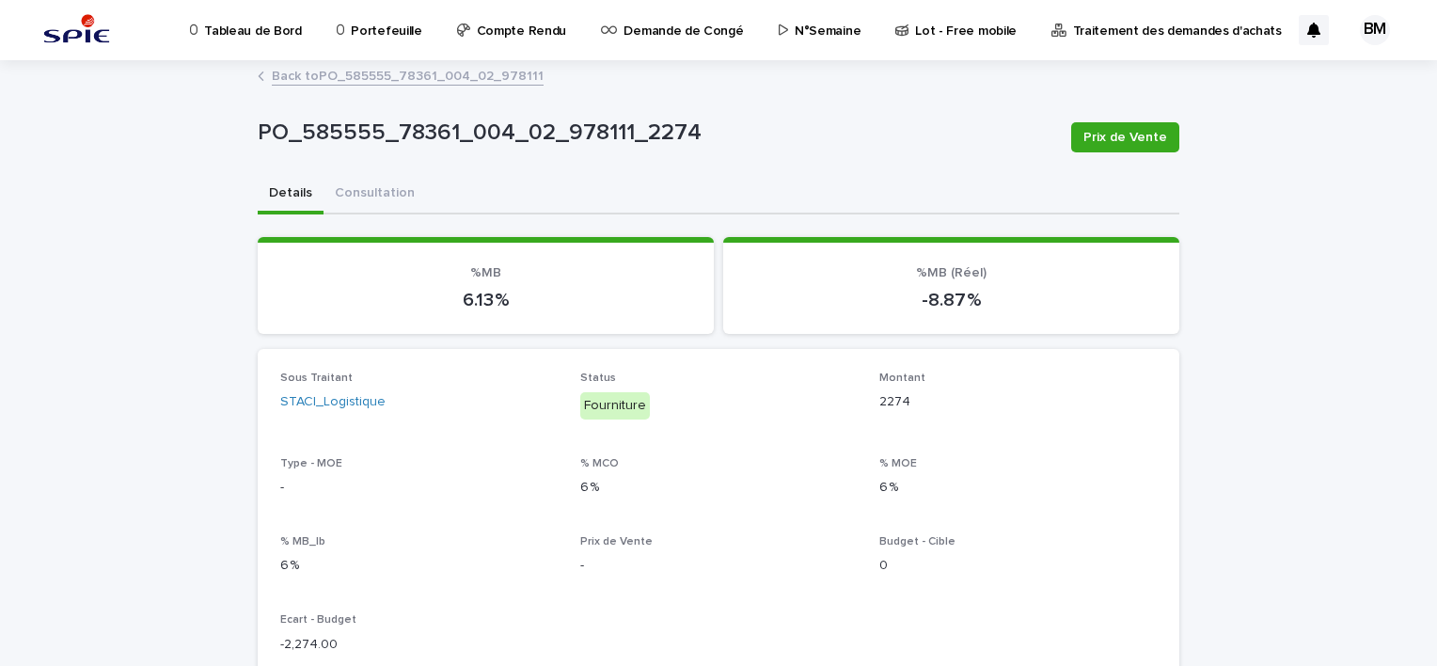
click at [1006, 372] on p "Montant" at bounding box center [1019, 378] width 278 height 13
click at [414, 71] on link "Back to PO_585555_78361_004_02_978111" at bounding box center [408, 75] width 272 height 22
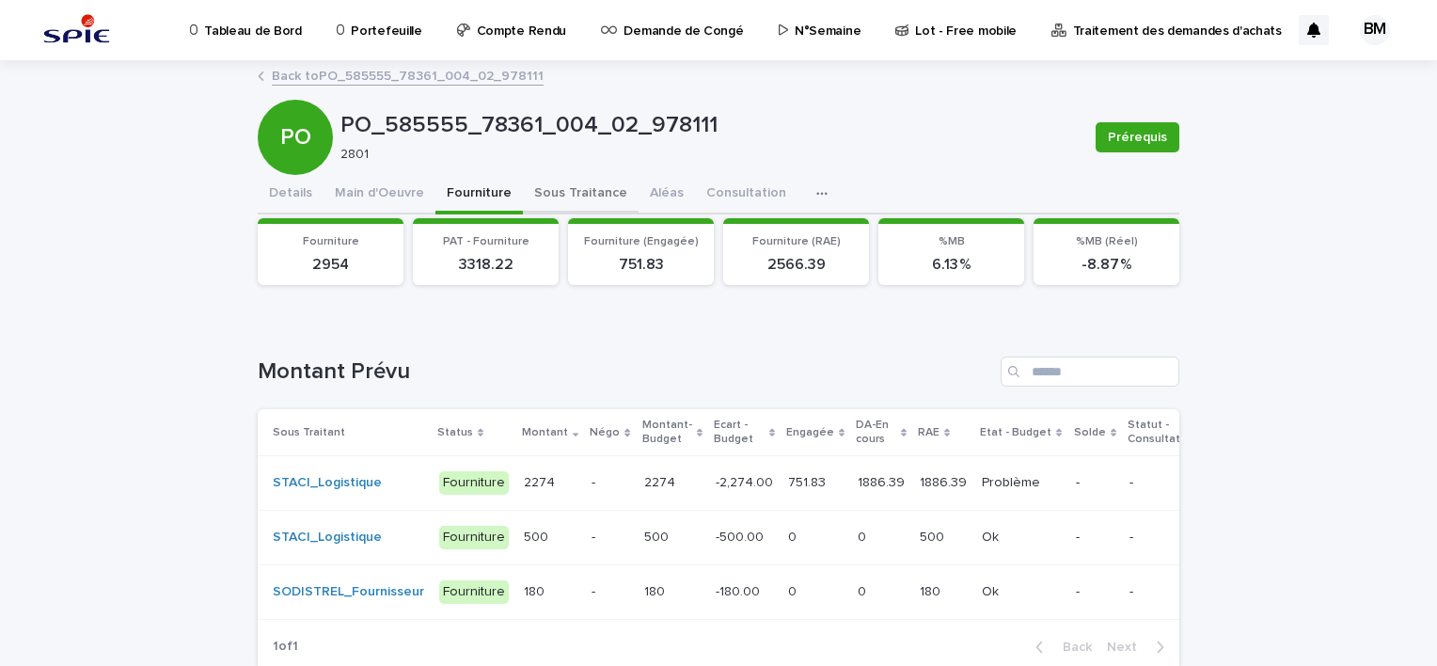
click at [559, 194] on button "Sous Traitance" at bounding box center [581, 195] width 116 height 40
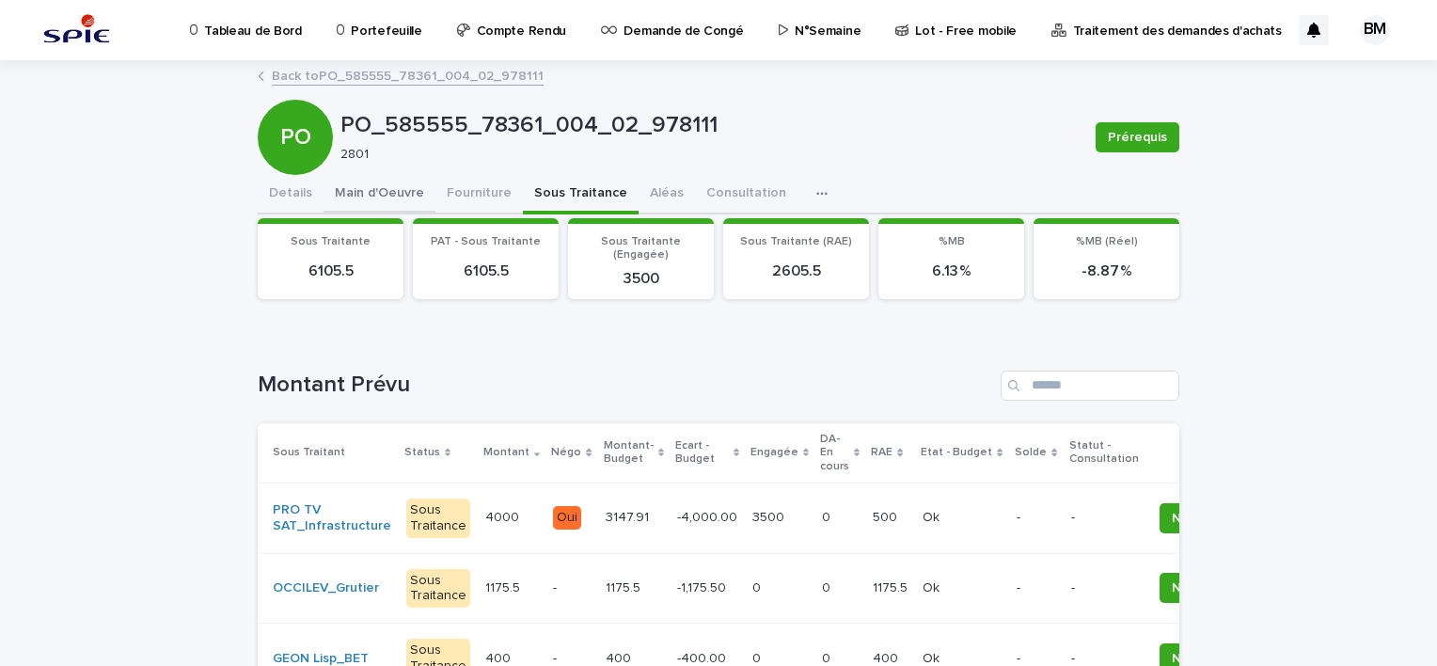
click at [365, 199] on button "Main d'Oeuvre" at bounding box center [380, 195] width 112 height 40
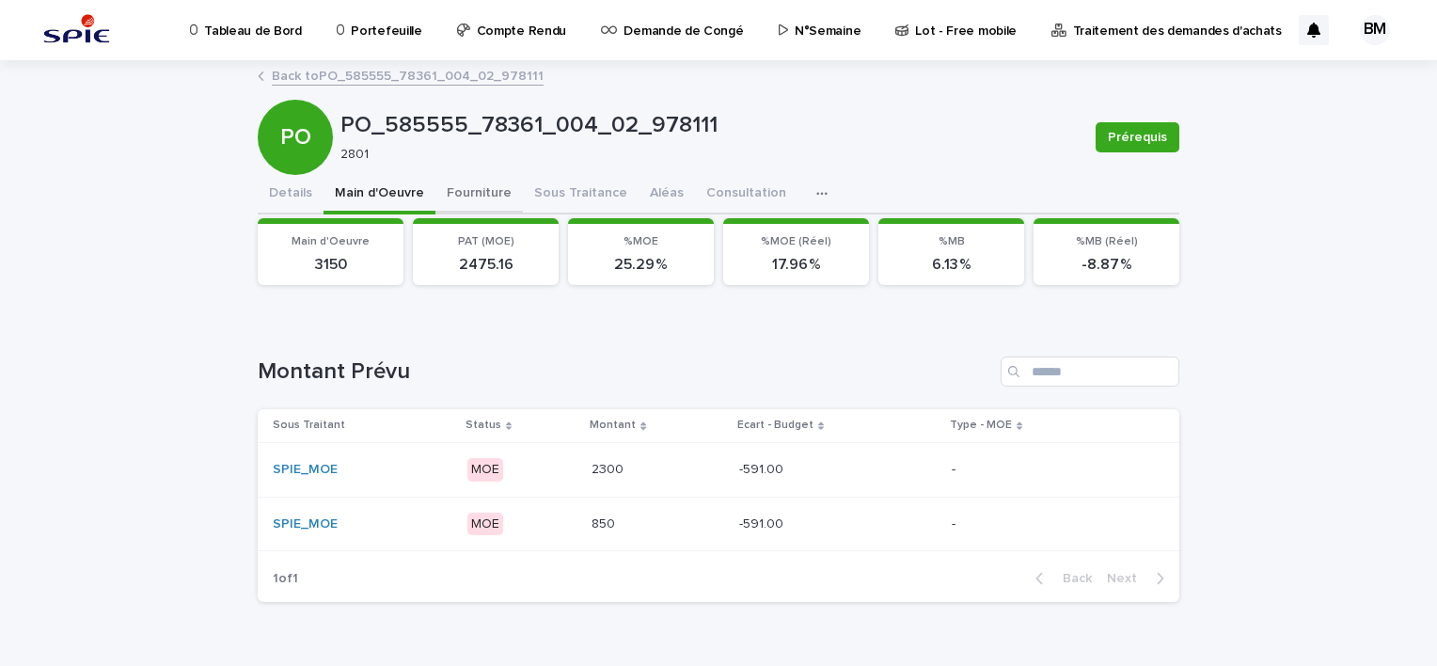
click at [467, 201] on button "Fourniture" at bounding box center [479, 195] width 87 height 40
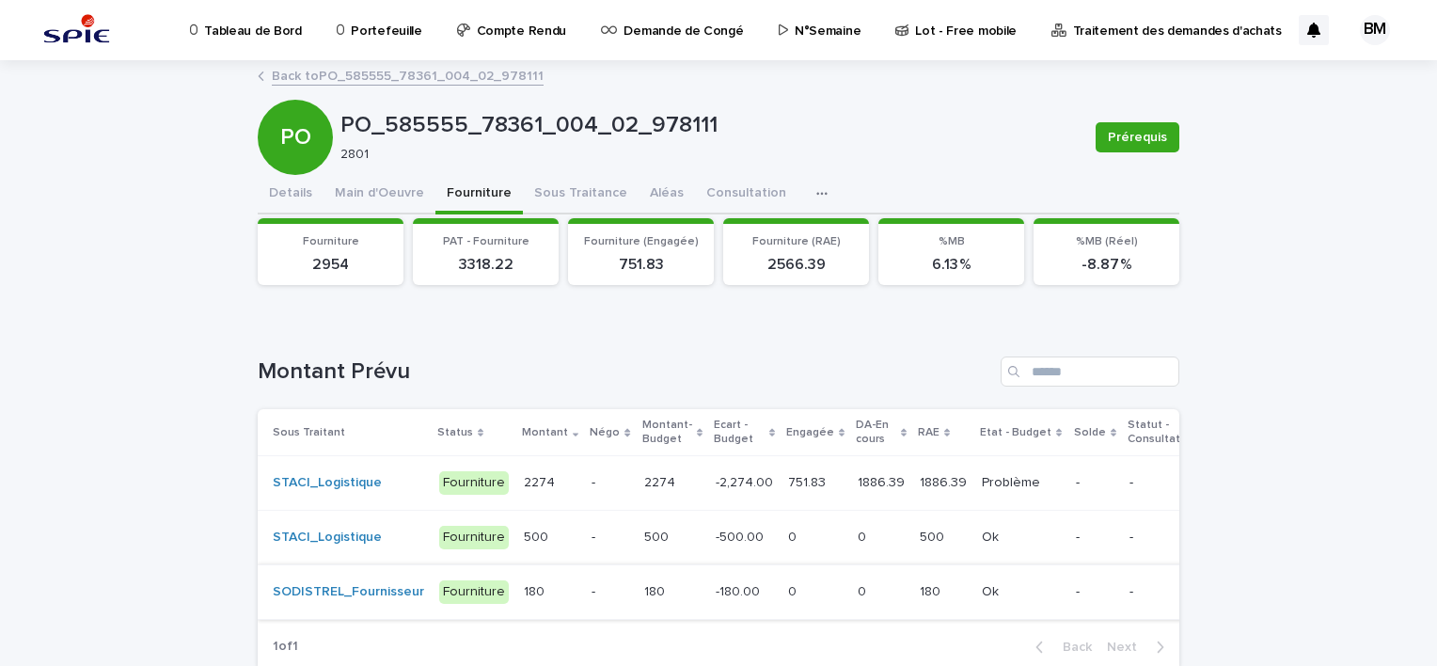
scroll to position [94, 0]
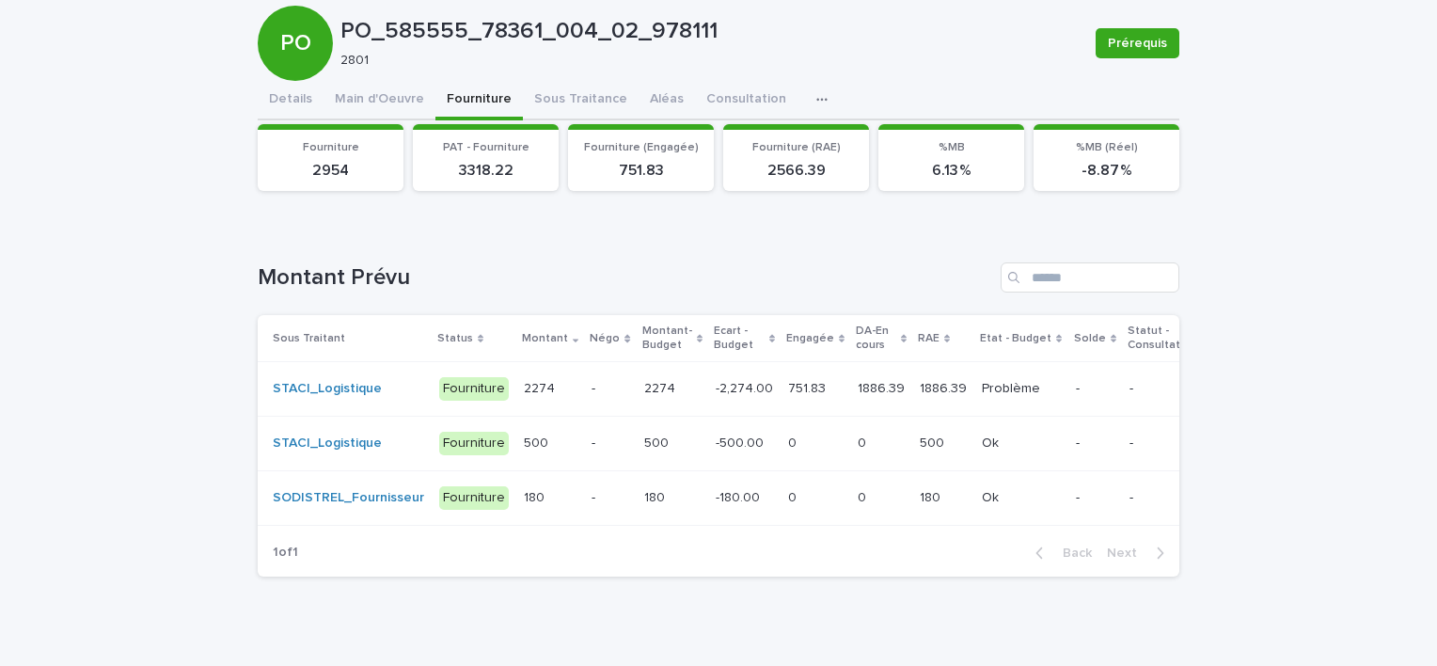
click at [1076, 384] on p "-" at bounding box center [1095, 389] width 39 height 16
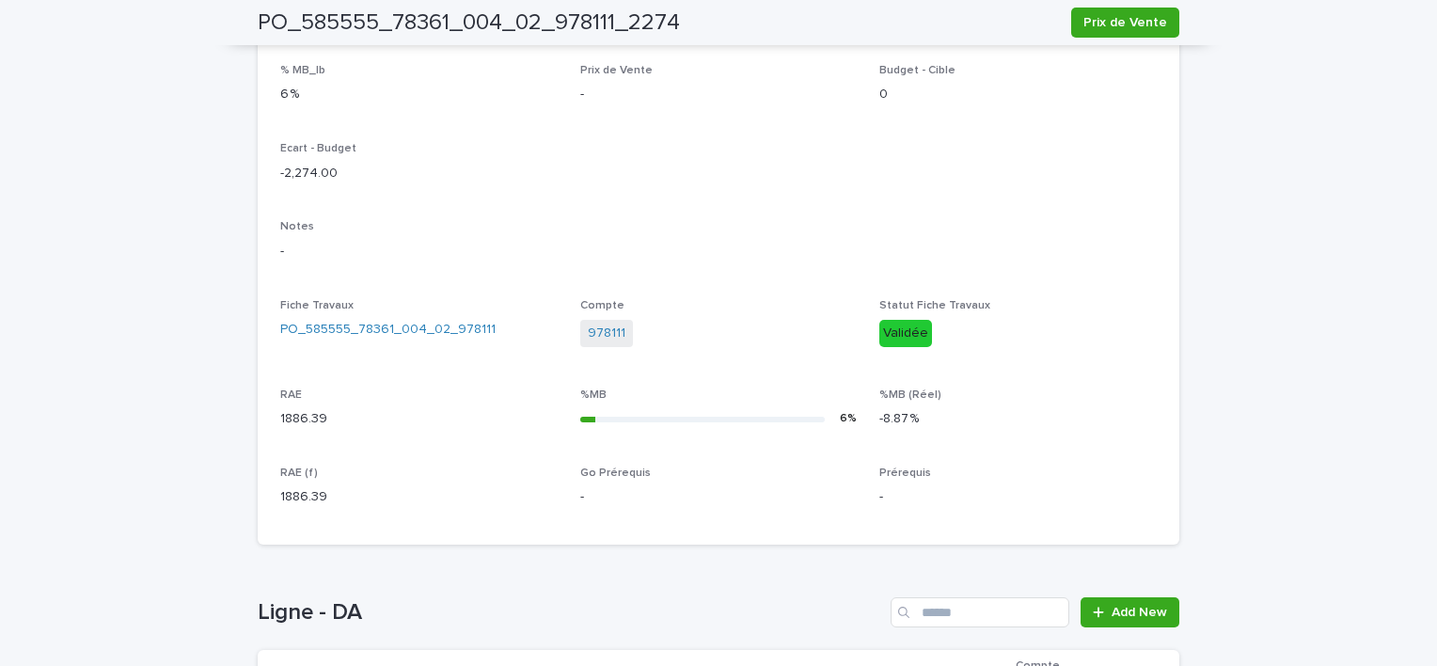
scroll to position [754, 0]
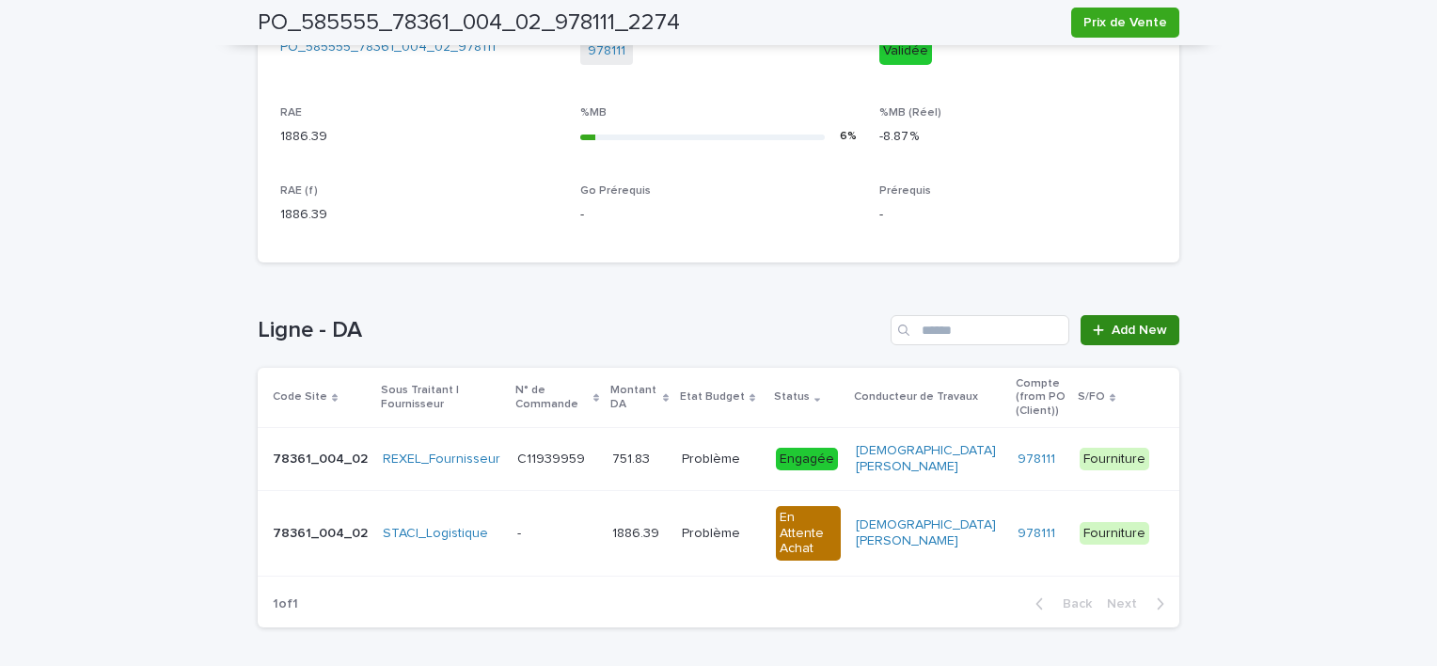
click at [1135, 320] on link "Add New" at bounding box center [1130, 330] width 99 height 30
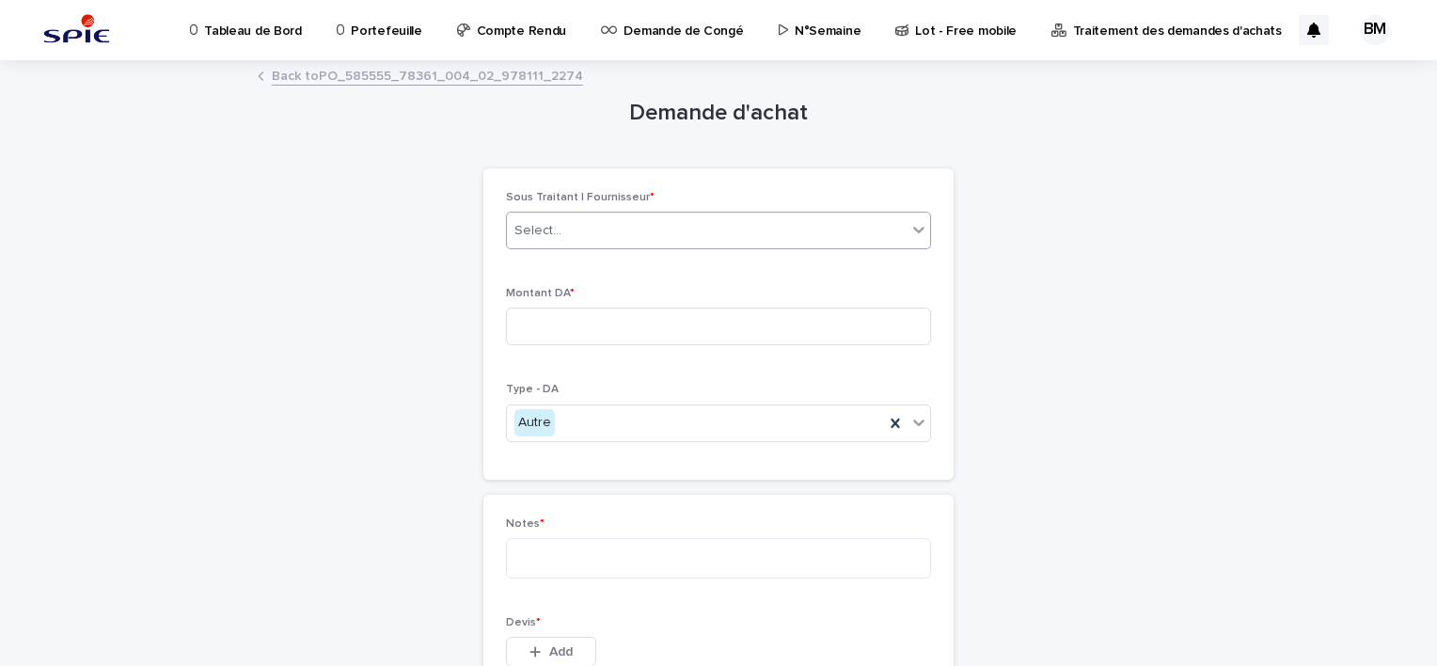
click at [659, 245] on div "Select..." at bounding box center [707, 230] width 400 height 31
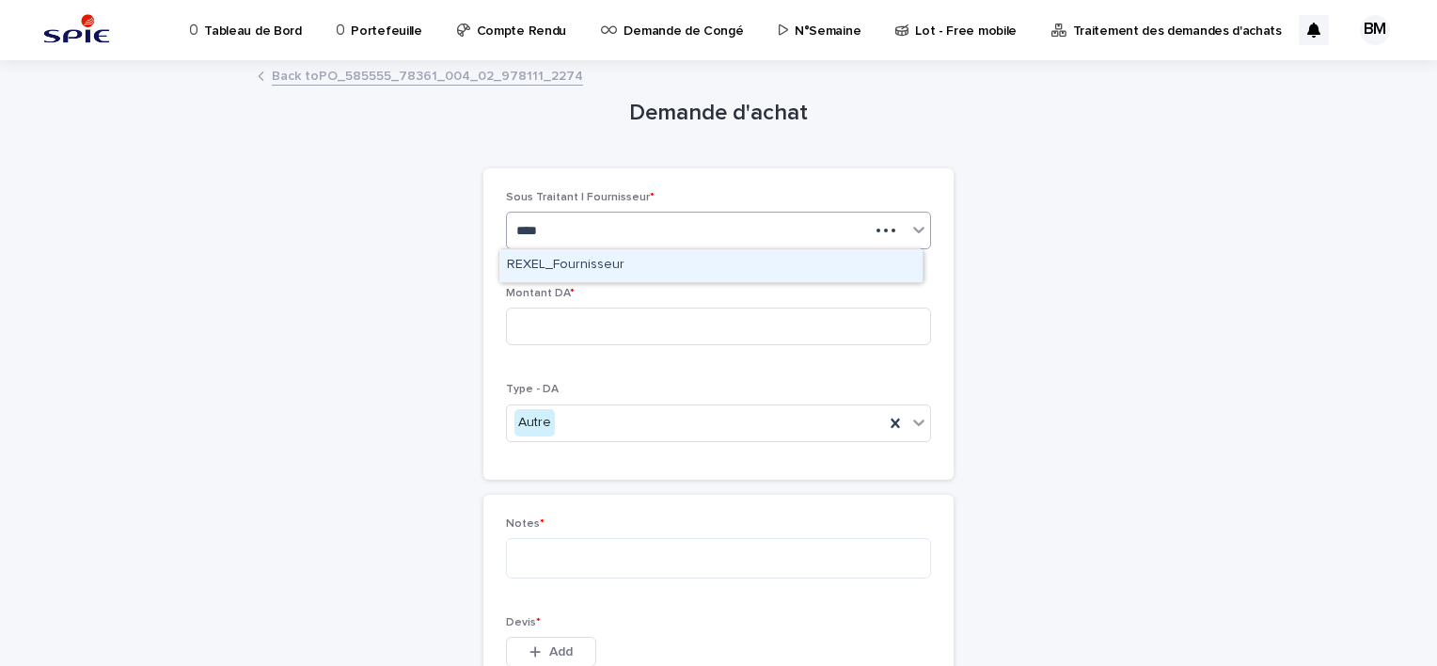
type input "*****"
click at [653, 262] on div "REXEL_Fournisseur" at bounding box center [711, 265] width 423 height 33
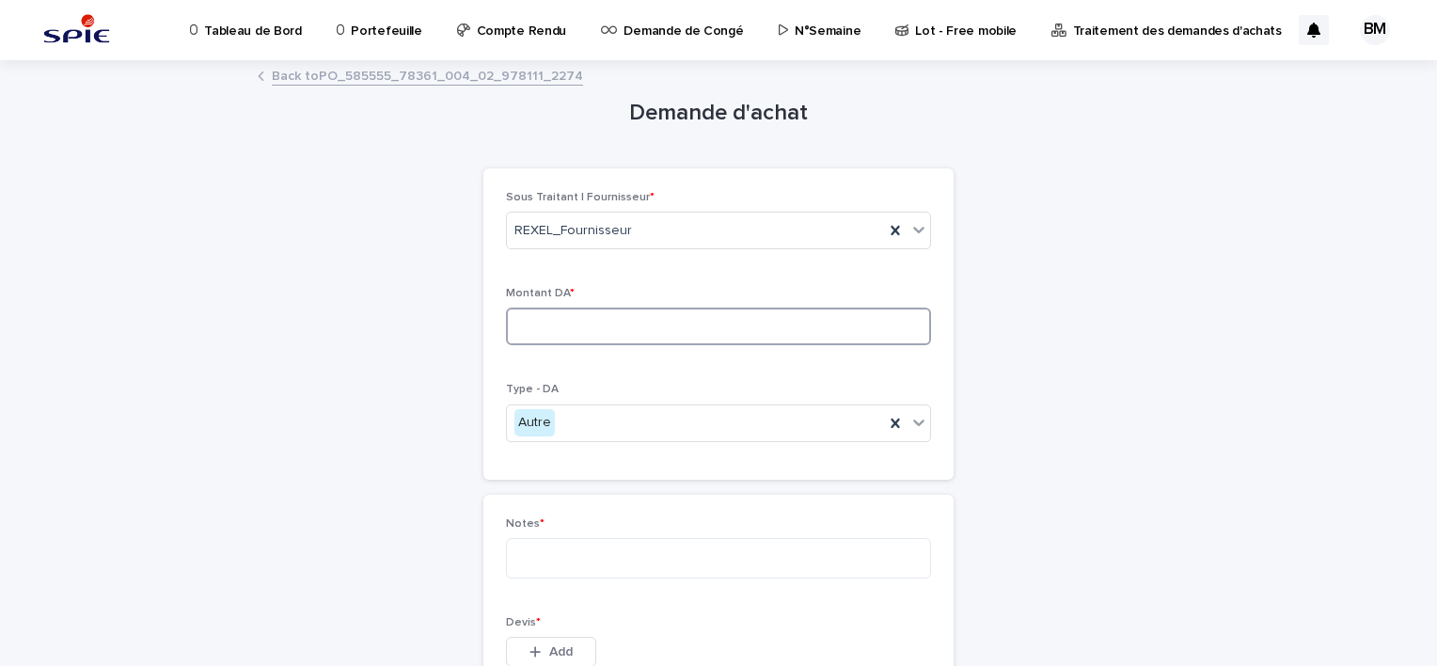
click at [601, 317] on input at bounding box center [718, 327] width 425 height 38
click at [591, 331] on input "***" at bounding box center [718, 327] width 425 height 38
type input "*******"
click at [594, 561] on textarea at bounding box center [718, 558] width 425 height 40
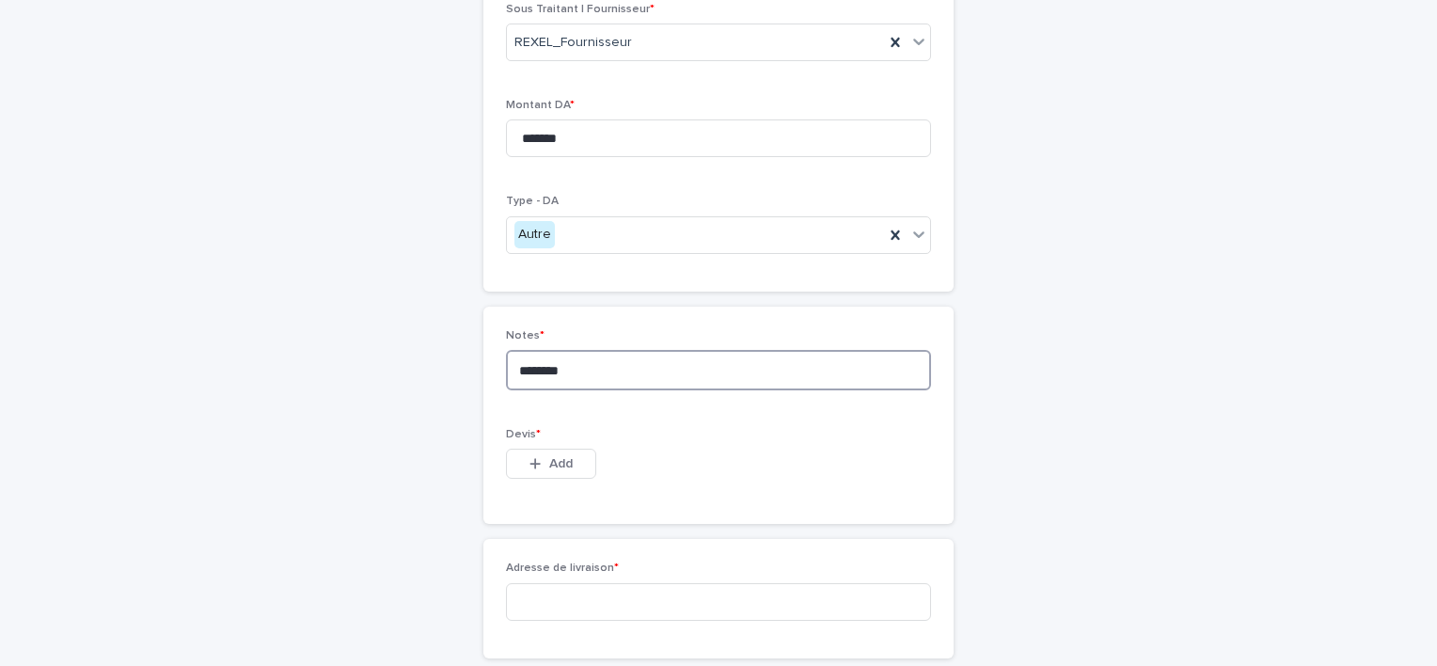
click at [591, 373] on textarea "********" at bounding box center [718, 370] width 425 height 40
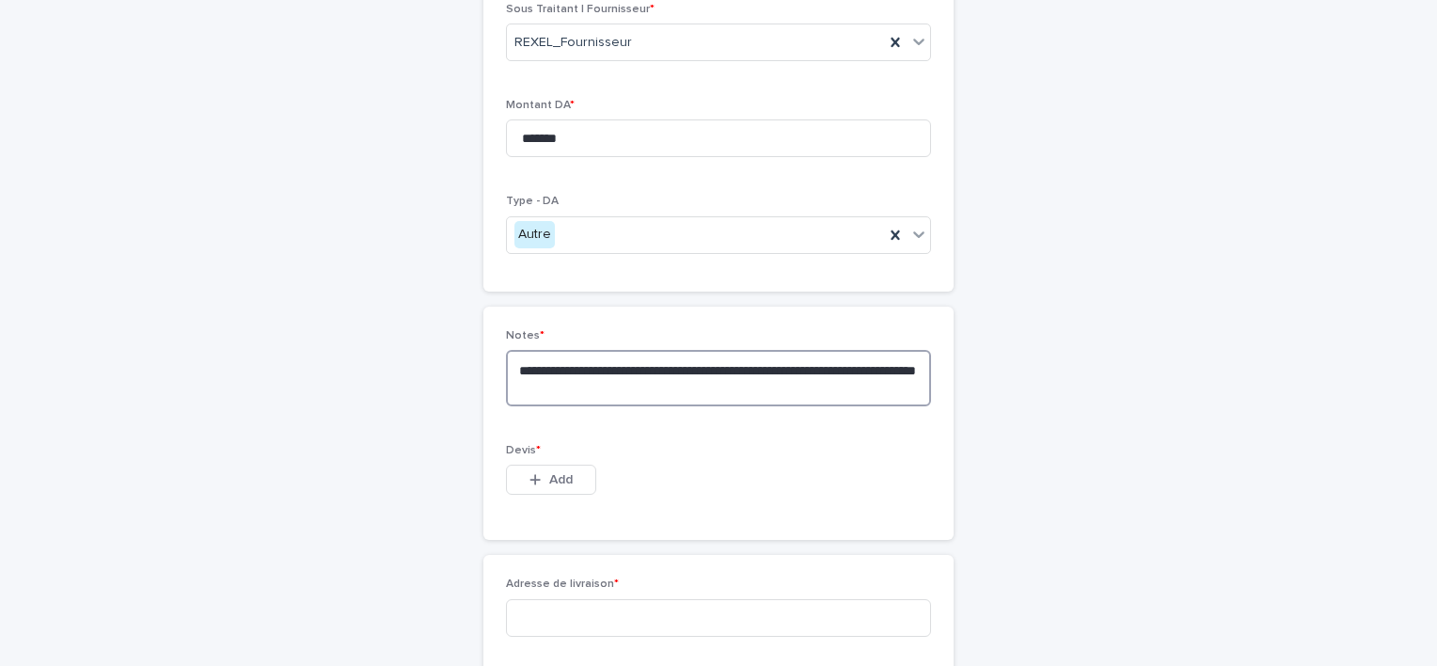
type textarea "**********"
drag, startPoint x: 1106, startPoint y: 479, endPoint x: 1042, endPoint y: 471, distance: 64.4
click at [1104, 478] on div "**********" at bounding box center [719, 297] width 922 height 846
drag, startPoint x: 616, startPoint y: 384, endPoint x: 484, endPoint y: 355, distance: 134.9
click at [484, 355] on div "**********" at bounding box center [719, 423] width 470 height 233
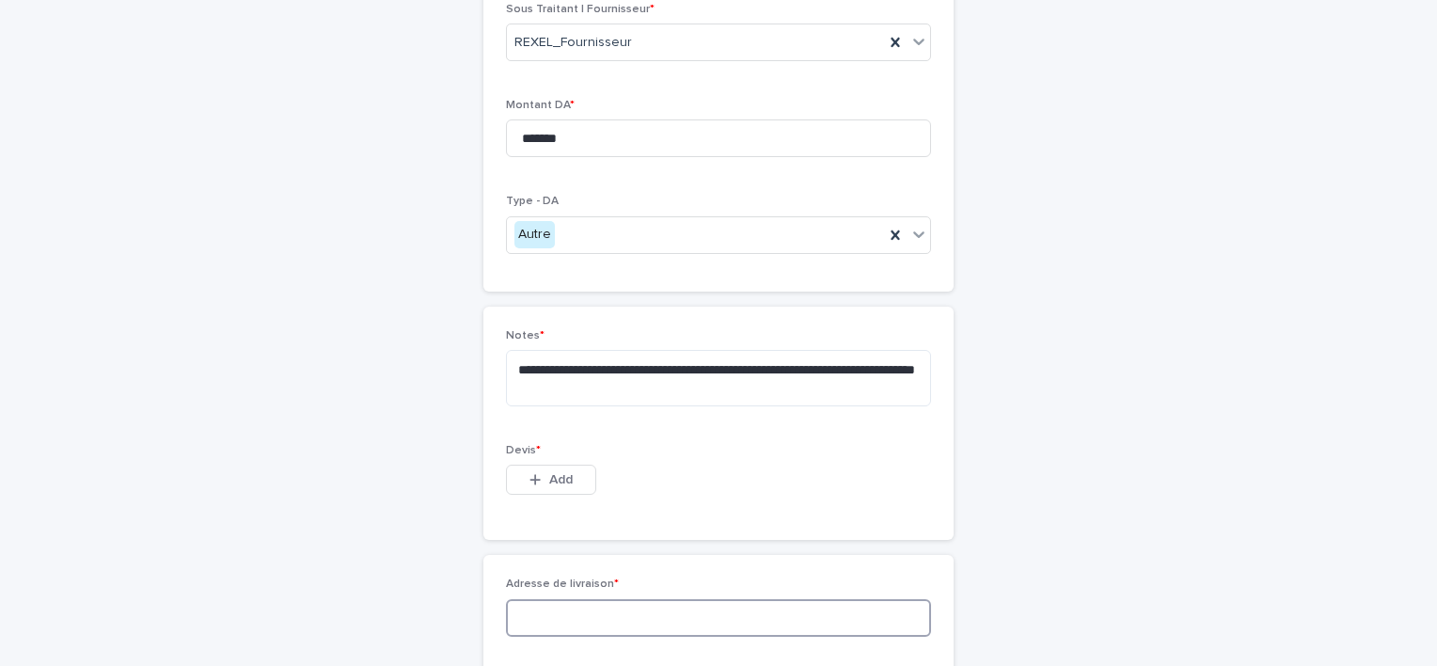
click at [605, 614] on input at bounding box center [718, 618] width 425 height 38
paste input "**********"
drag, startPoint x: 526, startPoint y: 618, endPoint x: 402, endPoint y: 607, distance: 124.7
click at [402, 607] on div "**********" at bounding box center [719, 297] width 922 height 846
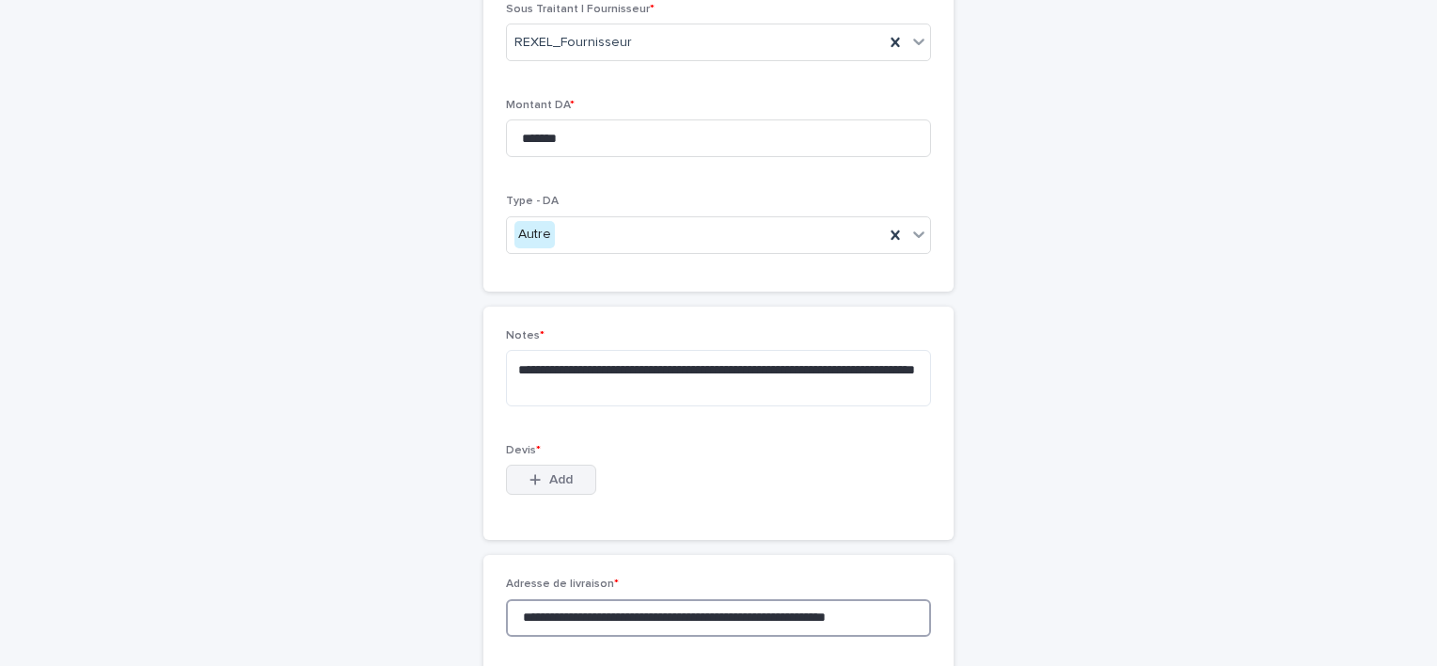
type input "**********"
click at [561, 480] on span "Add" at bounding box center [561, 479] width 24 height 13
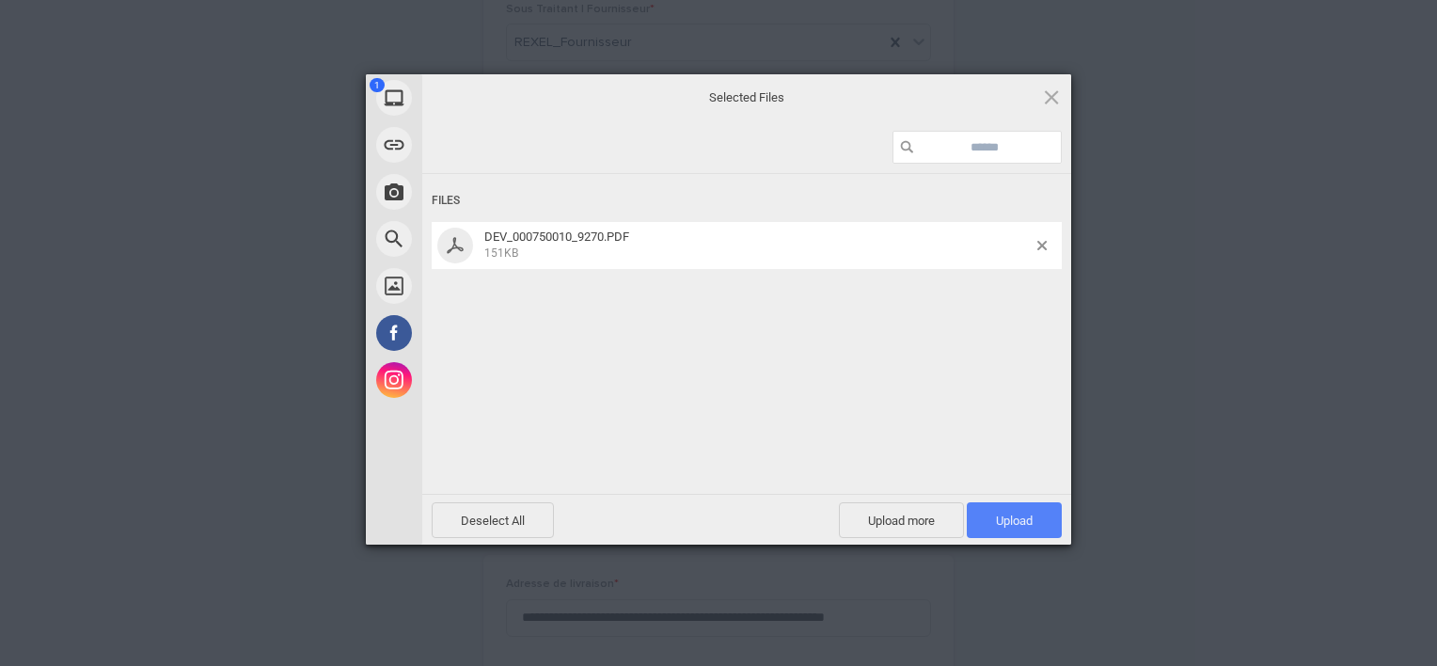
click at [1015, 525] on span "Upload 1" at bounding box center [1014, 521] width 37 height 14
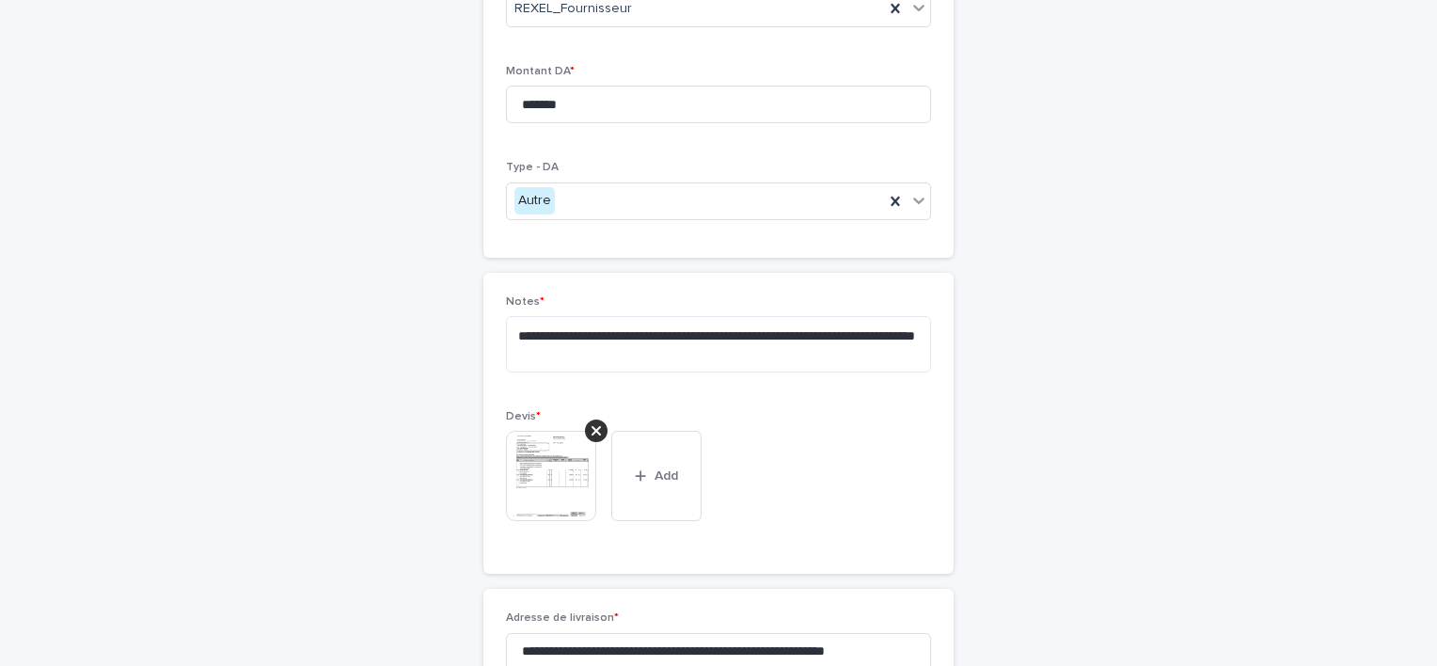
scroll to position [403, 0]
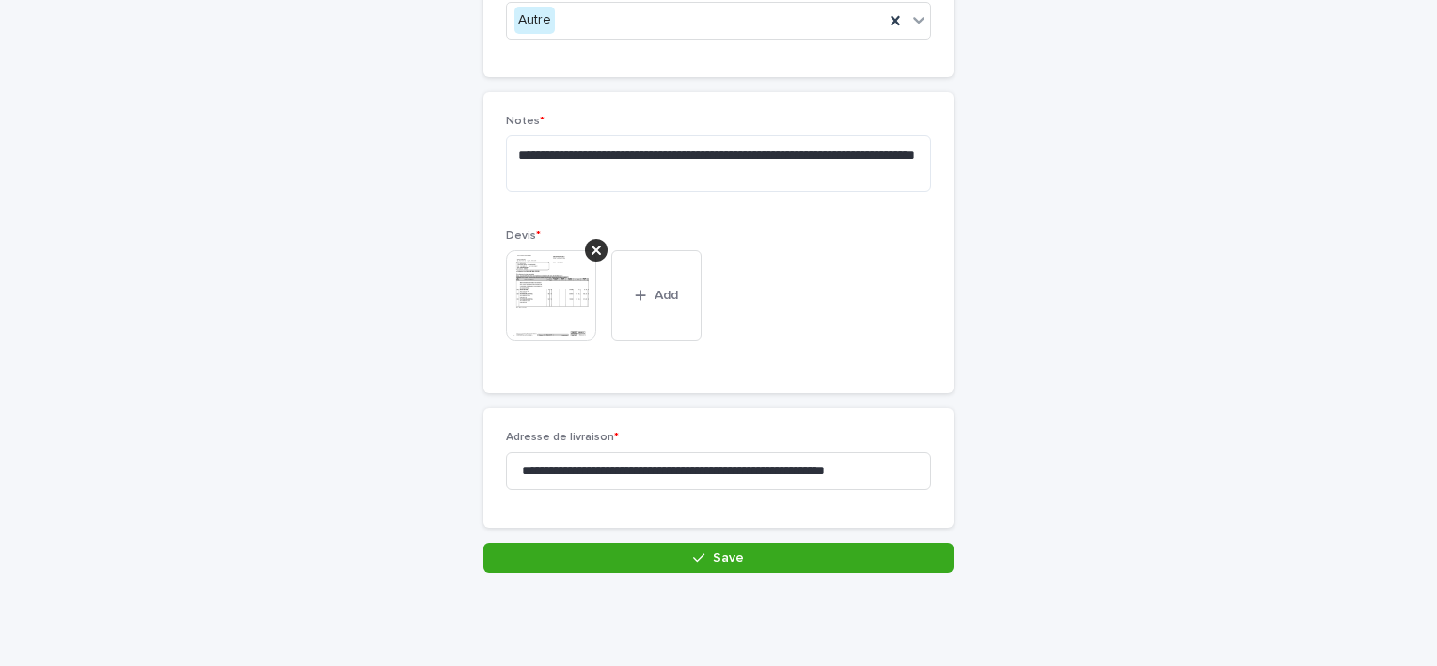
click at [808, 548] on button "Save" at bounding box center [719, 558] width 470 height 30
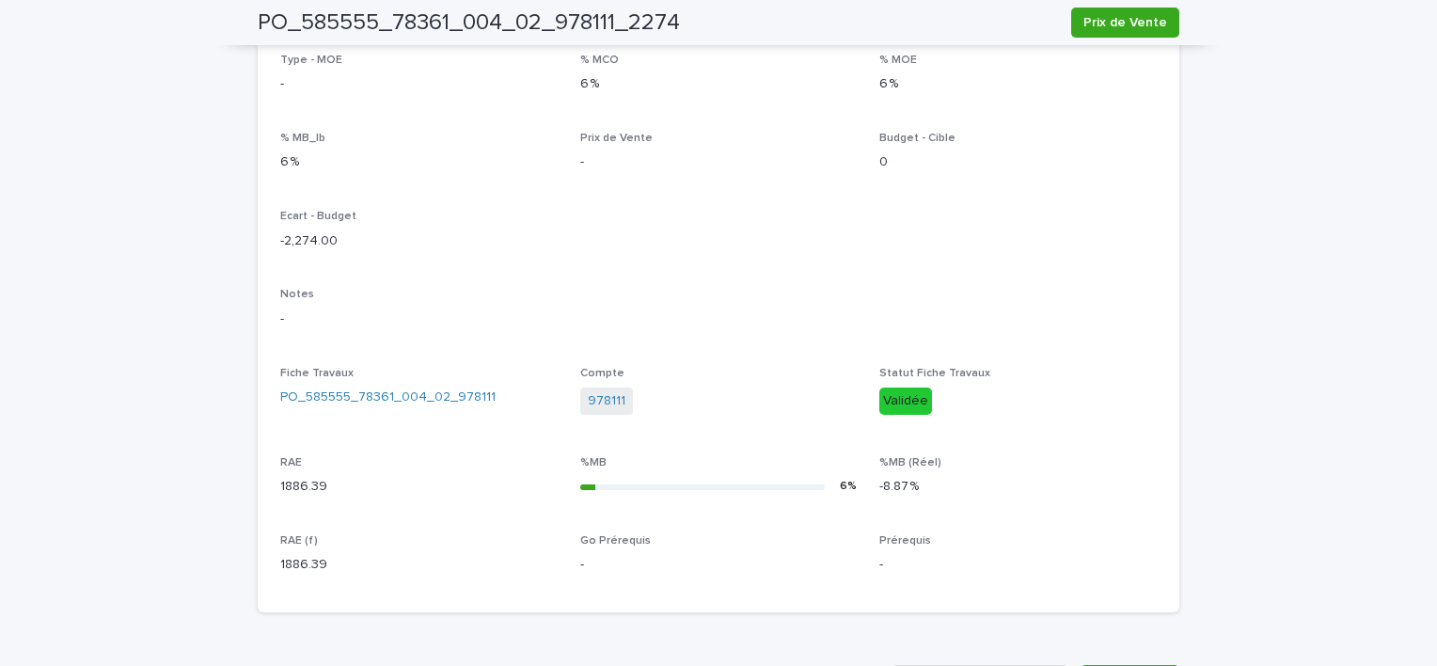
scroll to position [403, 0]
click at [1334, 83] on div "Loading... Saving… Loading... Saving… PO_585555_78361_004_02_978111_2274 Prix d…" at bounding box center [718, 400] width 1437 height 1483
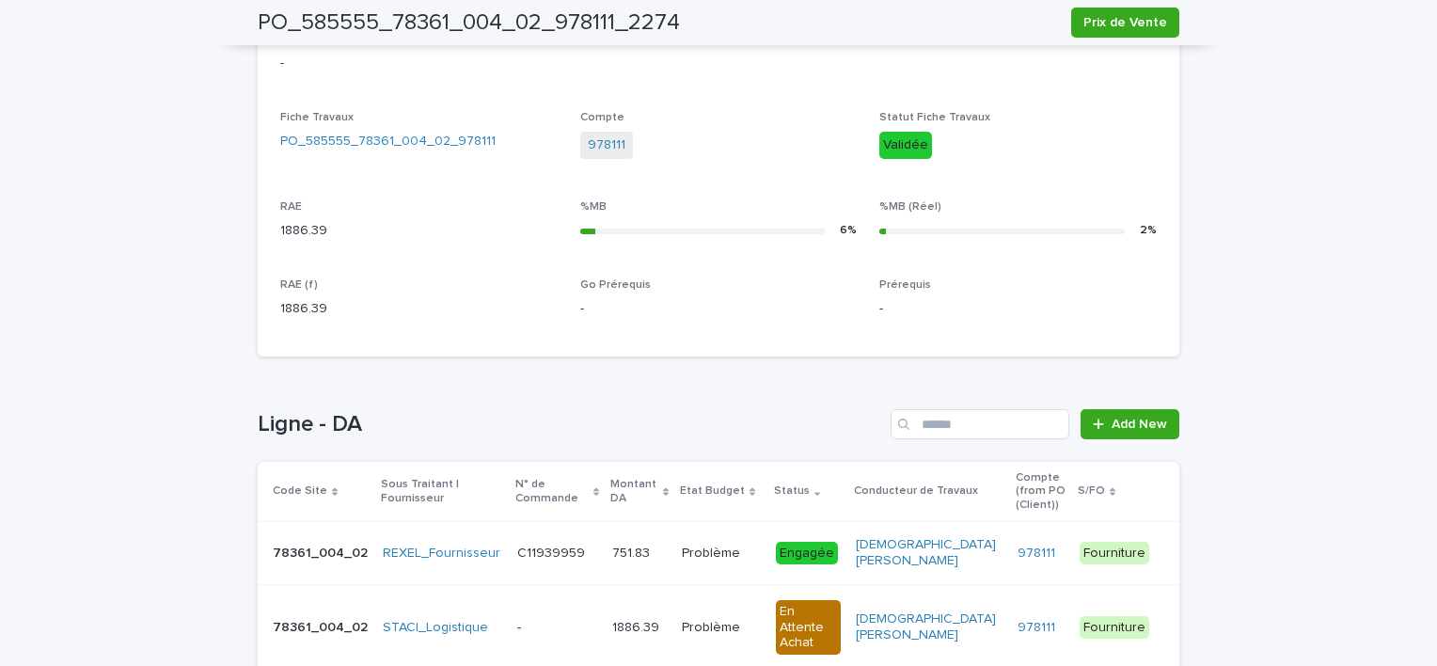
scroll to position [847, 0]
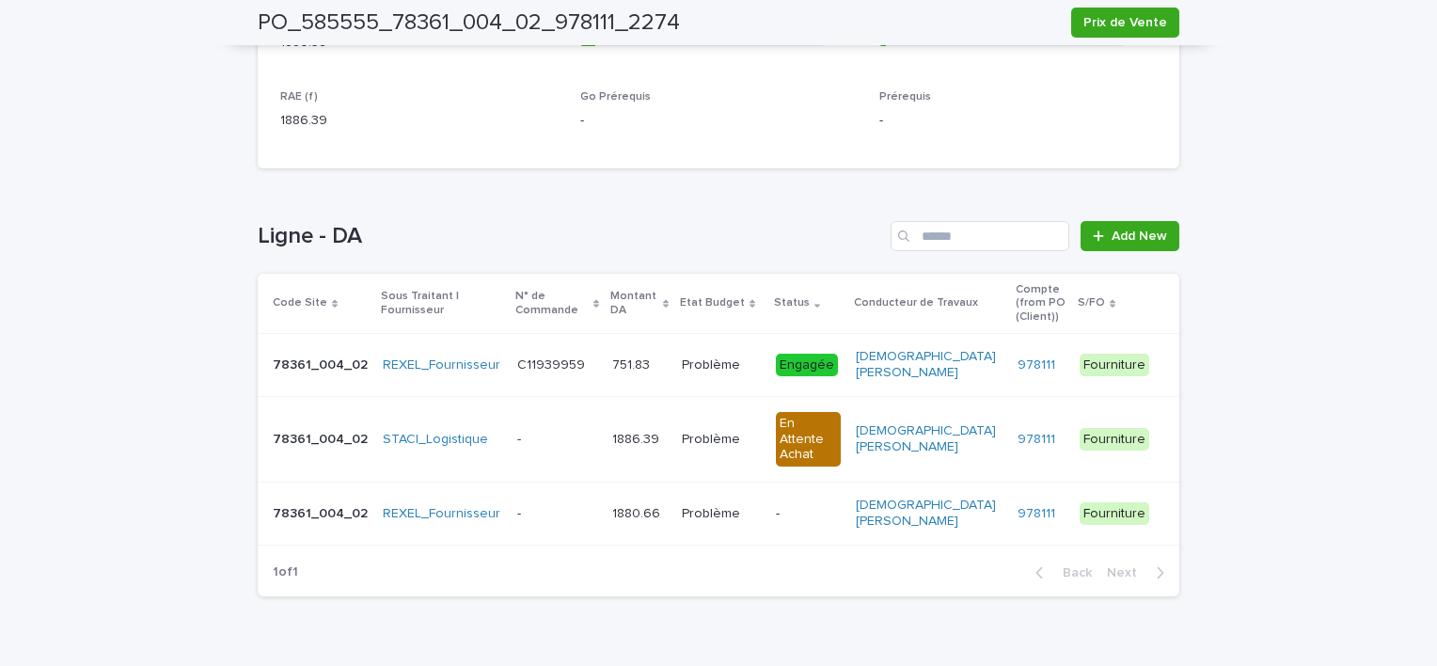
click at [776, 506] on p "-" at bounding box center [808, 514] width 65 height 16
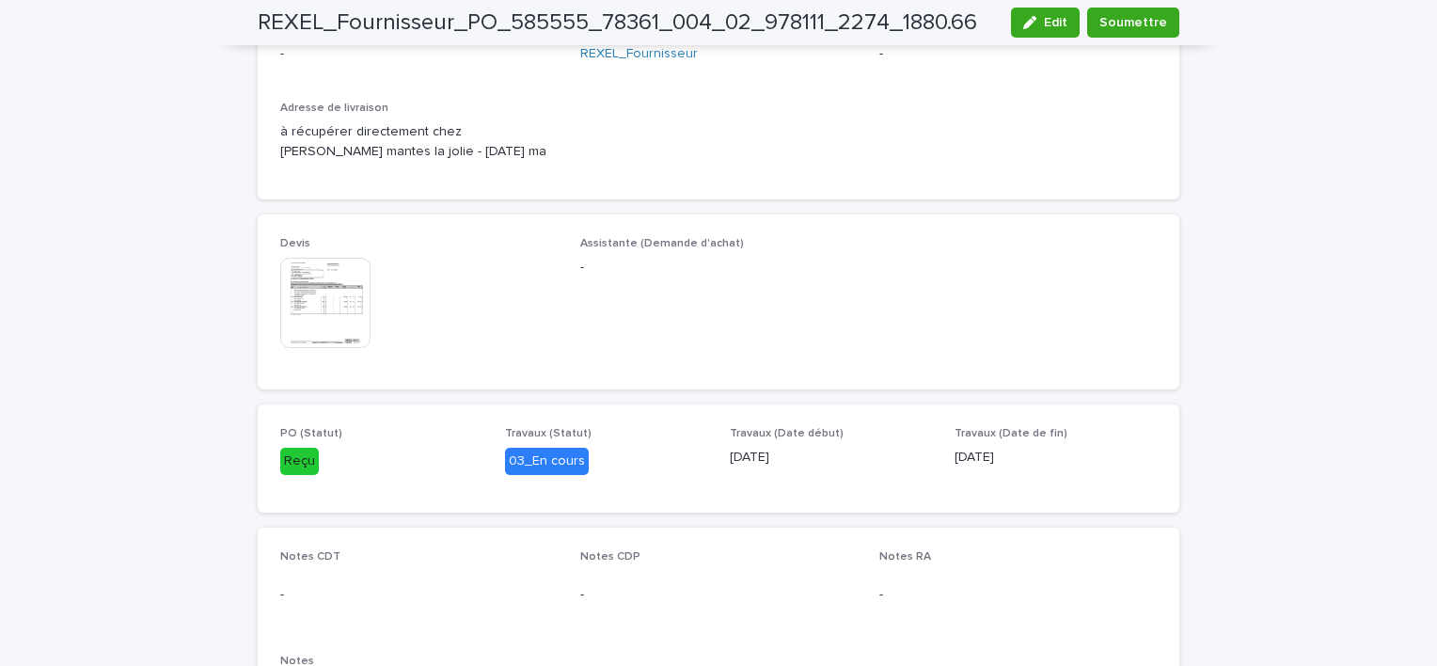
scroll to position [290, 0]
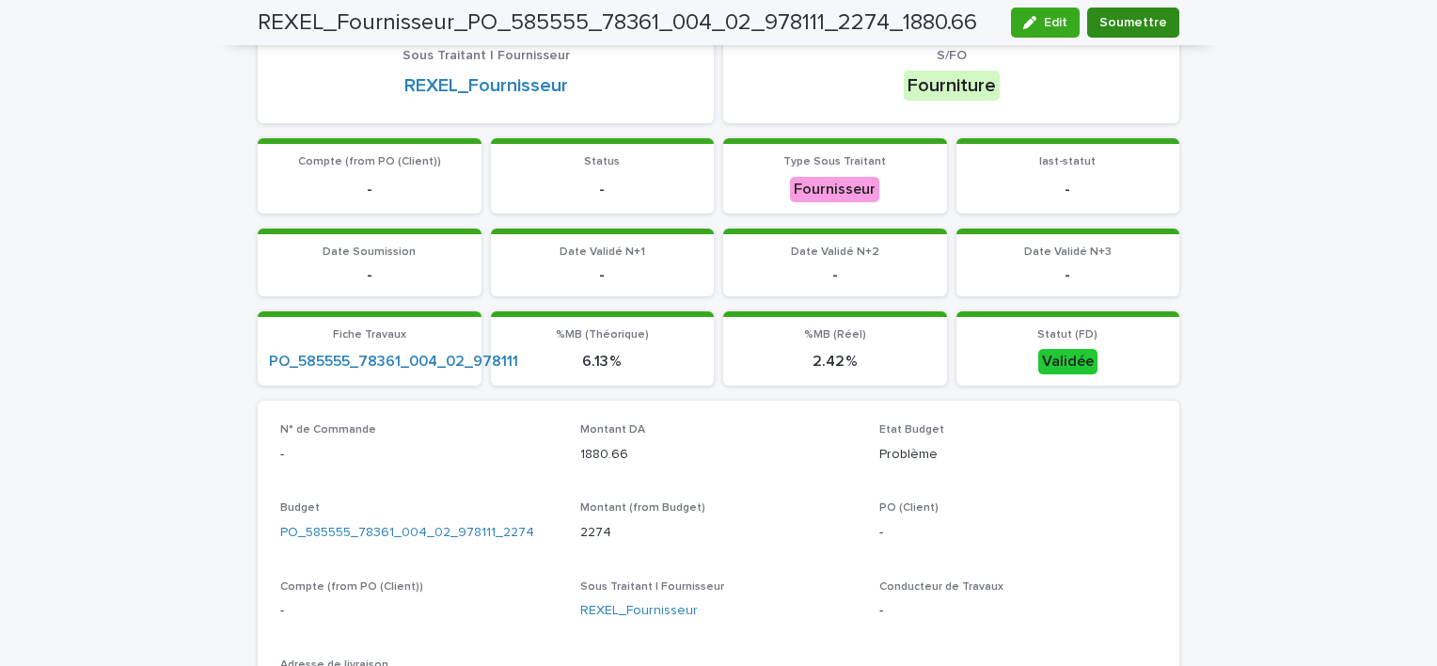
click at [1127, 34] on button "Soumettre" at bounding box center [1133, 23] width 92 height 30
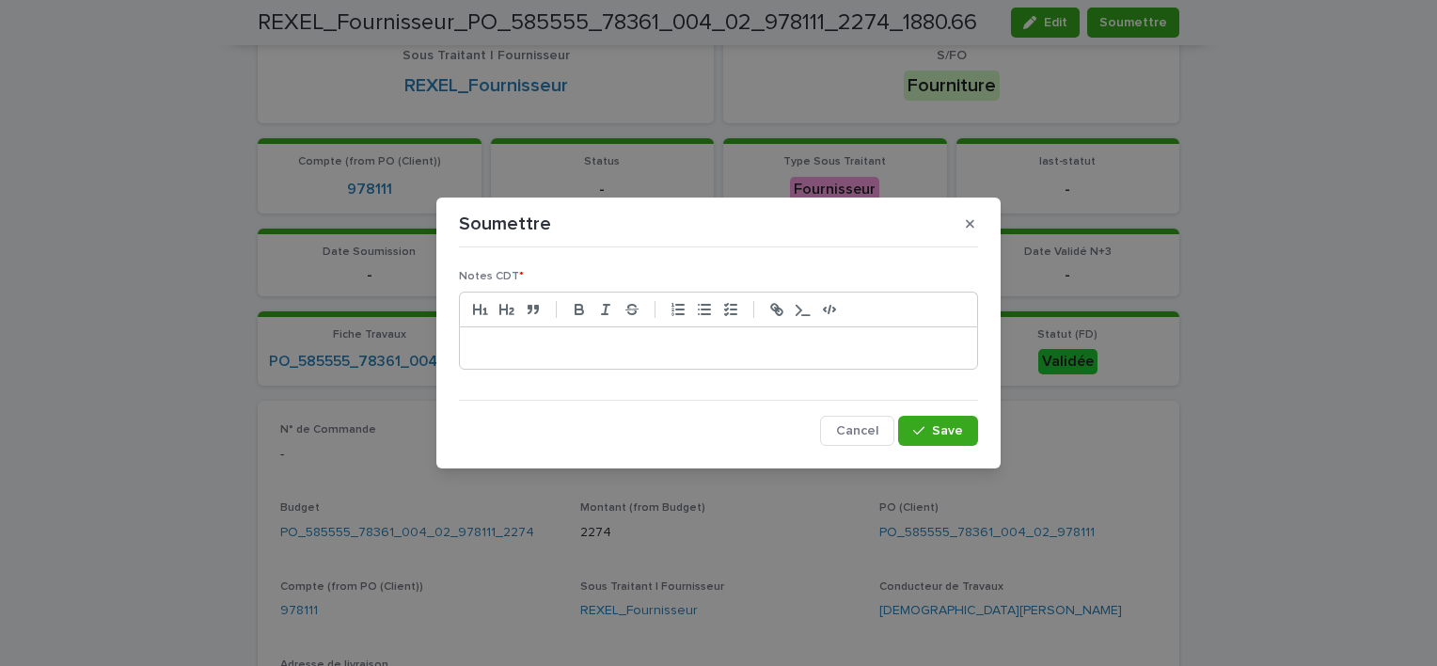
click at [627, 358] on div at bounding box center [718, 347] width 517 height 41
click at [960, 223] on button "button" at bounding box center [970, 224] width 31 height 30
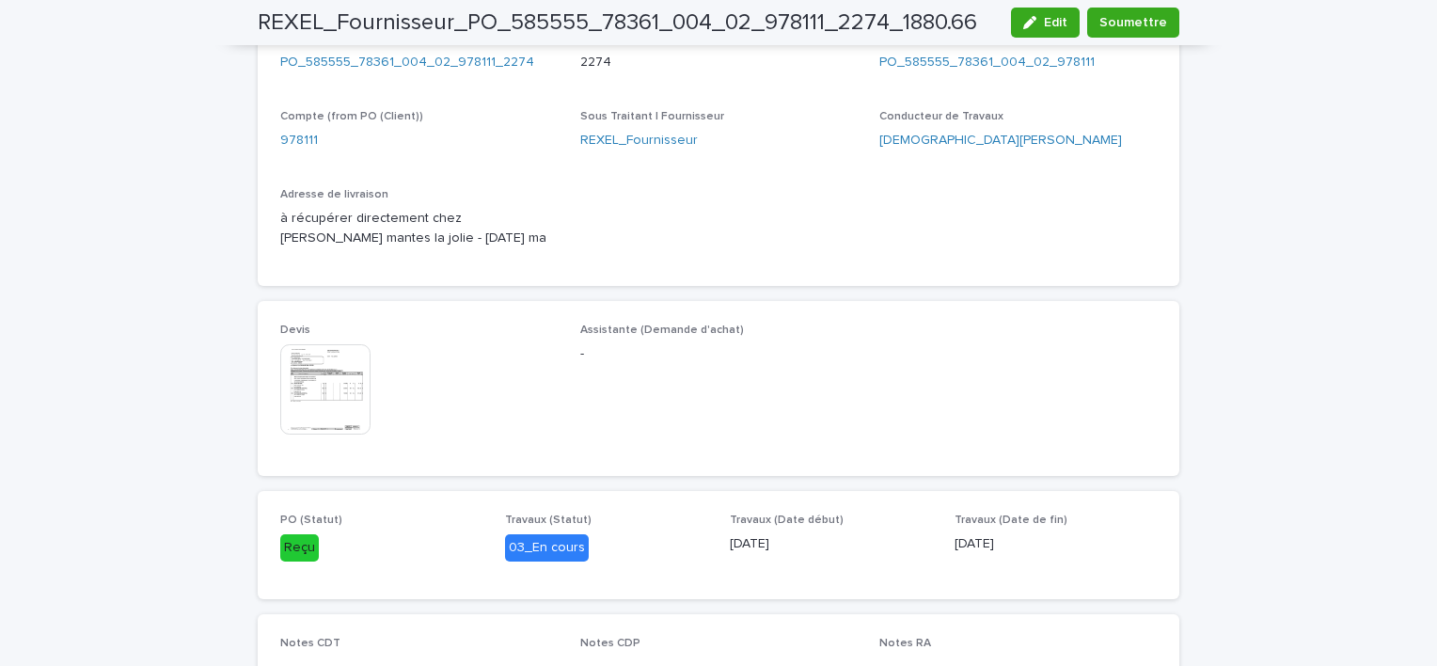
scroll to position [1136, 0]
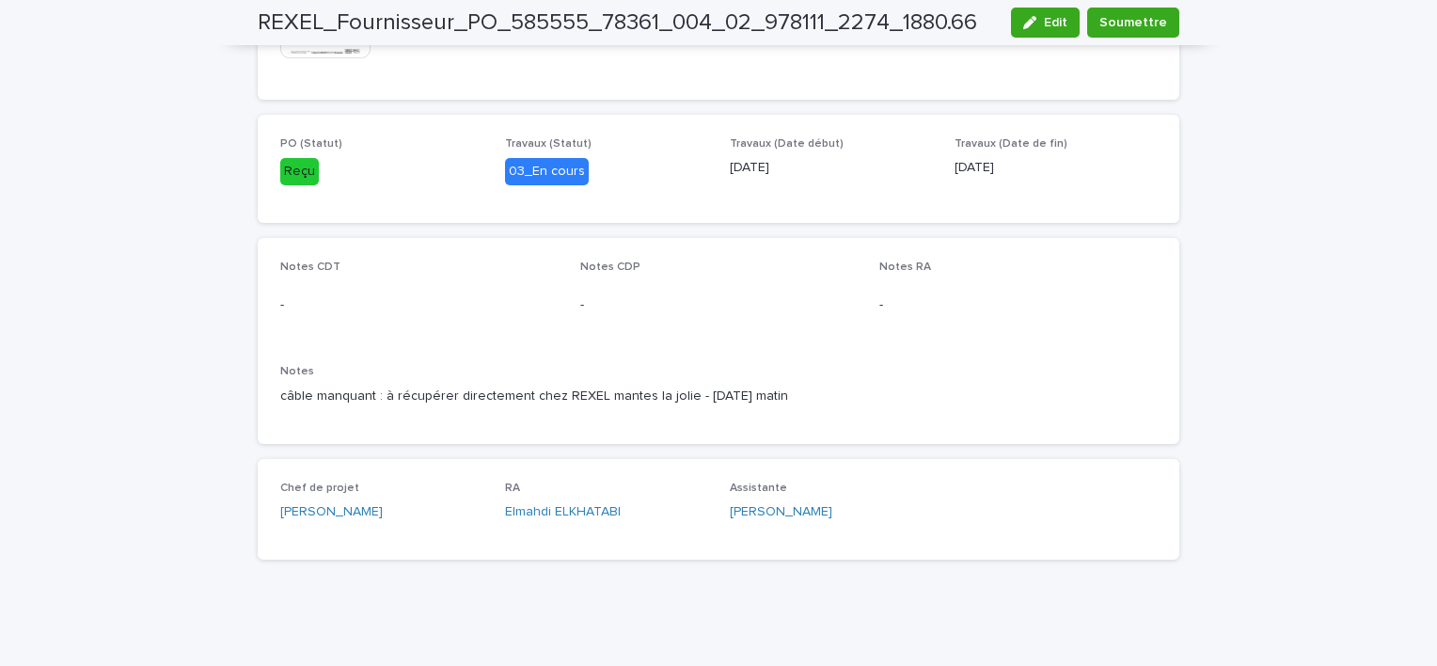
drag, startPoint x: 779, startPoint y: 391, endPoint x: 268, endPoint y: 405, distance: 511.0
click at [268, 405] on div "Notes CDT - Notes CDP - Notes RA - Notes câble manquant : à récupérer directeme…" at bounding box center [719, 340] width 922 height 205
copy p "câble manquant : à récupérer directement chez REXEL mantes la jolie - [DATE] ma…"
click at [1129, 19] on span "Soumettre" at bounding box center [1134, 22] width 68 height 19
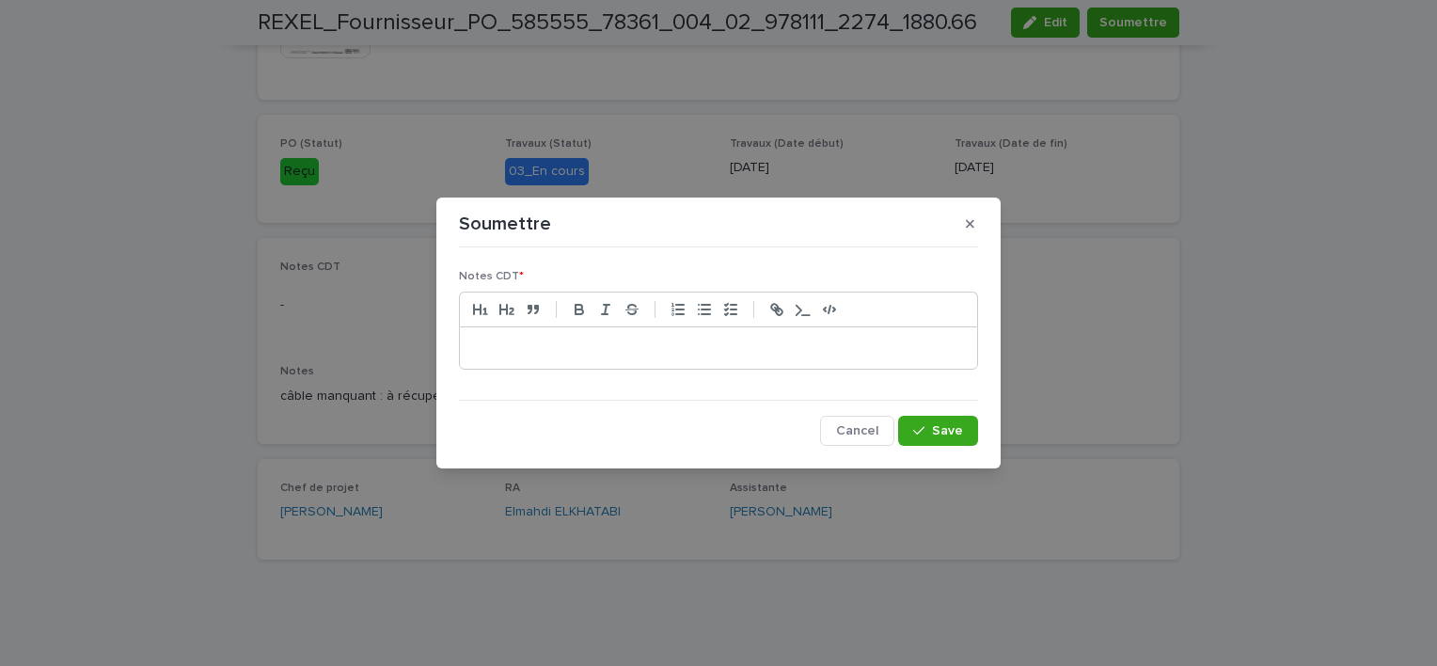
click at [636, 357] on div at bounding box center [718, 347] width 517 height 41
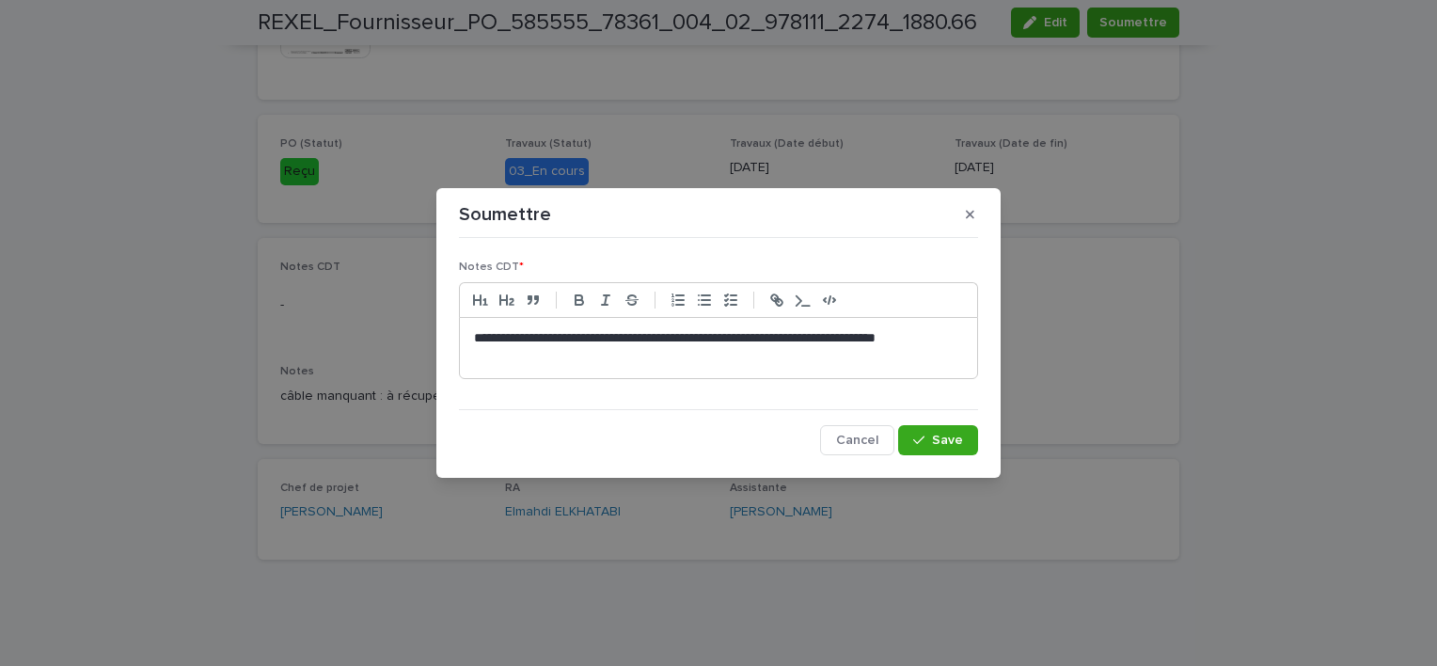
scroll to position [0, 0]
click at [933, 429] on button "Save" at bounding box center [938, 440] width 80 height 30
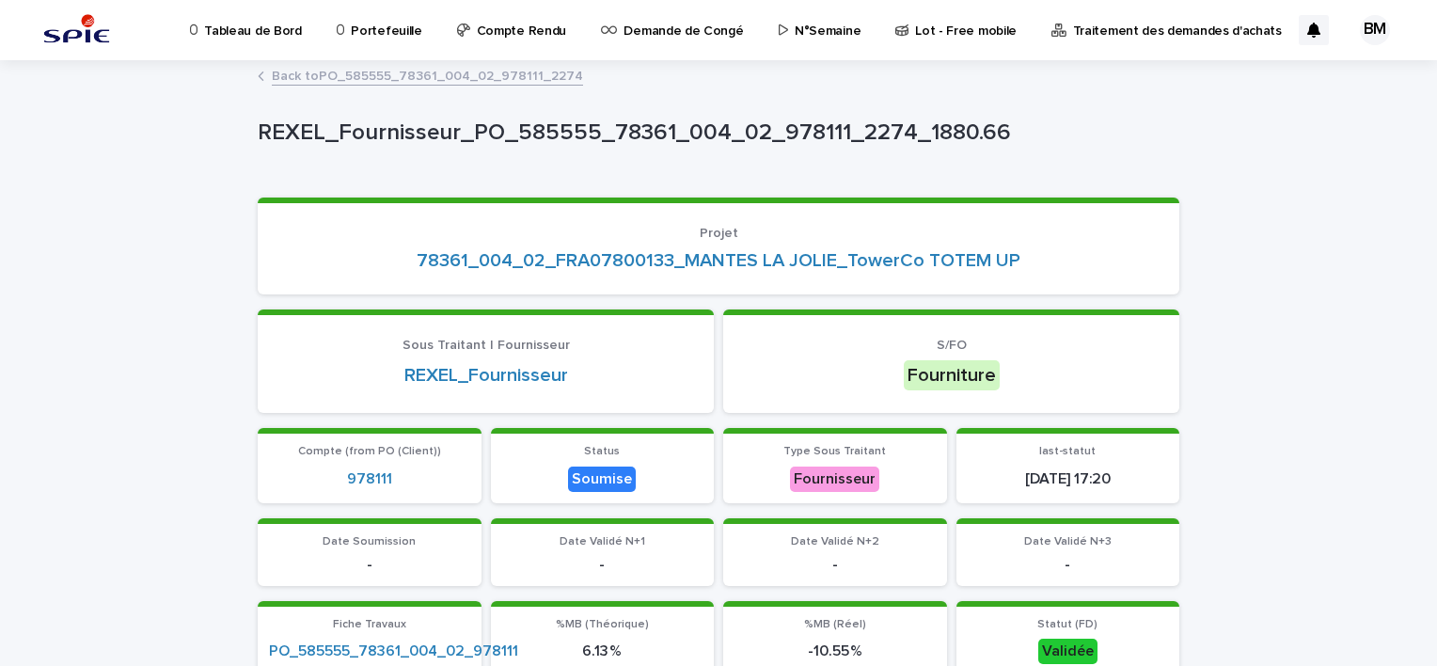
click at [402, 68] on link "Back to PO_585555_78361_004_02_978111_2274" at bounding box center [427, 75] width 311 height 22
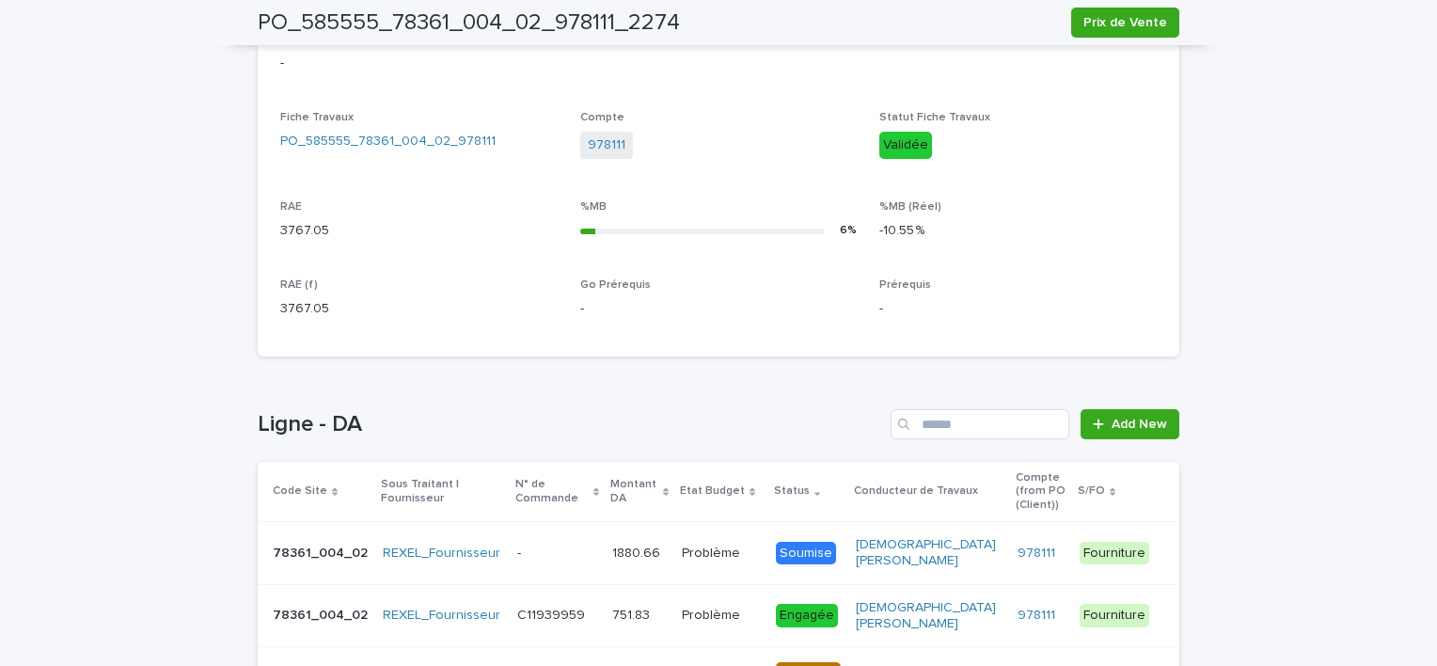
scroll to position [753, 0]
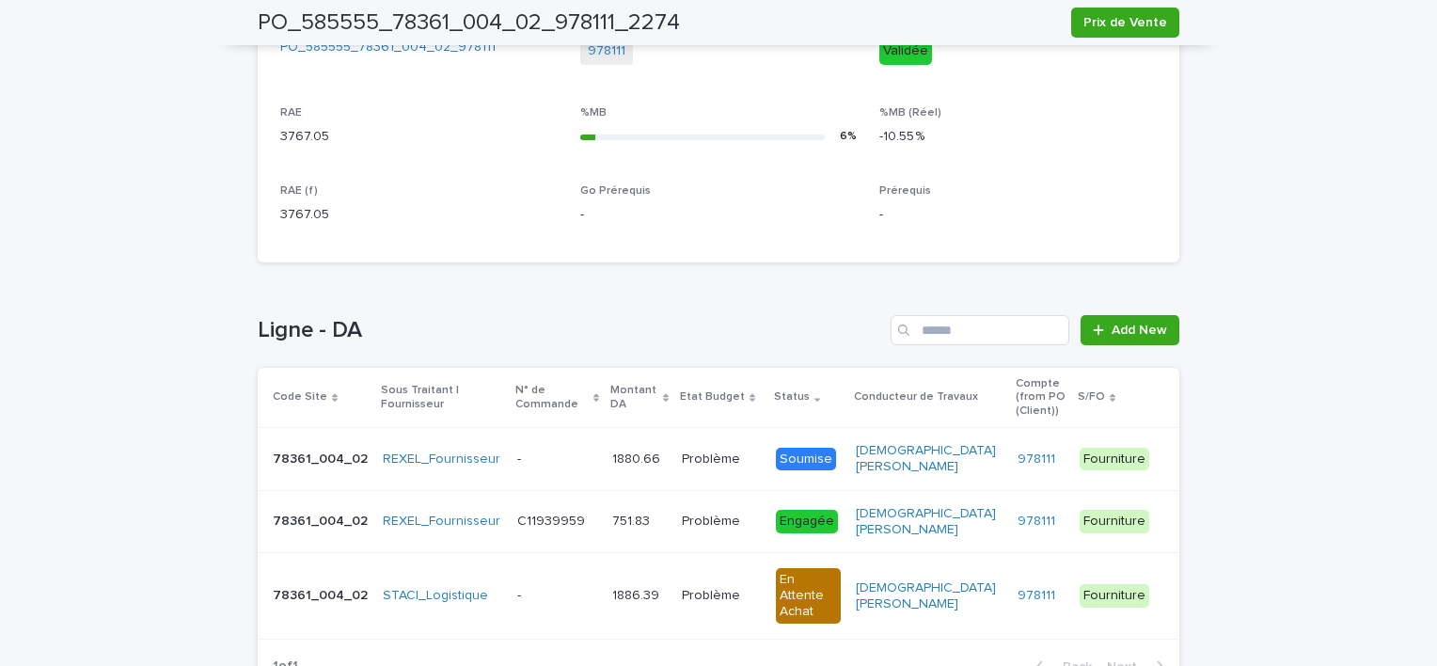
click at [1297, 452] on div "Loading... Saving… Loading... Saving… PO_585555_78361_004_02_978111_2274 Prix d…" at bounding box center [718, 54] width 1437 height 1491
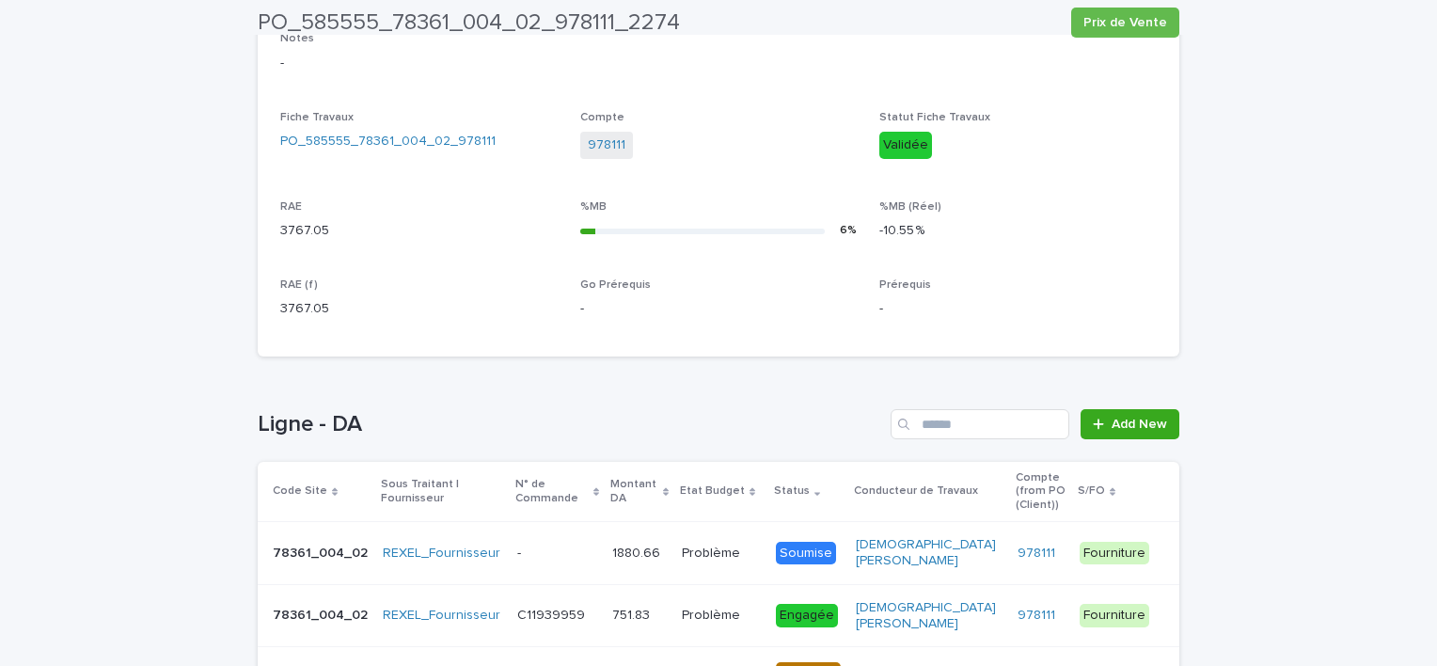
scroll to position [855, 0]
